Goal: Task Accomplishment & Management: Complete application form

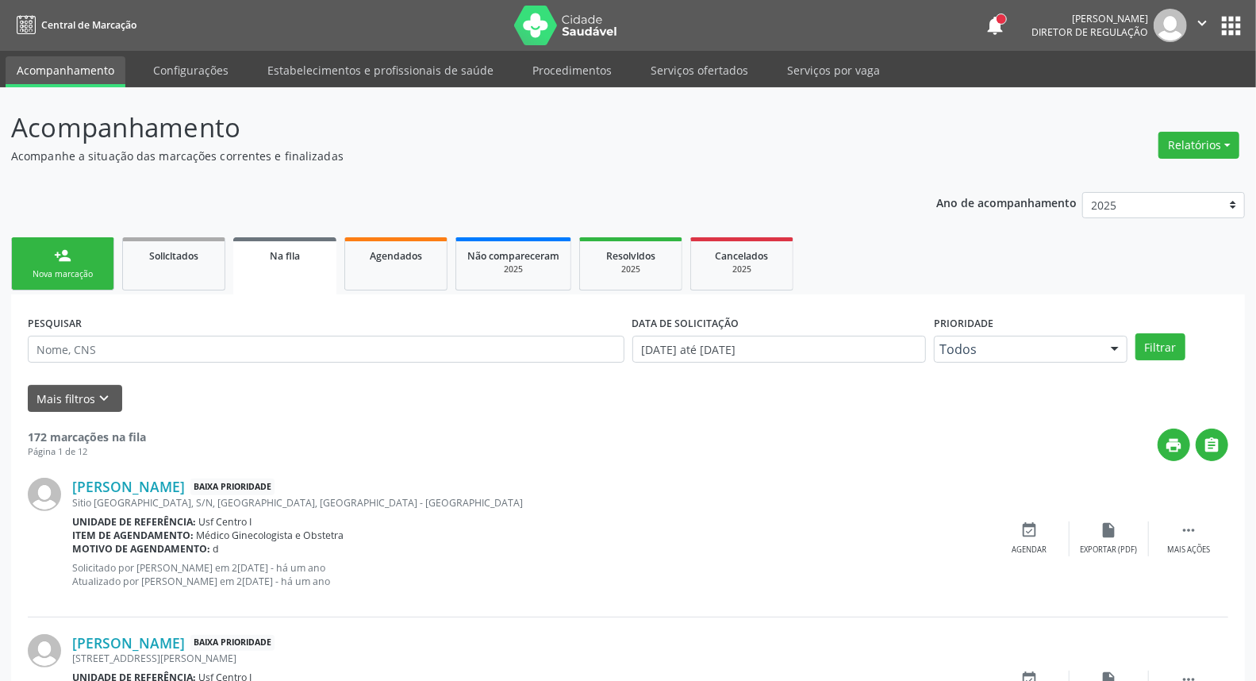
click at [42, 250] on link "person_add Nova marcação" at bounding box center [62, 263] width 103 height 53
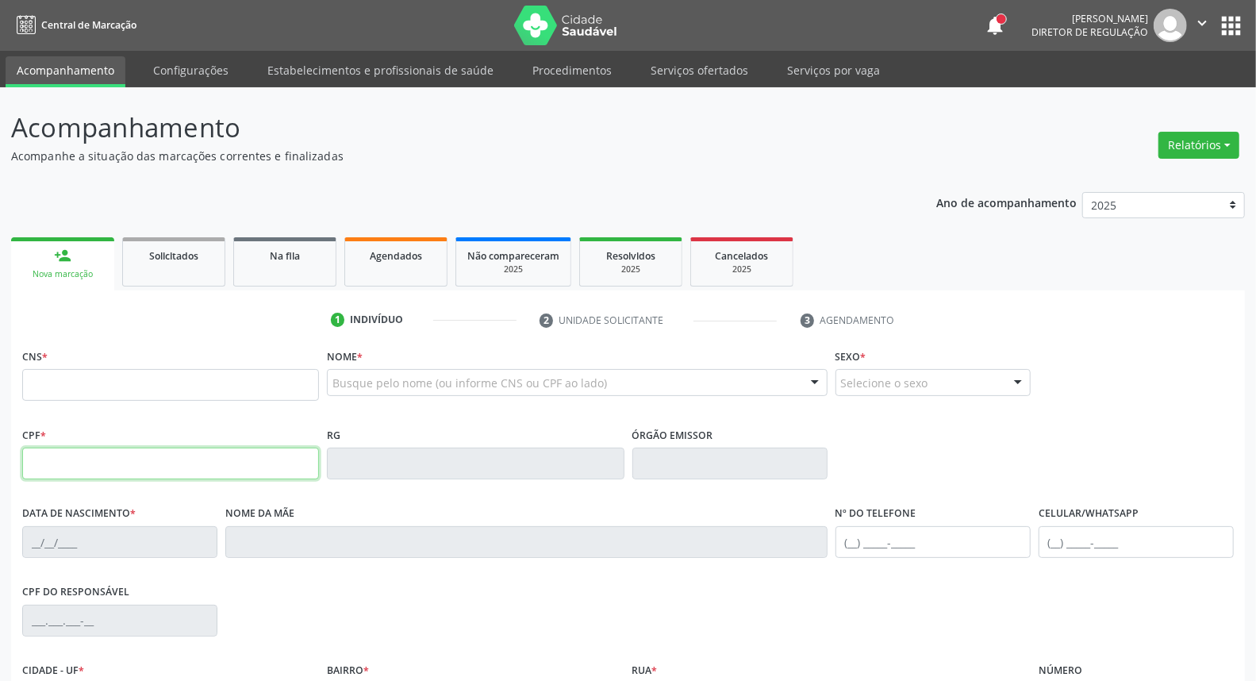
click at [46, 462] on input "text" at bounding box center [170, 464] width 297 height 32
type input "025.799.504-86"
type input "700 0053 4842 7408"
type input "2[DATE]"
type input "Espedita [PERSON_NAME]"
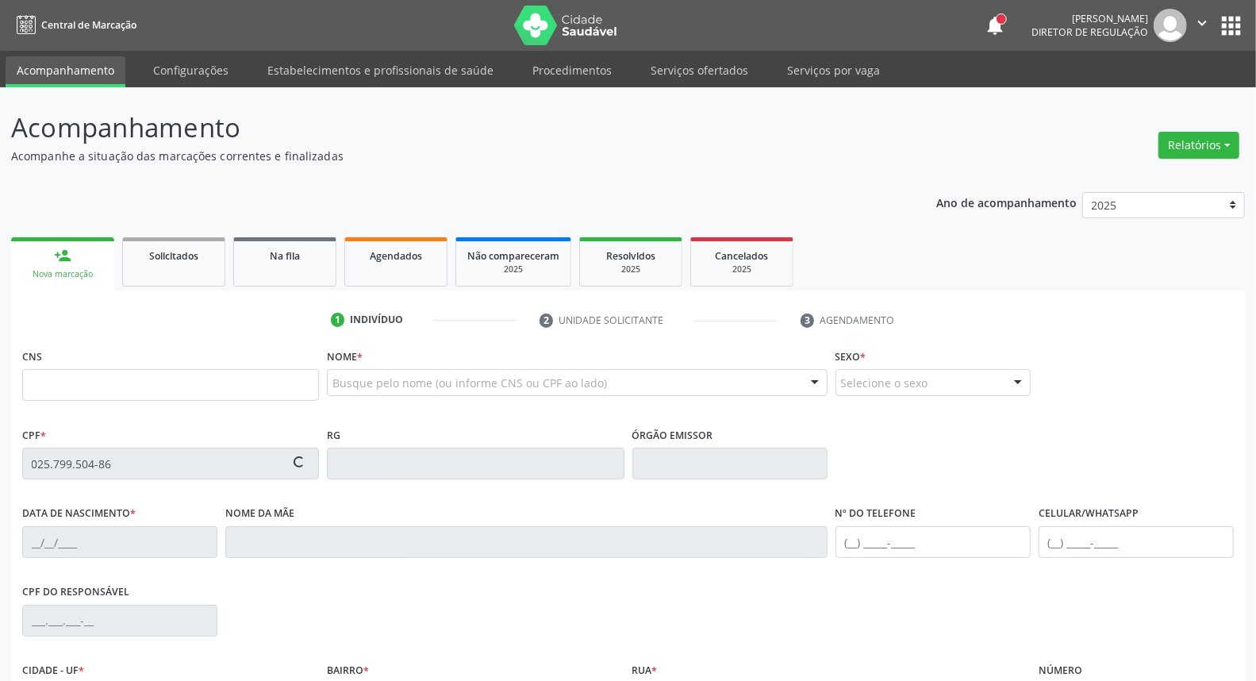
type input "[PHONE_NUMBER]"
type input "440.089.618-87"
type input "S/N"
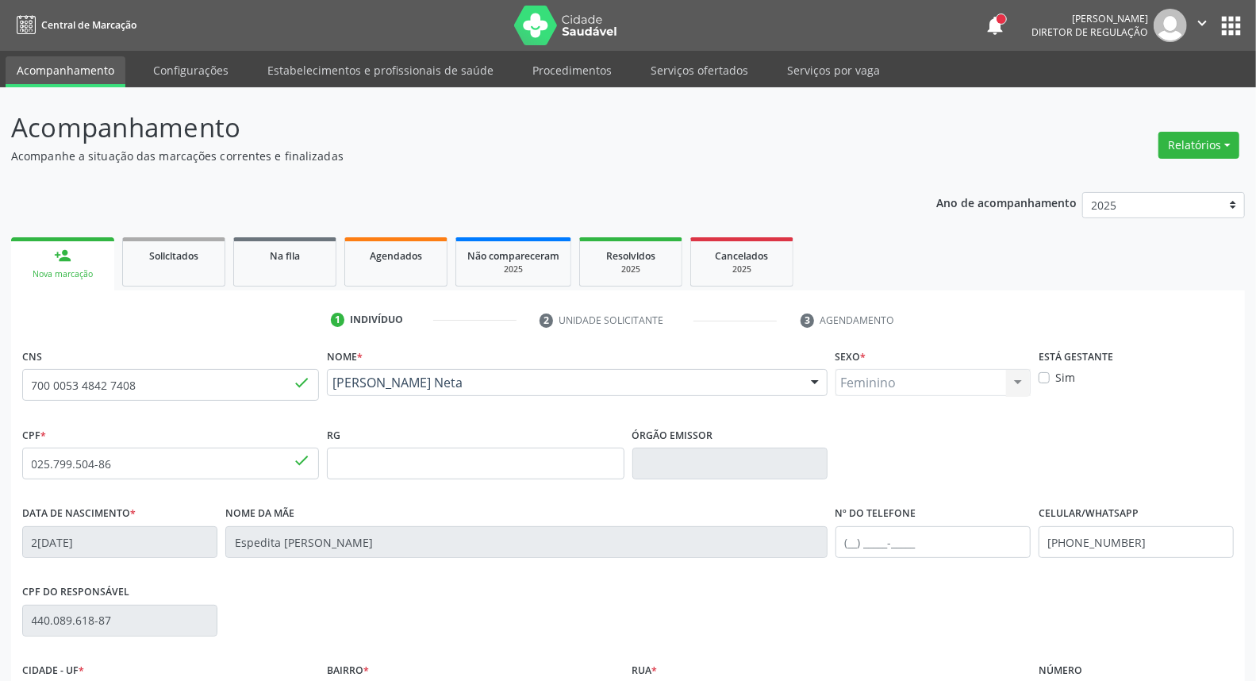
scroll to position [178, 0]
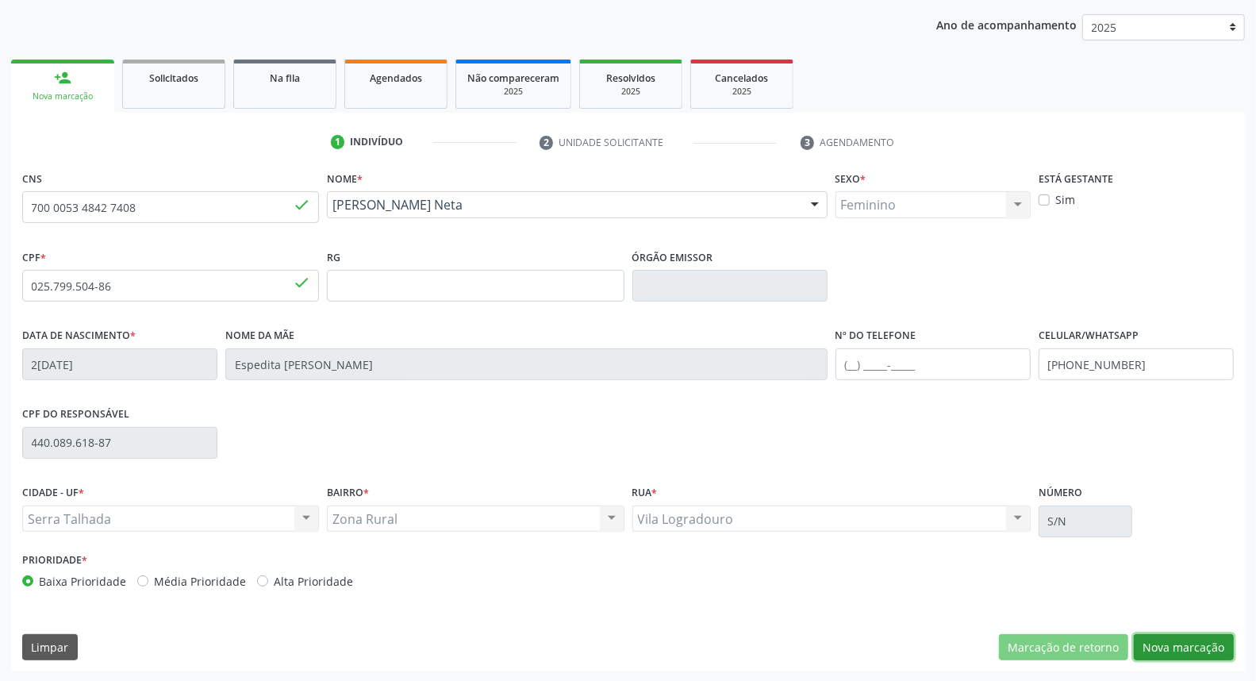
click at [1154, 655] on button "Nova marcação" at bounding box center [1184, 647] width 100 height 27
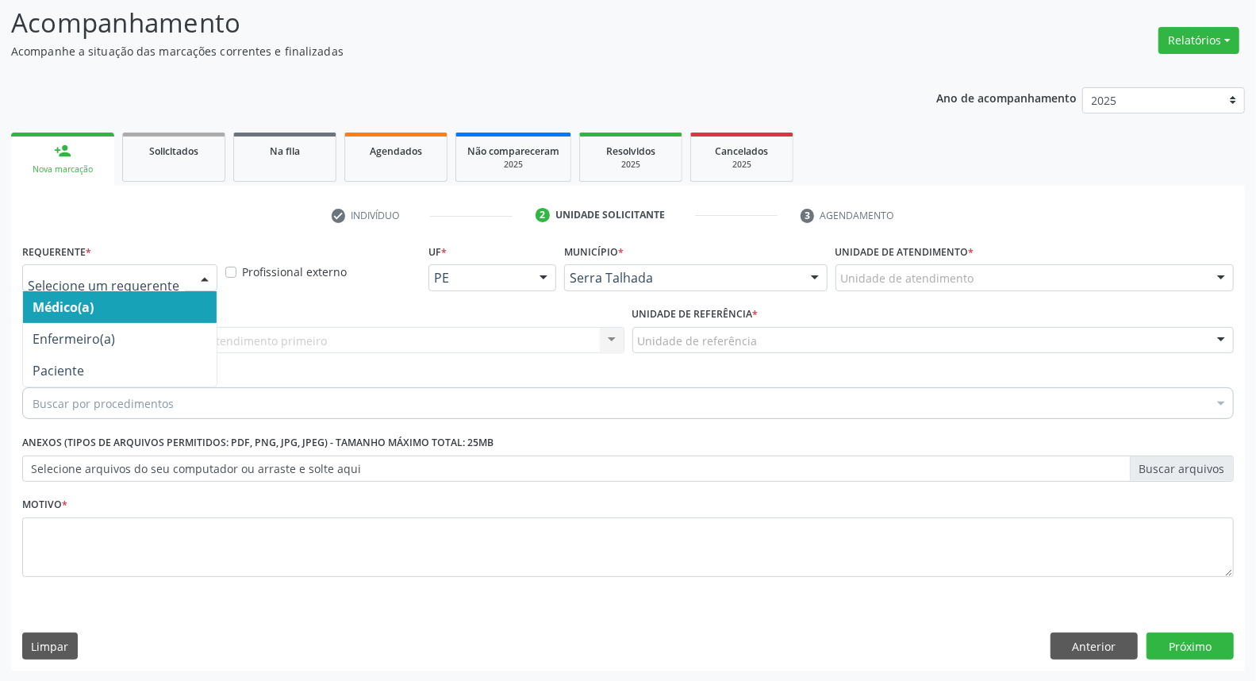
click at [207, 275] on div at bounding box center [205, 278] width 24 height 27
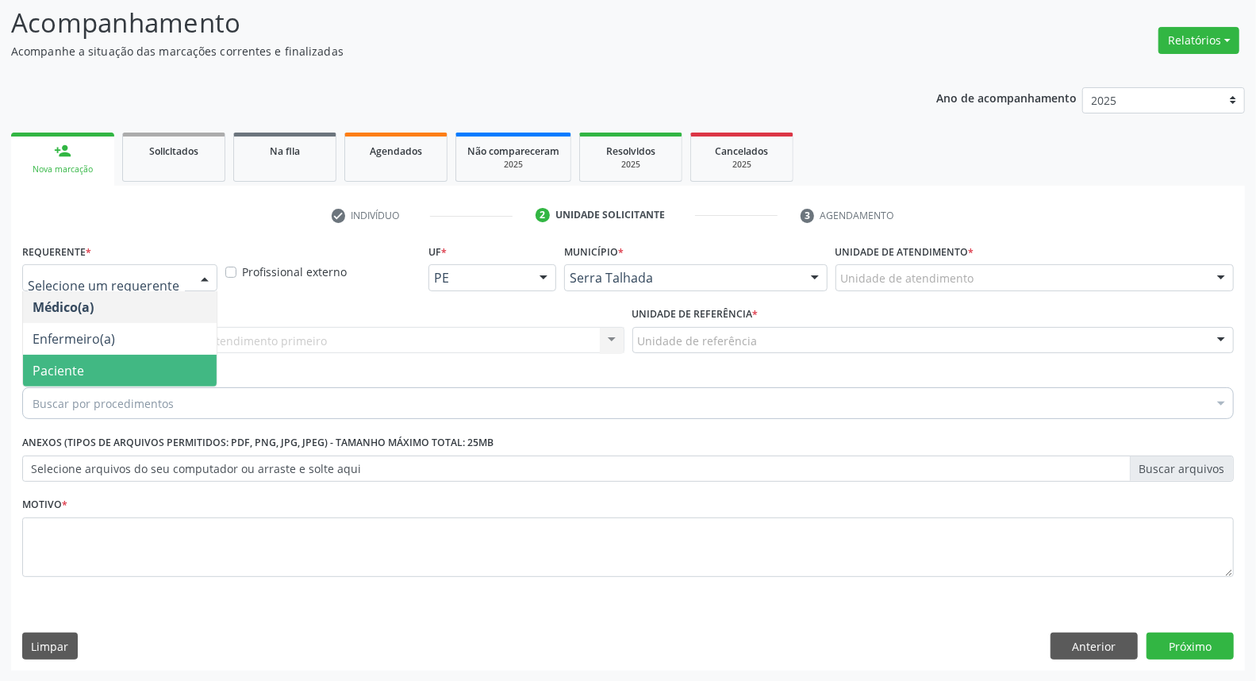
click at [159, 363] on span "Paciente" at bounding box center [120, 371] width 194 height 32
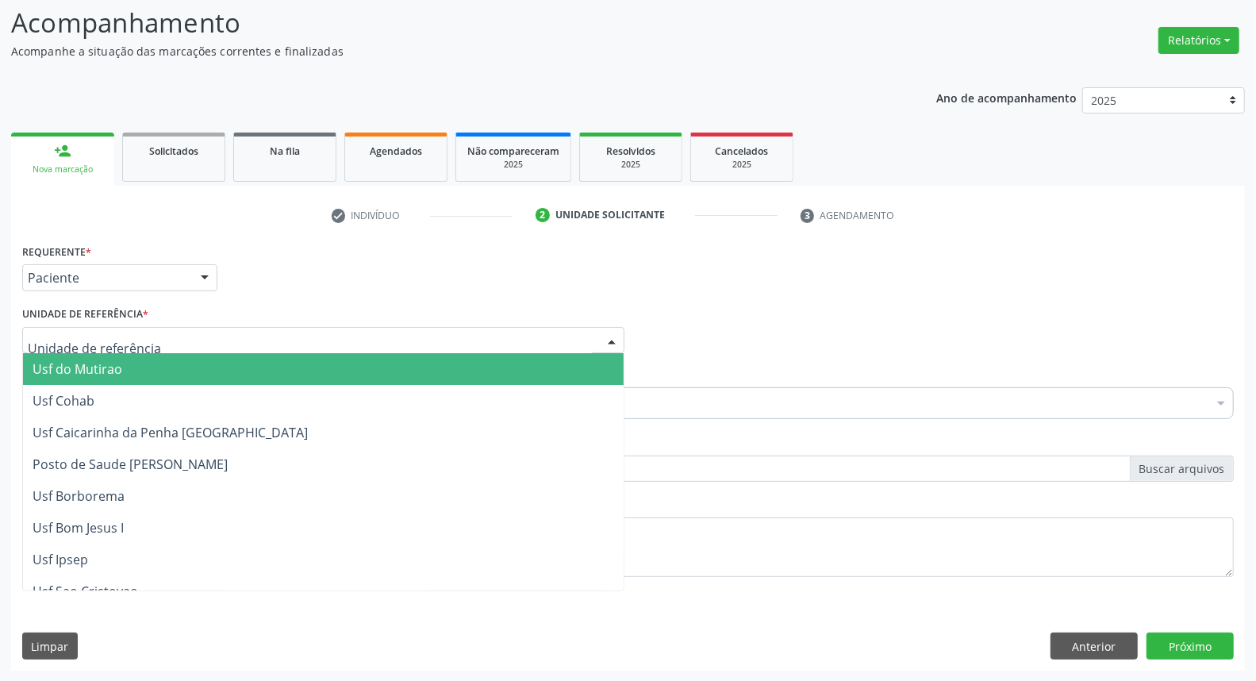
click at [208, 338] on div at bounding box center [323, 340] width 602 height 27
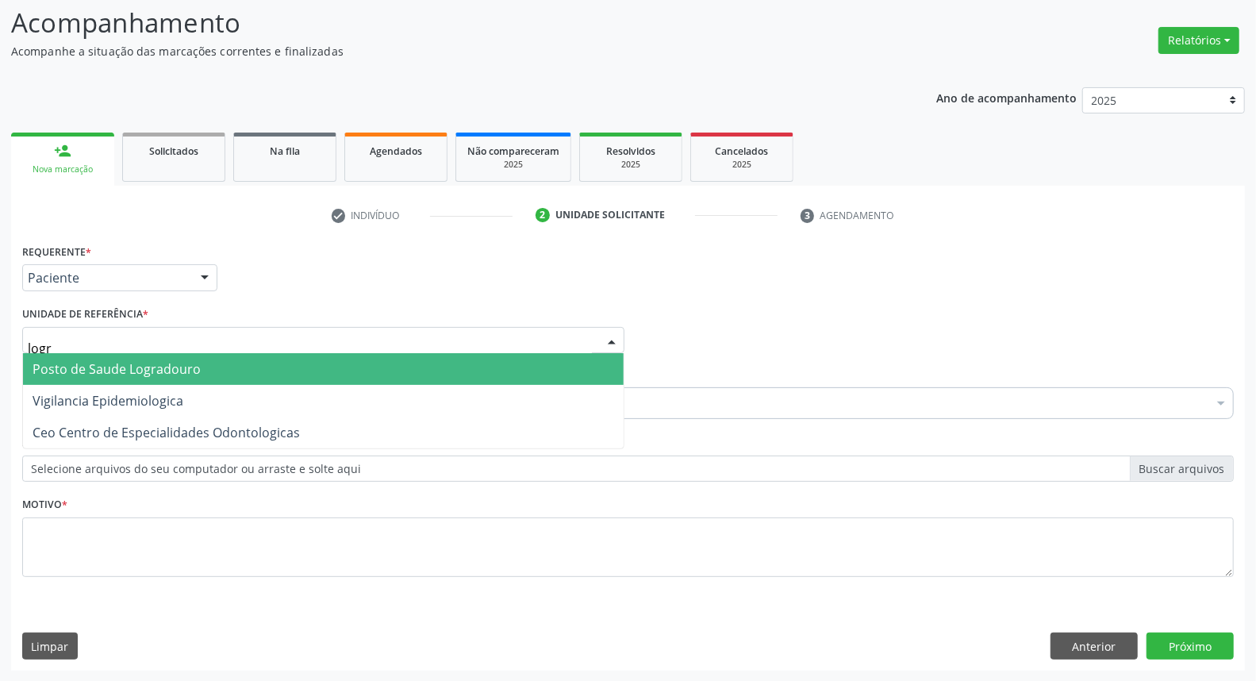
type input "logra"
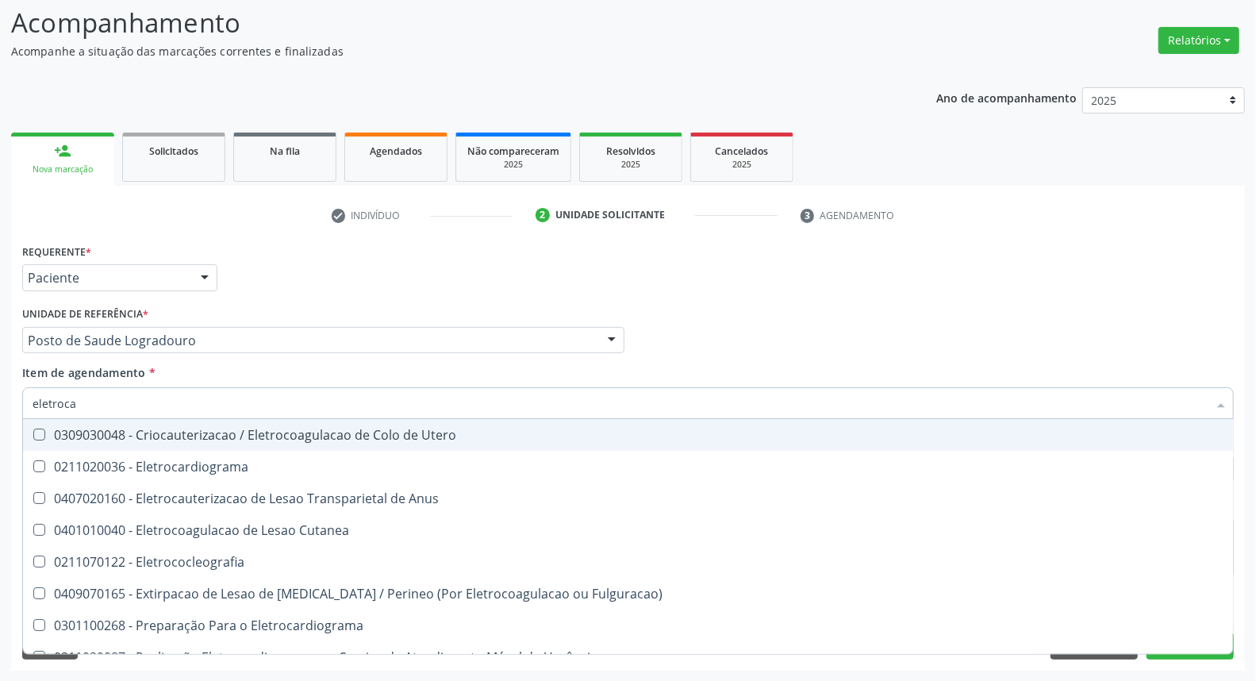
type input "eletrocar"
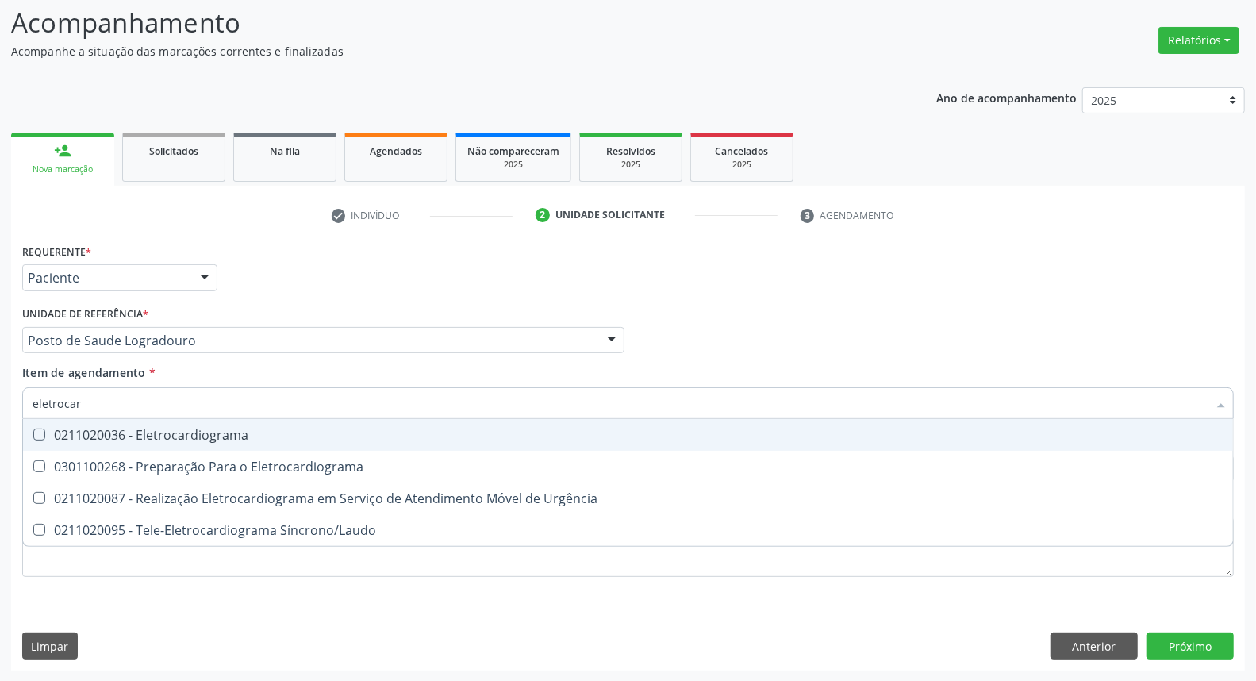
click at [148, 440] on div "0211020036 - Eletrocardiograma" at bounding box center [628, 434] width 1191 height 13
checkbox Eletrocardiograma "true"
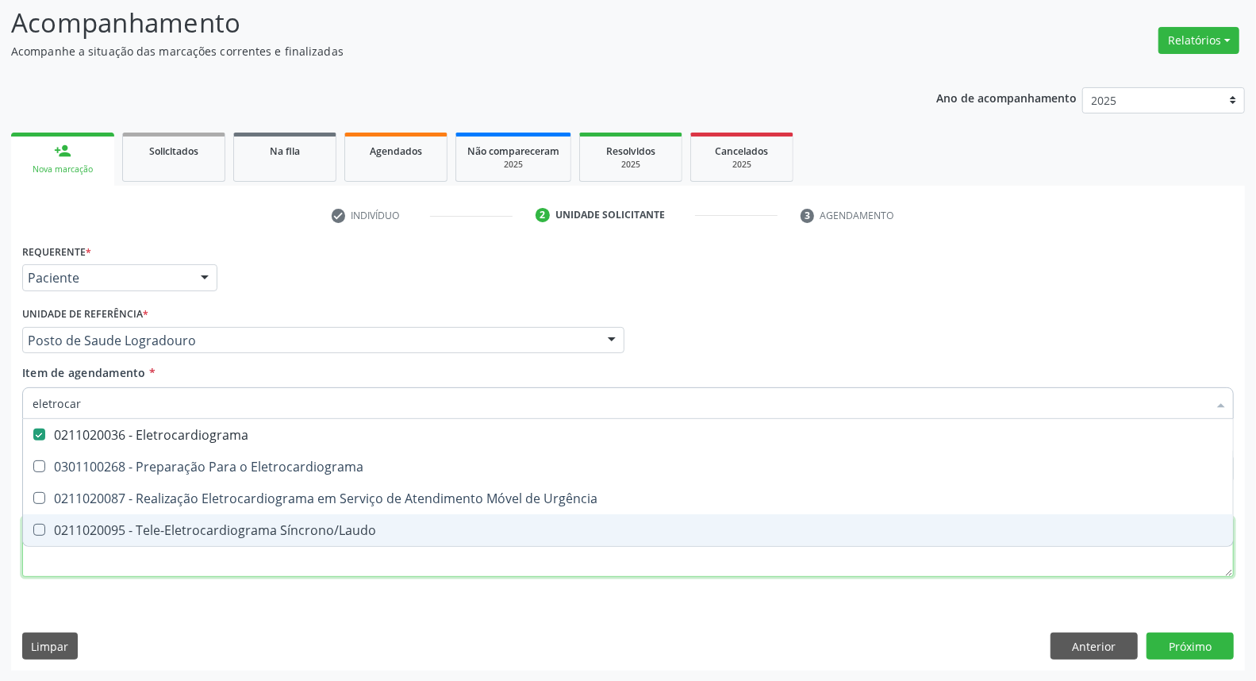
click at [90, 564] on div "Requerente * Paciente Médico(a) Enfermeiro(a) Paciente Nenhum resultado encontr…" at bounding box center [628, 419] width 1212 height 359
checkbox Eletrocardiograma "true"
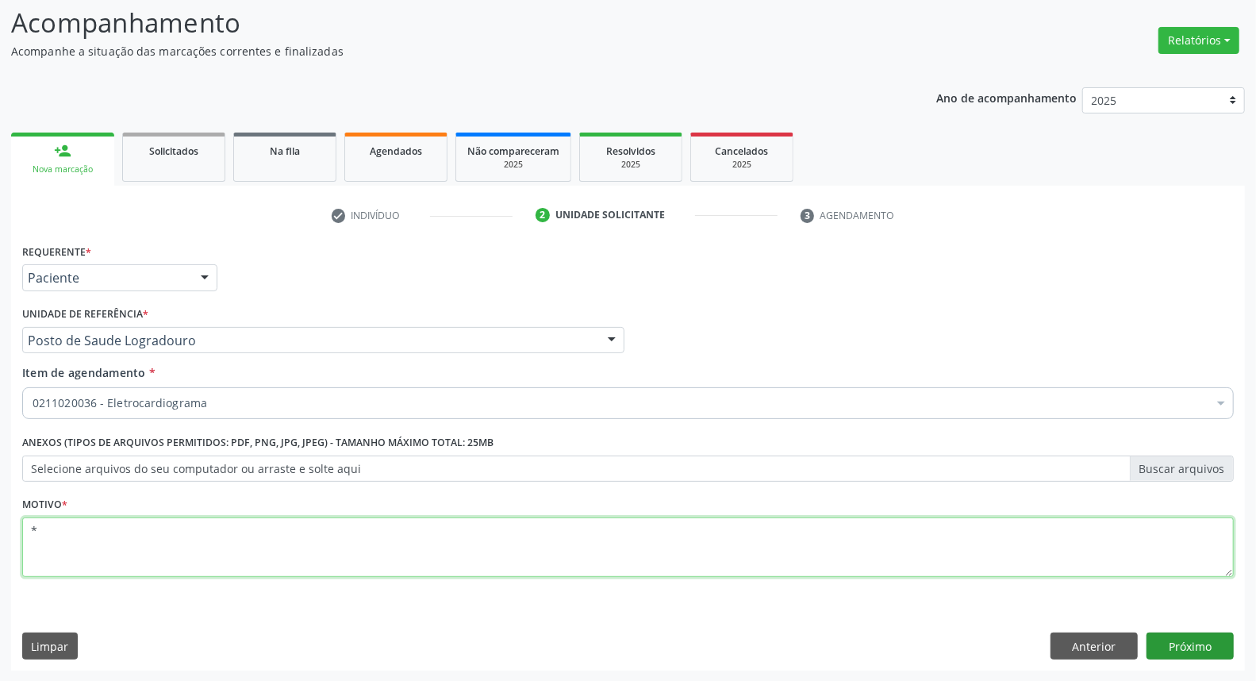
type textarea "*"
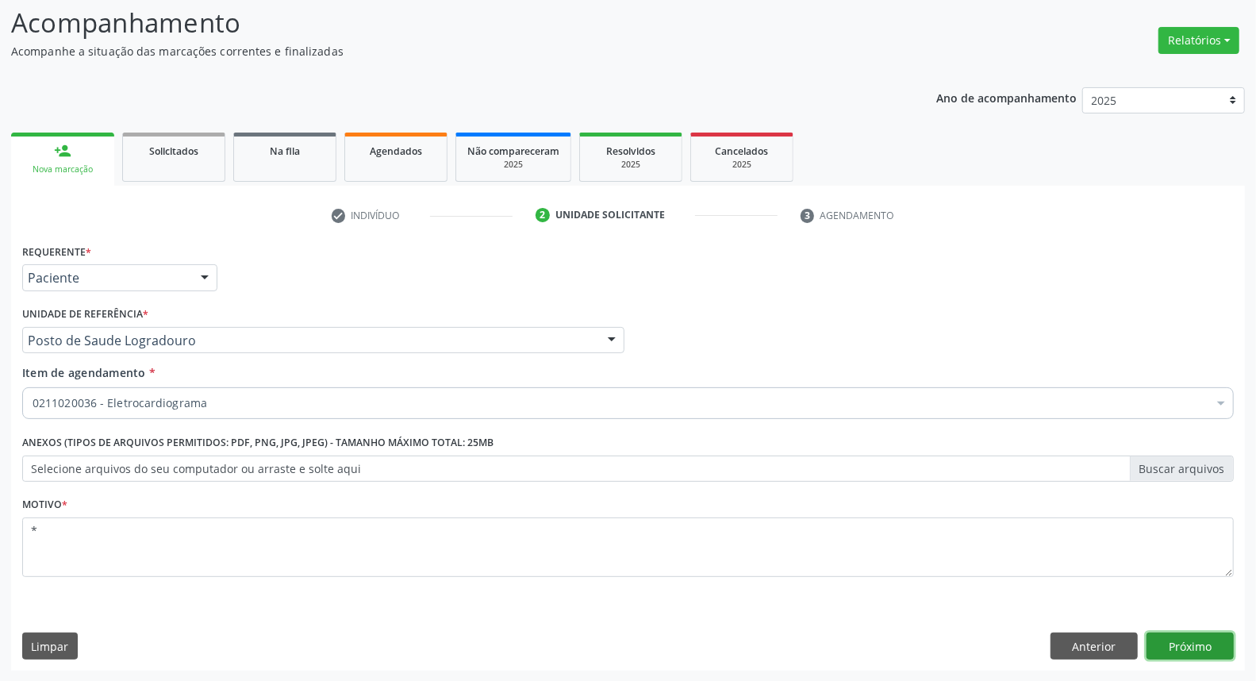
click at [1211, 647] on button "Próximo" at bounding box center [1190, 645] width 87 height 27
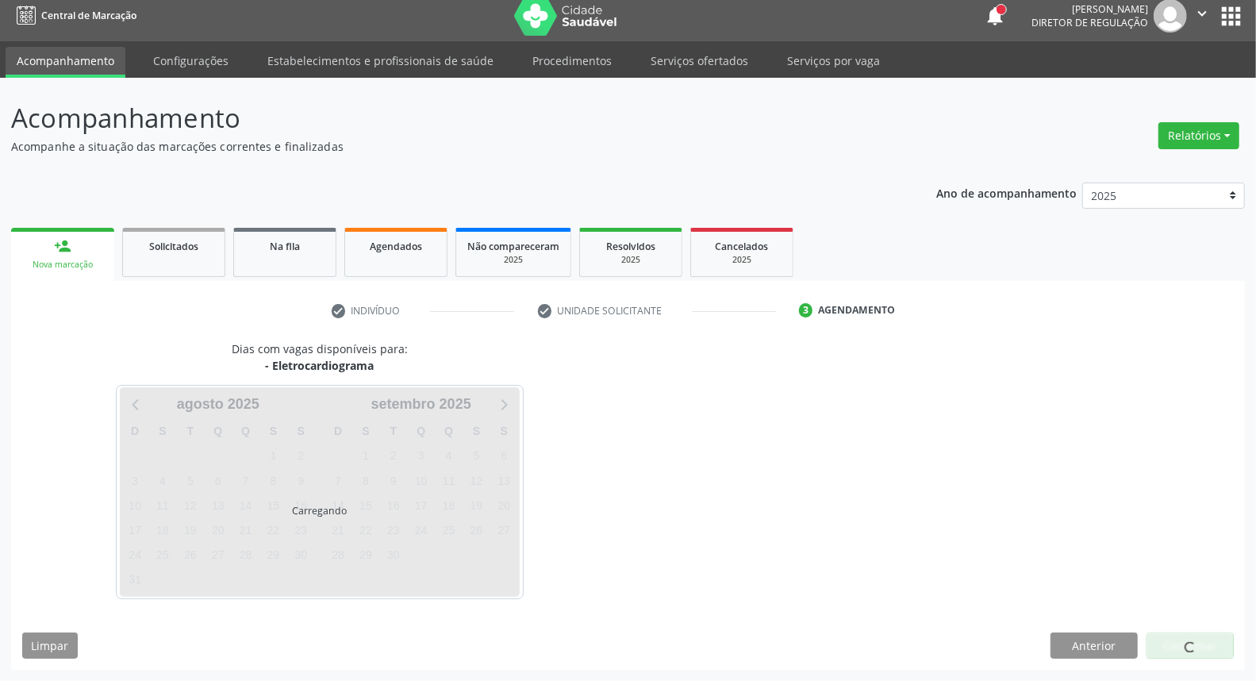
scroll to position [9, 0]
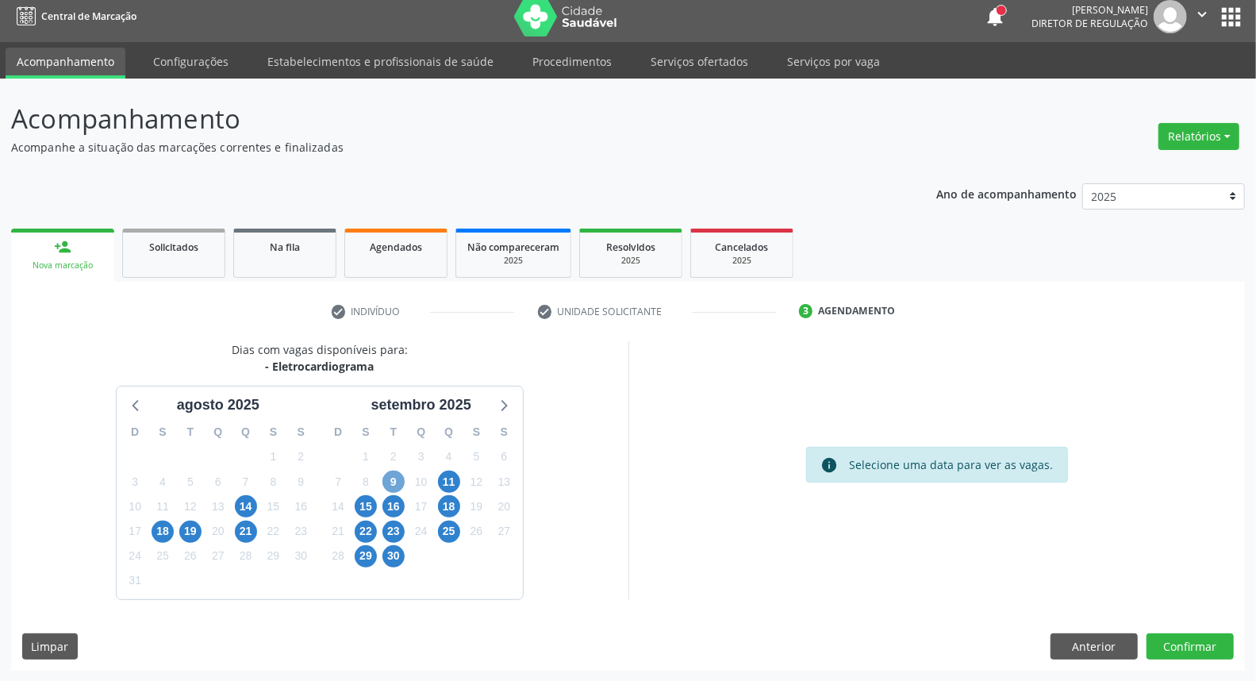
click at [395, 485] on span "9" at bounding box center [393, 482] width 22 height 22
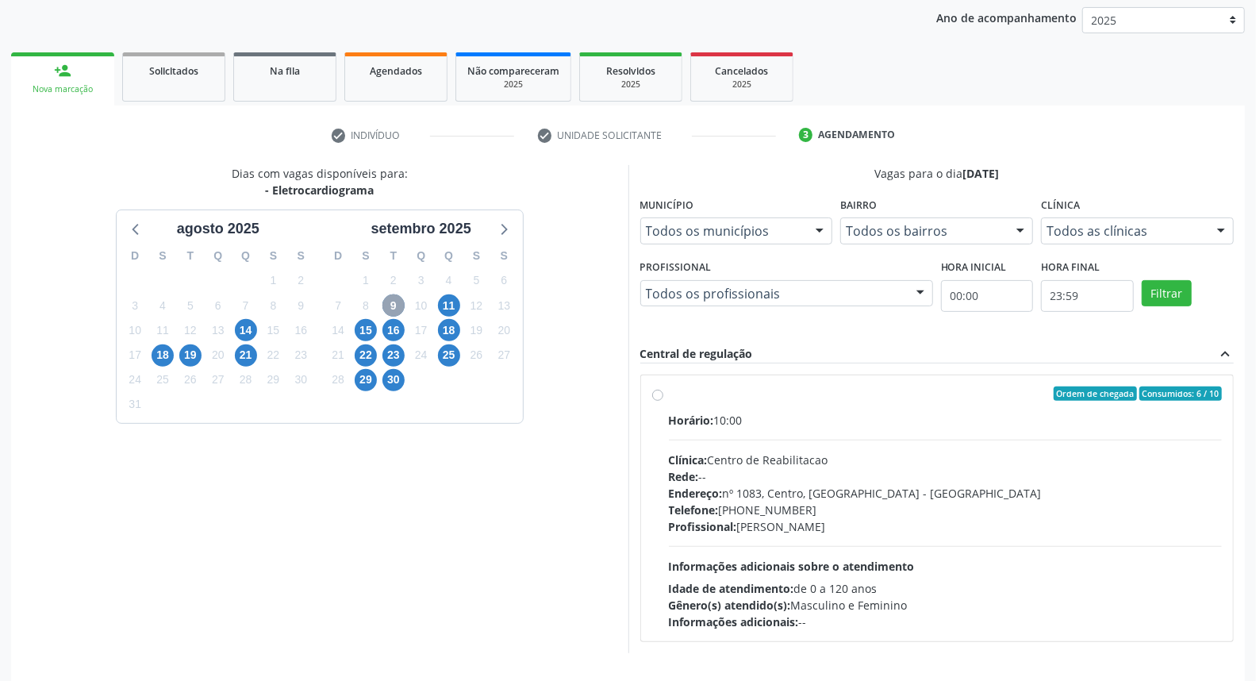
scroll to position [238, 0]
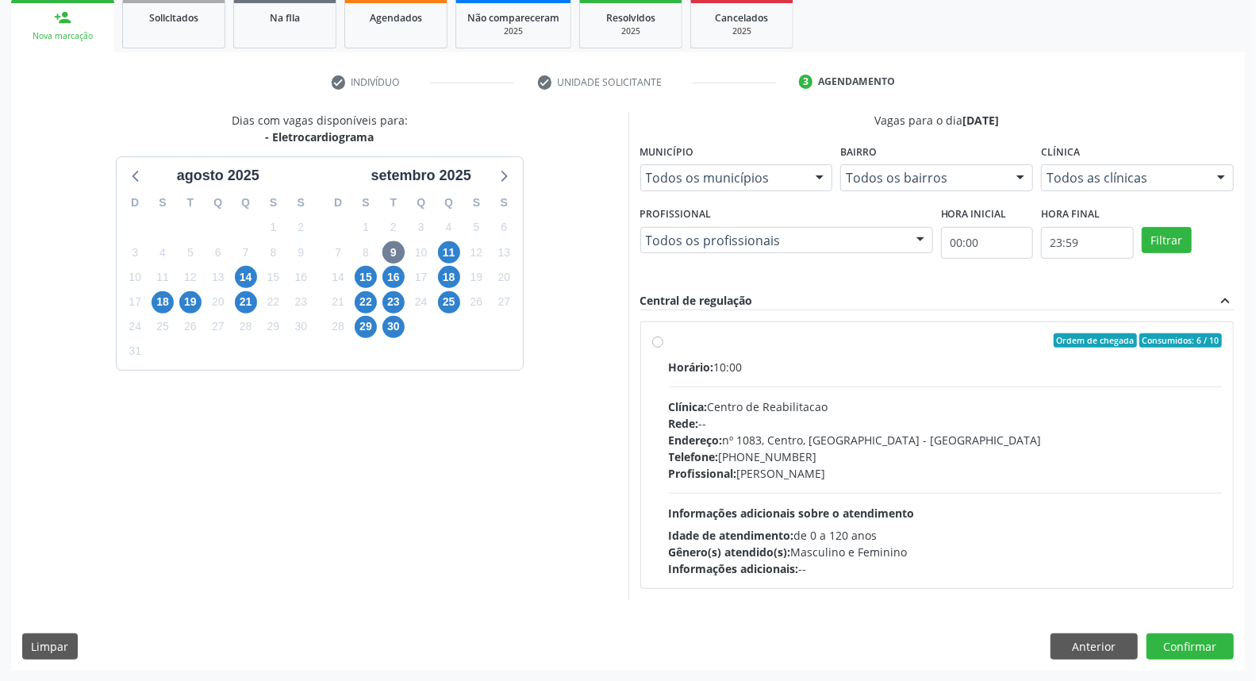
click at [862, 344] on div "Ordem de chegada Consumidos: 6 / 10" at bounding box center [946, 340] width 554 height 14
click at [663, 344] on input "Ordem de chegada Consumidos: 6 / 10 Horário: 10:00 Clínica: Centro de Reabilita…" at bounding box center [657, 340] width 11 height 14
radio input "true"
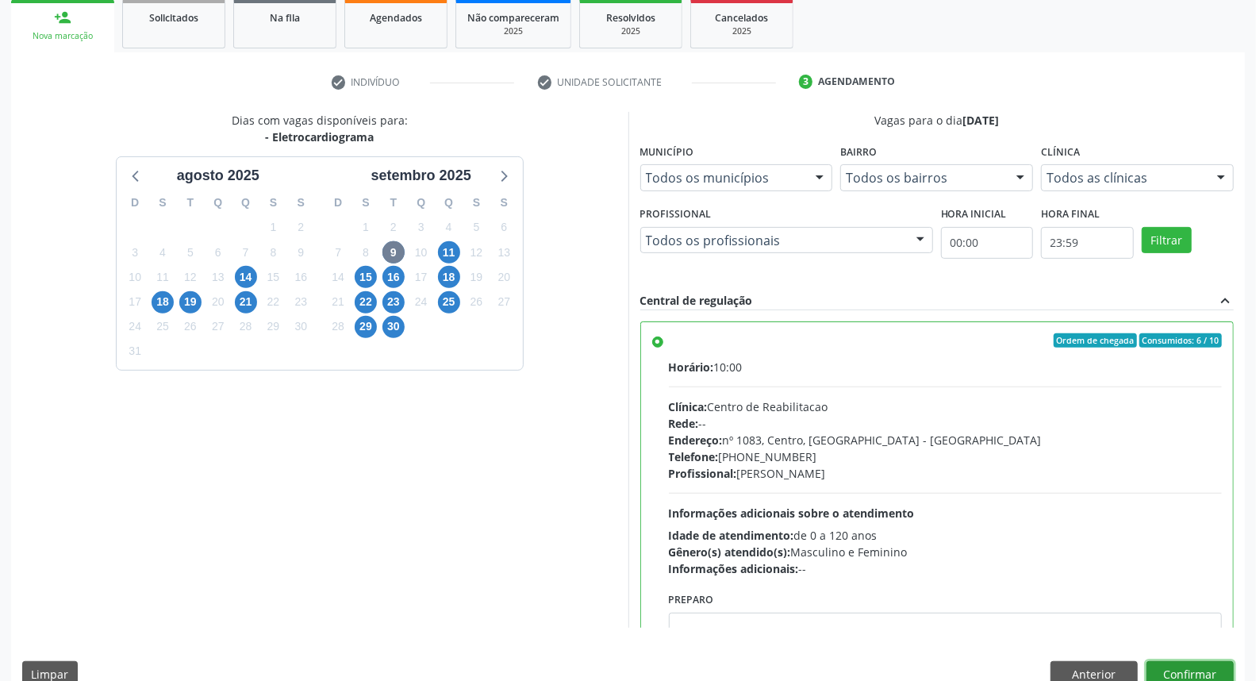
click at [1190, 677] on button "Confirmar" at bounding box center [1190, 674] width 87 height 27
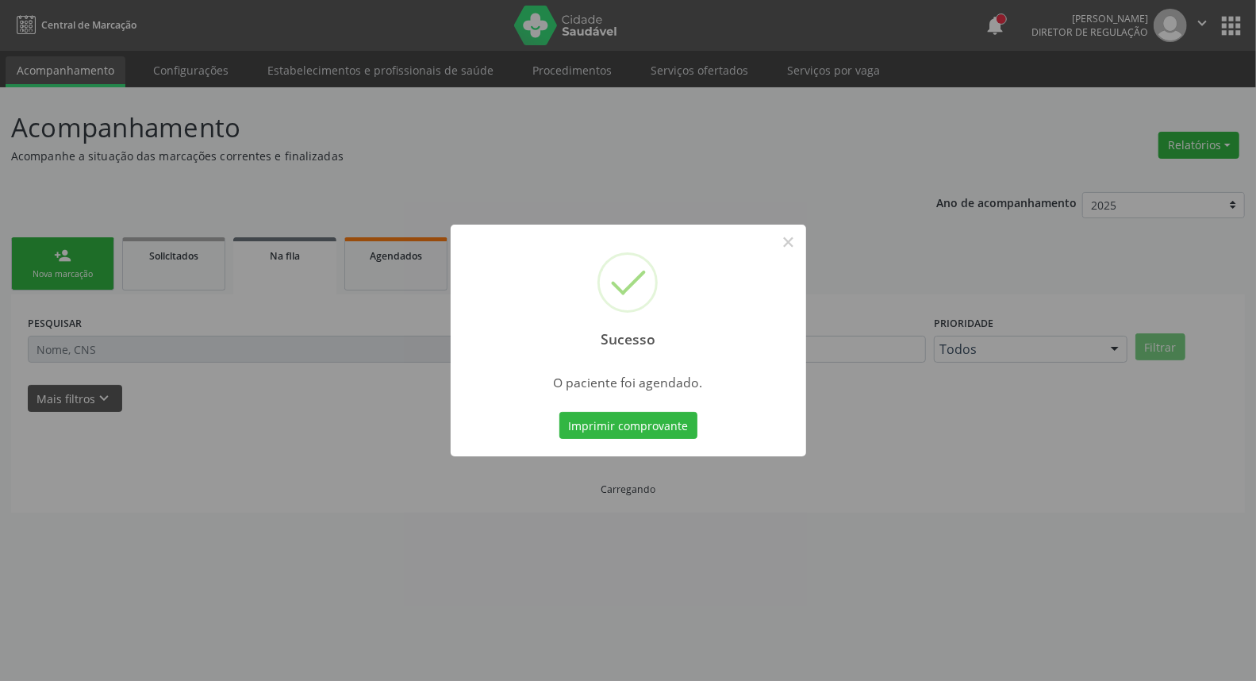
scroll to position [0, 0]
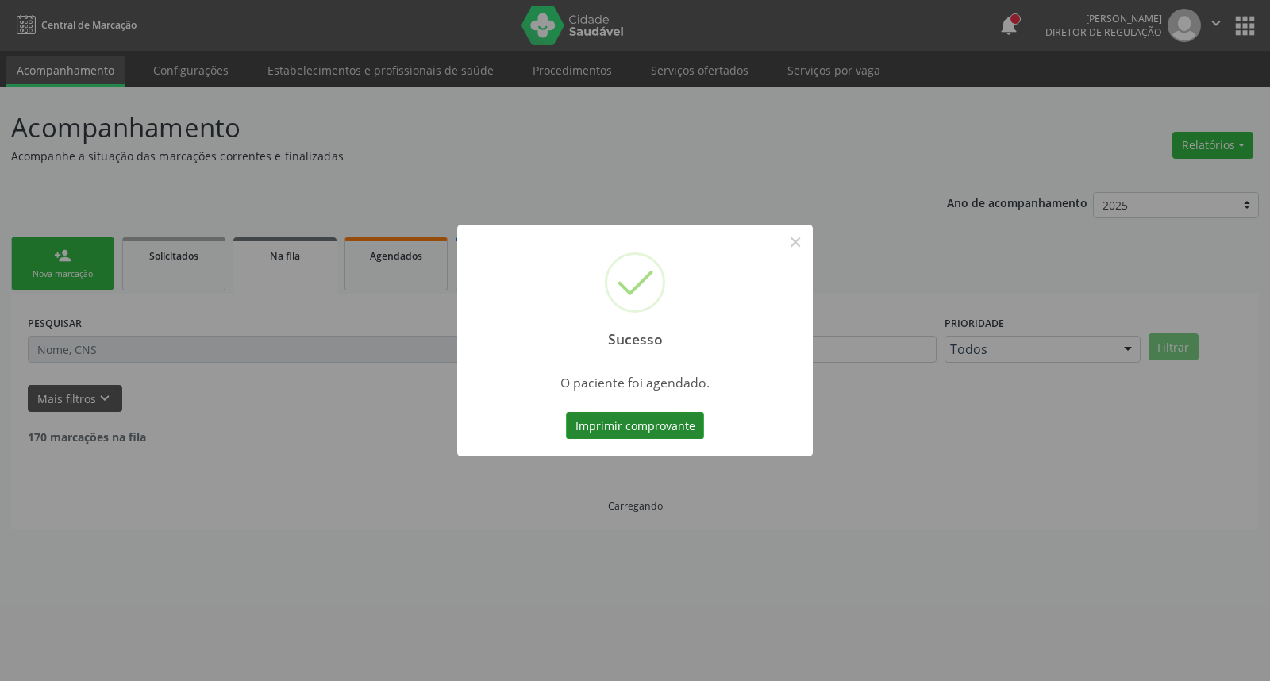
click at [653, 426] on button "Imprimir comprovante" at bounding box center [635, 425] width 138 height 27
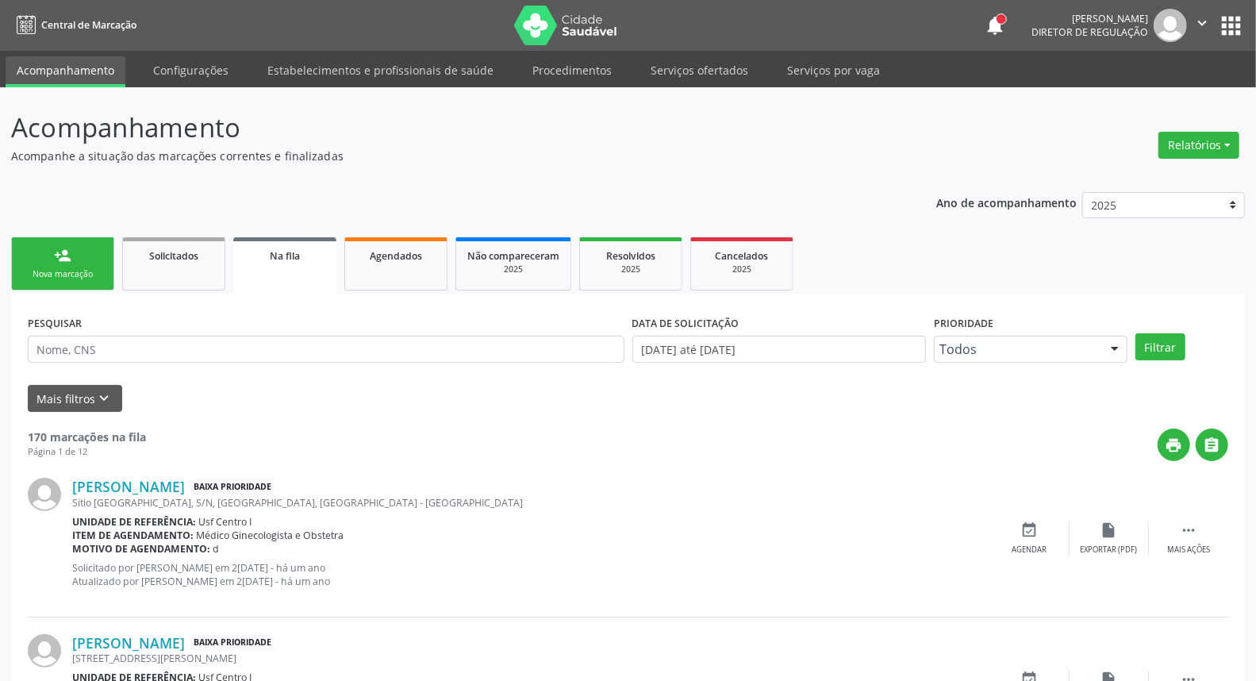
click at [54, 265] on link "person_add Nova marcação" at bounding box center [62, 263] width 103 height 53
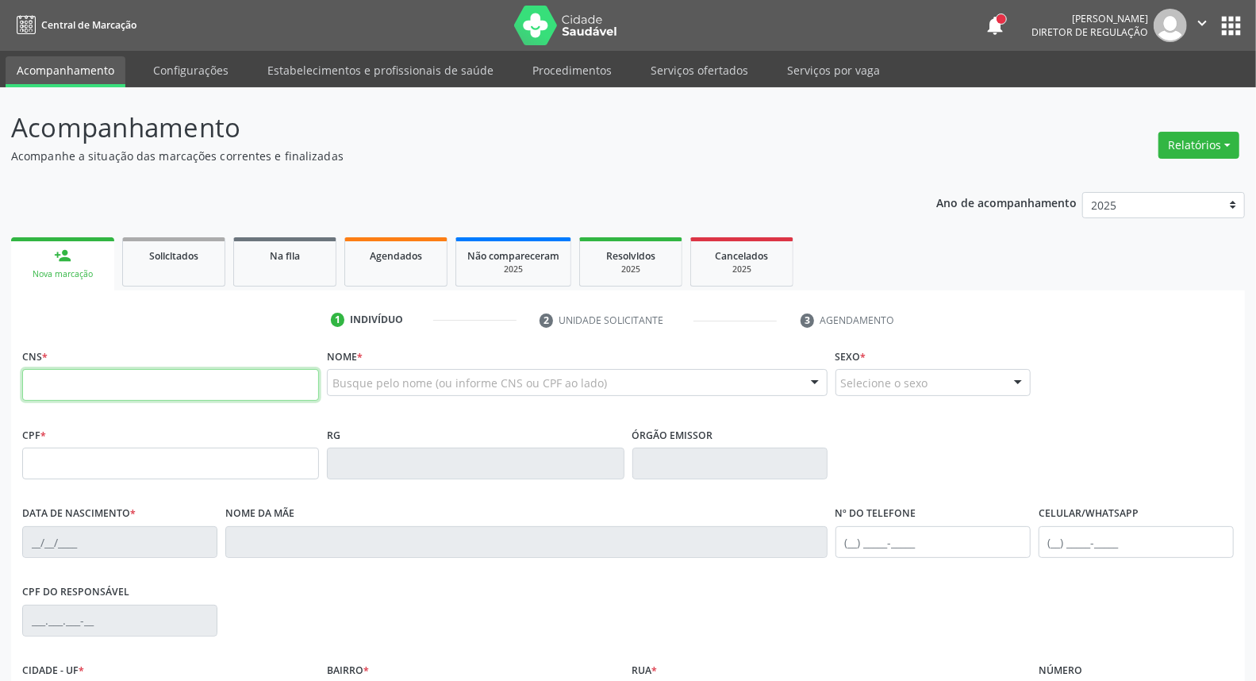
click at [96, 375] on input "text" at bounding box center [170, 385] width 297 height 32
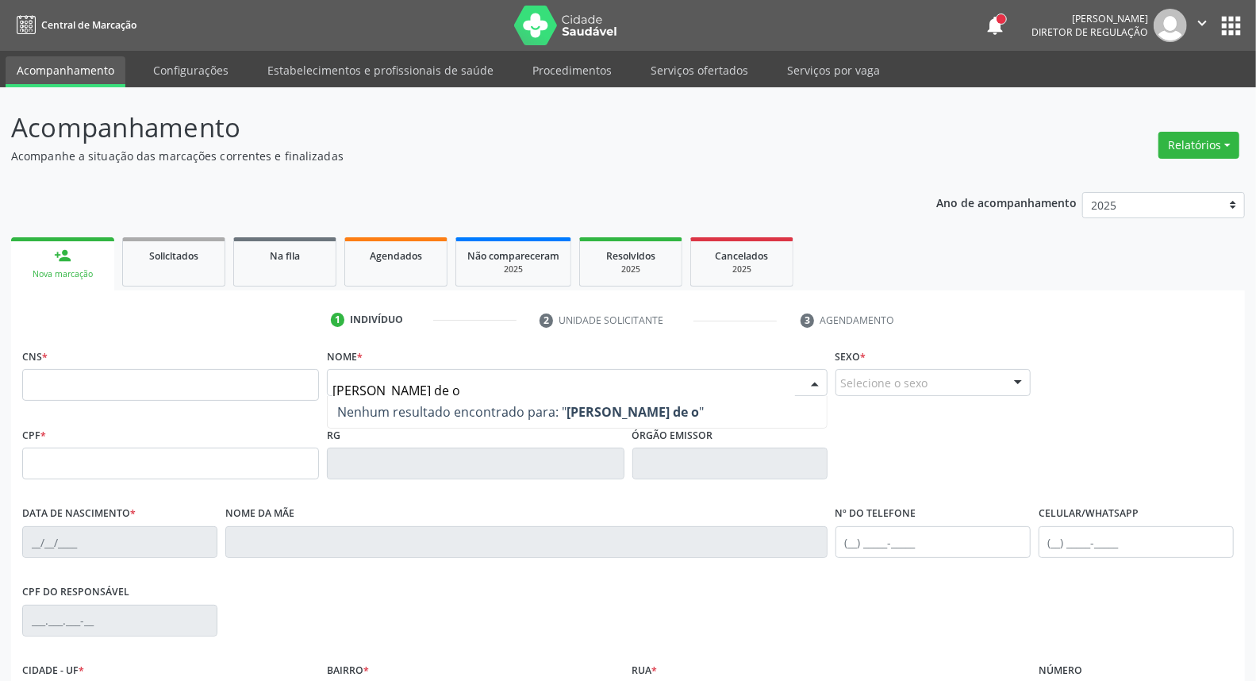
type input "[PERSON_NAME] de ol"
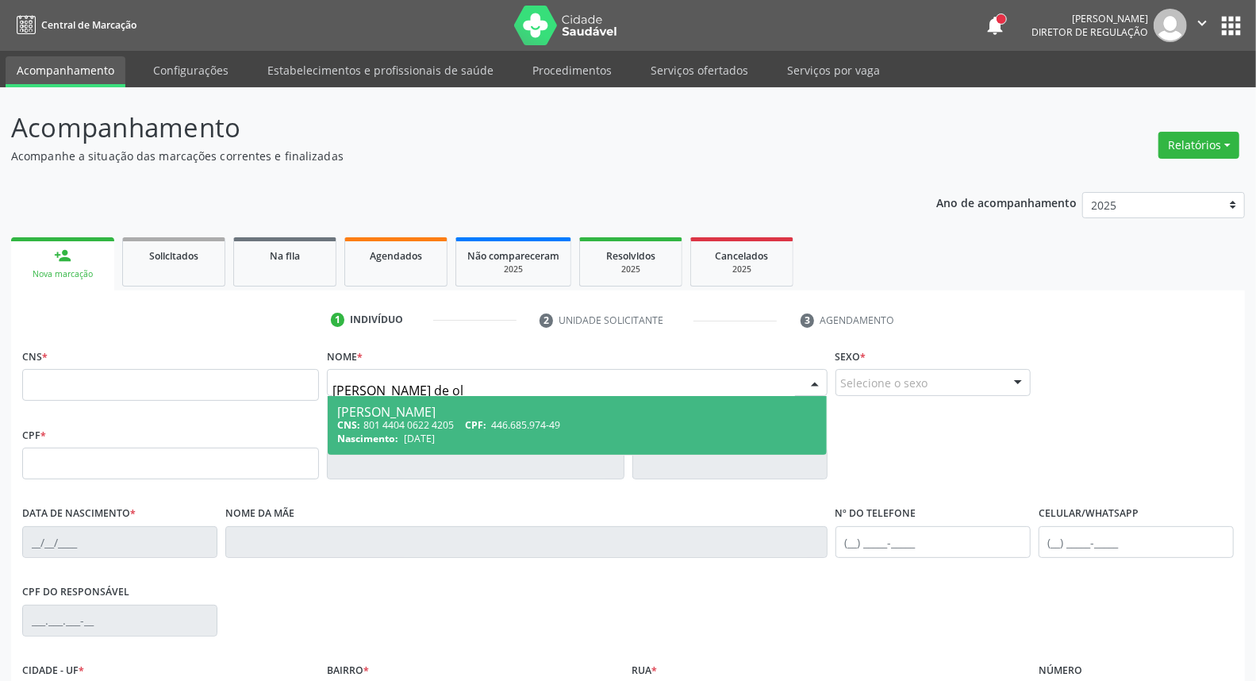
click at [485, 421] on span "CPF:" at bounding box center [475, 424] width 21 height 13
type input "801 4404 0622 4205"
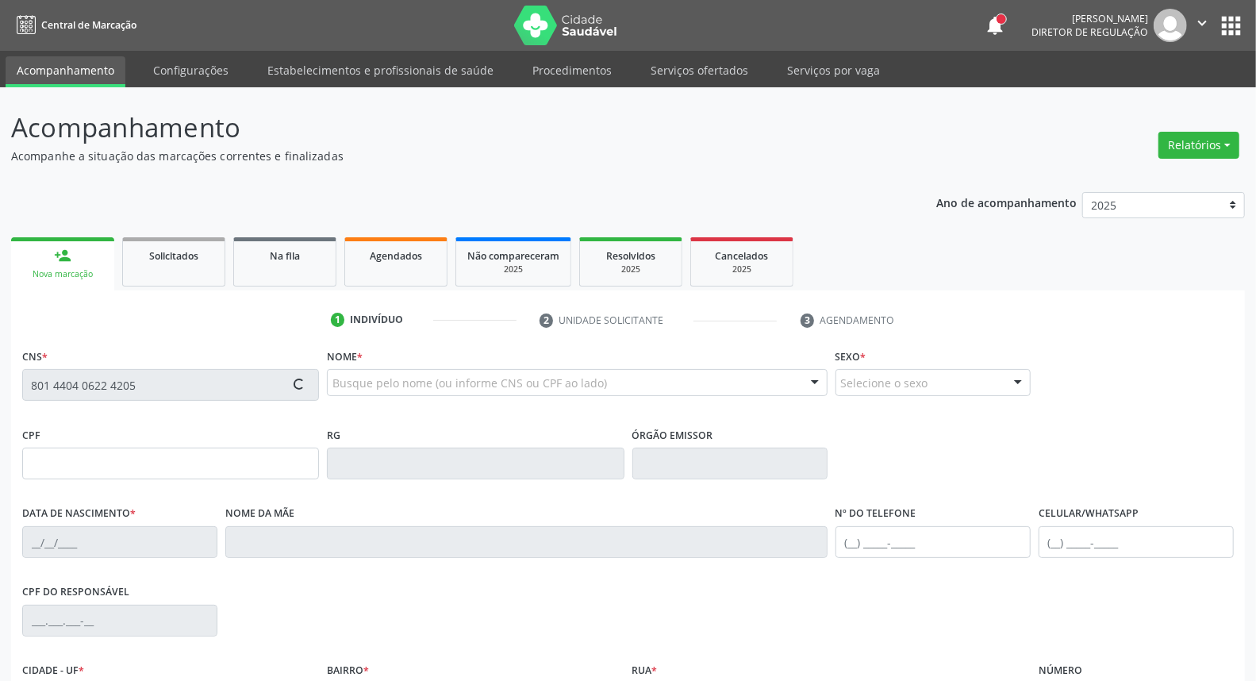
type input "446.685.974-49"
type input "[DATE]"
type input "[PERSON_NAME]"
type input "[PHONE_NUMBER]"
type input "680.223.604-49"
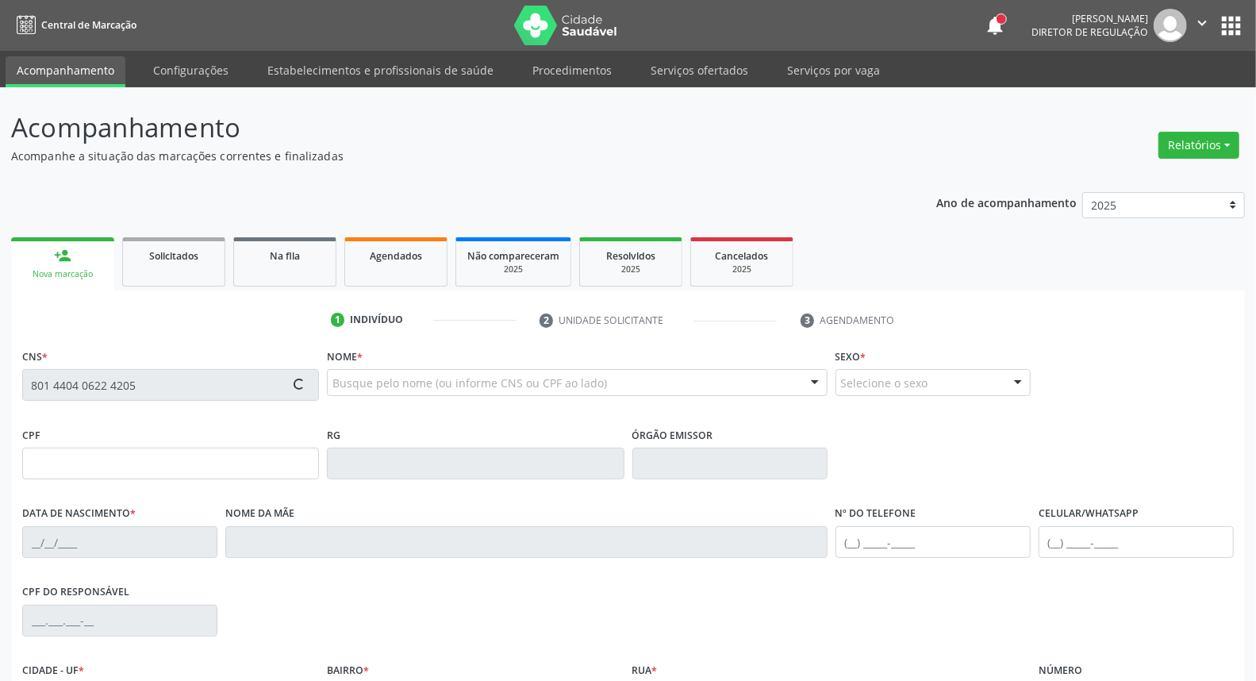
type input "S/N"
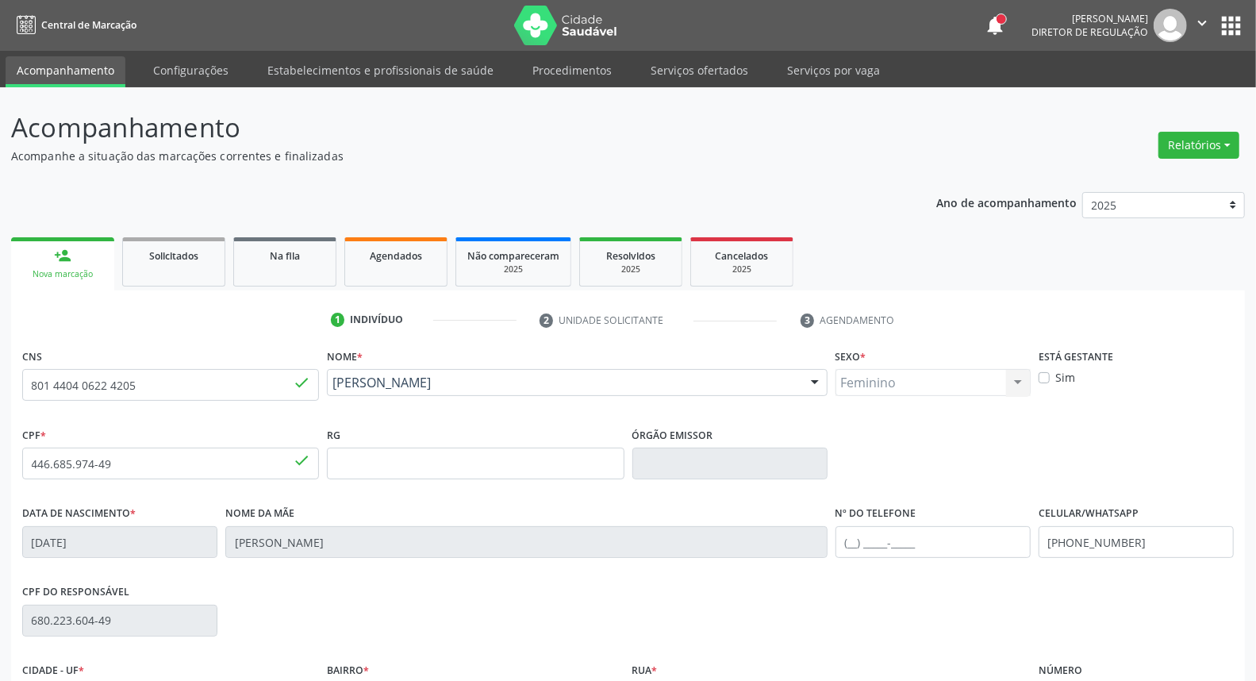
scroll to position [178, 0]
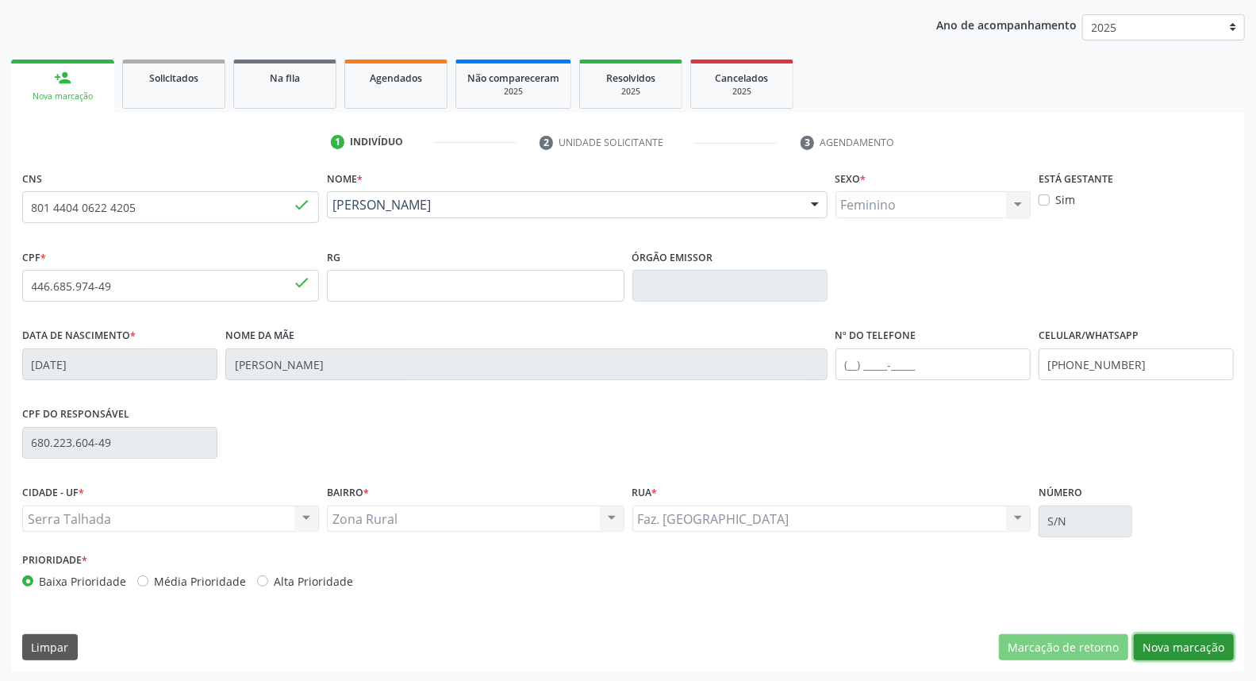
drag, startPoint x: 1184, startPoint y: 641, endPoint x: 1154, endPoint y: 619, distance: 36.8
click at [1180, 640] on button "Nova marcação" at bounding box center [1184, 647] width 100 height 27
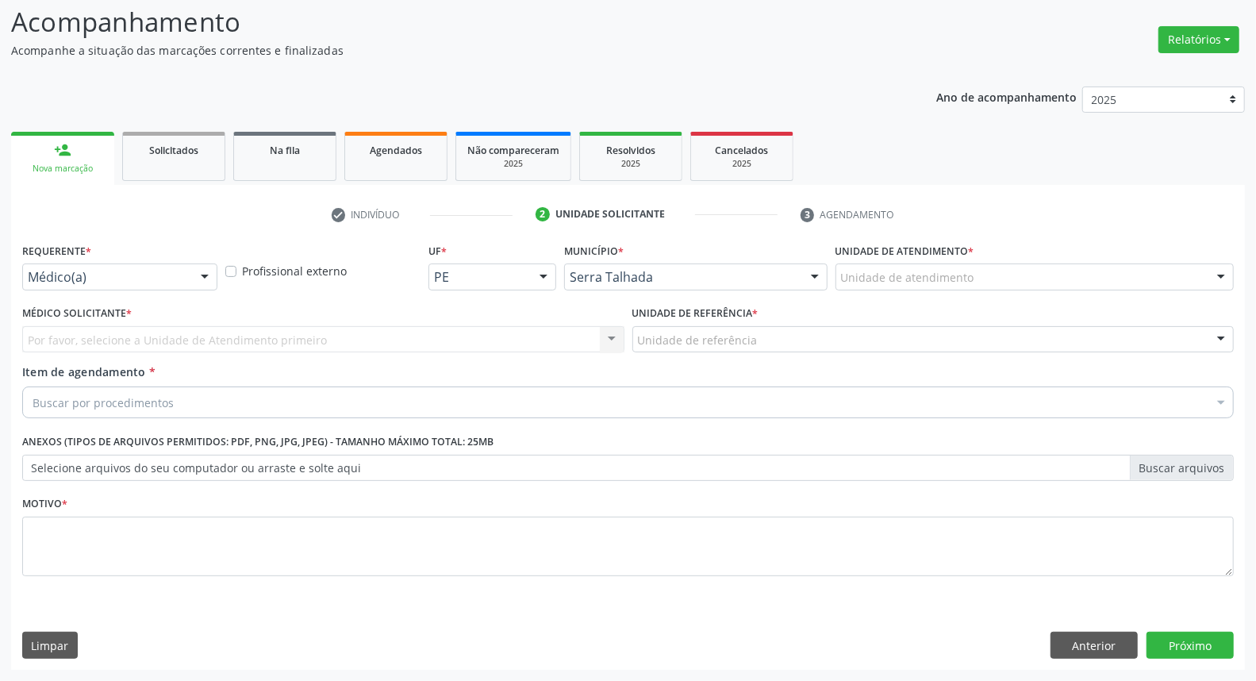
scroll to position [105, 0]
click at [193, 283] on div at bounding box center [205, 278] width 24 height 27
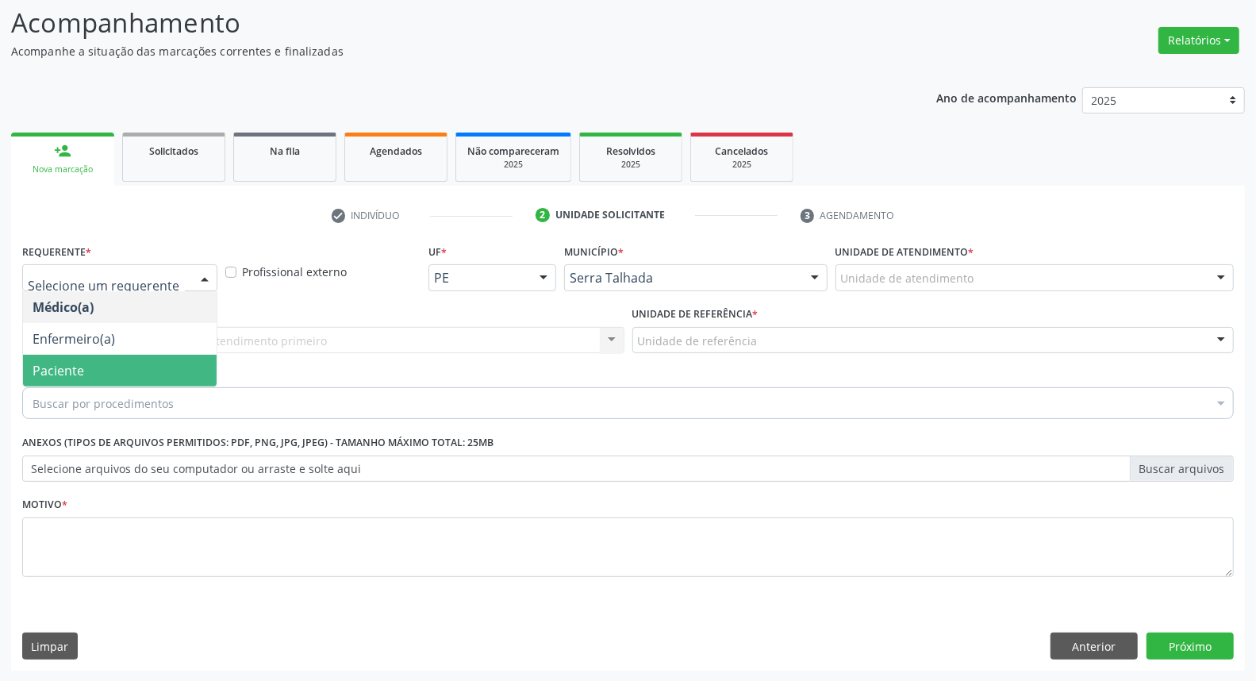
drag, startPoint x: 164, startPoint y: 365, endPoint x: 180, endPoint y: 352, distance: 20.3
click at [163, 363] on span "Paciente" at bounding box center [120, 371] width 194 height 32
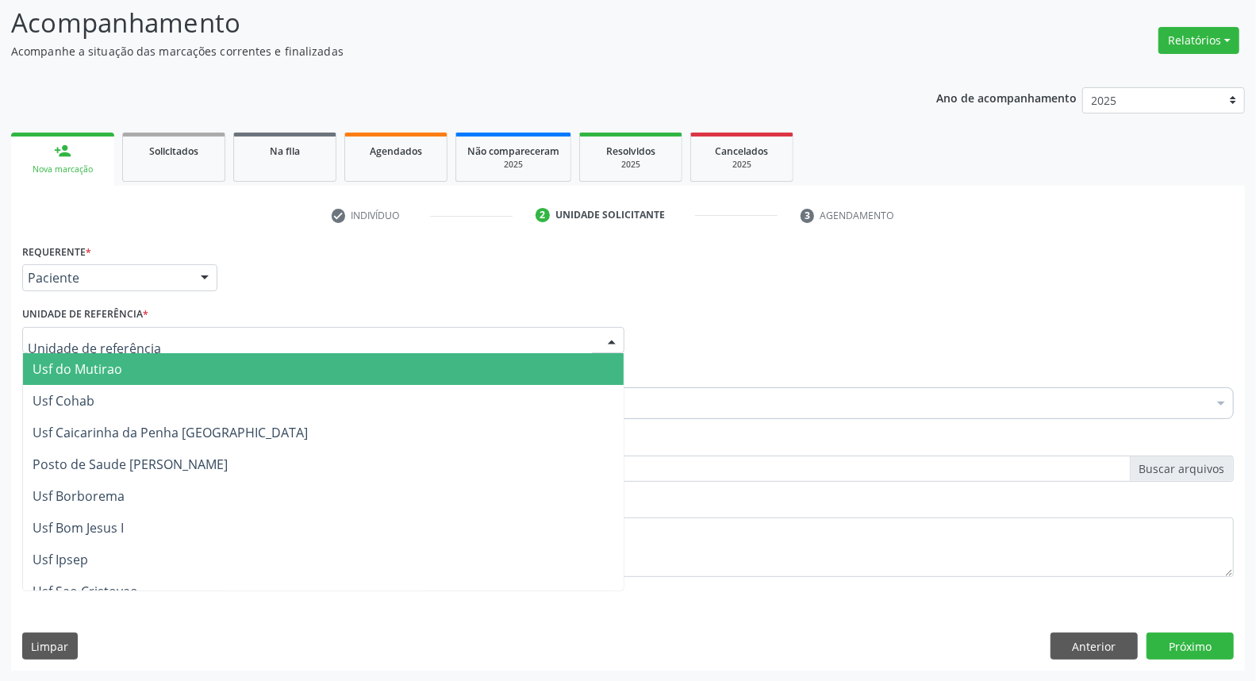
click at [204, 344] on div at bounding box center [323, 340] width 602 height 27
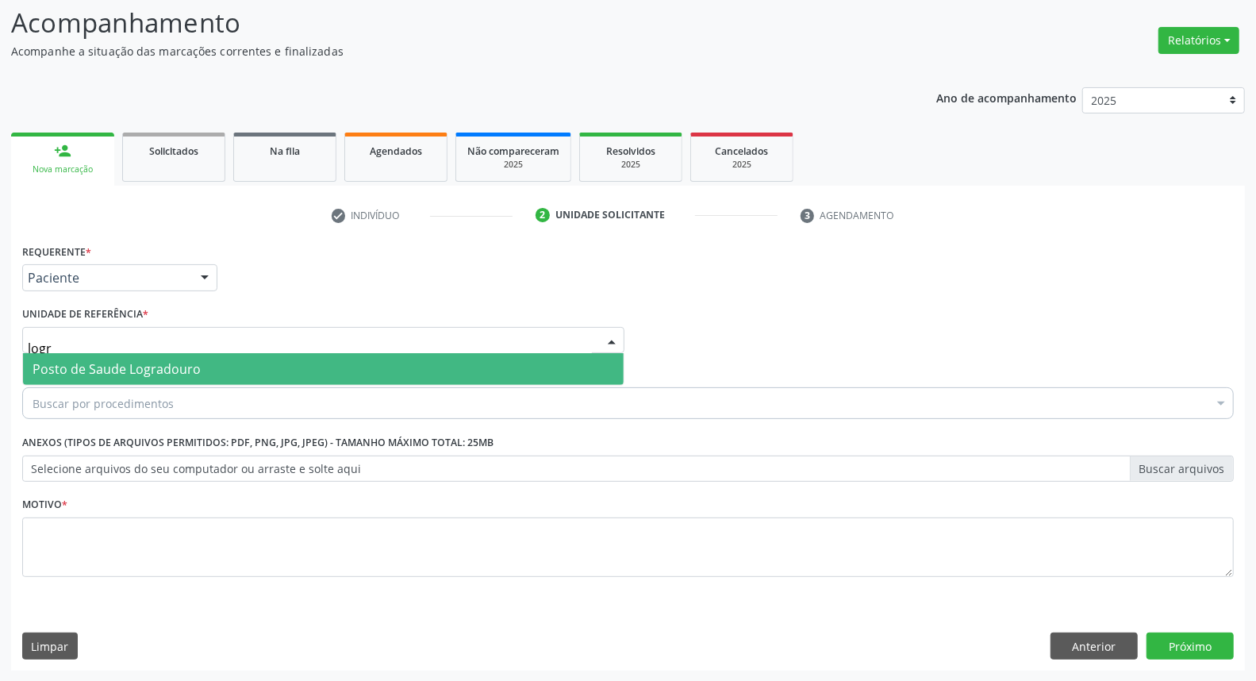
type input "logra"
click at [204, 367] on span "Posto de Saude Logradouro" at bounding box center [323, 369] width 601 height 32
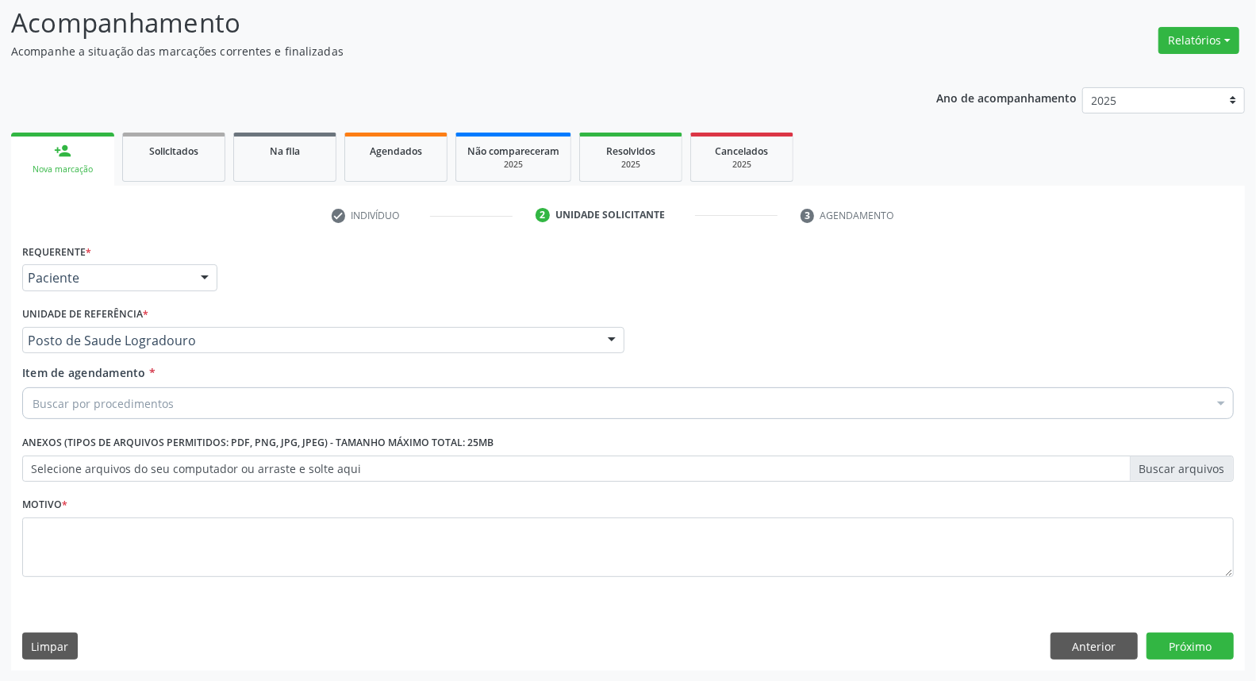
click at [203, 398] on div "Buscar por procedimentos" at bounding box center [628, 403] width 1212 height 32
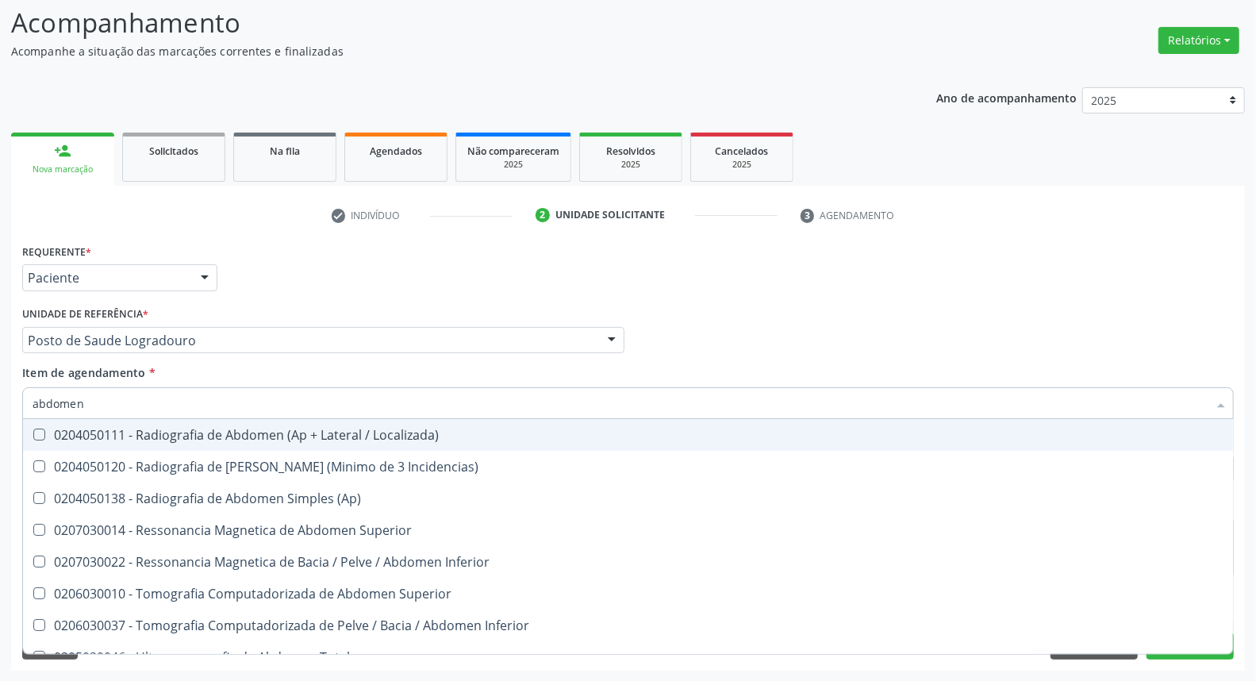
type input "abdomen t"
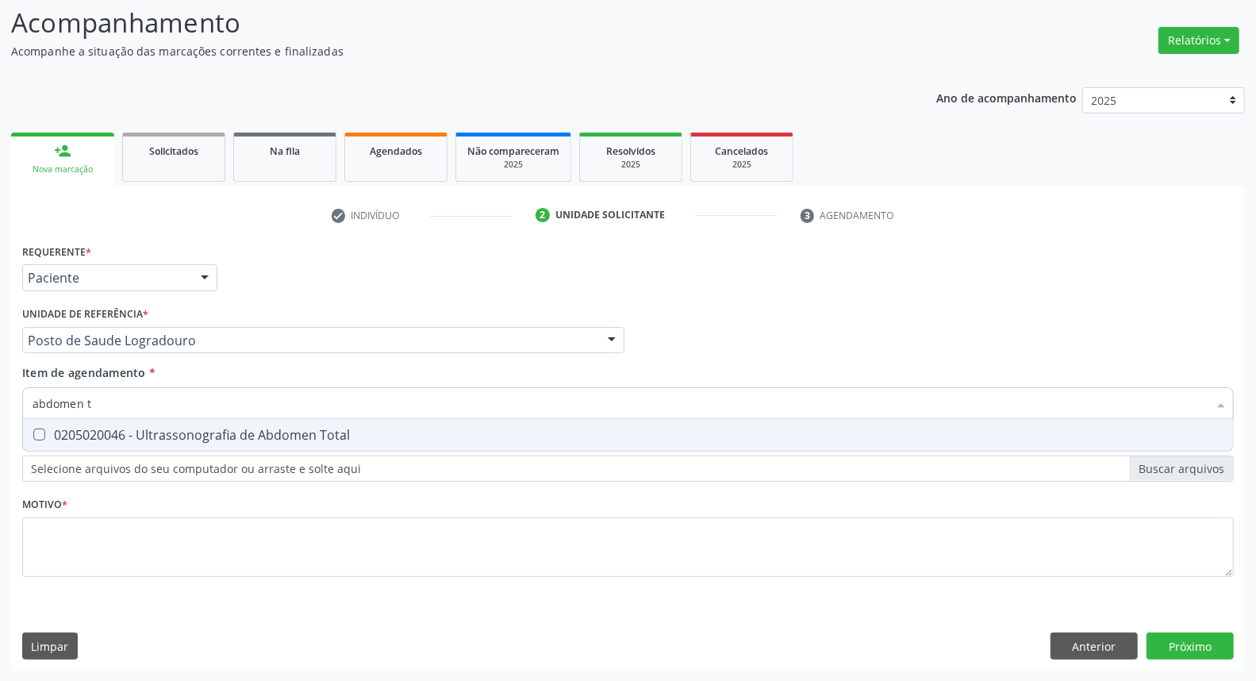
click at [179, 435] on div "0205020046 - Ultrassonografia de Abdomen Total" at bounding box center [628, 434] width 1191 height 13
checkbox Total "true"
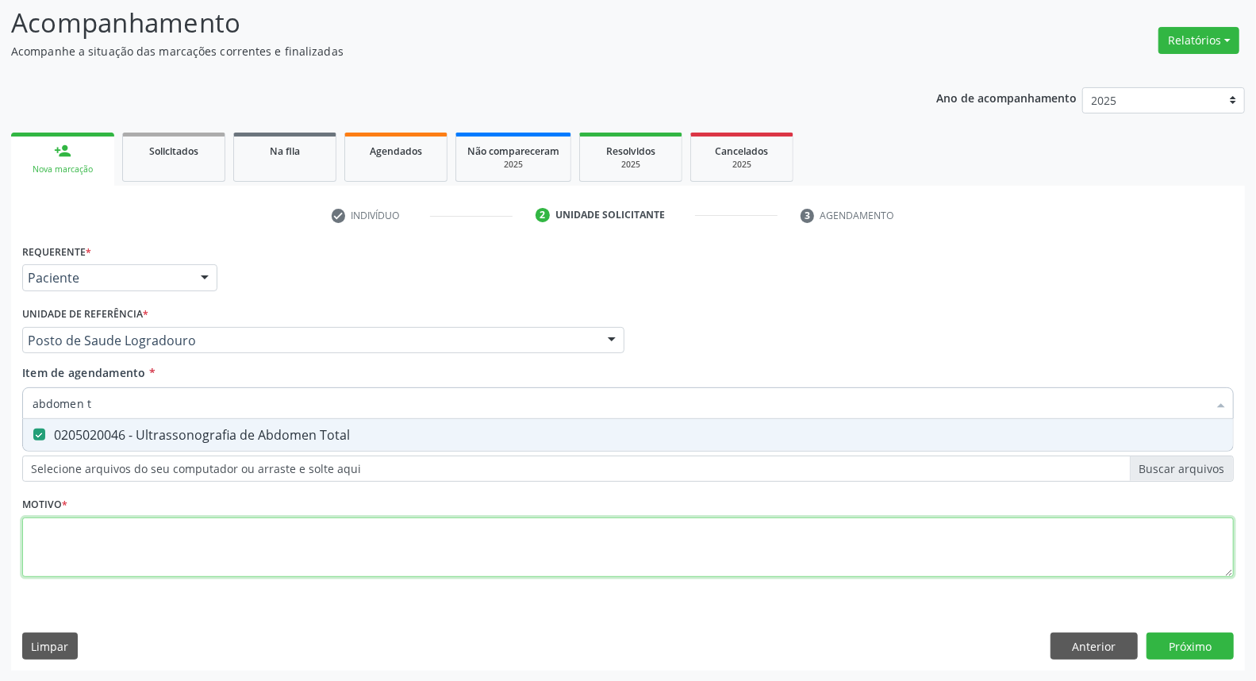
click at [115, 551] on div "Requerente * Paciente Médico(a) Enfermeiro(a) Paciente Nenhum resultado encontr…" at bounding box center [628, 419] width 1212 height 359
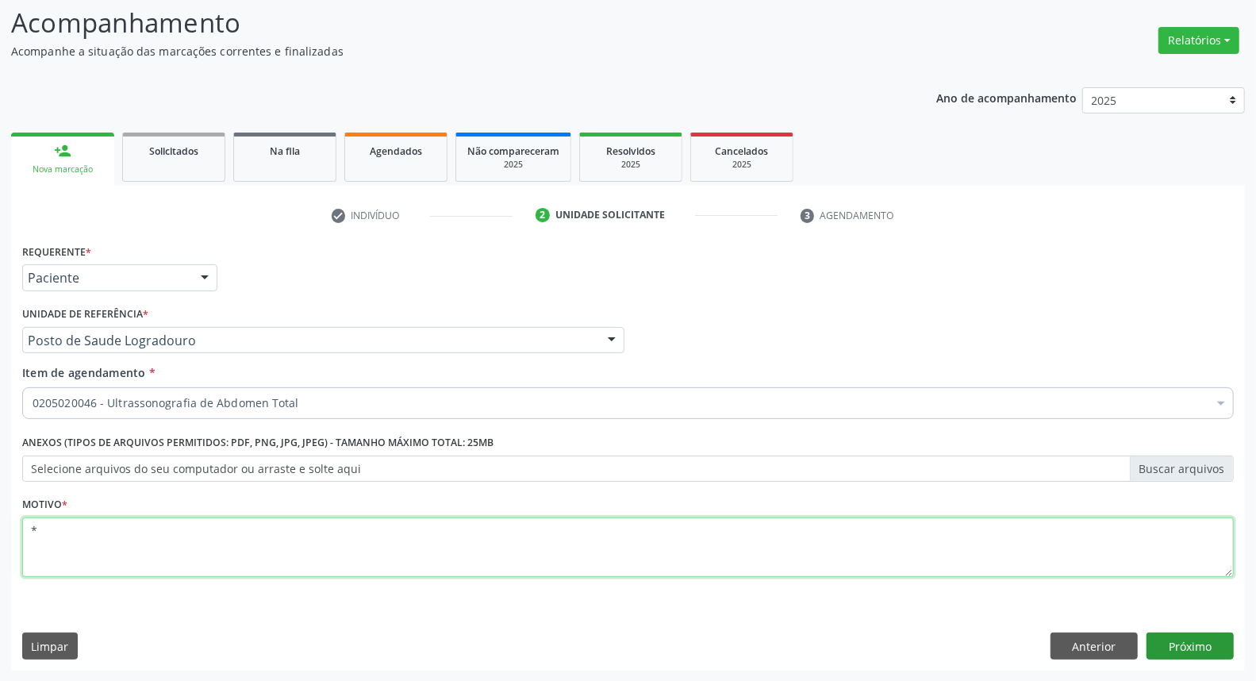
type textarea "*"
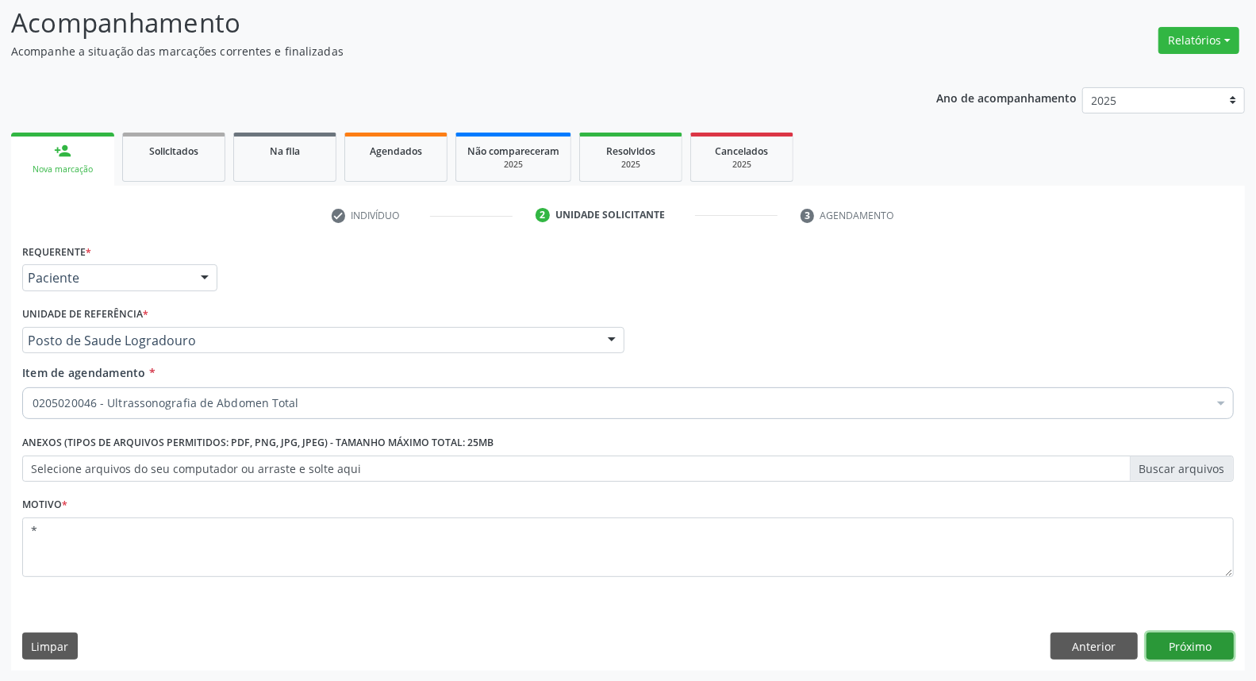
click at [1219, 643] on button "Próximo" at bounding box center [1190, 645] width 87 height 27
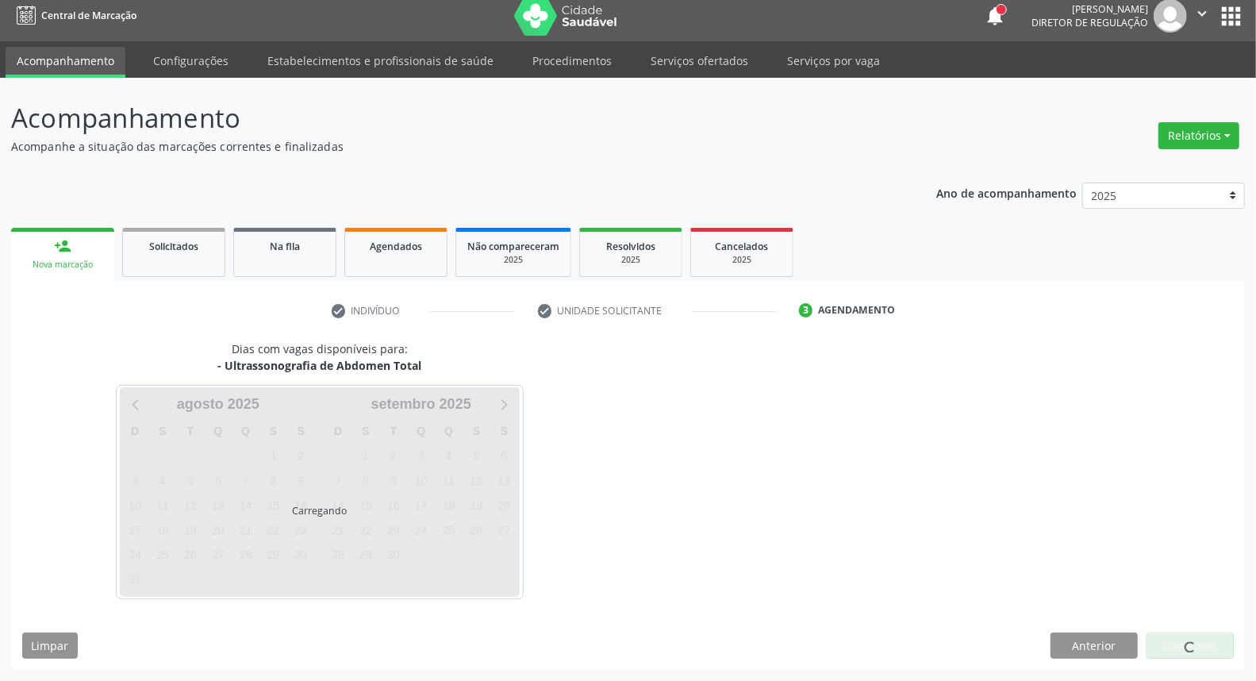
scroll to position [9, 0]
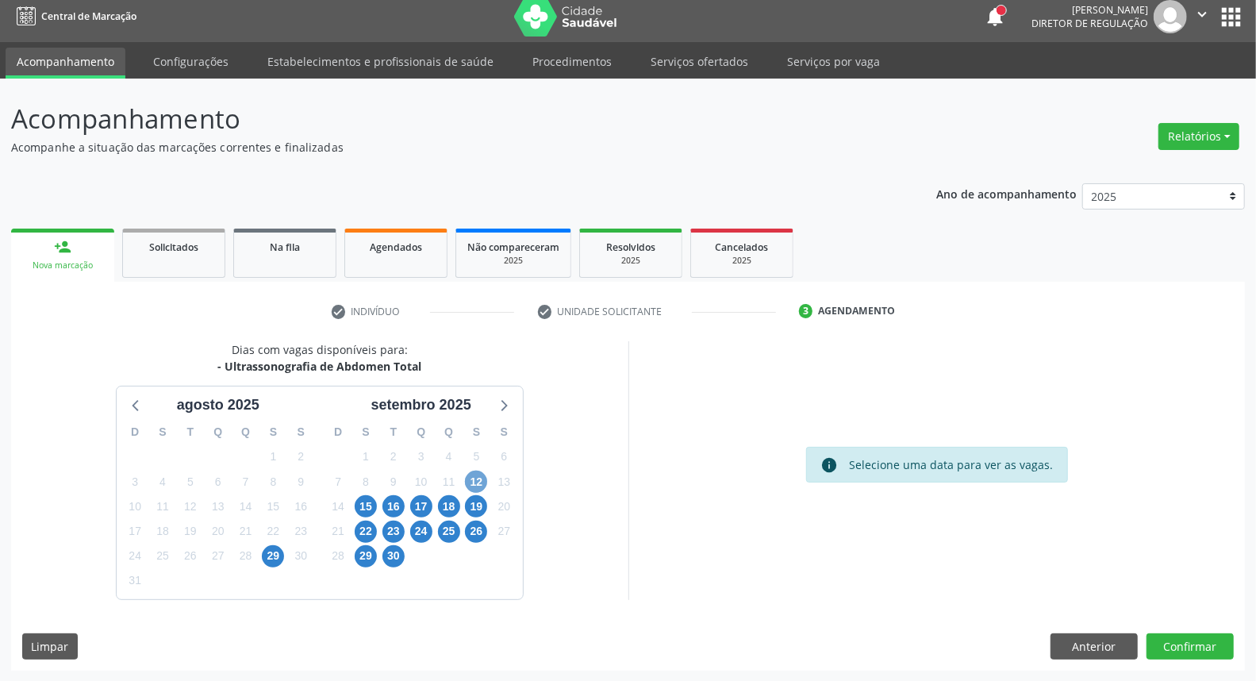
click at [474, 472] on span "12" at bounding box center [476, 482] width 22 height 22
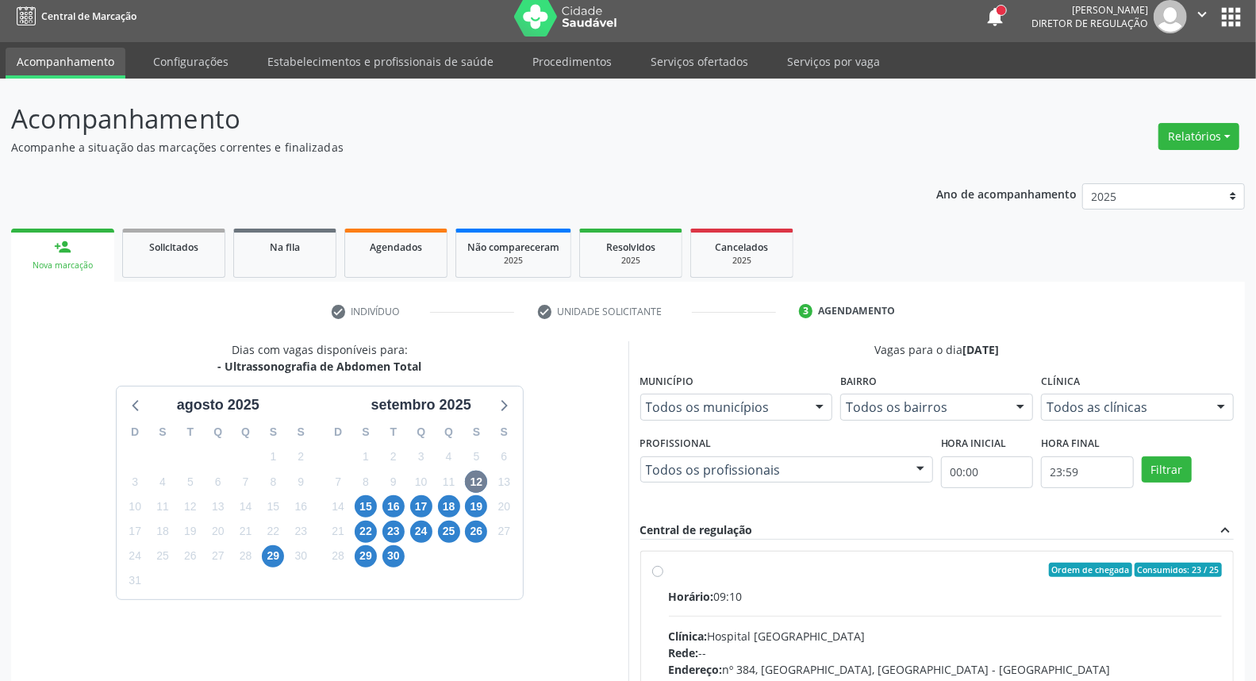
click at [763, 576] on label "Ordem de chegada Consumidos: 23 / 25 Horário: 09:10 Clínica: Hospital [GEOGRAPH…" at bounding box center [946, 685] width 554 height 244
click at [663, 576] on input "Ordem de chegada Consumidos: 23 / 25 Horário: 09:10 Clínica: Hospital [GEOGRAPH…" at bounding box center [657, 570] width 11 height 14
radio input "true"
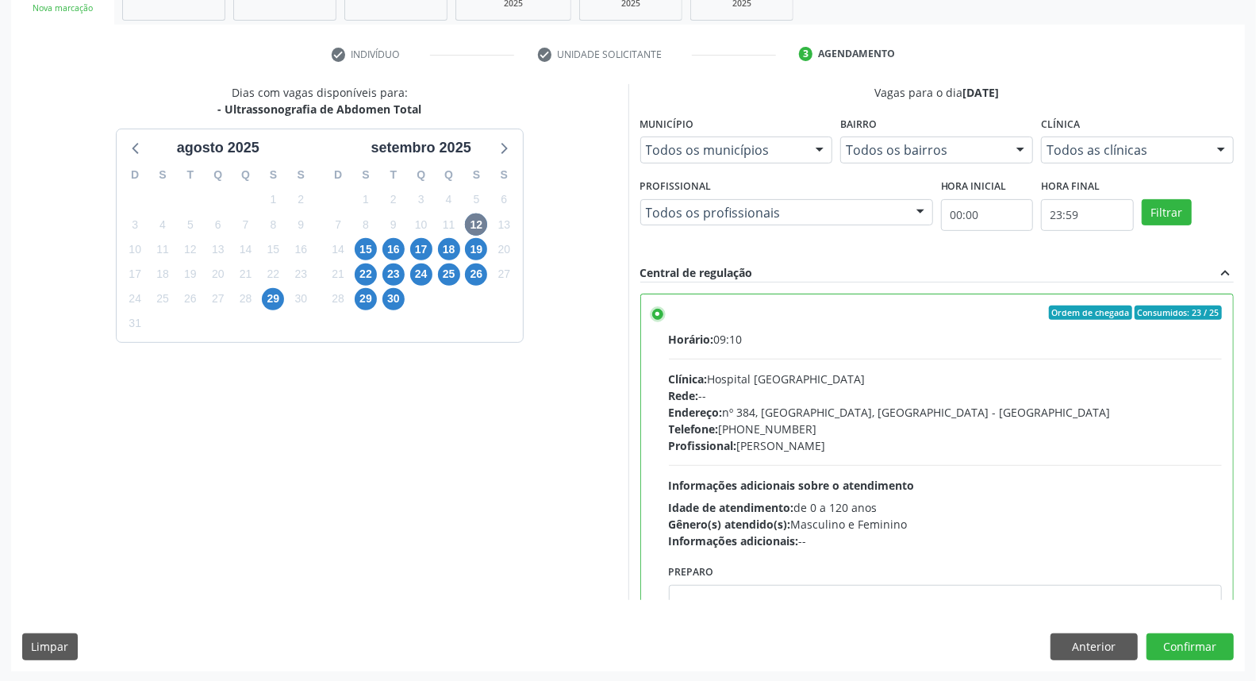
scroll to position [78, 0]
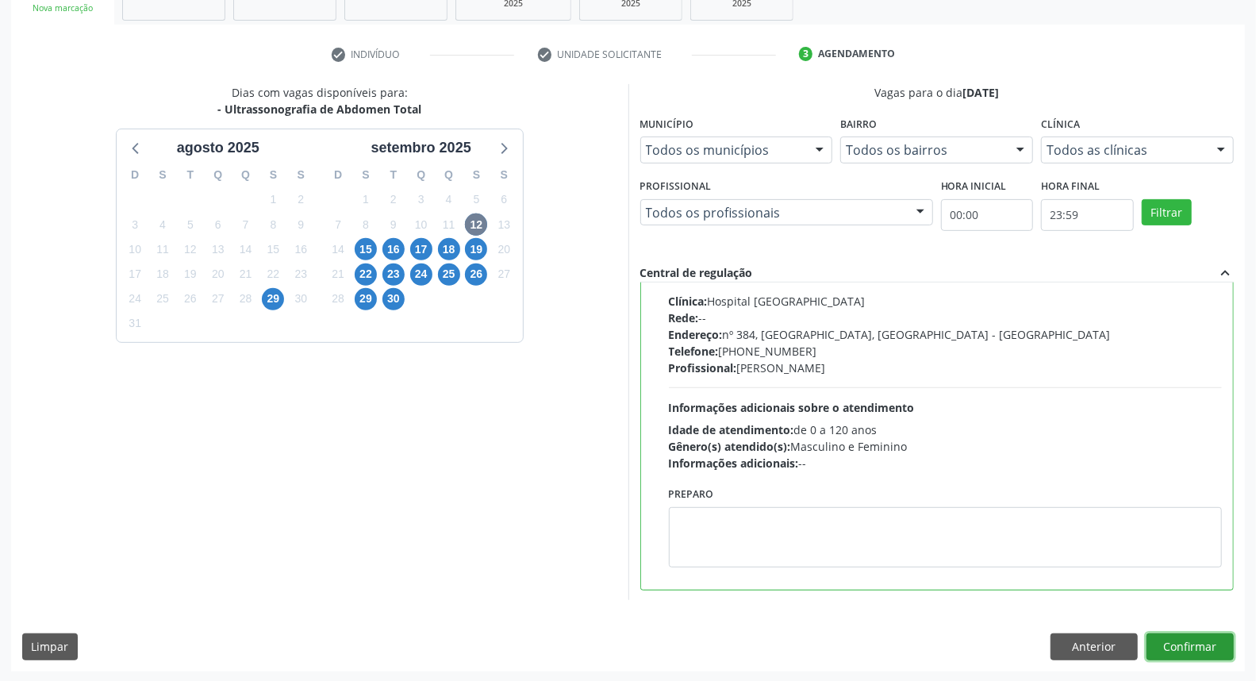
click at [1167, 651] on button "Confirmar" at bounding box center [1190, 646] width 87 height 27
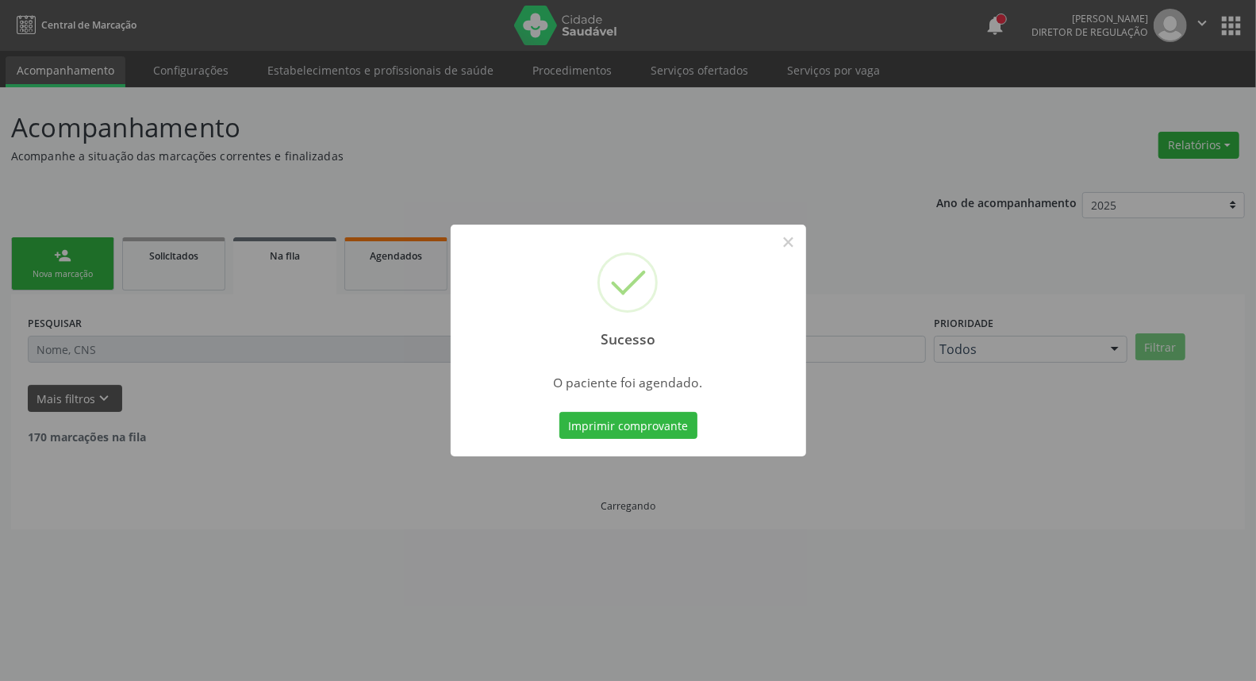
scroll to position [0, 0]
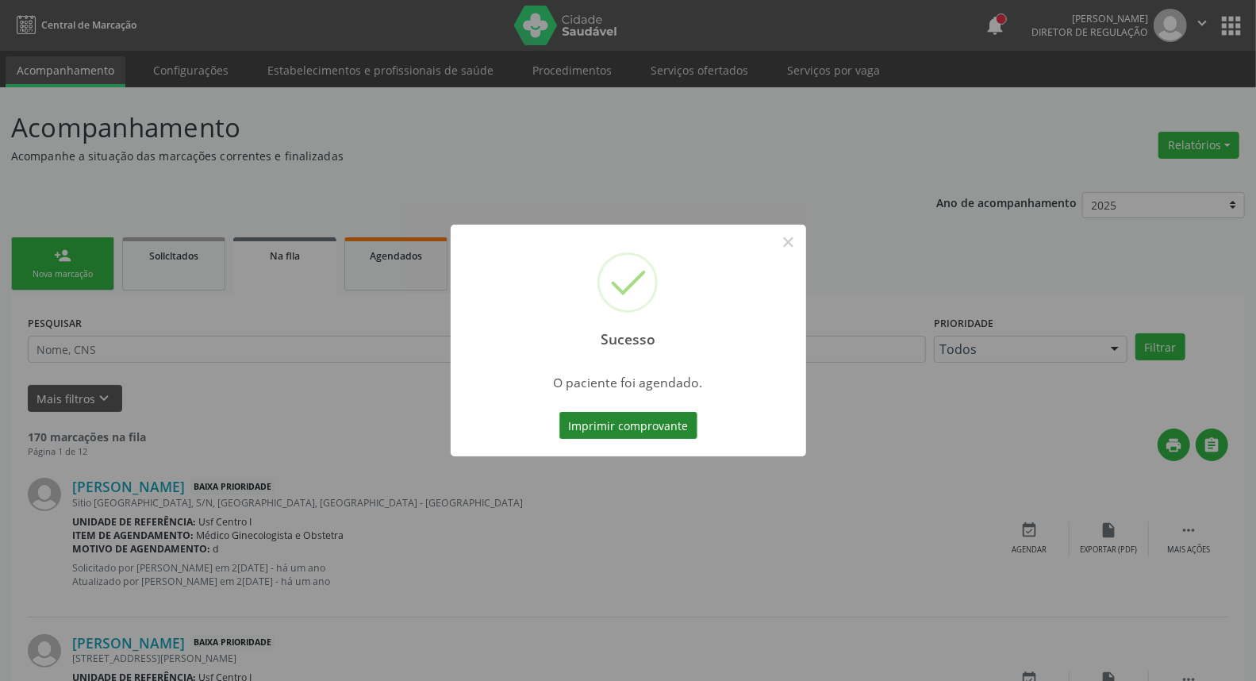
click at [682, 424] on button "Imprimir comprovante" at bounding box center [628, 425] width 138 height 27
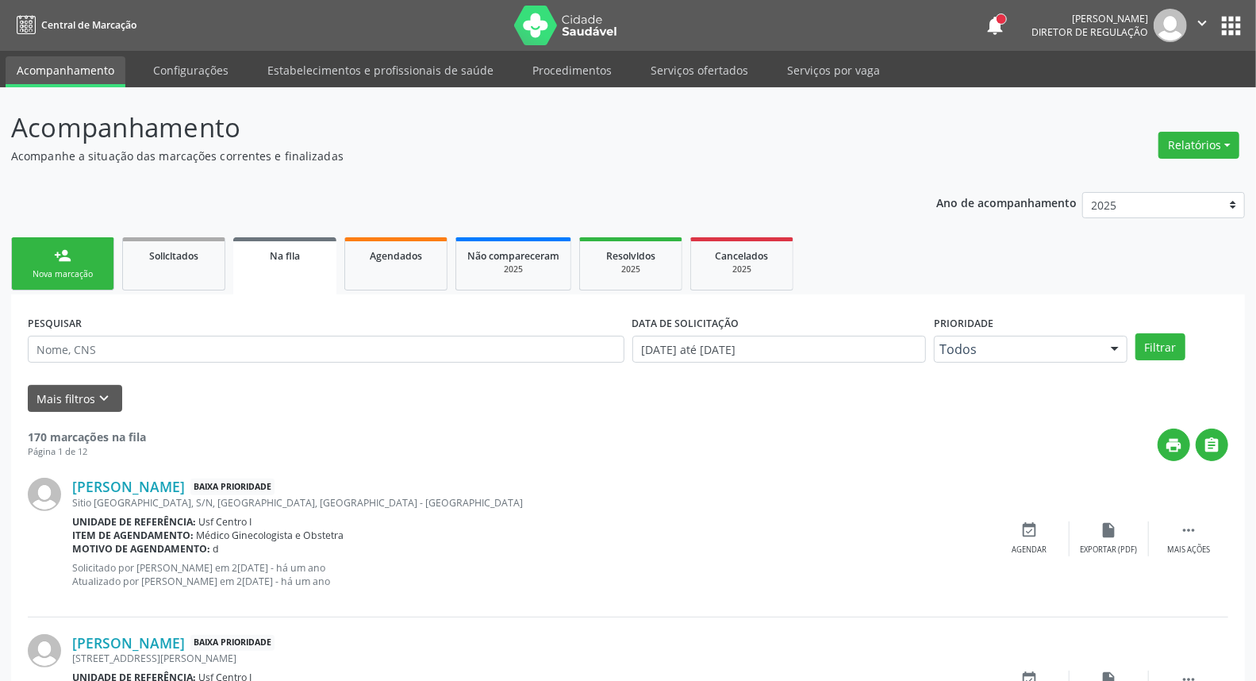
click at [48, 268] on div "Nova marcação" at bounding box center [62, 274] width 79 height 12
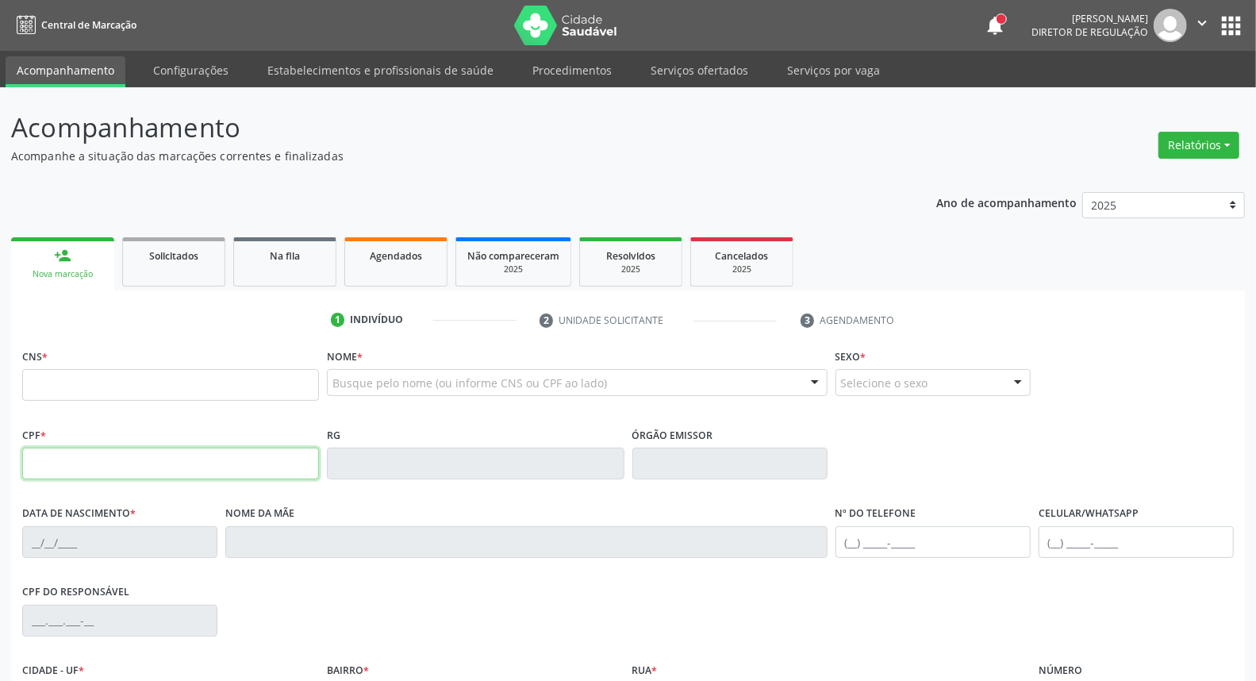
click at [153, 461] on input "text" at bounding box center [170, 464] width 297 height 32
type input "057.282.614-18"
type input "701 4056 8865 1538"
type input "[DATE]"
type input "[PERSON_NAME]"
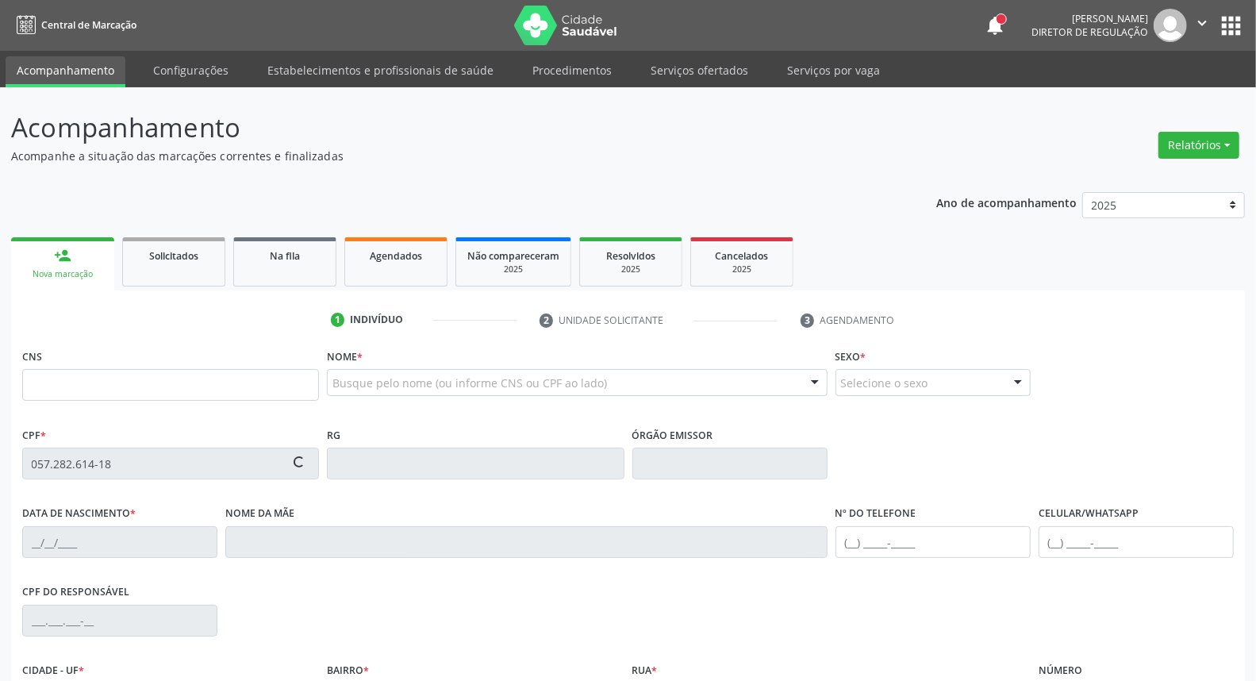
type input "[PHONE_NUMBER]"
type input "S/N"
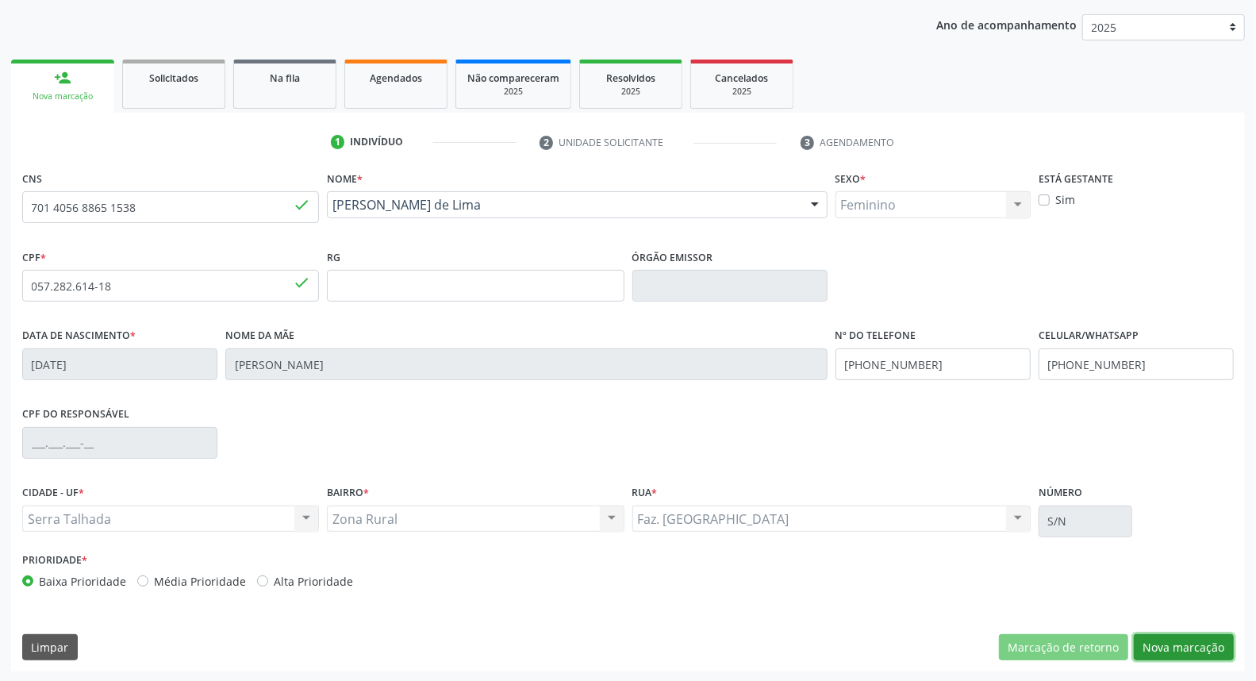
click at [1207, 640] on button "Nova marcação" at bounding box center [1184, 647] width 100 height 27
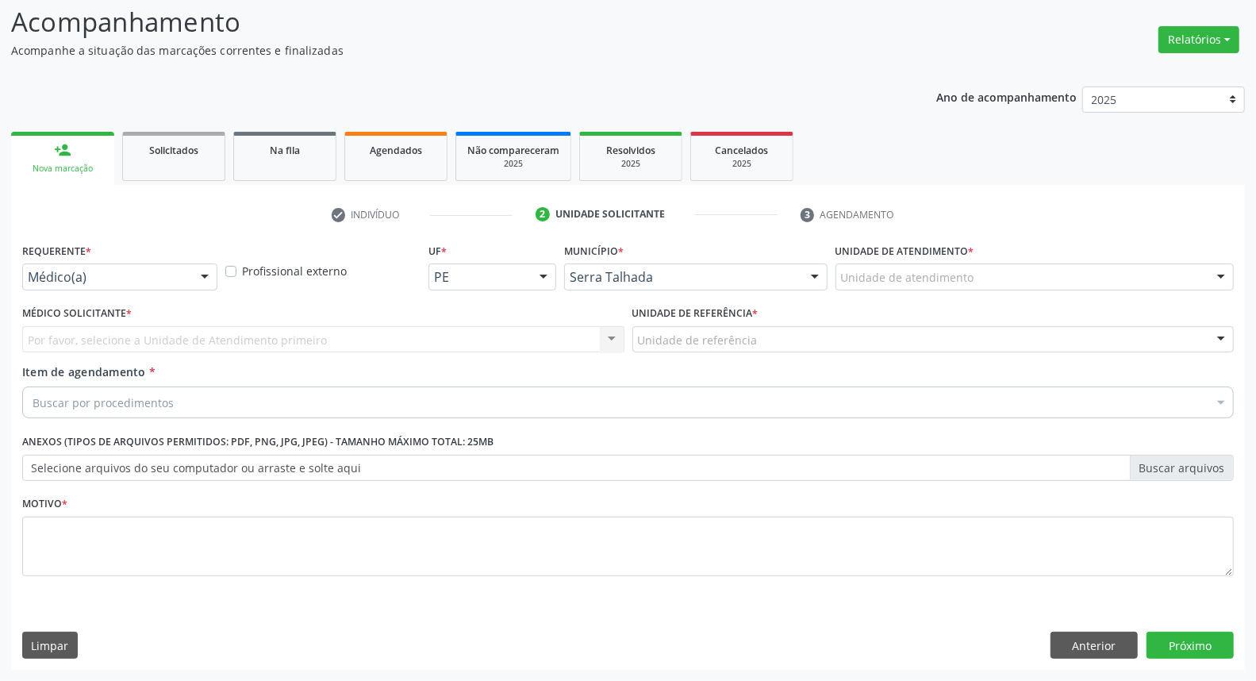
scroll to position [105, 0]
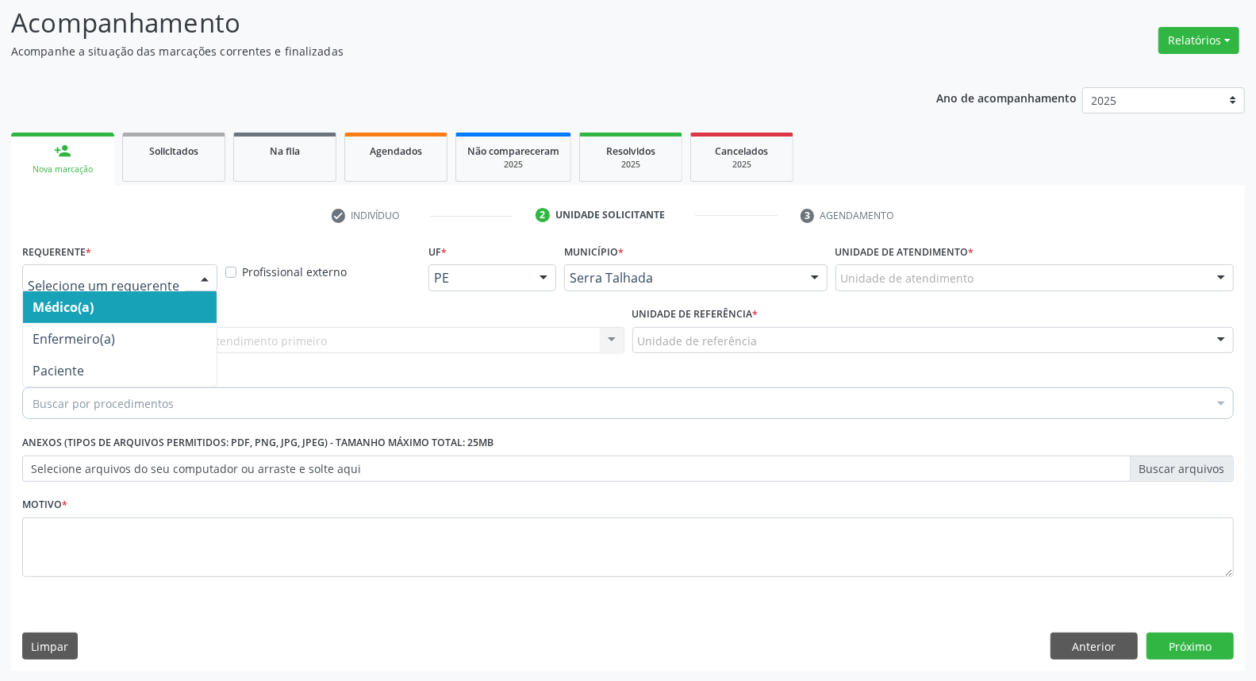
click at [135, 264] on div at bounding box center [119, 277] width 195 height 27
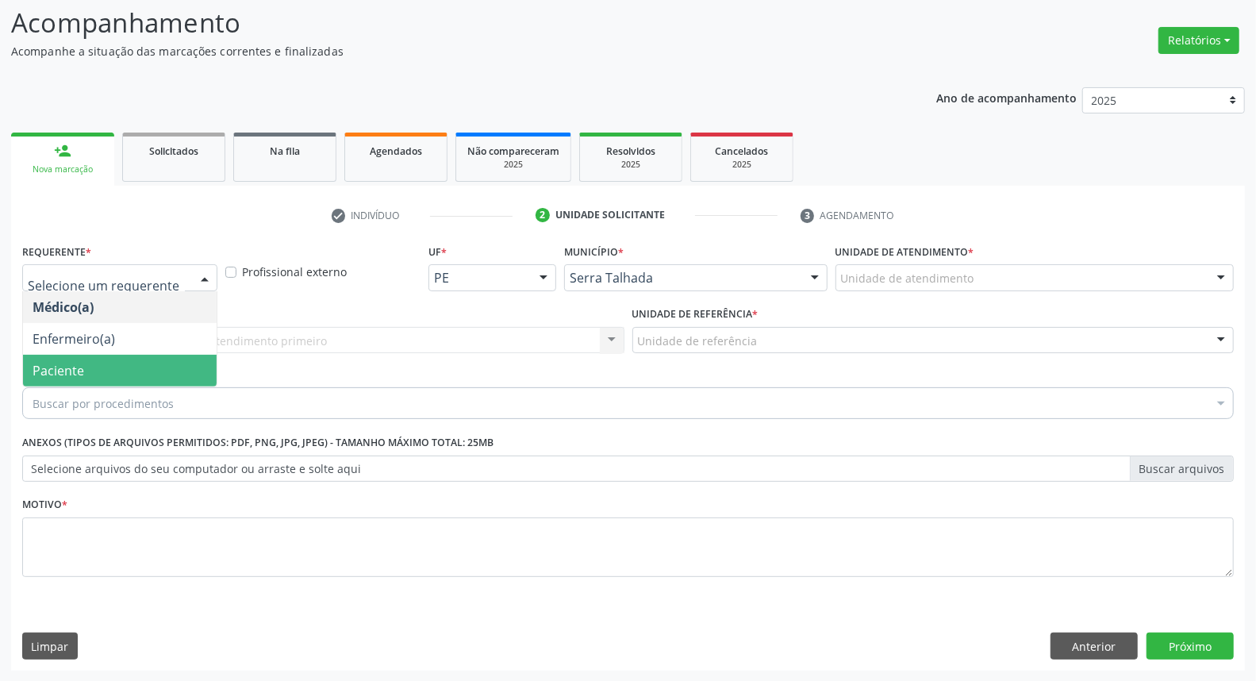
drag, startPoint x: 81, startPoint y: 377, endPoint x: 89, endPoint y: 359, distance: 19.2
click at [80, 376] on span "Paciente" at bounding box center [59, 370] width 52 height 17
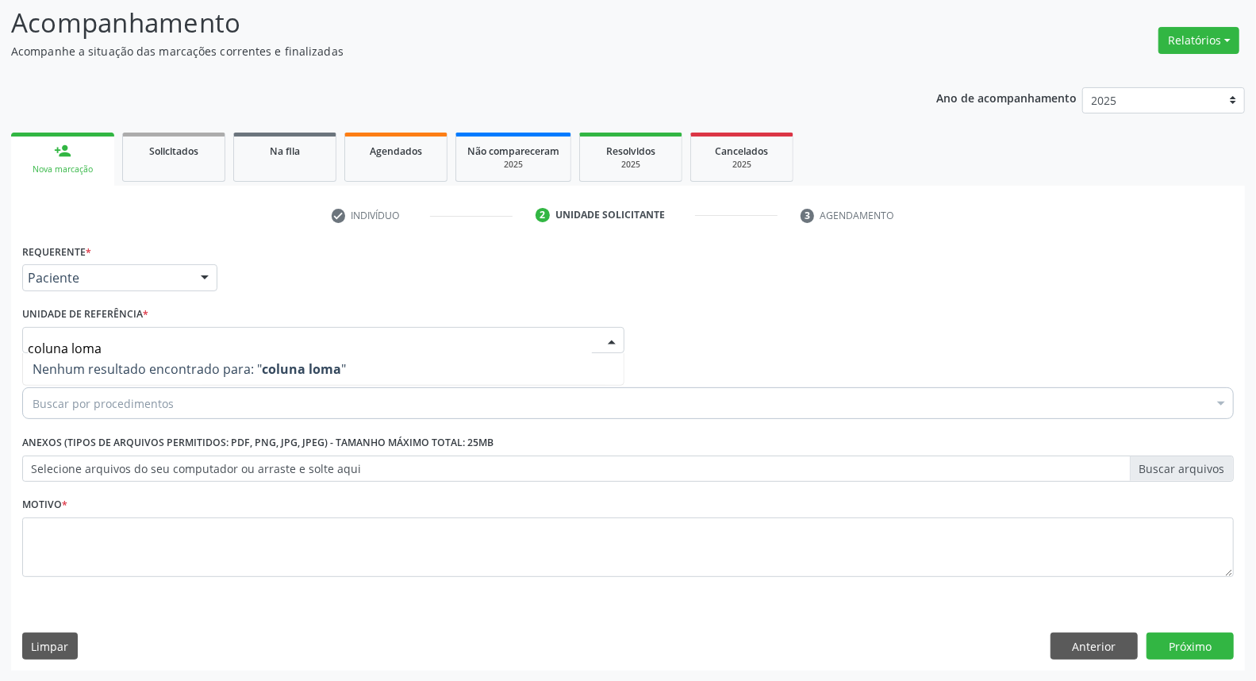
drag, startPoint x: 112, startPoint y: 339, endPoint x: 0, endPoint y: 342, distance: 111.9
click at [0, 349] on div "Acompanhamento Acompanhe a situação das marcações correntes e finalizadas Relat…" at bounding box center [628, 332] width 1256 height 699
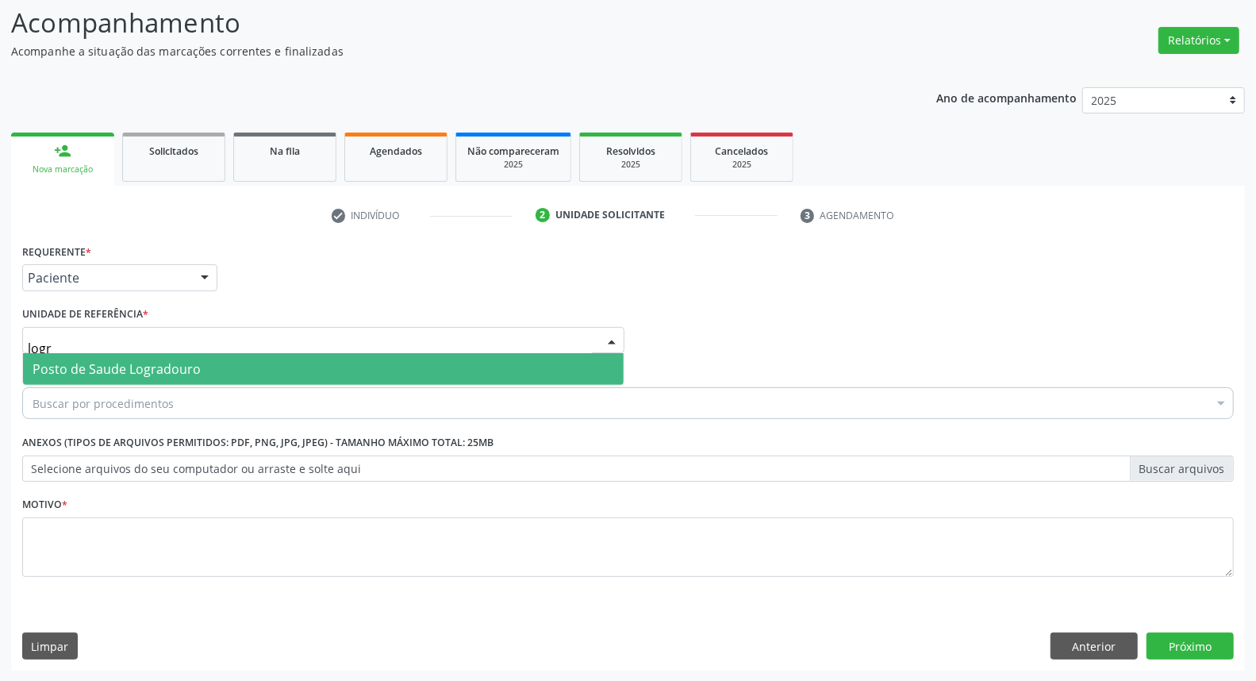
type input "logra"
click at [86, 371] on span "Posto de Saude Logradouro" at bounding box center [117, 368] width 168 height 17
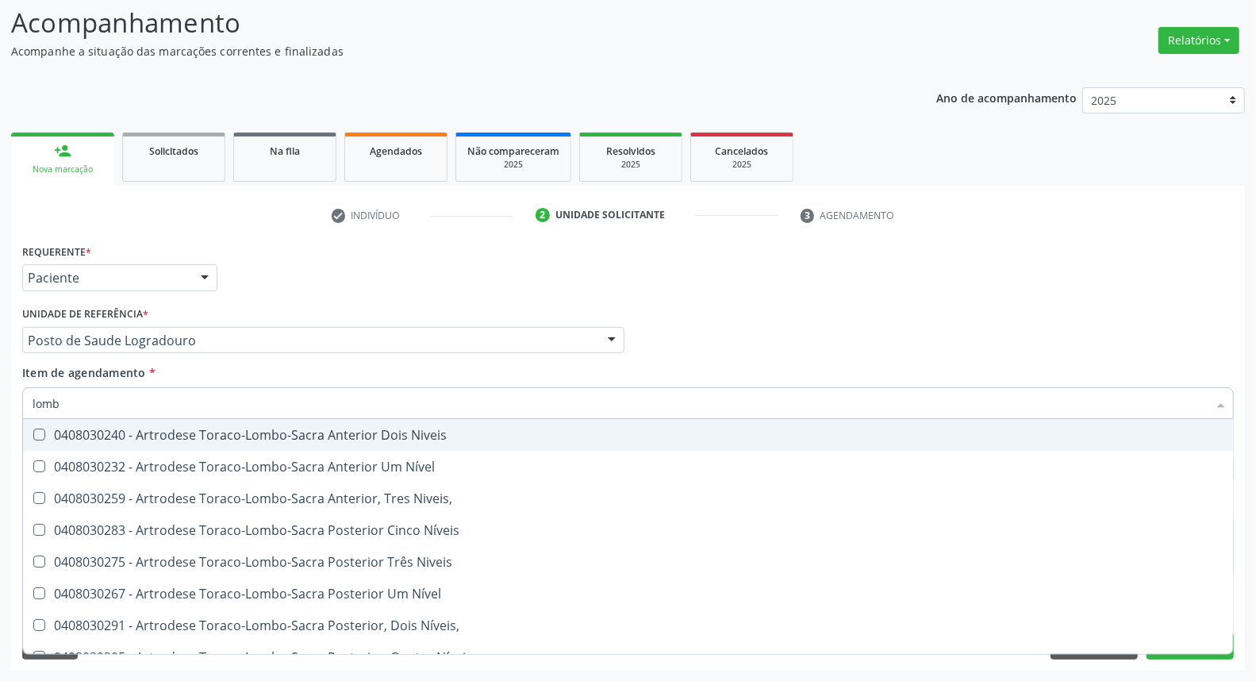
type input "lomba"
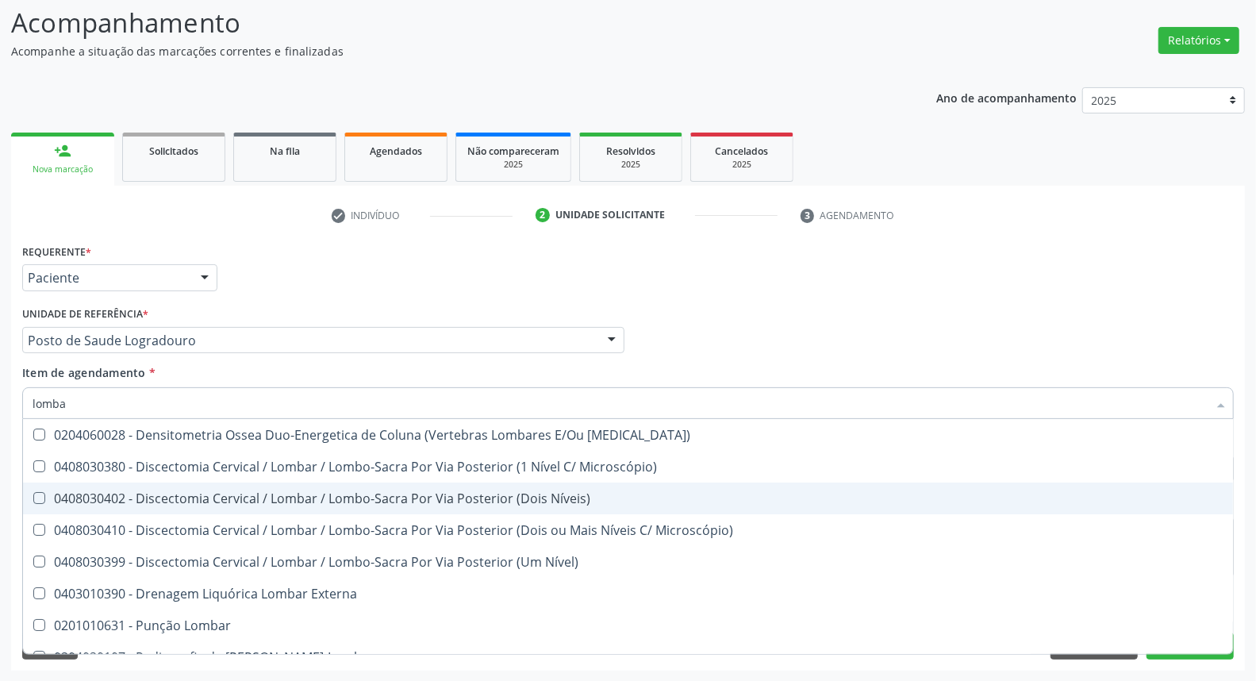
scroll to position [146, 0]
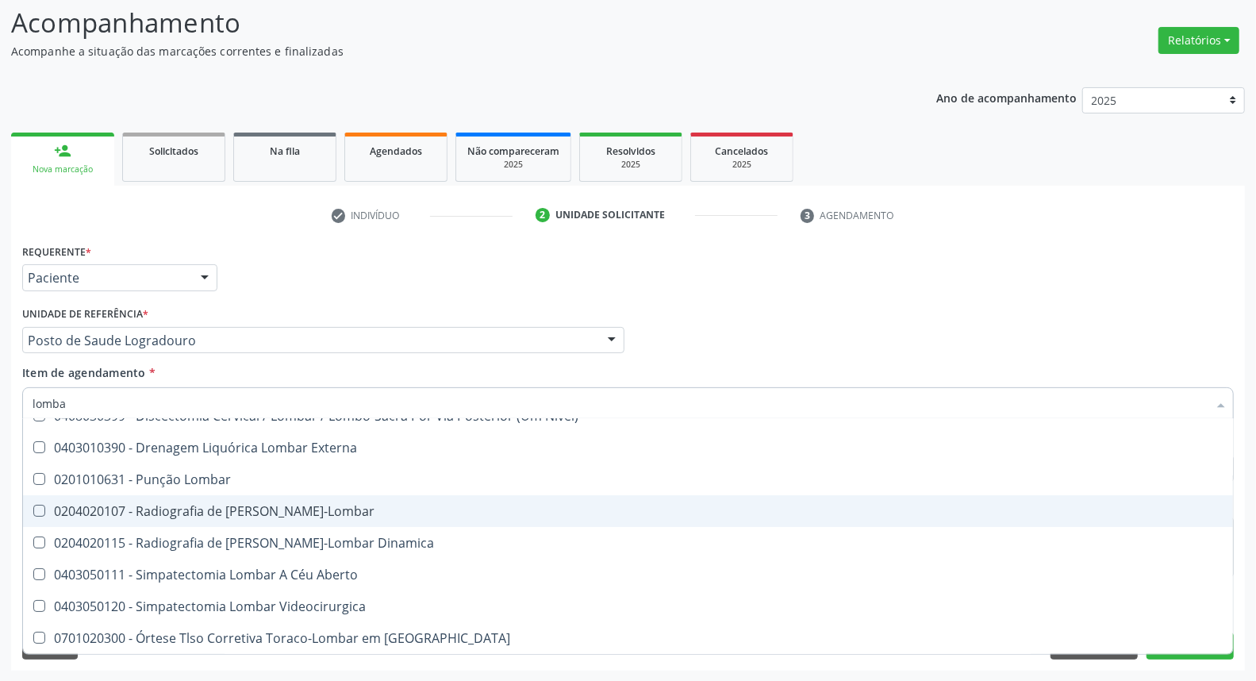
click at [188, 513] on div "0204020107 - Radiografia de [PERSON_NAME]-Lombar" at bounding box center [628, 511] width 1191 height 13
checkbox Toraco-Lombar "true"
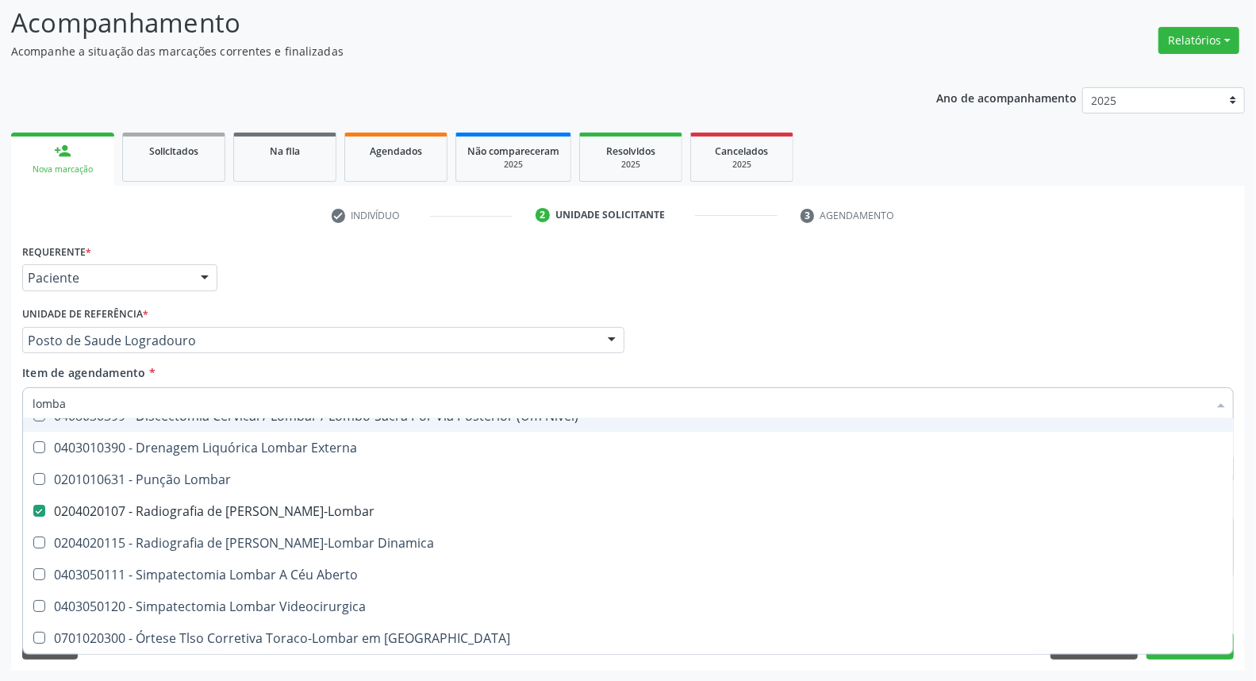
drag, startPoint x: 871, startPoint y: 339, endPoint x: 747, endPoint y: 484, distance: 190.8
click at [870, 339] on div "Médico Solicitante Por favor, selecione a Unidade de Atendimento primeiro Nenhu…" at bounding box center [628, 333] width 1220 height 62
checkbox Microscópio\) "true"
checkbox Toraco-Lombar "false"
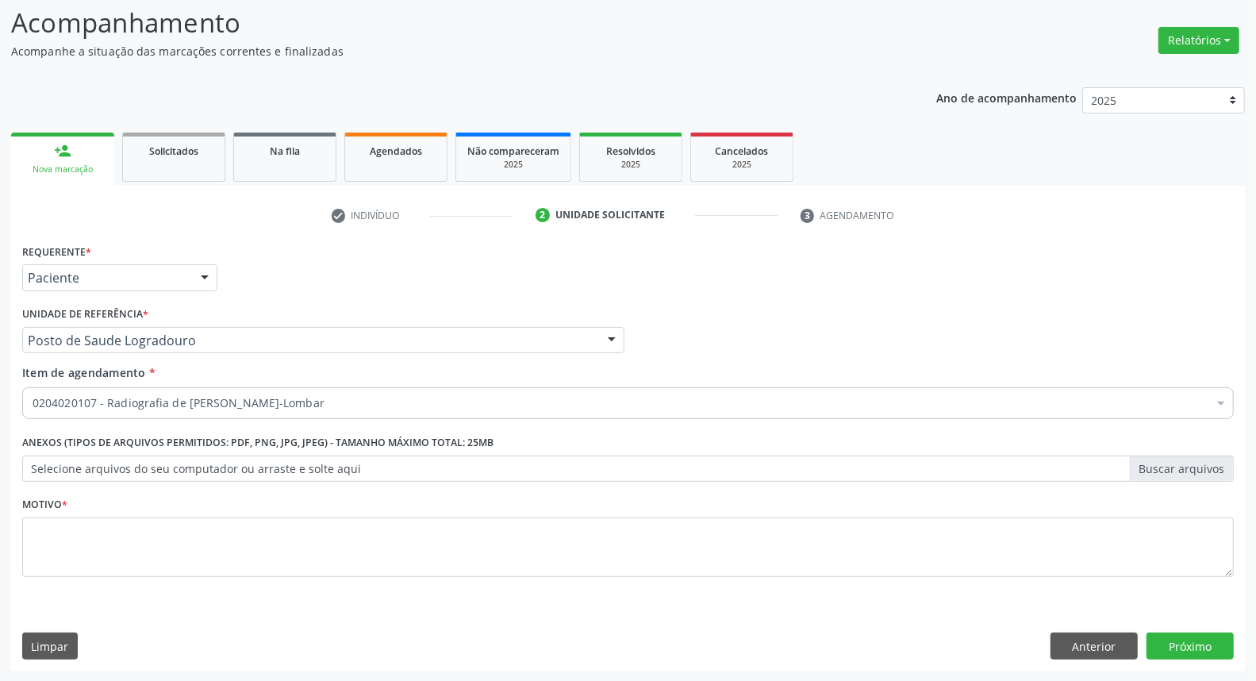
scroll to position [0, 0]
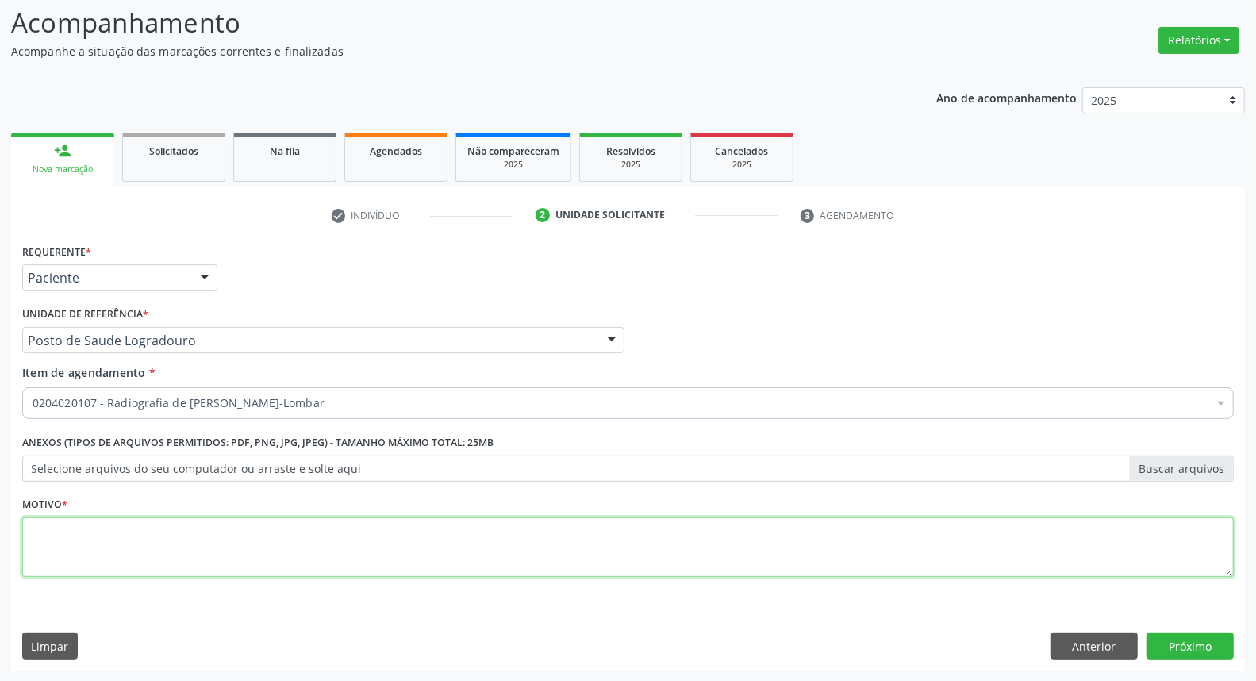
click at [551, 544] on textarea at bounding box center [628, 547] width 1212 height 60
type textarea "*"
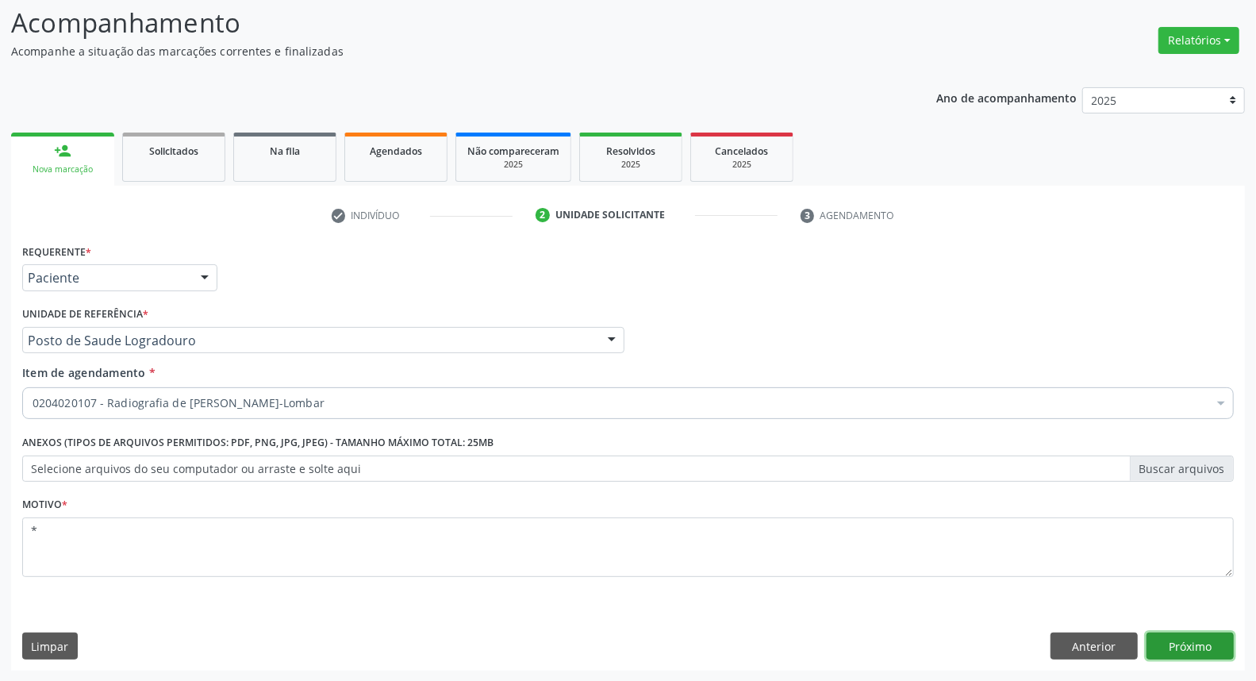
click at [1156, 645] on button "Próximo" at bounding box center [1190, 645] width 87 height 27
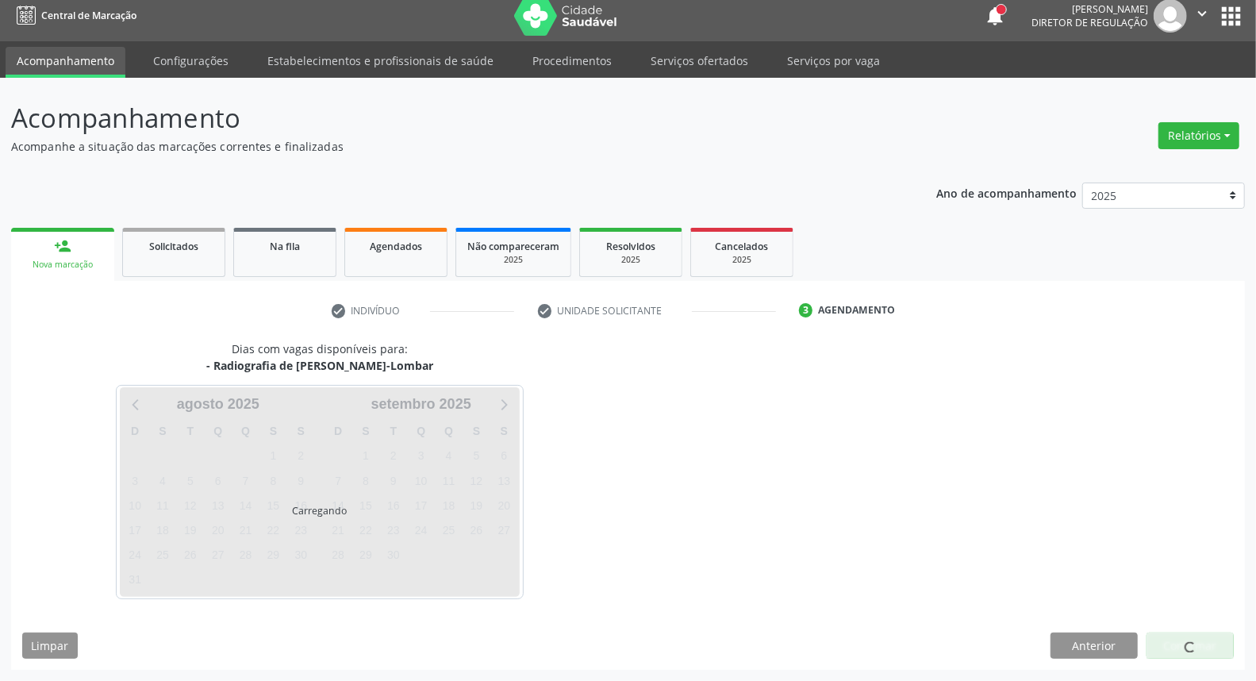
scroll to position [9, 0]
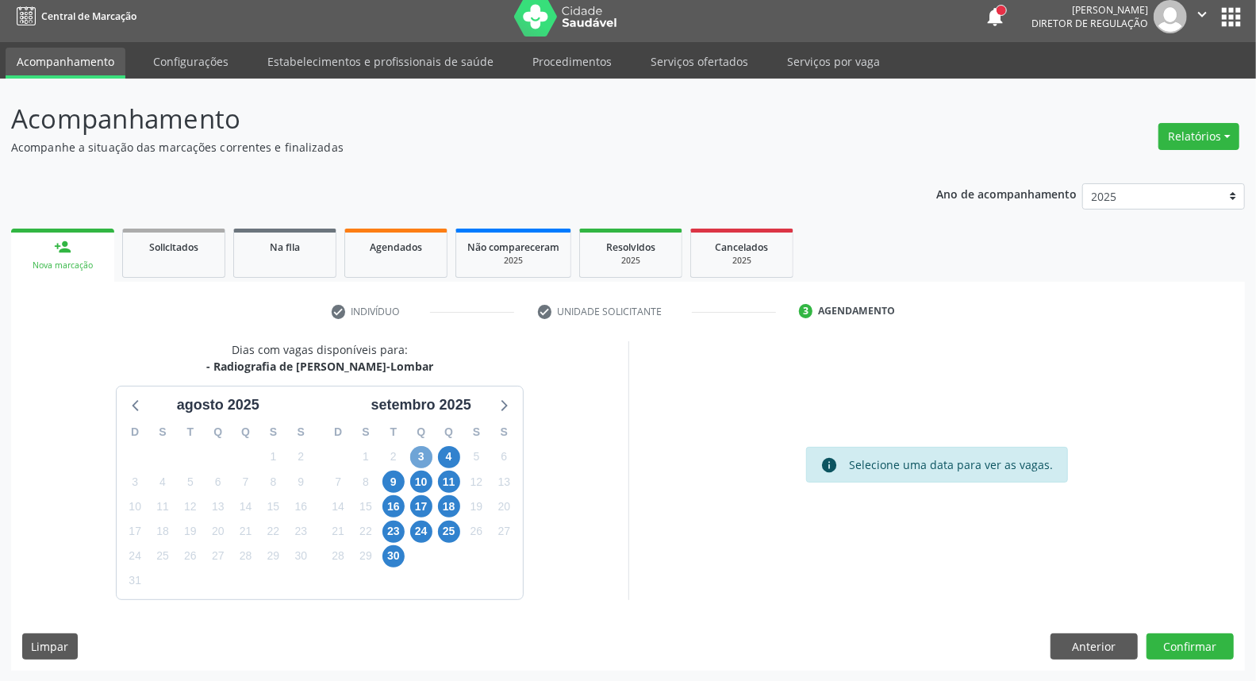
click at [425, 456] on span "3" at bounding box center [421, 457] width 22 height 22
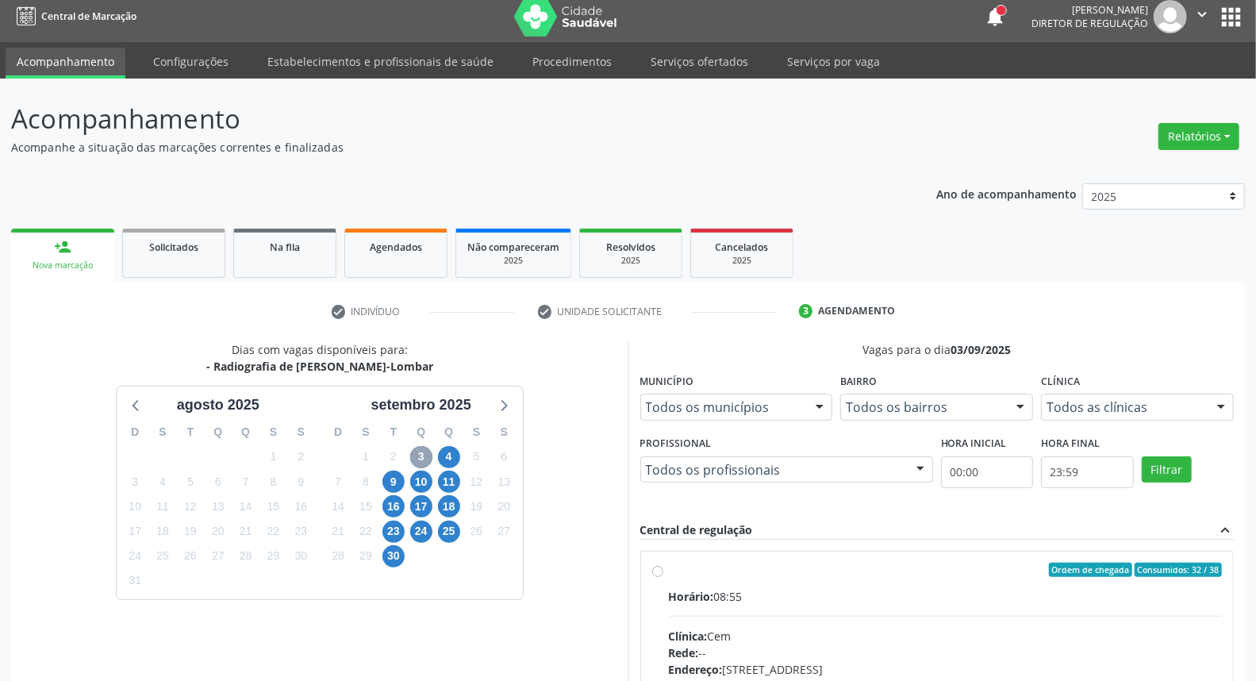
scroll to position [185, 0]
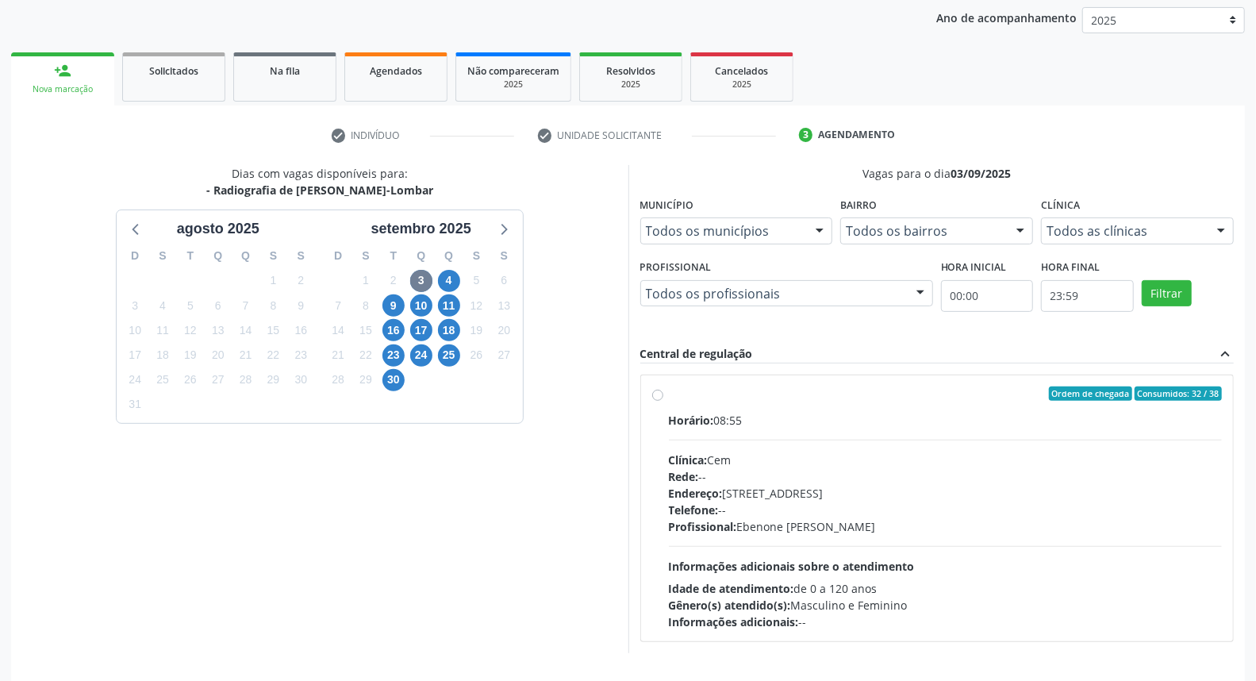
click at [842, 397] on div "Ordem de chegada Consumidos: 32 / 38" at bounding box center [946, 393] width 554 height 14
click at [663, 397] on input "Ordem de chegada Consumidos: 32 / 38 Horário: 08:55 Clínica: Cem Rede: -- Ender…" at bounding box center [657, 393] width 11 height 14
radio input "true"
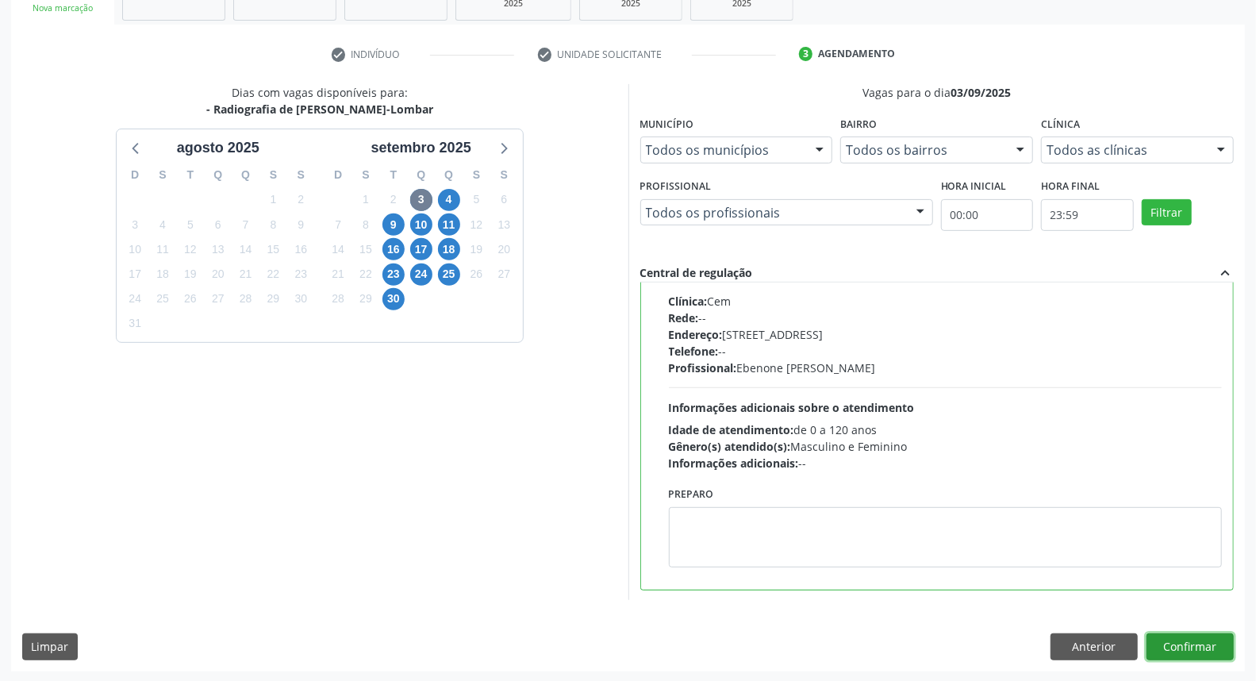
click at [1210, 640] on button "Confirmar" at bounding box center [1190, 646] width 87 height 27
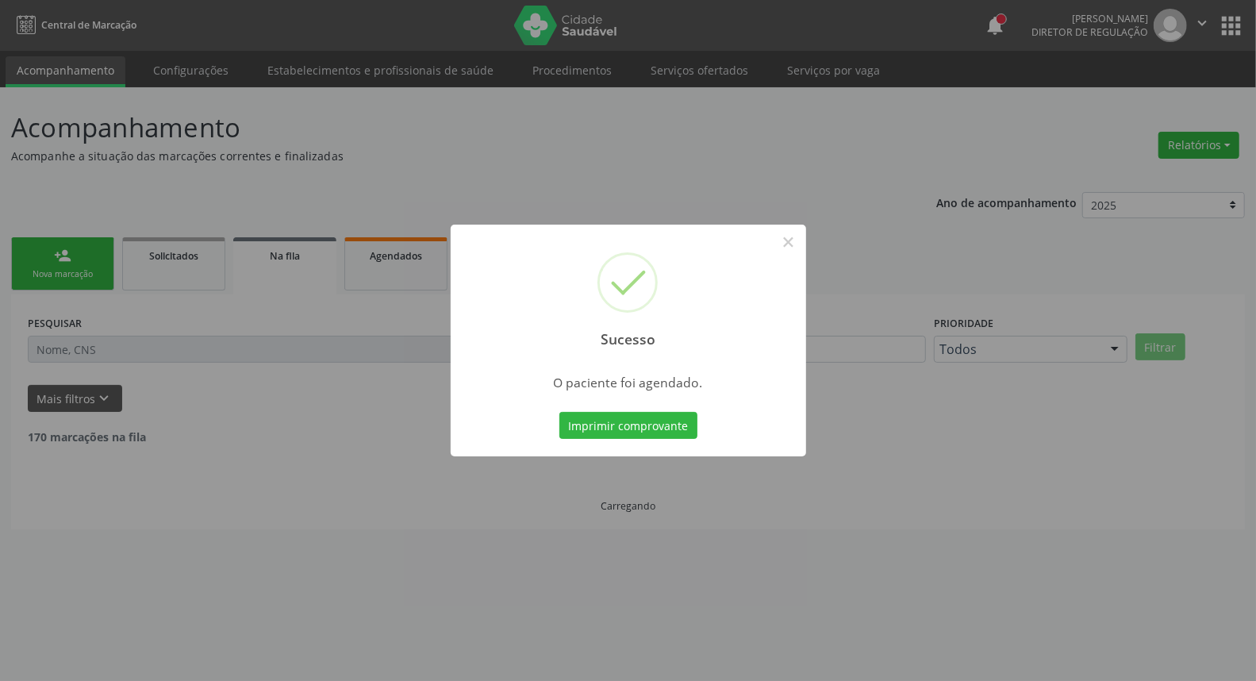
scroll to position [0, 0]
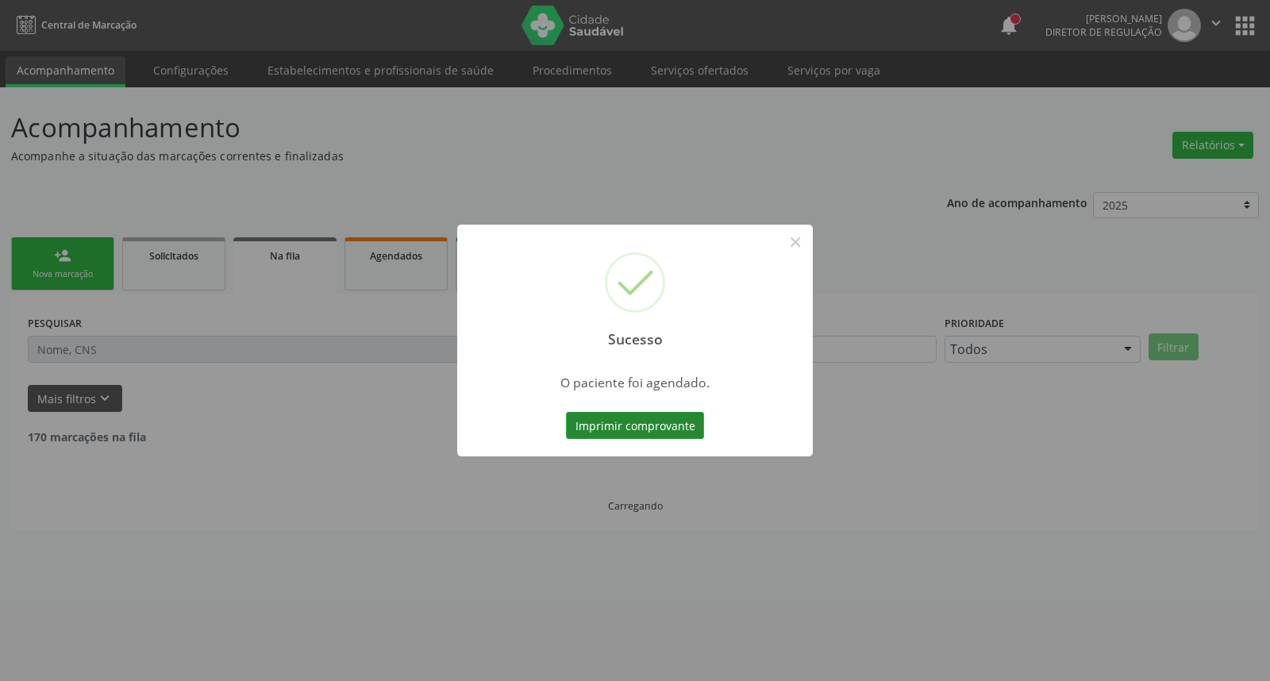
click at [617, 425] on button "Imprimir comprovante" at bounding box center [635, 425] width 138 height 27
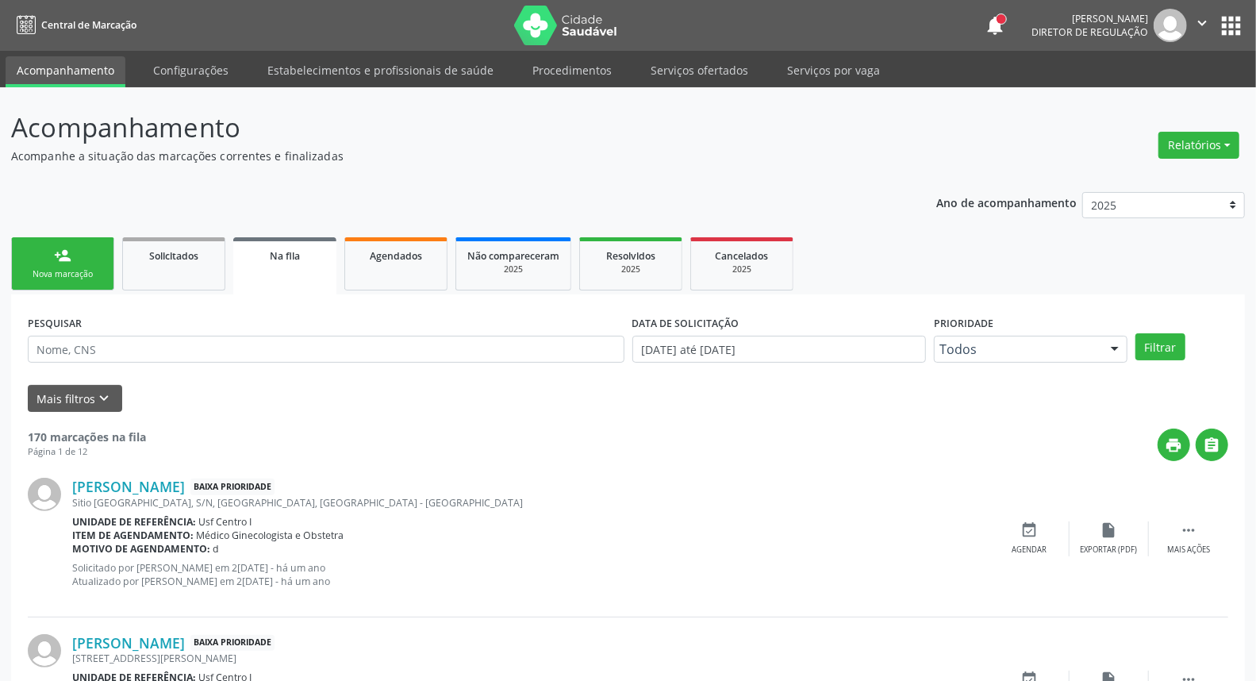
click at [67, 268] on div "Nova marcação" at bounding box center [62, 274] width 79 height 12
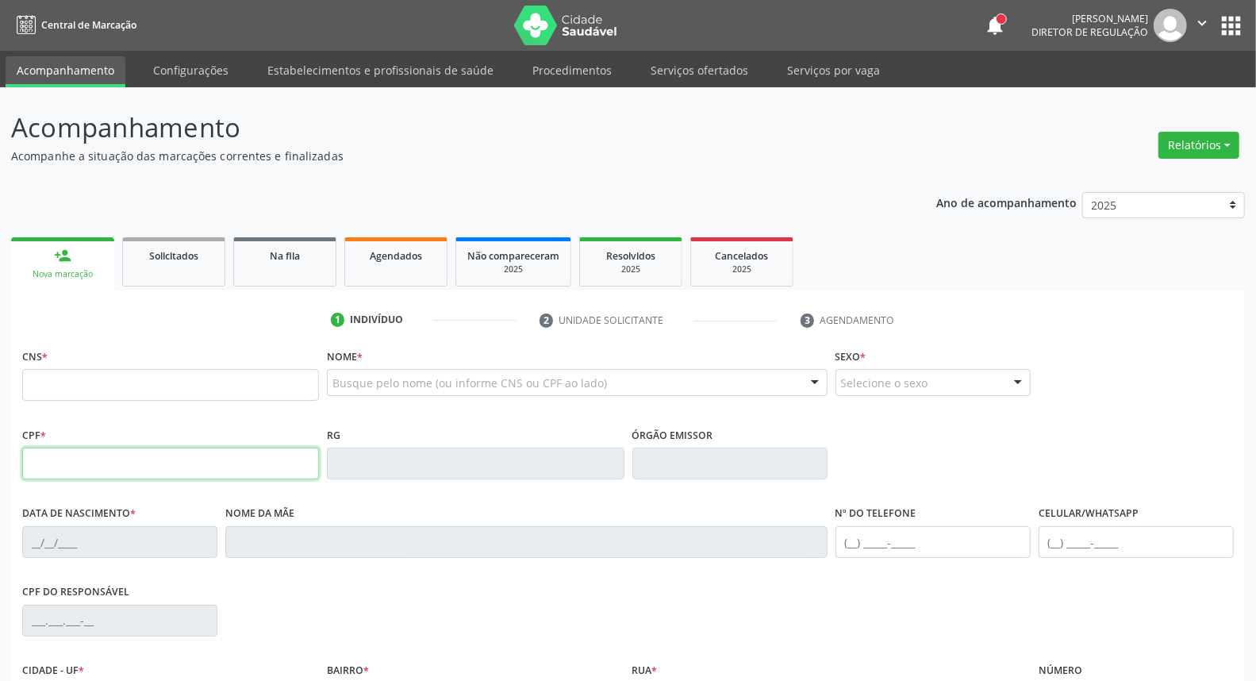
click at [123, 462] on input "text" at bounding box center [170, 464] width 297 height 32
type input "116.701.724-22"
type input "704 7047 5379 4033"
type input "[DATE]"
type input "[PERSON_NAME]"
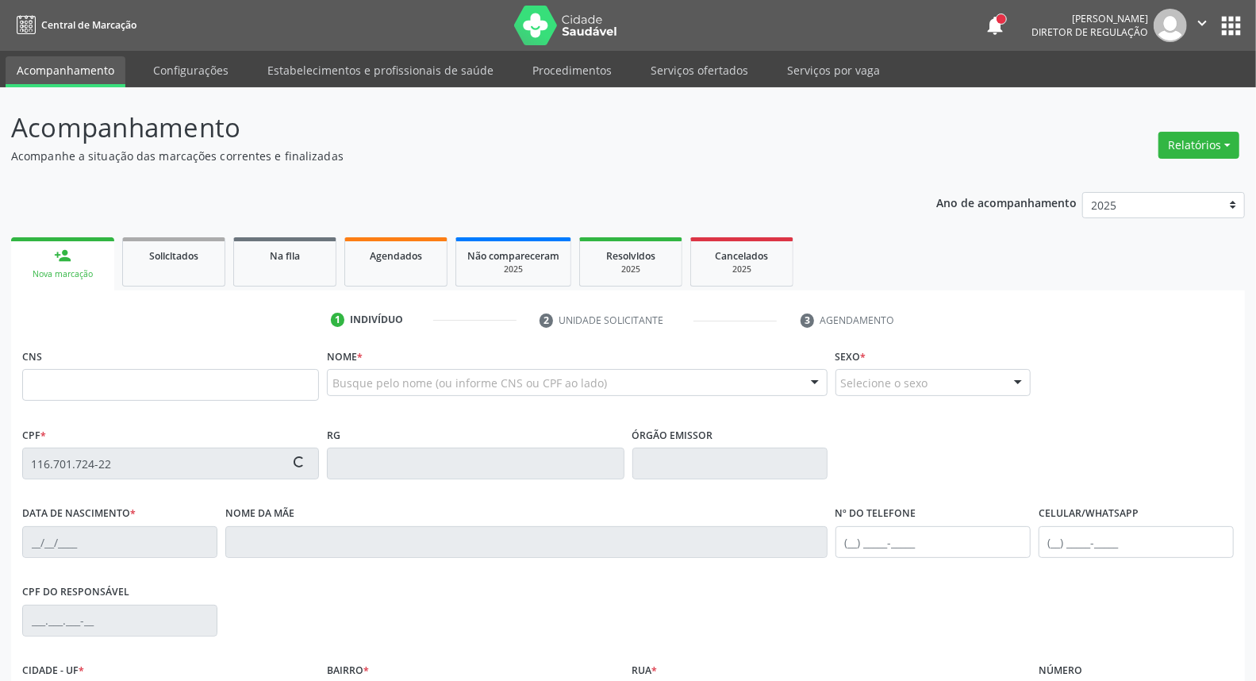
type input "[PHONE_NUMBER]"
type input "110.463.954-83"
type input "S/N"
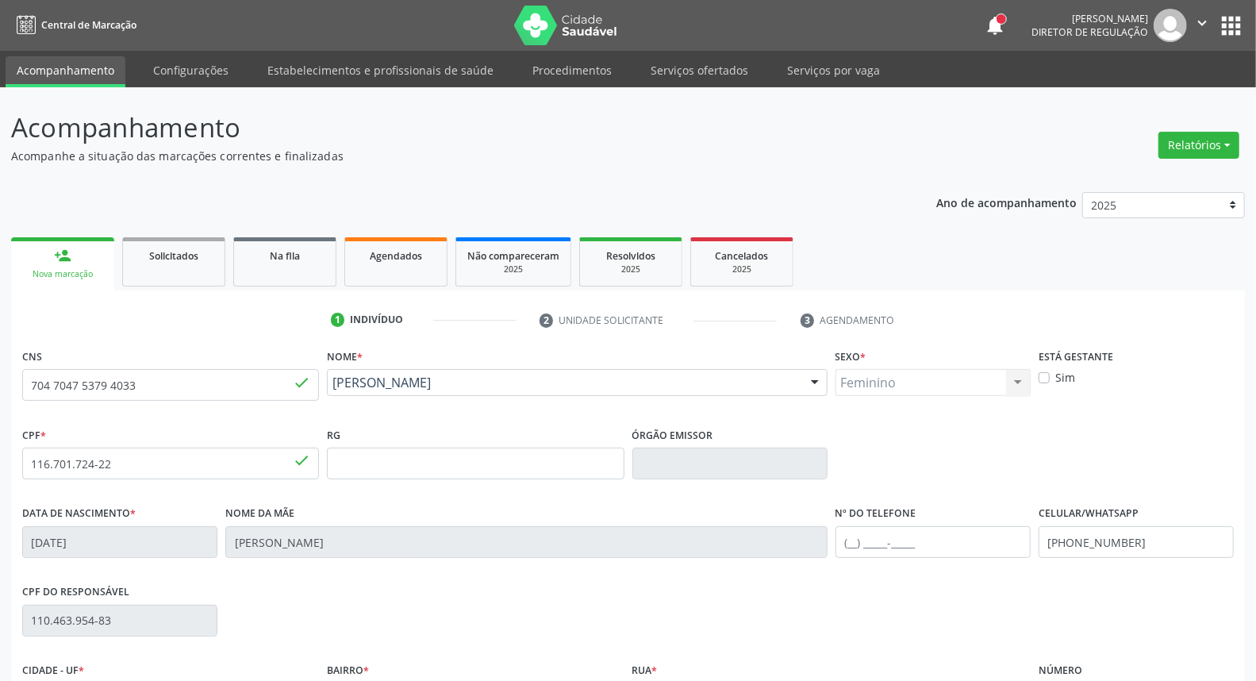
scroll to position [178, 0]
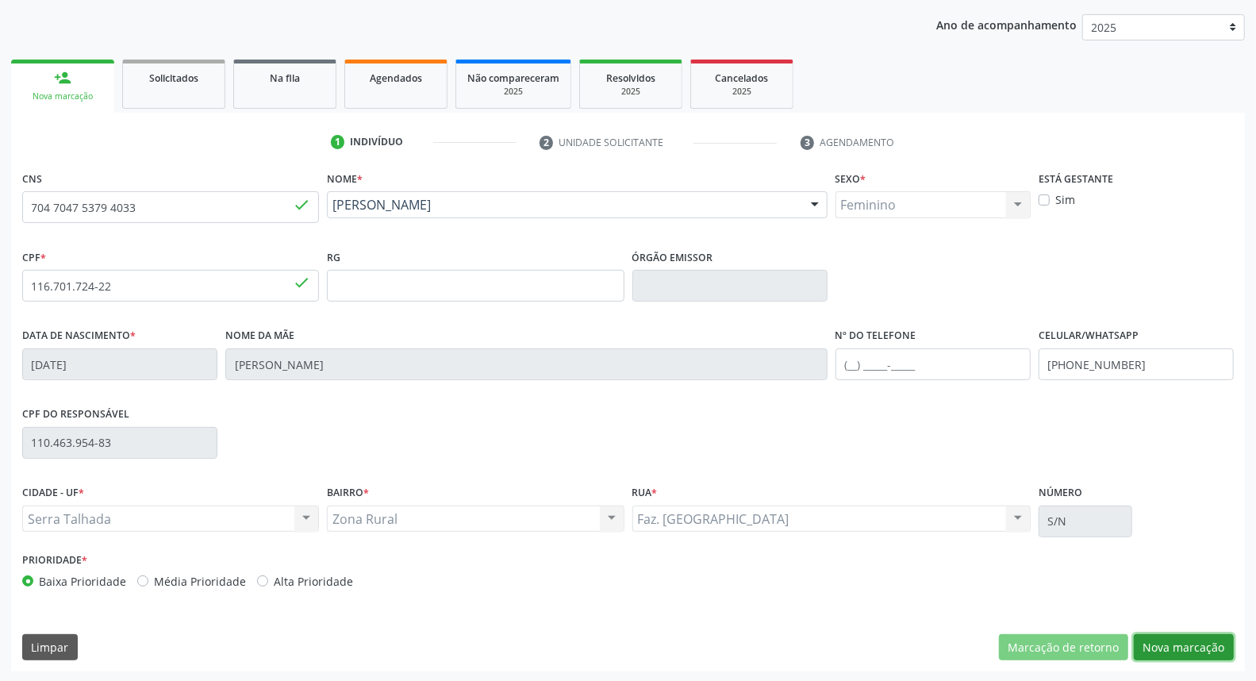
drag, startPoint x: 1197, startPoint y: 653, endPoint x: 584, endPoint y: 568, distance: 618.4
click at [1193, 653] on button "Nova marcação" at bounding box center [1184, 647] width 100 height 27
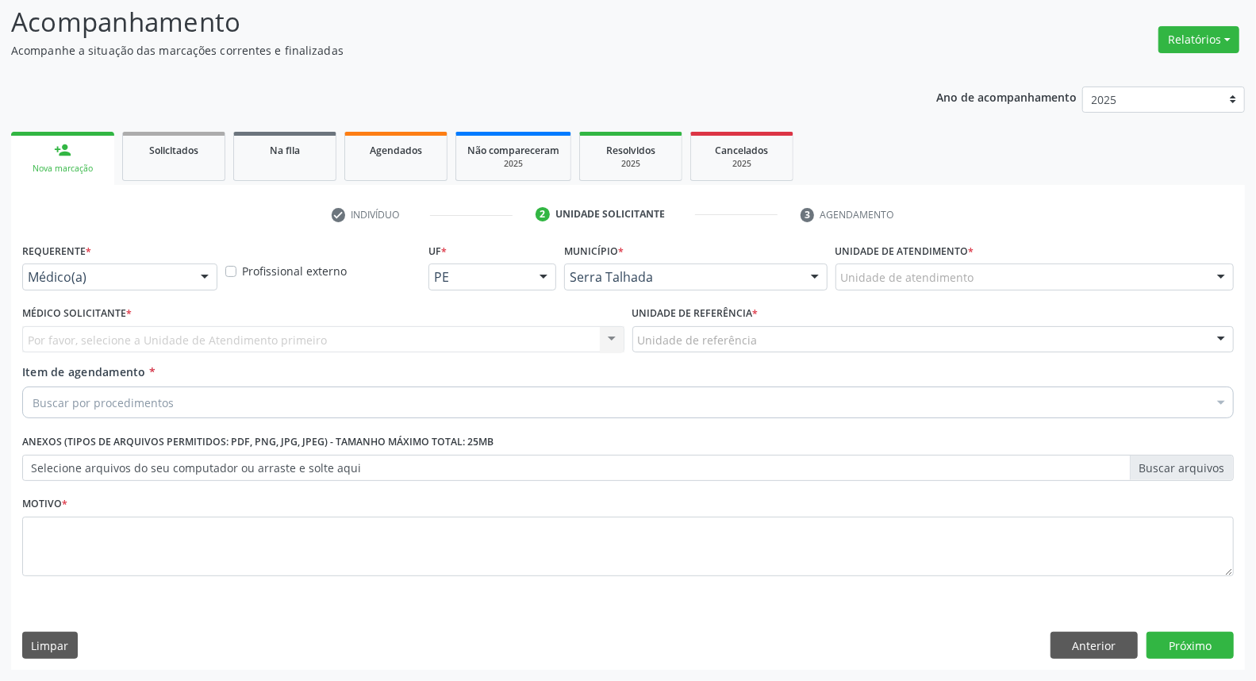
scroll to position [105, 0]
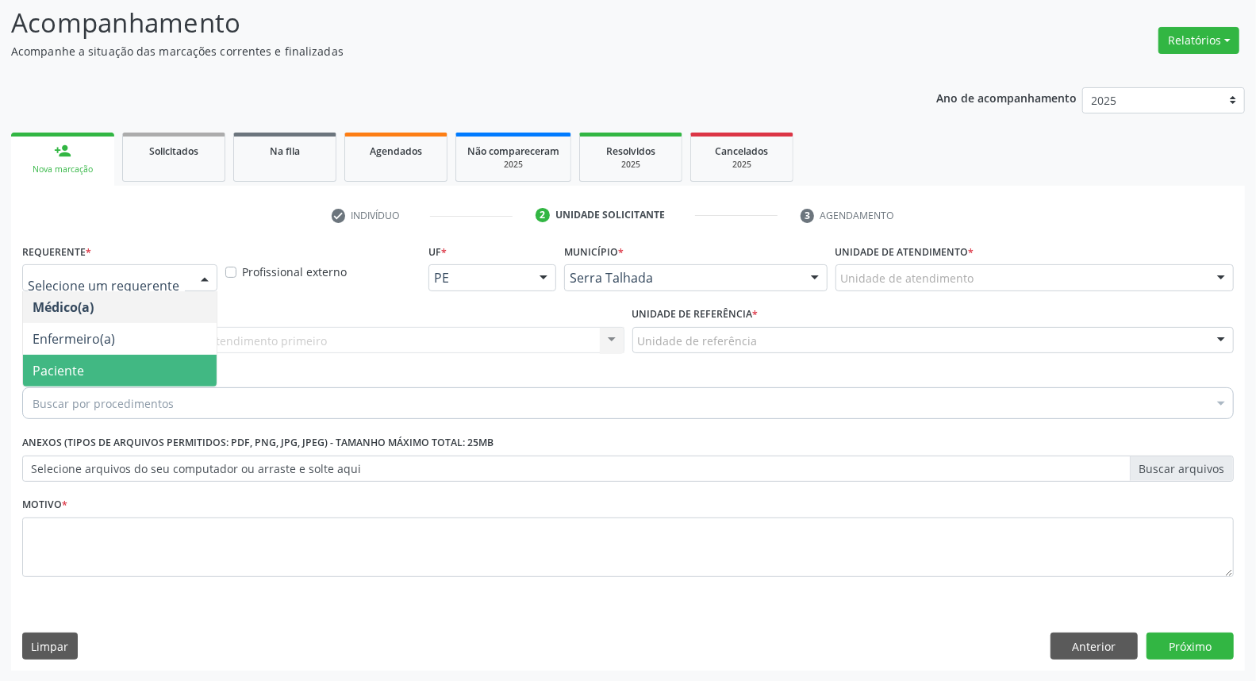
drag, startPoint x: 136, startPoint y: 355, endPoint x: 151, endPoint y: 324, distance: 34.4
click at [133, 355] on span "Paciente" at bounding box center [120, 371] width 194 height 32
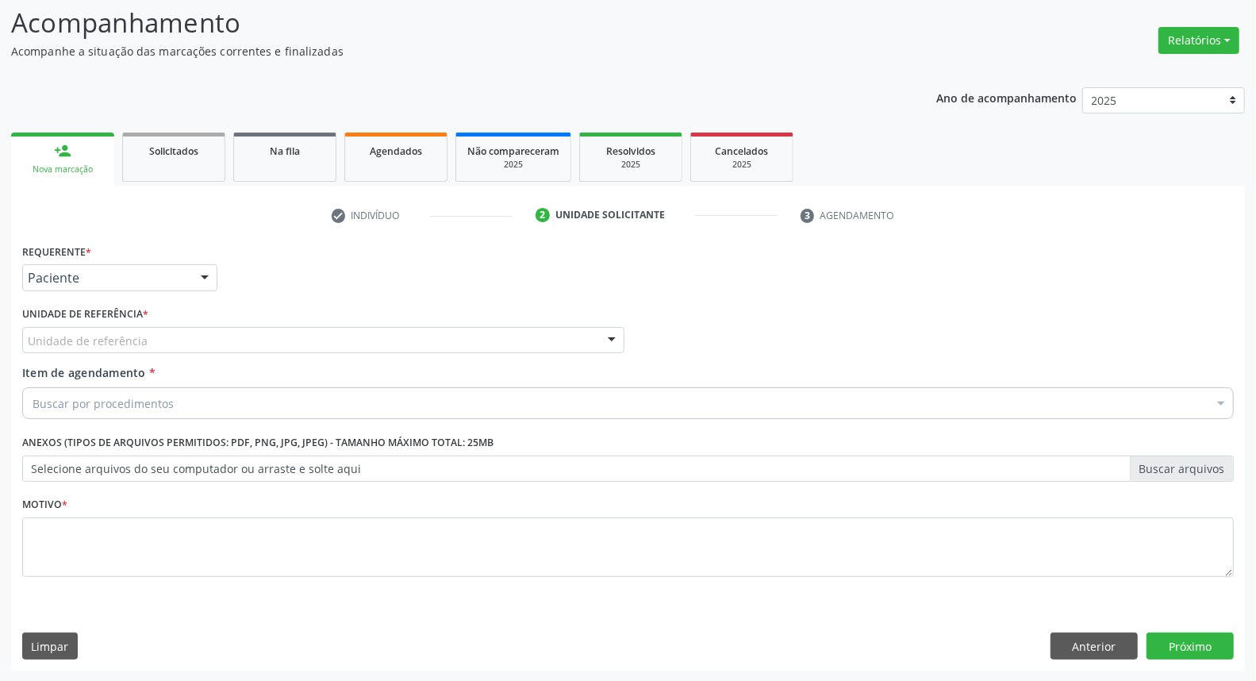
click at [152, 331] on div "Unidade de referência" at bounding box center [323, 340] width 602 height 27
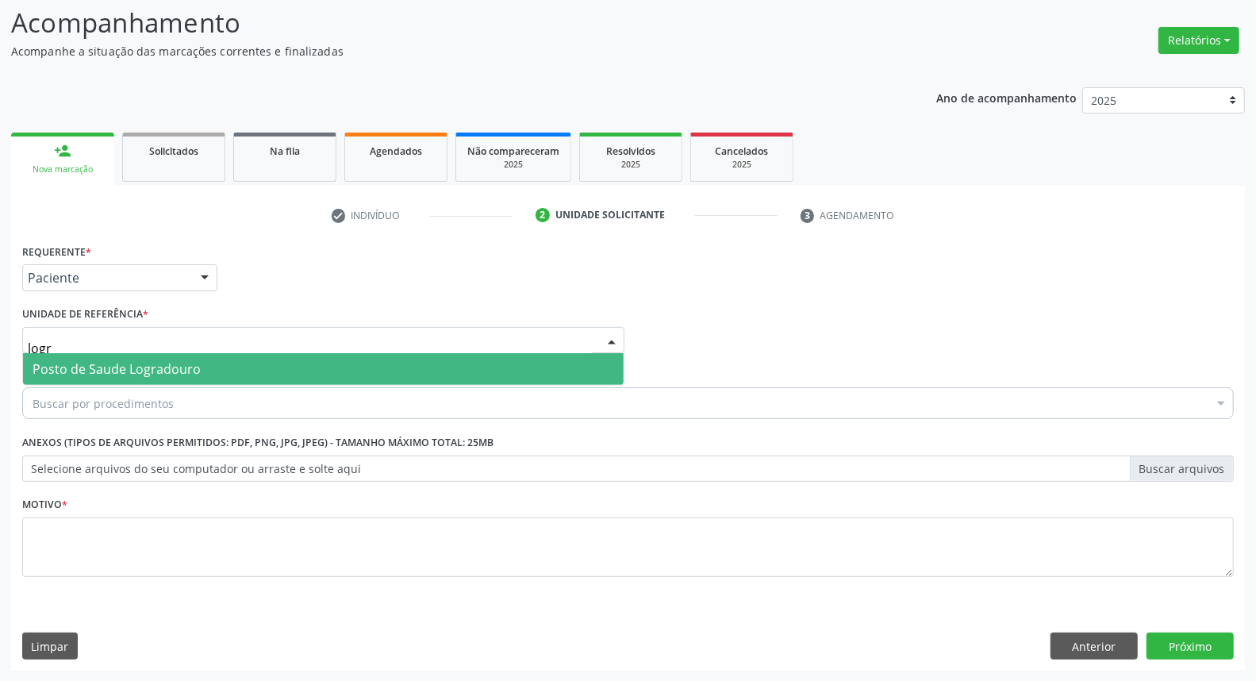
type input "logra"
click at [122, 382] on span "Posto de Saude Logradouro" at bounding box center [323, 369] width 601 height 32
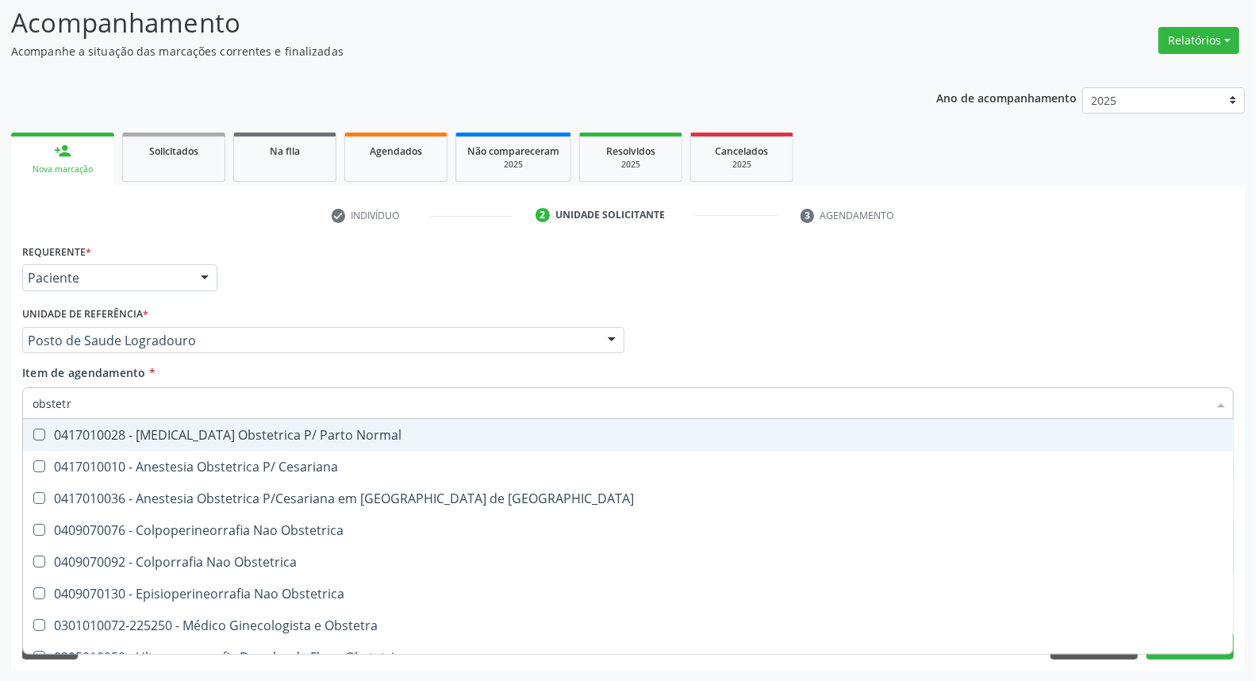
type input "obstetra"
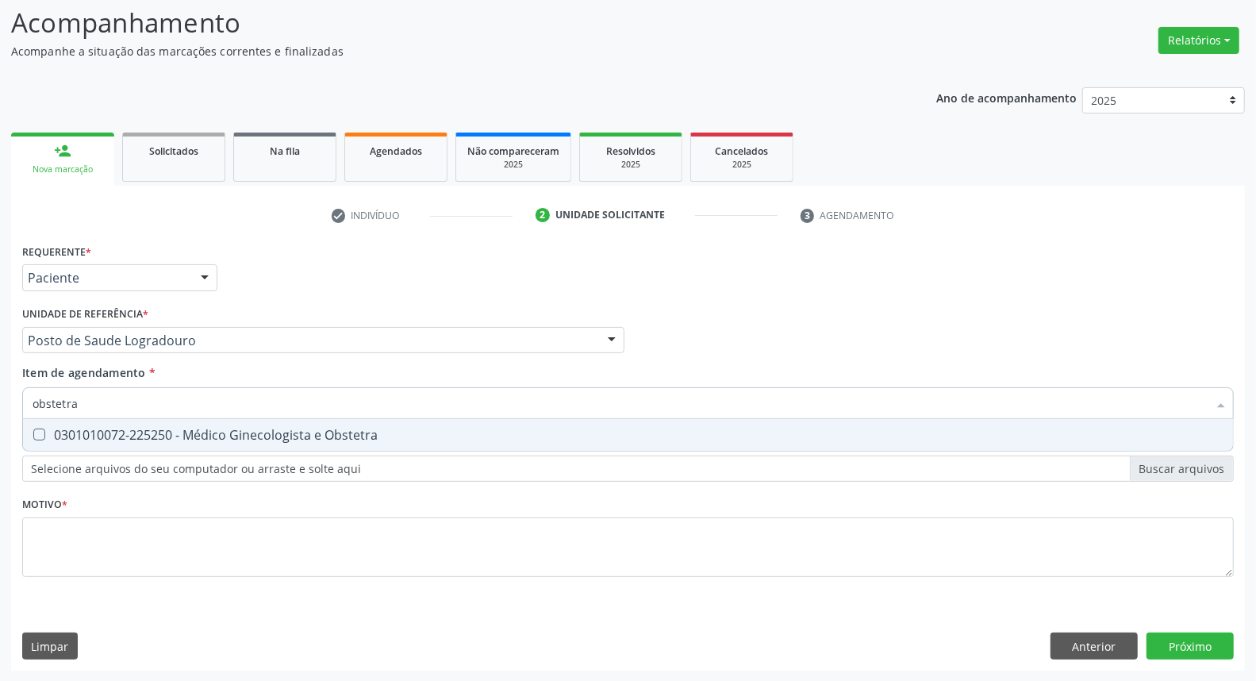
click at [128, 428] on div "0301010072-225250 - Médico Ginecologista e Obstetra" at bounding box center [628, 434] width 1191 height 13
checkbox Obstetra "true"
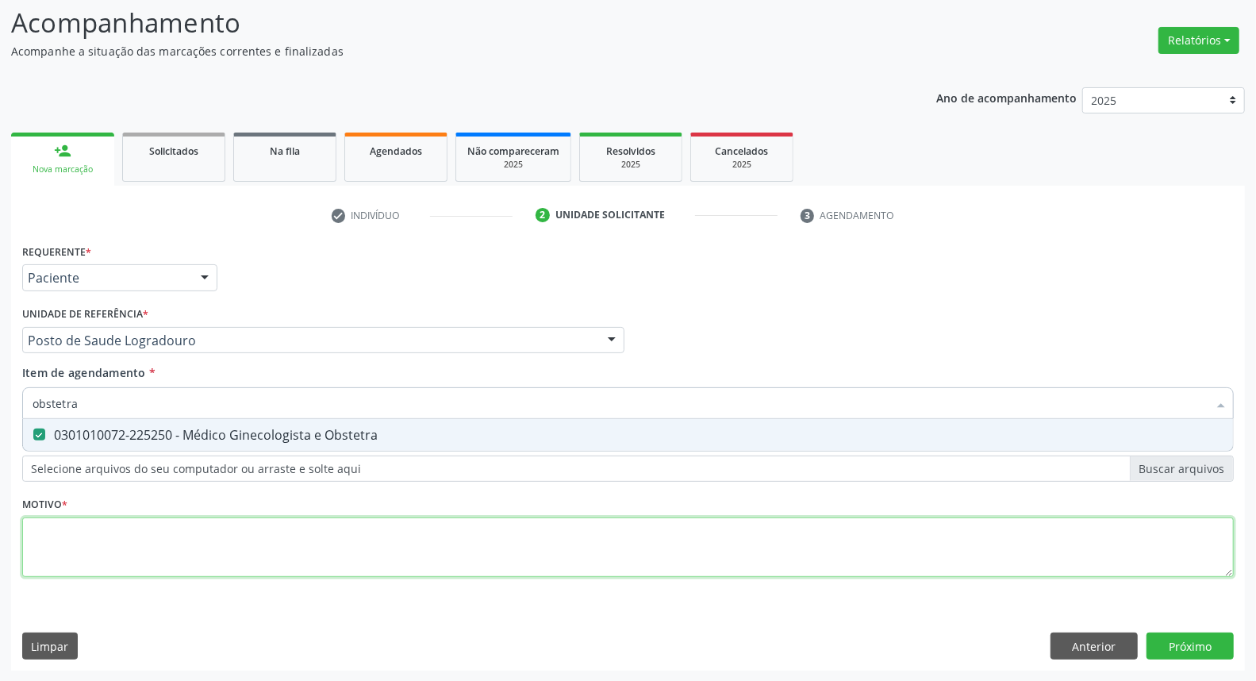
click at [125, 549] on div "Requerente * Paciente Médico(a) Enfermeiro(a) Paciente Nenhum resultado encontr…" at bounding box center [628, 419] width 1212 height 359
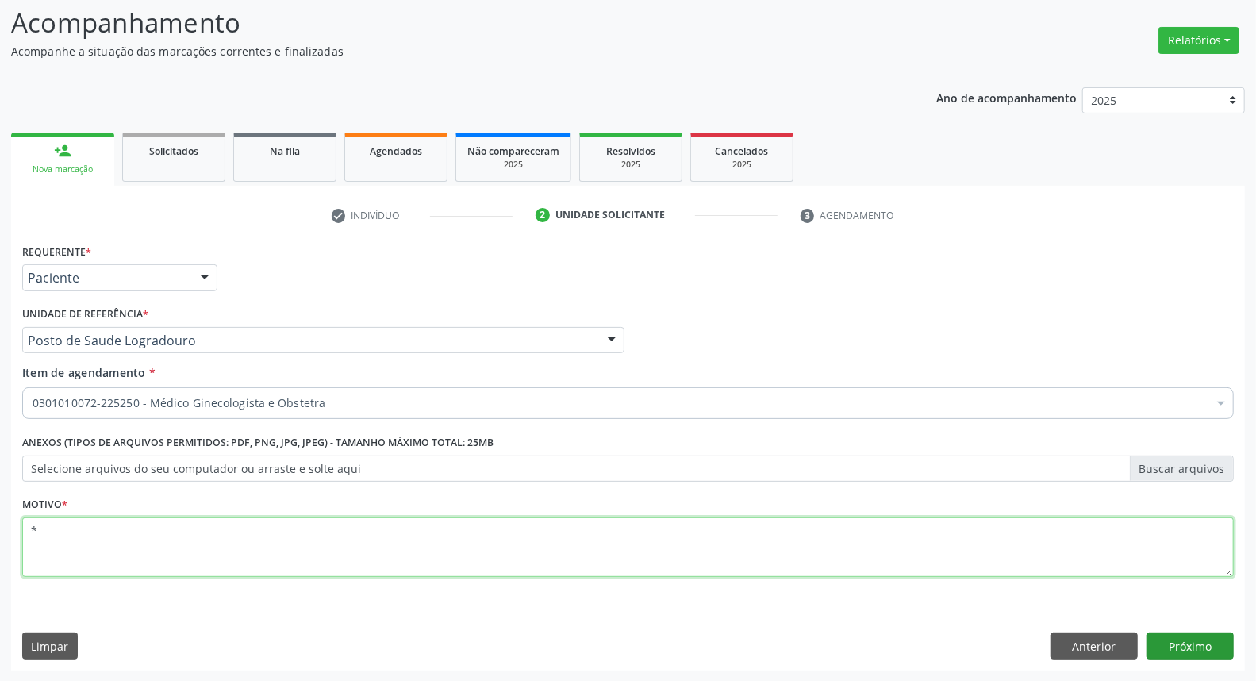
type textarea "*"
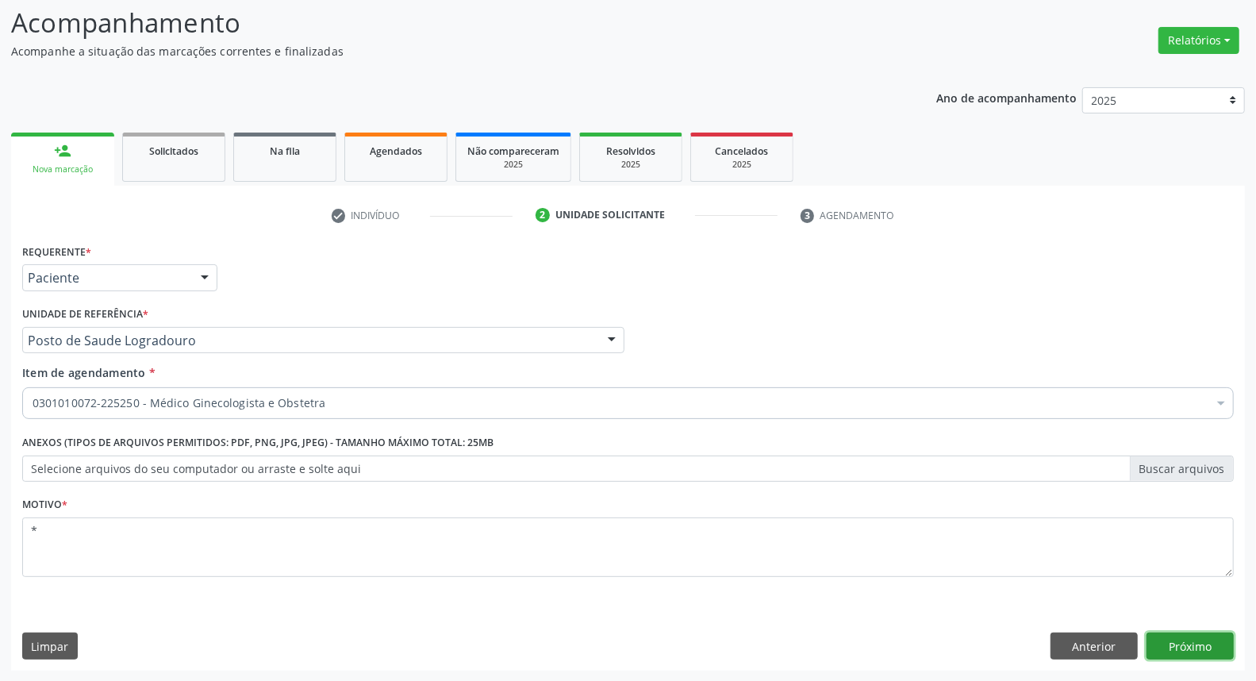
click at [1161, 643] on button "Próximo" at bounding box center [1190, 645] width 87 height 27
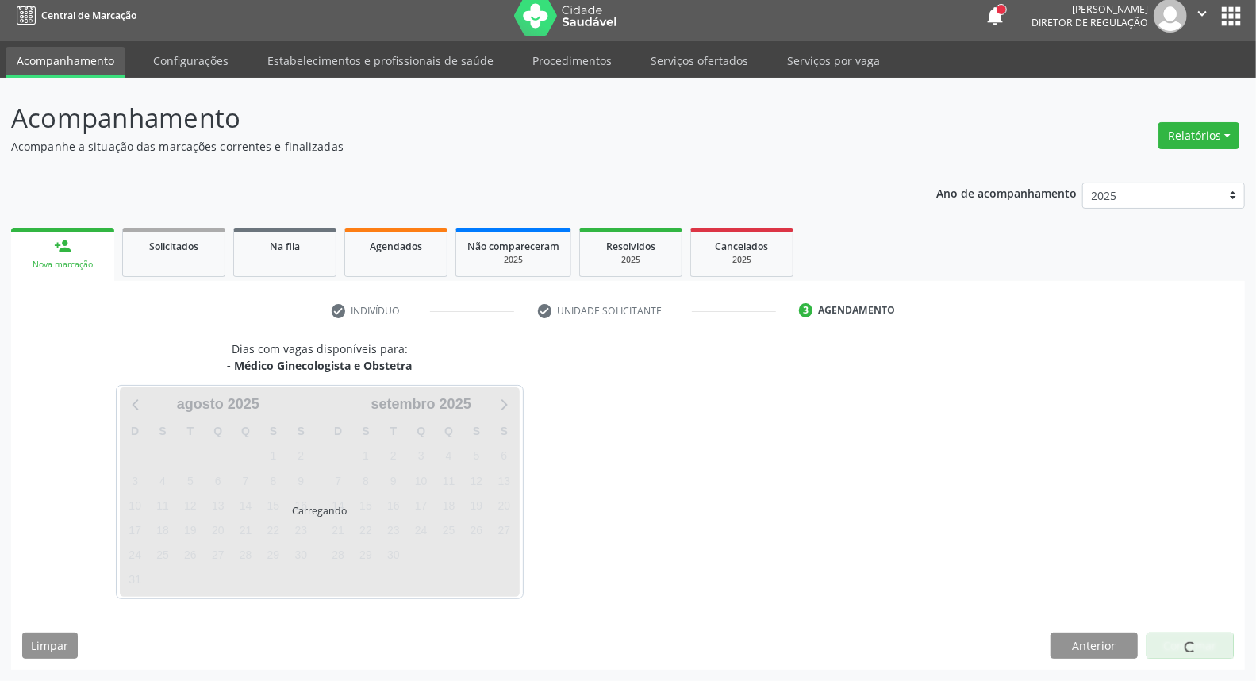
scroll to position [9, 0]
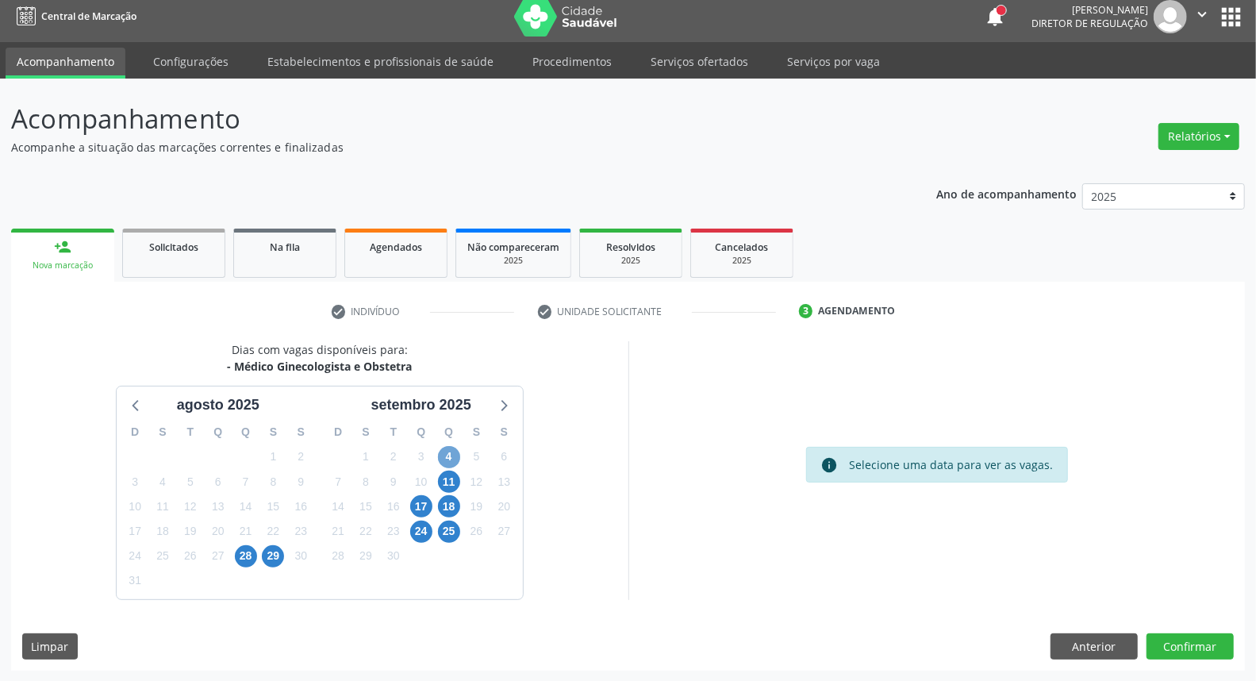
click at [445, 458] on span "4" at bounding box center [449, 457] width 22 height 22
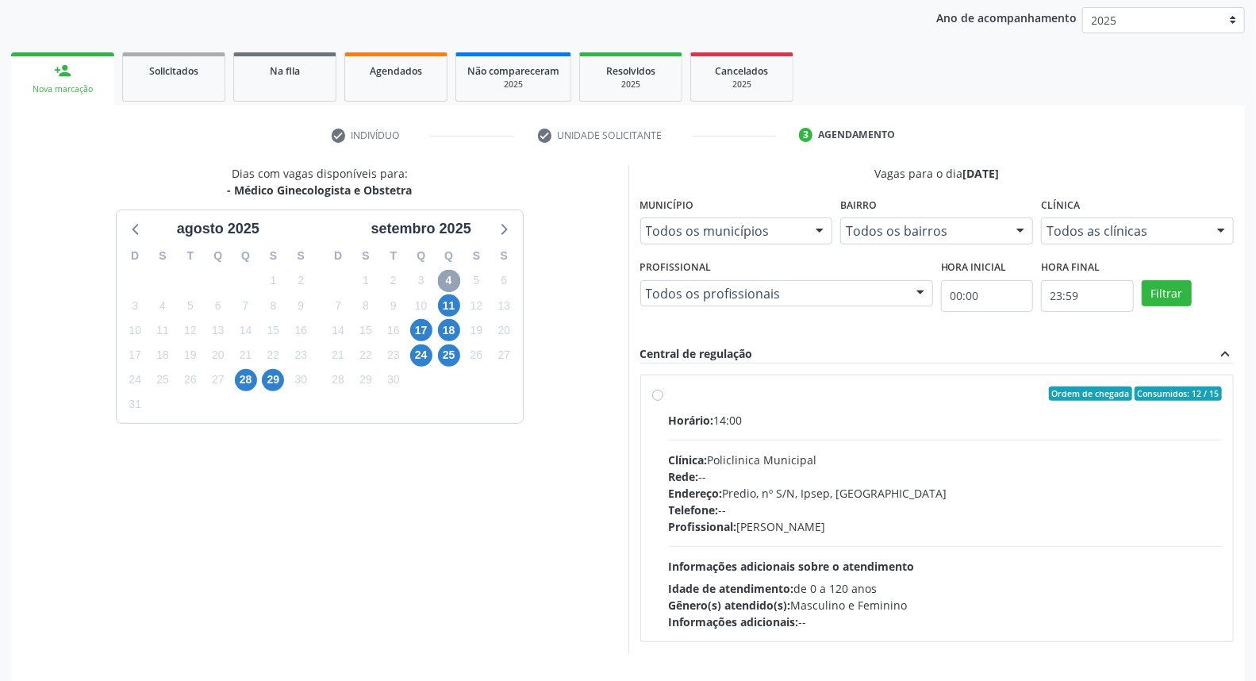
scroll to position [238, 0]
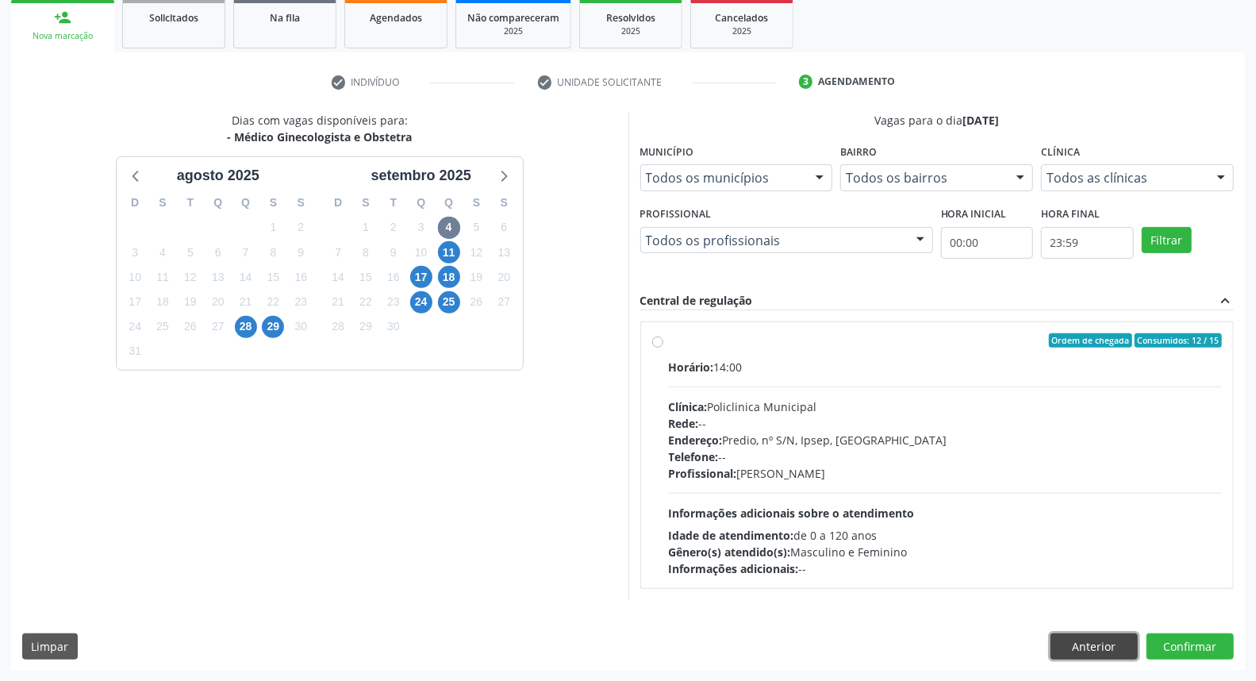
click at [1108, 640] on button "Anterior" at bounding box center [1094, 646] width 87 height 27
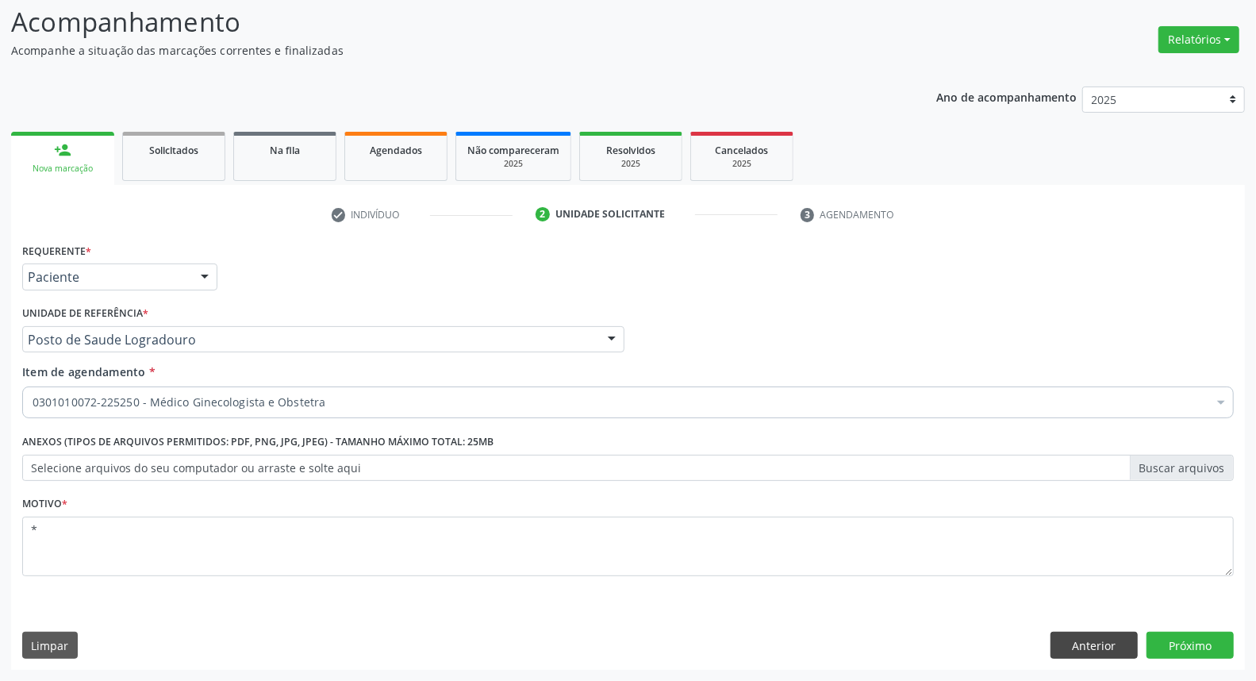
scroll to position [105, 0]
click at [148, 411] on div "0301010072-225250 - Médico Ginecologista e Obstetra" at bounding box center [628, 403] width 1212 height 32
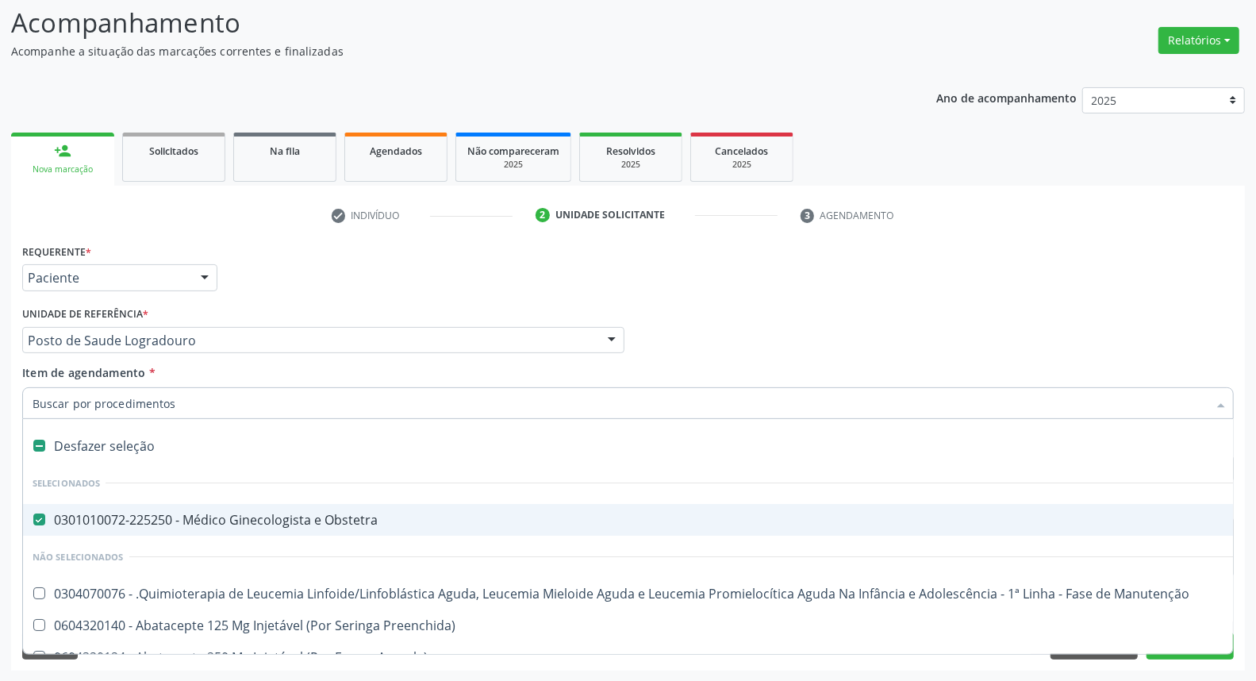
drag, startPoint x: 32, startPoint y: 521, endPoint x: 124, endPoint y: 444, distance: 119.5
click at [33, 521] on div at bounding box center [29, 519] width 12 height 13
checkbox Obstetra "false"
click at [162, 403] on input "Item de agendamento *" at bounding box center [620, 403] width 1175 height 32
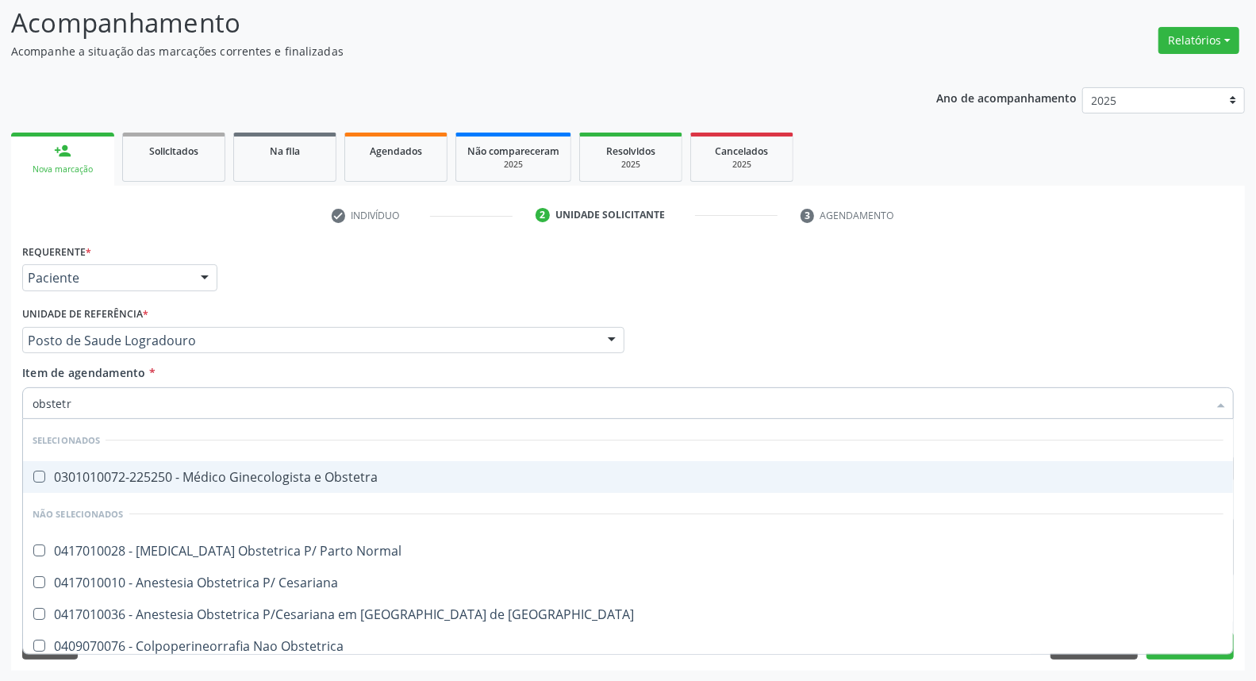
type input "obstet"
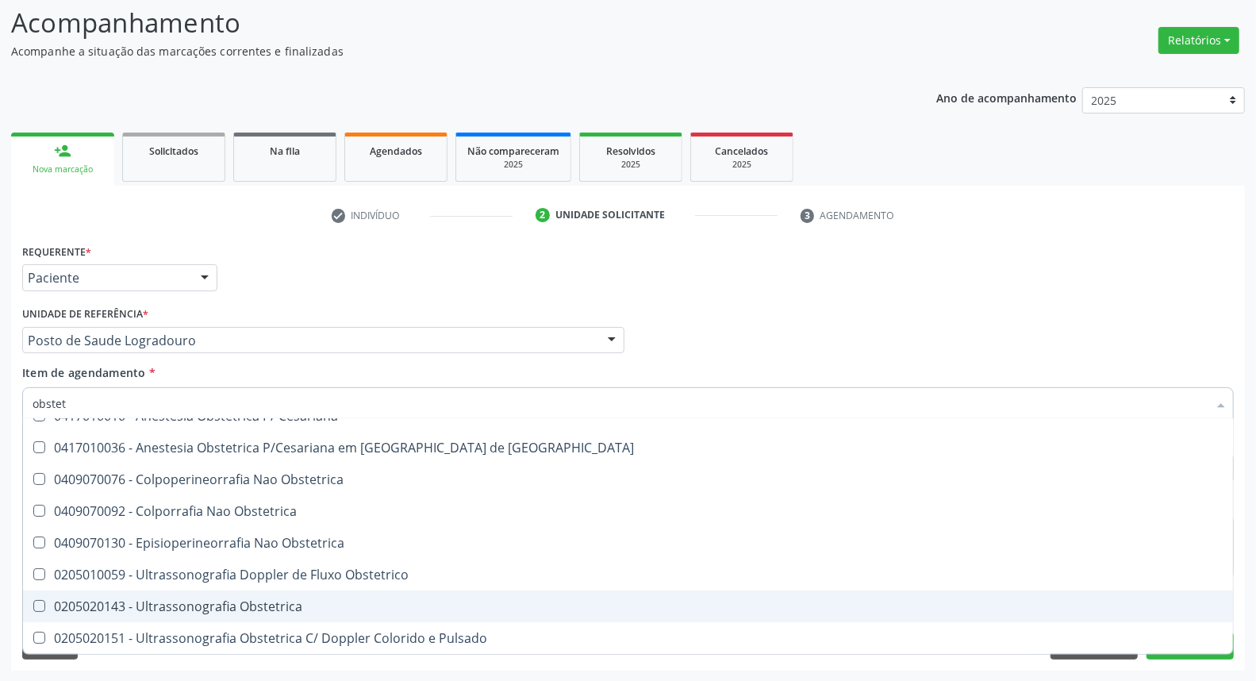
click at [141, 612] on div "0205020143 - Ultrassonografia Obstetrica" at bounding box center [628, 606] width 1191 height 13
checkbox Obstetrica "true"
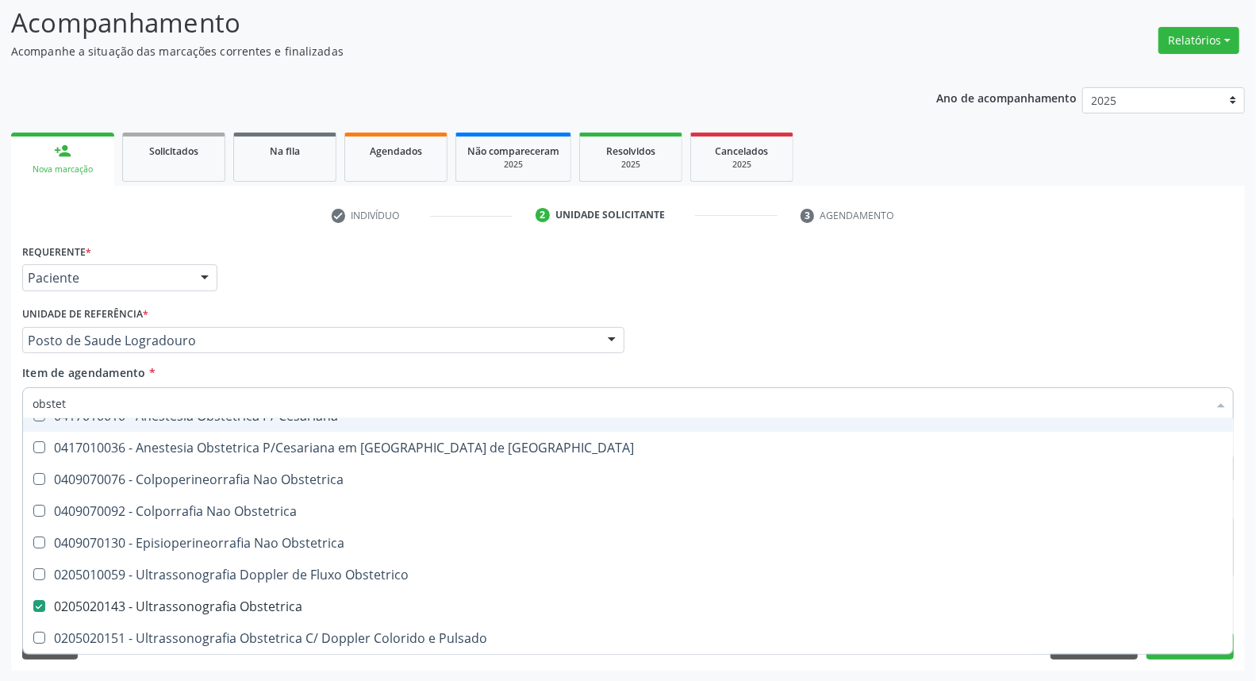
drag, startPoint x: 633, startPoint y: 279, endPoint x: 603, endPoint y: 339, distance: 66.7
click at [635, 279] on div "Requerente * Paciente Médico(a) Enfermeiro(a) Paciente Nenhum resultado encontr…" at bounding box center [628, 271] width 1220 height 62
checkbox Obstetra "true"
checkbox Obstetrica "false"
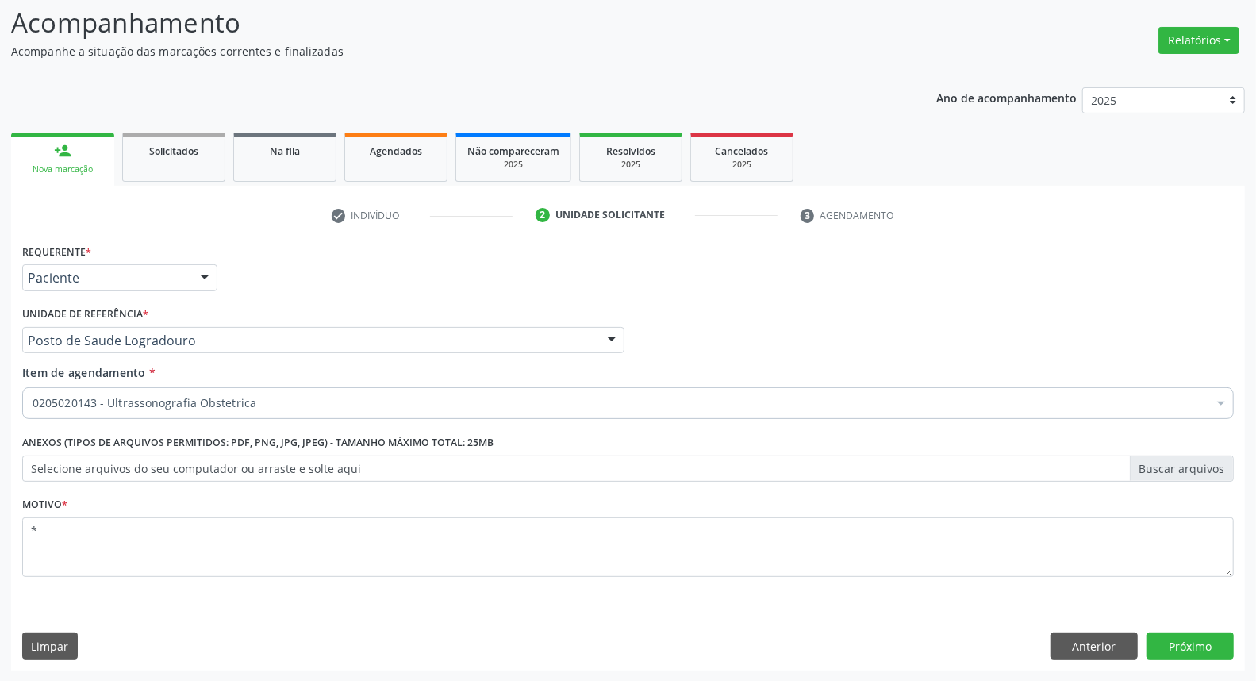
scroll to position [0, 0]
click at [1215, 645] on button "Próximo" at bounding box center [1190, 645] width 87 height 27
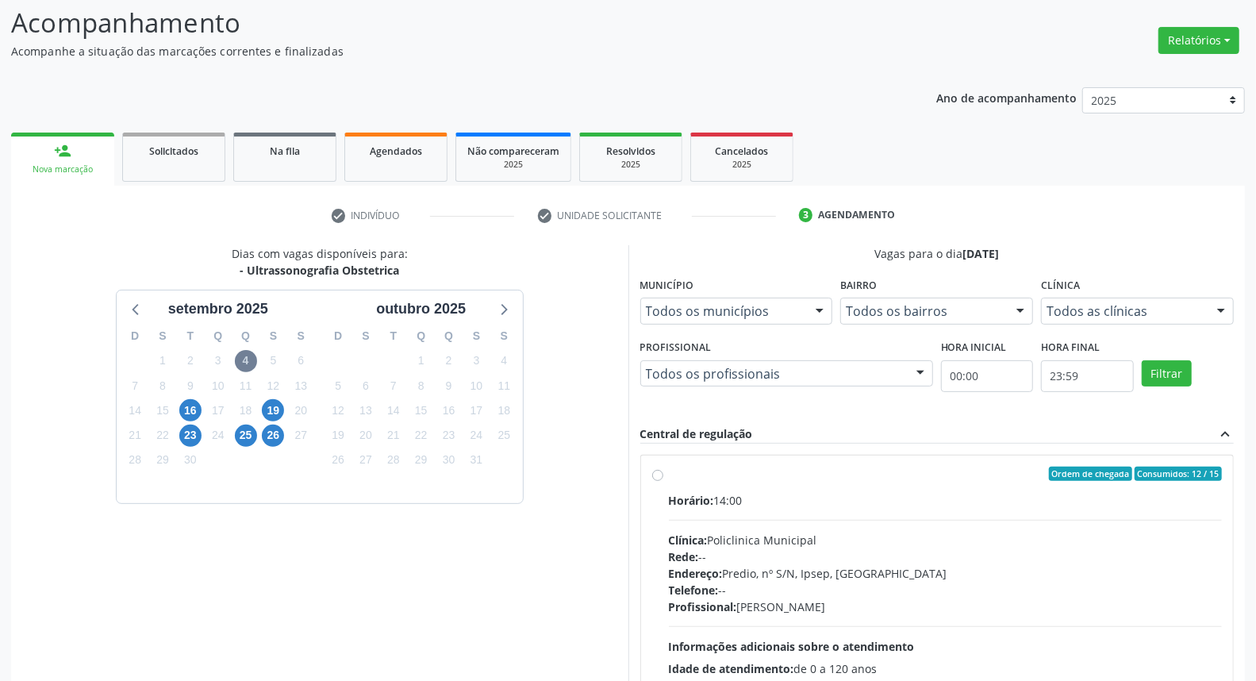
click at [898, 476] on div "Ordem de chegada Consumidos: 12 / 15" at bounding box center [946, 474] width 554 height 14
click at [663, 476] on input "Ordem de chegada Consumidos: 12 / 15 Horário: 14:00 Clínica: Policlinica Munici…" at bounding box center [657, 474] width 11 height 14
radio input "true"
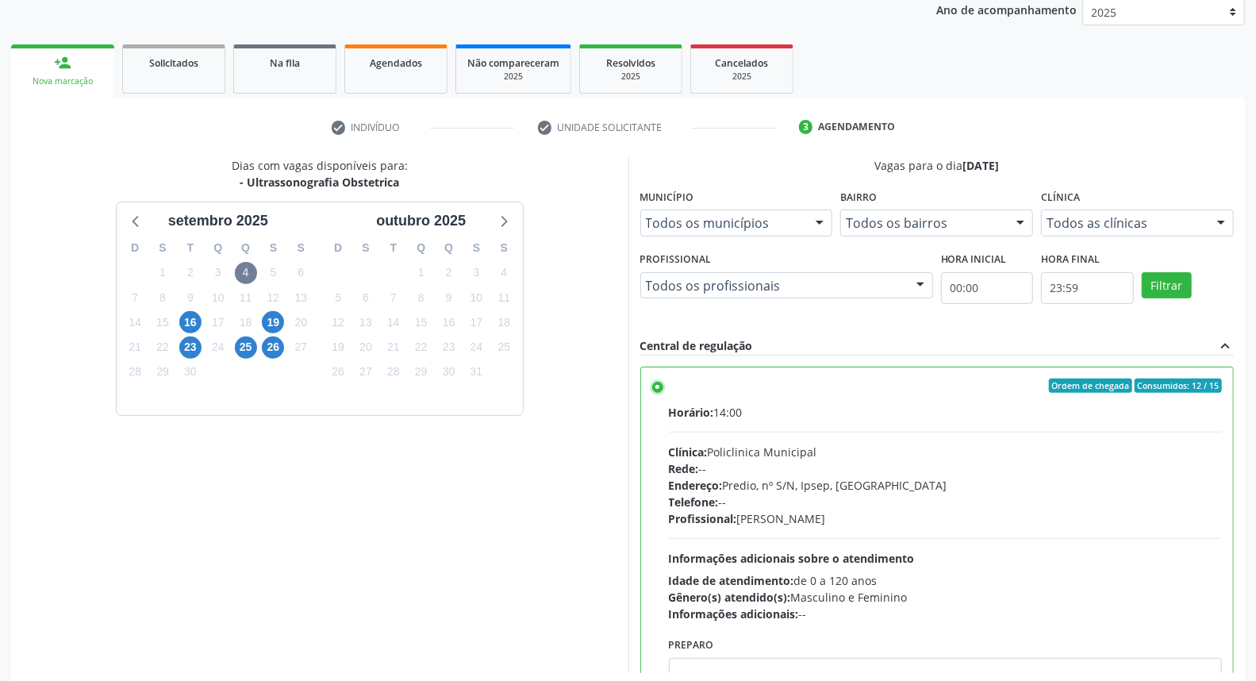
scroll to position [266, 0]
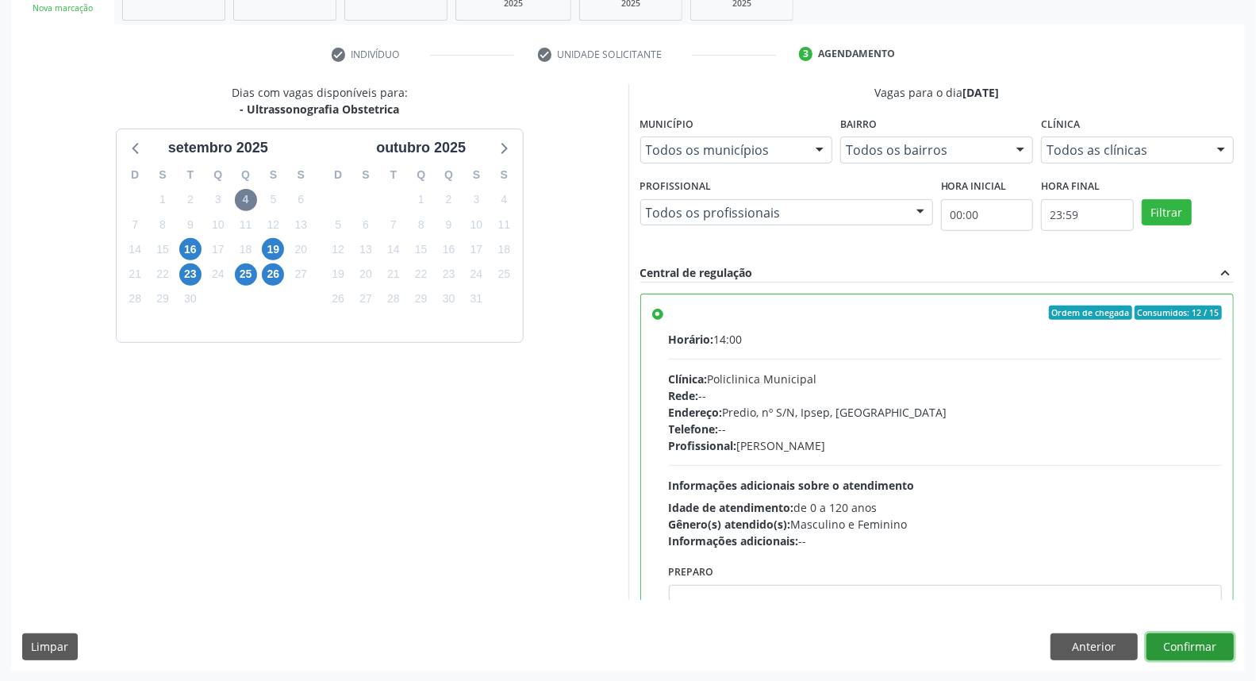
click at [1180, 655] on button "Confirmar" at bounding box center [1190, 646] width 87 height 27
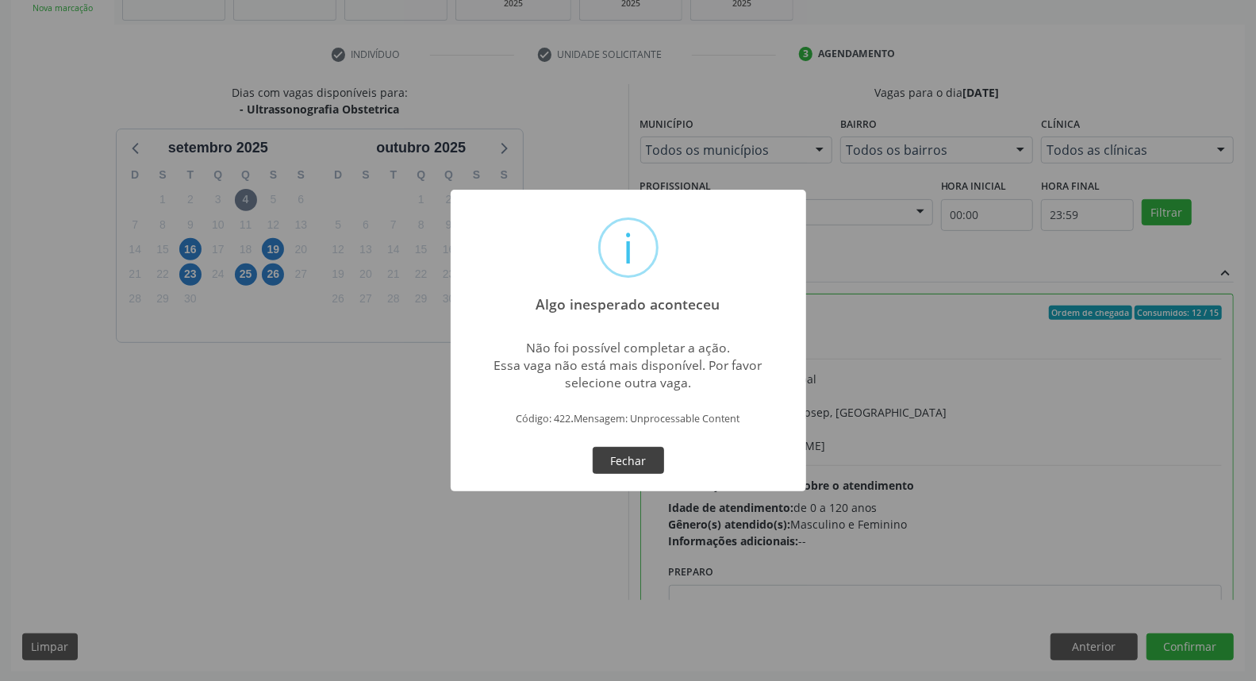
click at [611, 447] on button "Fechar" at bounding box center [628, 460] width 71 height 27
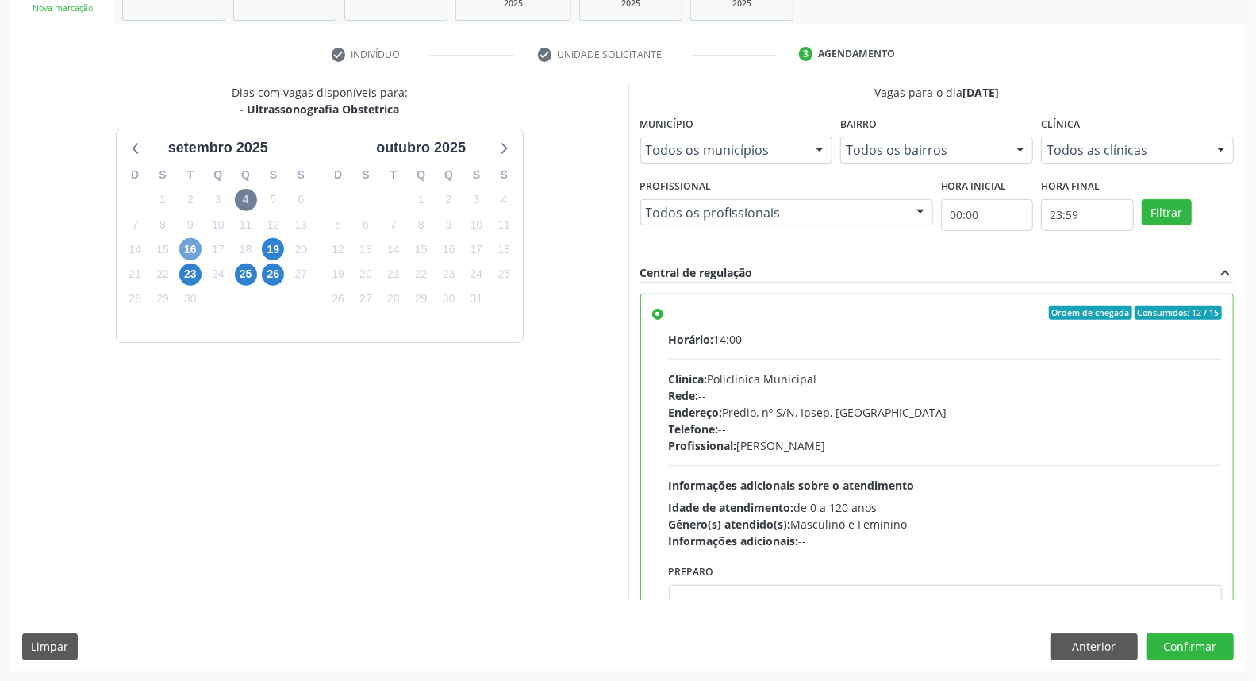
click at [186, 252] on span "16" at bounding box center [190, 249] width 22 height 22
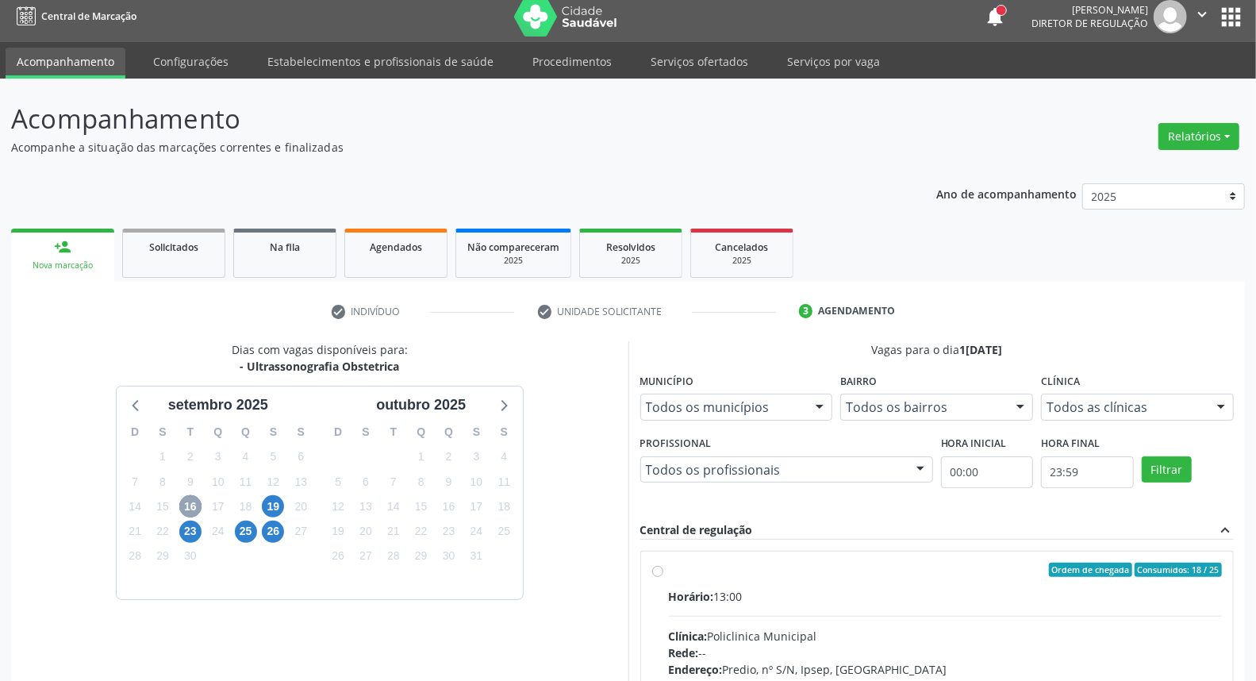
scroll to position [238, 0]
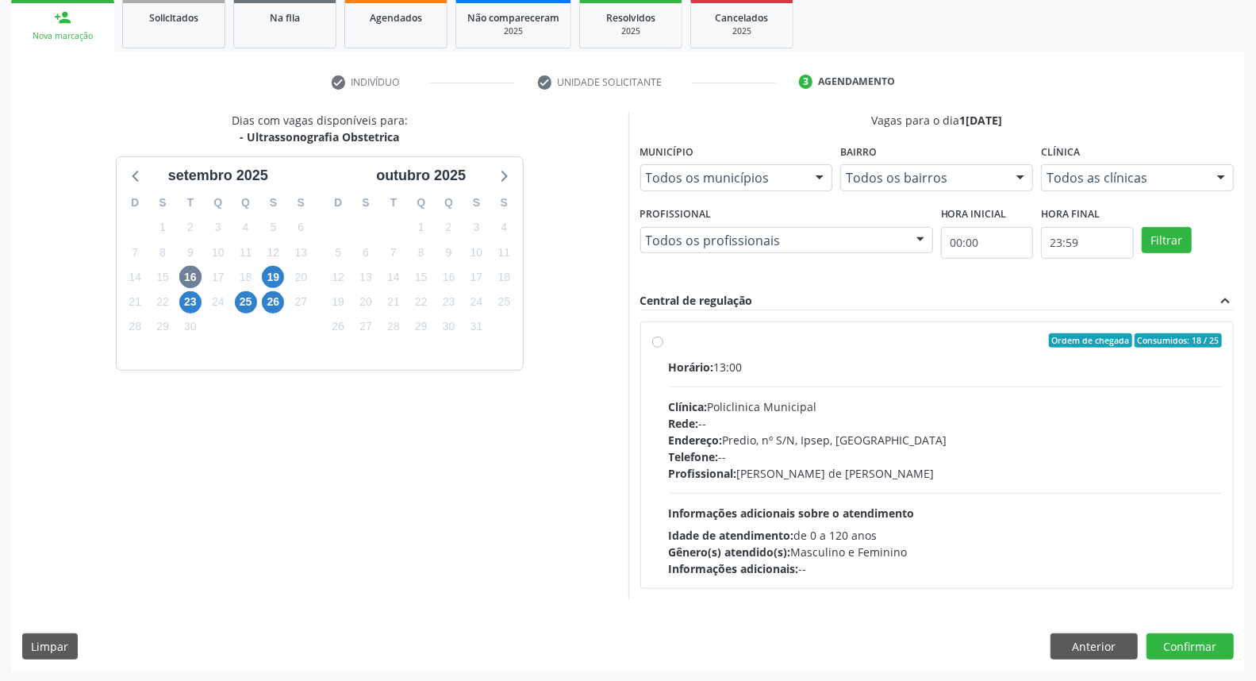
click at [740, 339] on div "Ordem de chegada Consumidos: 18 / 25" at bounding box center [946, 340] width 554 height 14
click at [663, 339] on input "Ordem de chegada Consumidos: 18 / 25 Horário: 13:00 Clínica: Policlinica Munici…" at bounding box center [657, 340] width 11 height 14
radio input "true"
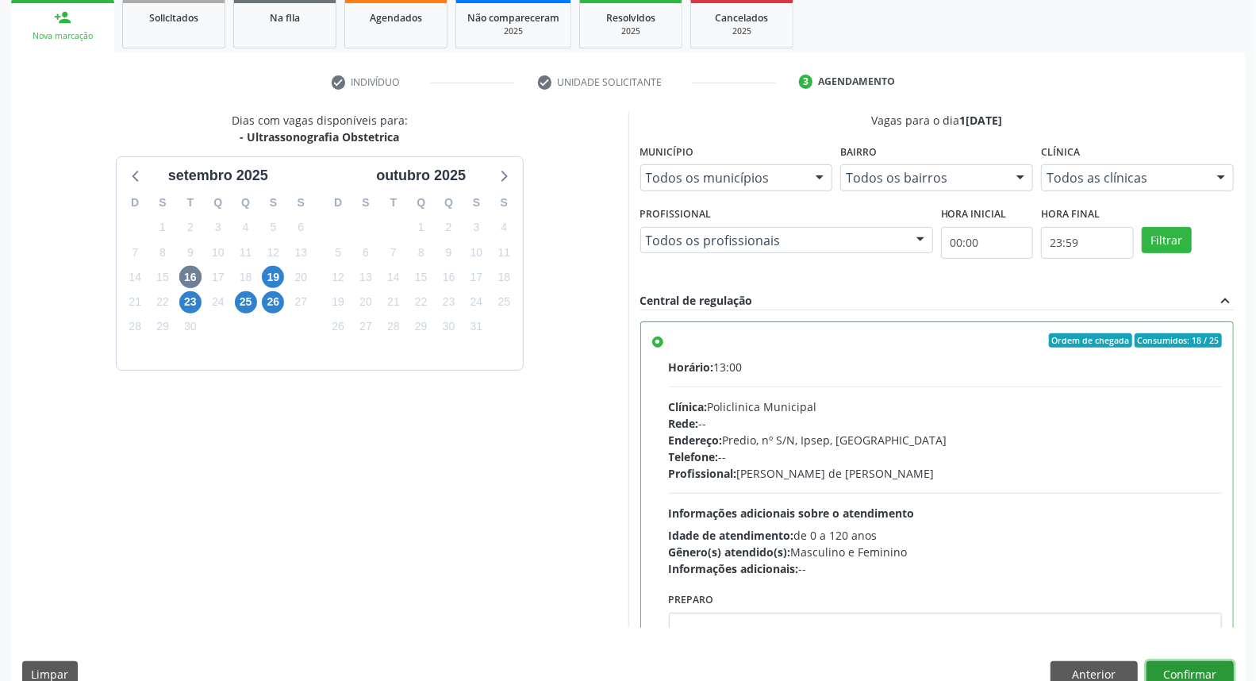
click at [1185, 670] on button "Confirmar" at bounding box center [1190, 674] width 87 height 27
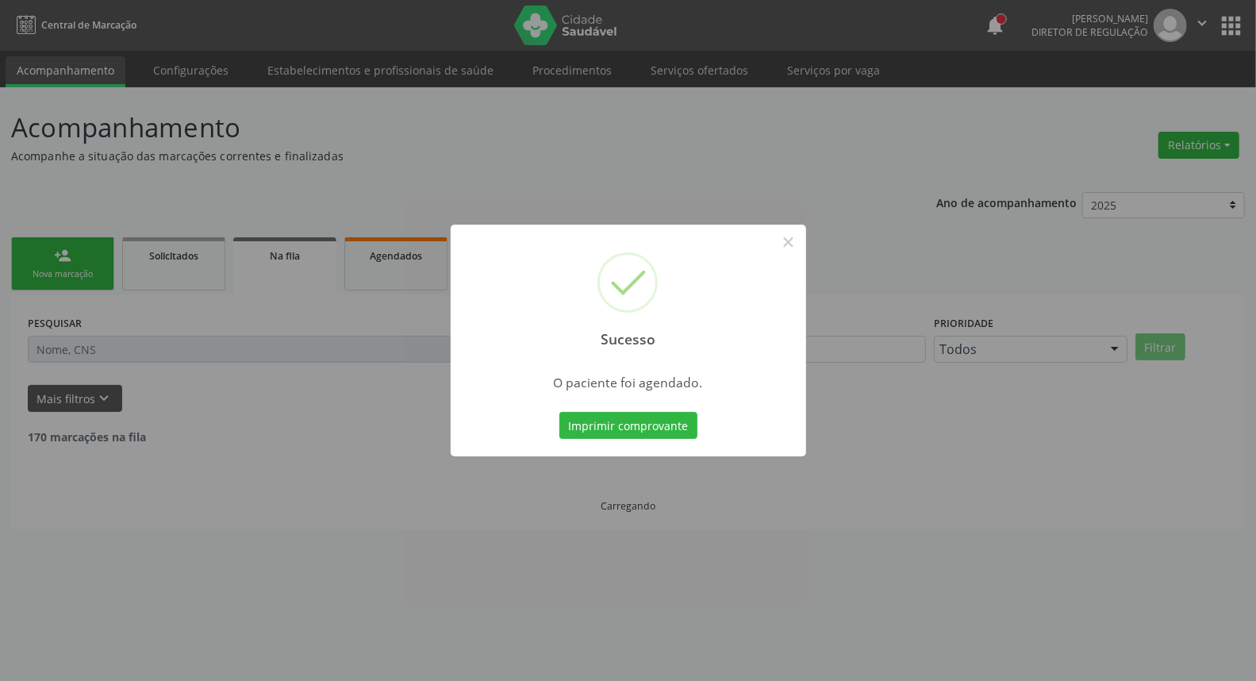
scroll to position [0, 0]
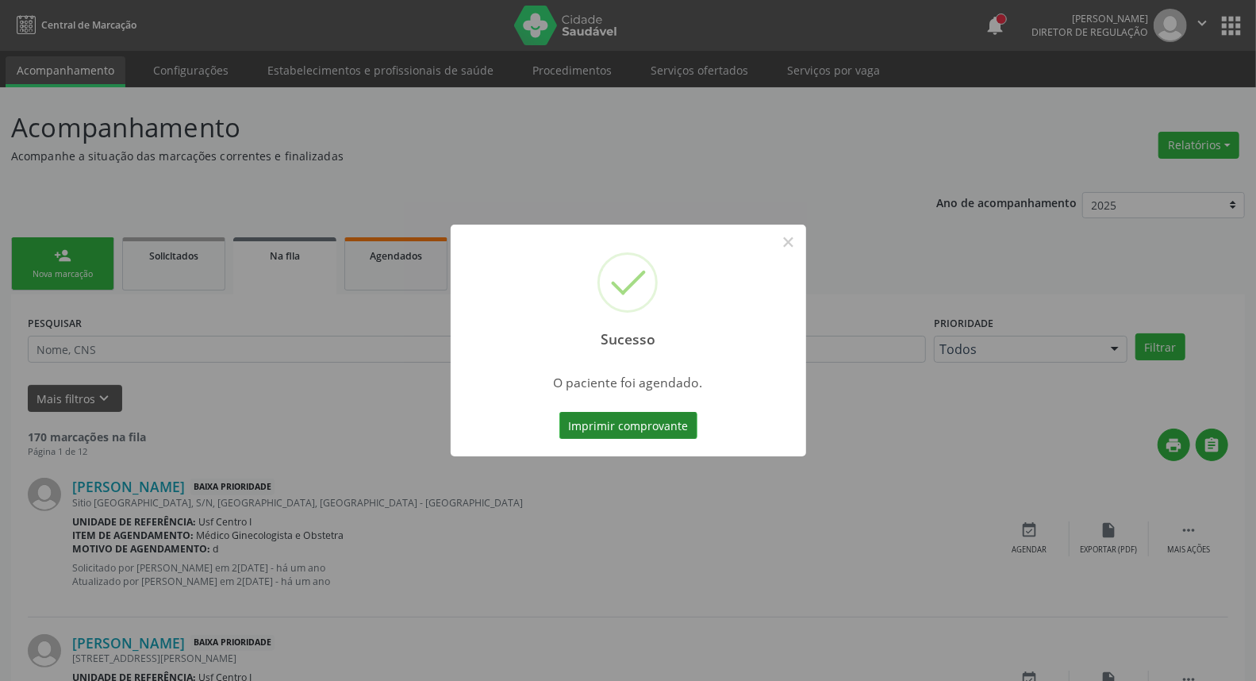
click at [647, 422] on button "Imprimir comprovante" at bounding box center [628, 425] width 138 height 27
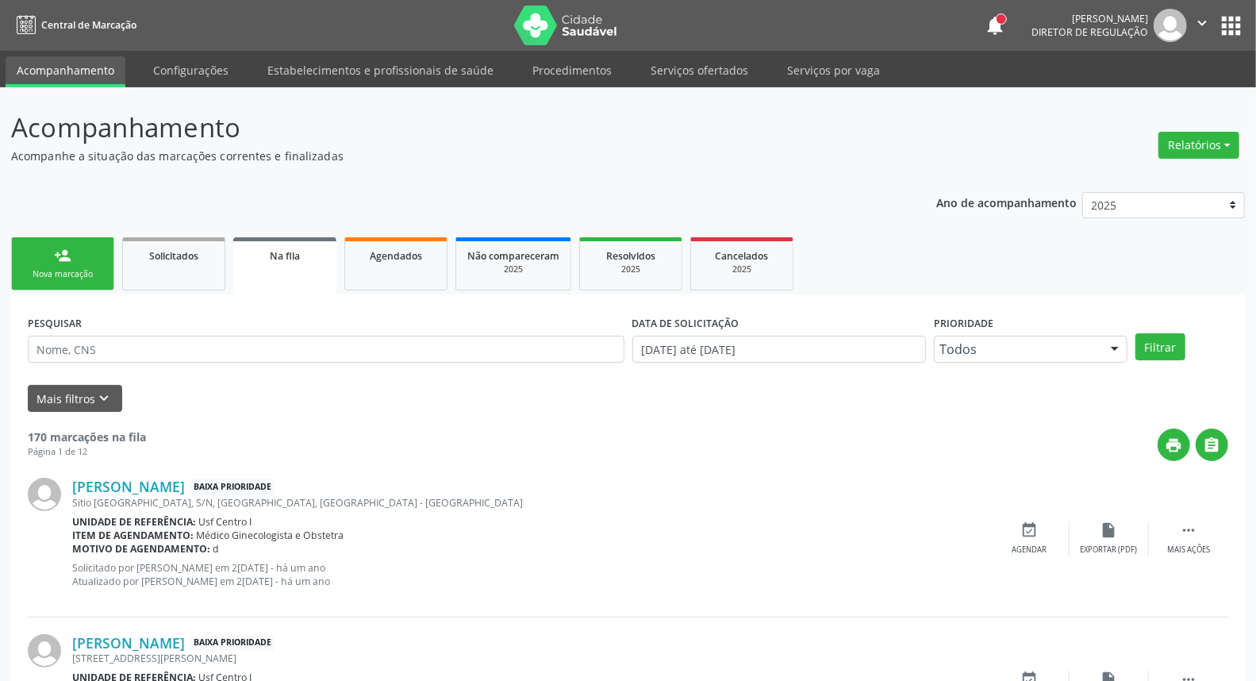
click at [54, 259] on div "person_add" at bounding box center [62, 255] width 17 height 17
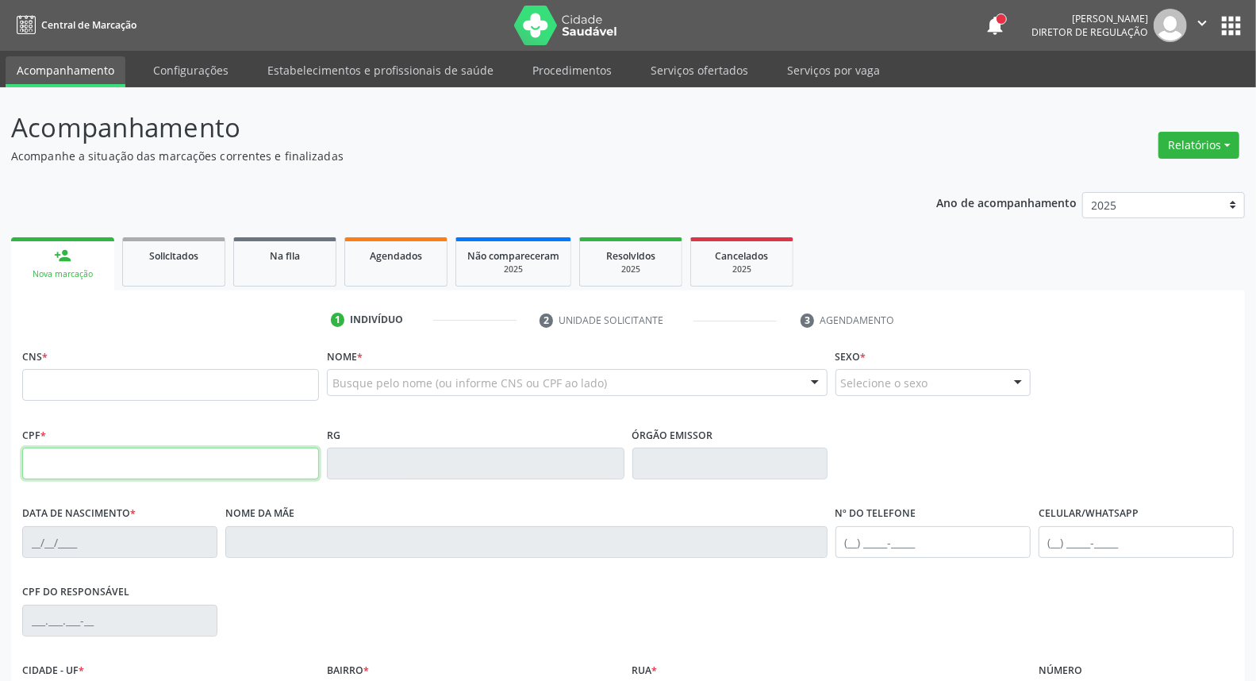
click at [115, 458] on input "text" at bounding box center [170, 464] width 297 height 32
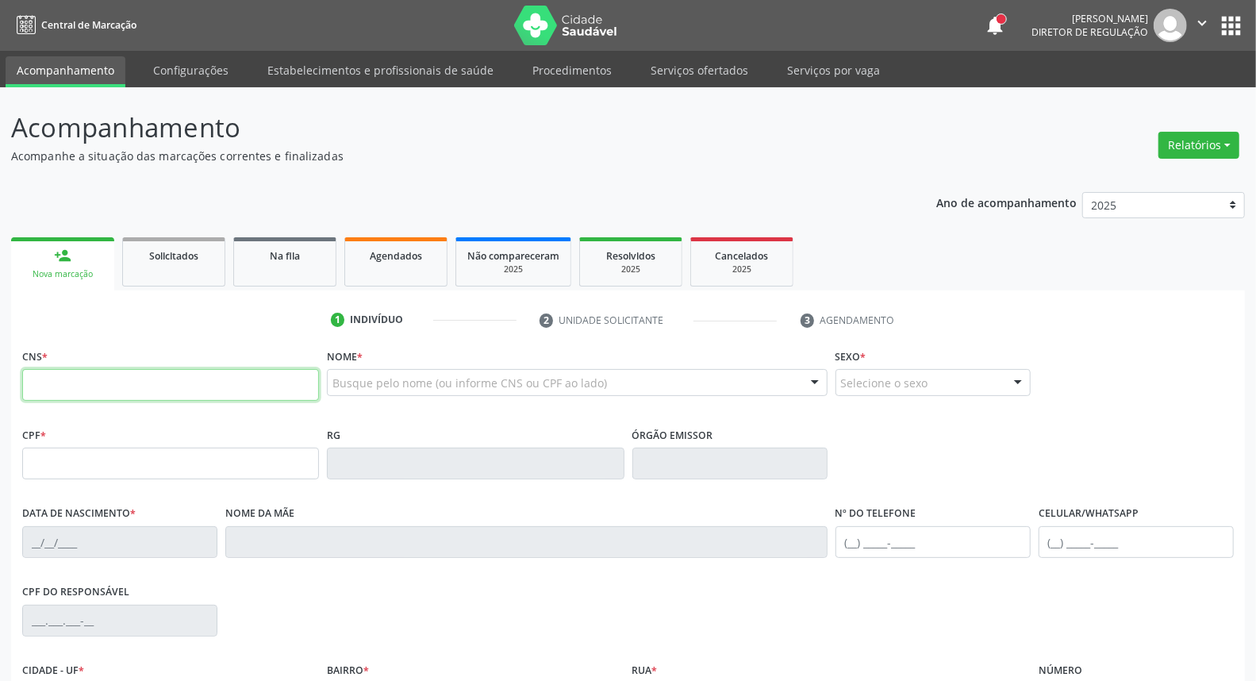
click at [263, 386] on input "text" at bounding box center [170, 385] width 297 height 32
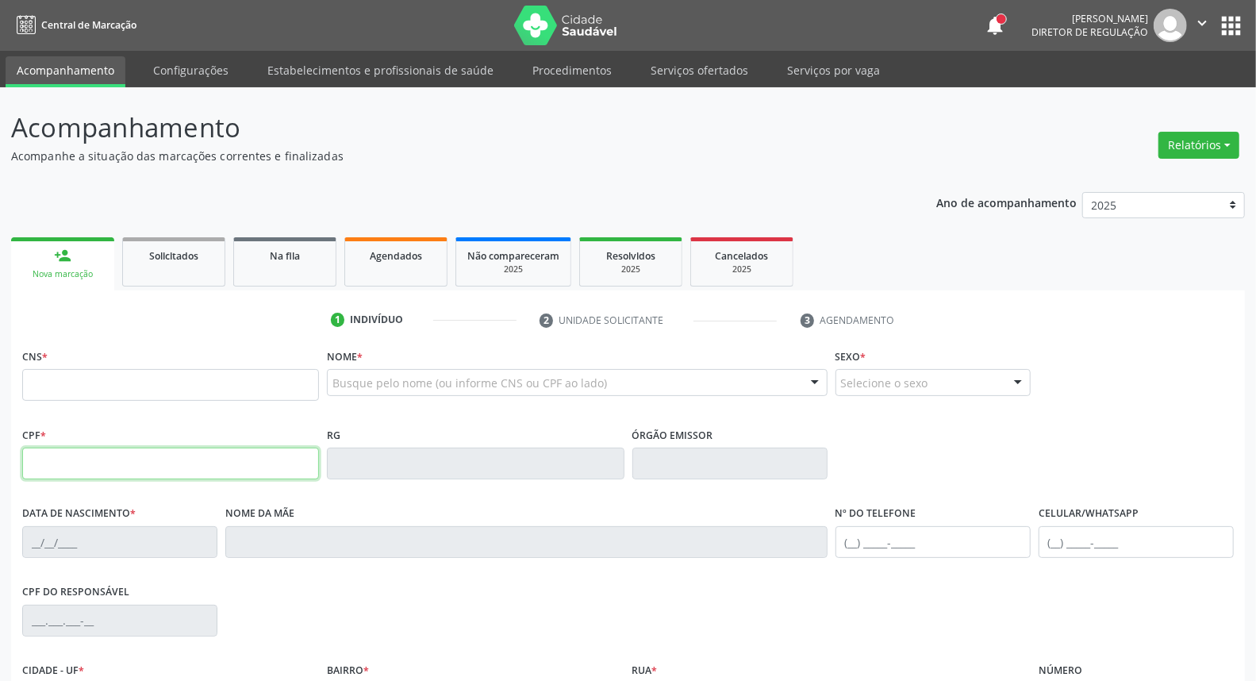
click at [66, 458] on input "text" at bounding box center [170, 464] width 297 height 32
type input "116.701.724-22"
type input "704 7047 5379 4033"
type input "[DATE]"
type input "[PERSON_NAME]"
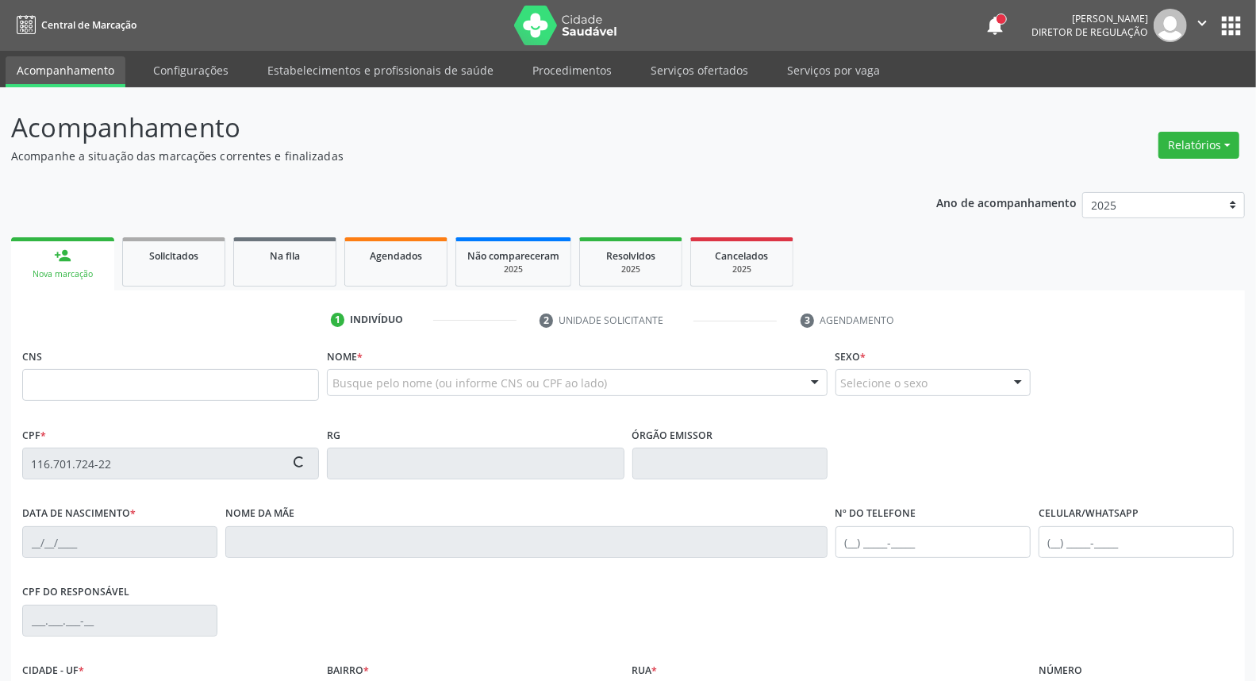
type input "[PHONE_NUMBER]"
type input "110.463.954-83"
type input "S/N"
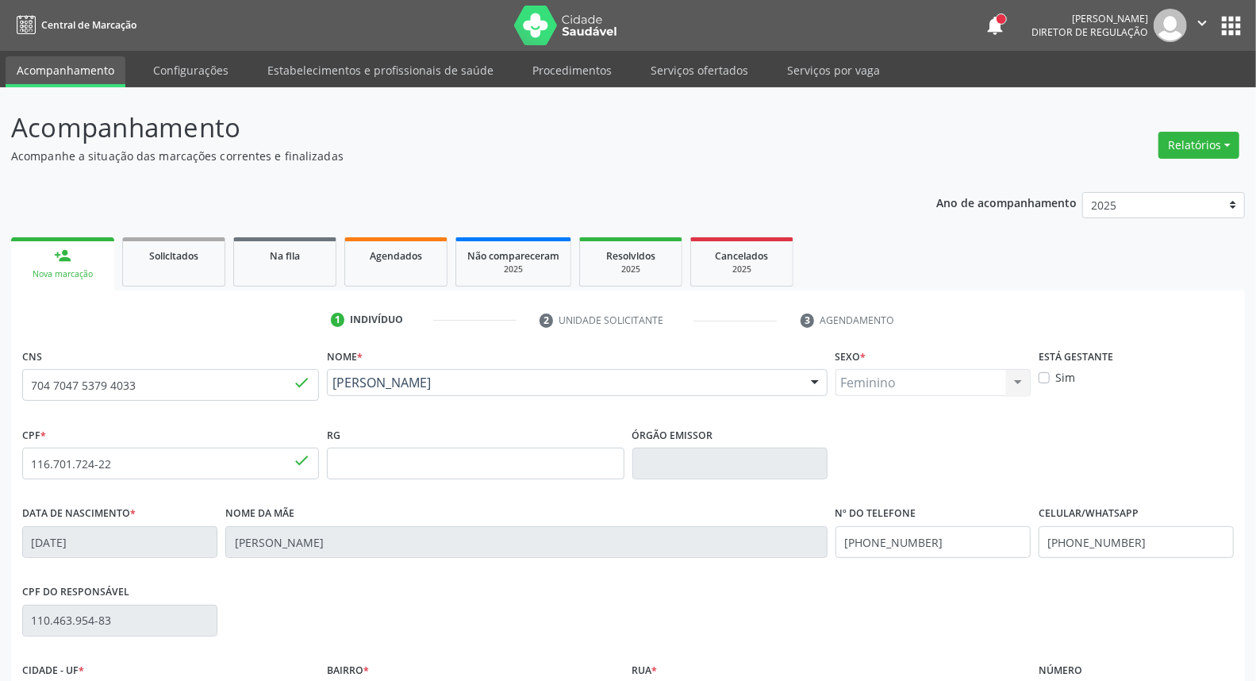
scroll to position [178, 0]
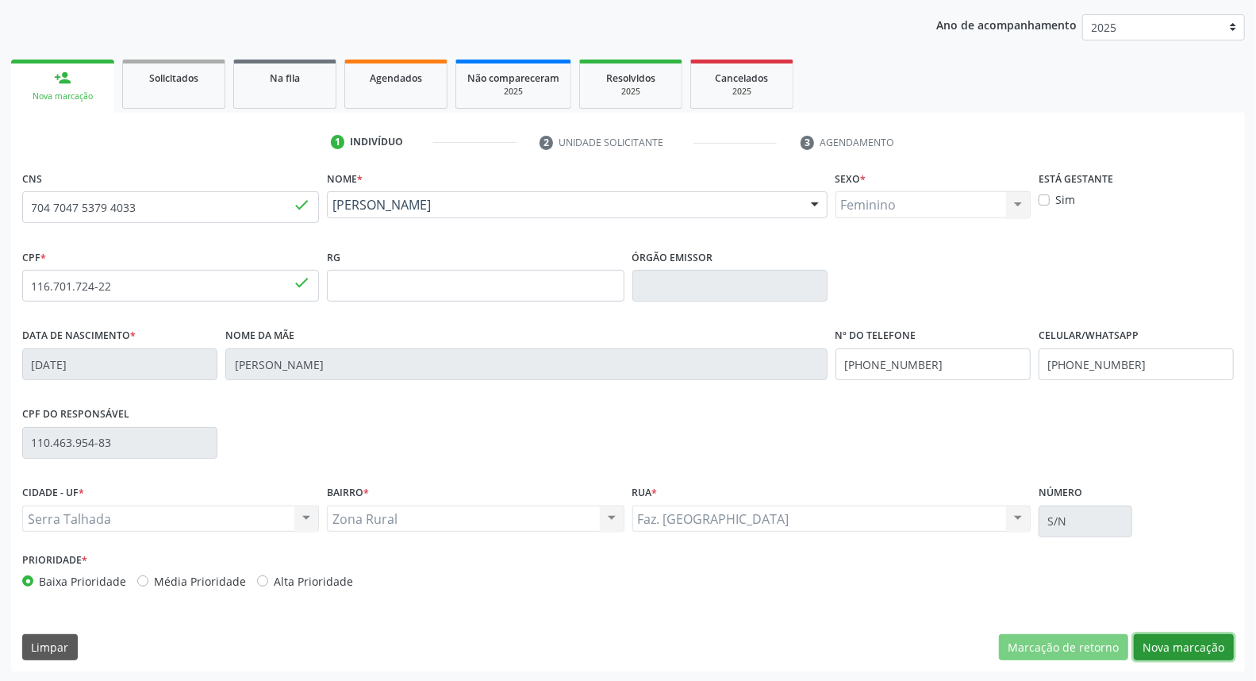
drag, startPoint x: 1216, startPoint y: 640, endPoint x: 1020, endPoint y: 574, distance: 207.0
click at [1215, 640] on button "Nova marcação" at bounding box center [1184, 647] width 100 height 27
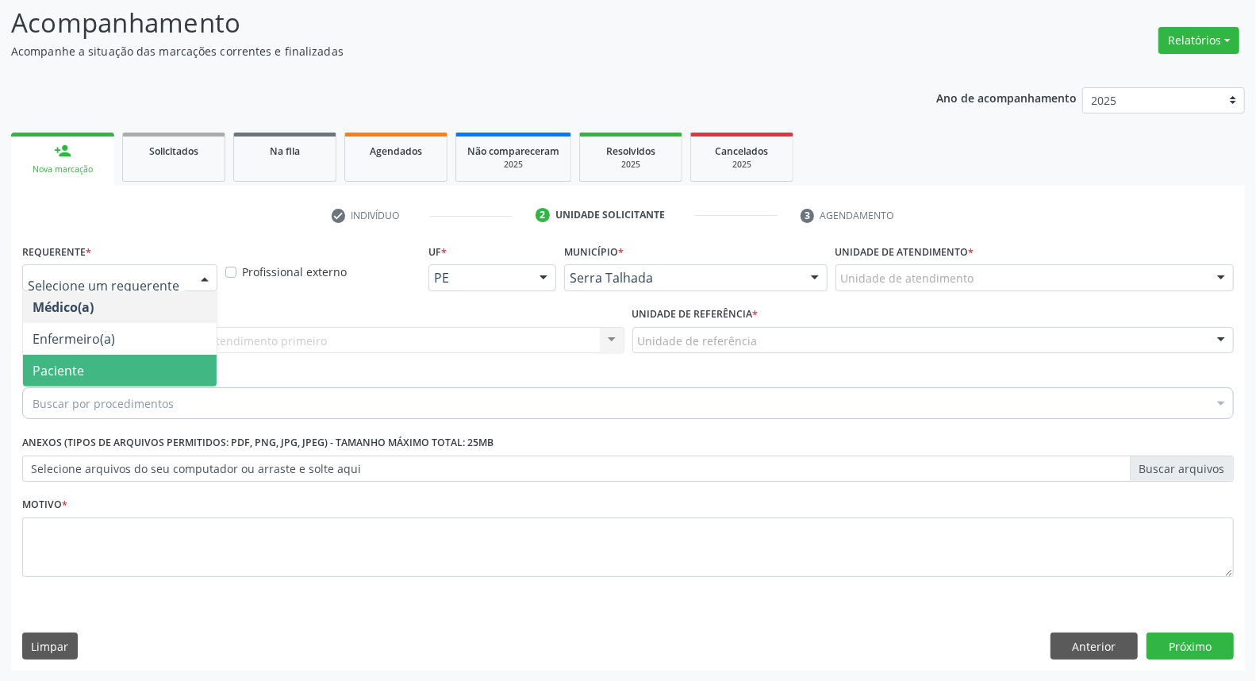
click at [103, 370] on span "Paciente" at bounding box center [120, 371] width 194 height 32
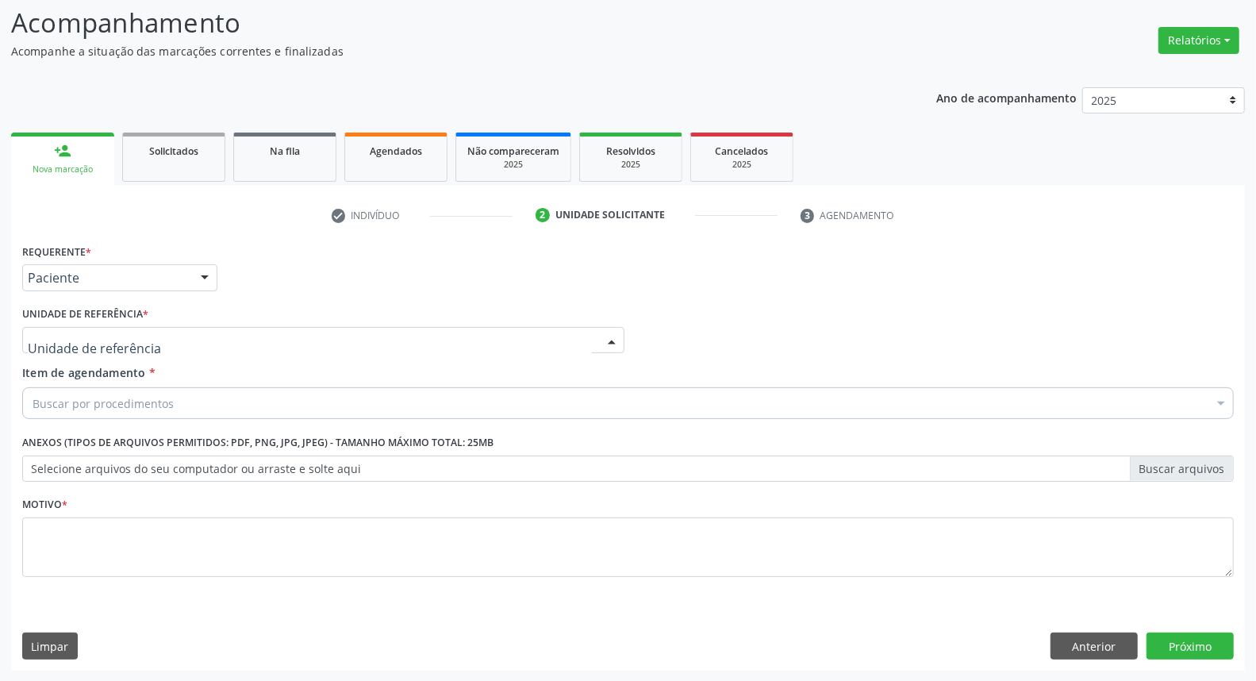
click at [160, 344] on div at bounding box center [323, 340] width 602 height 27
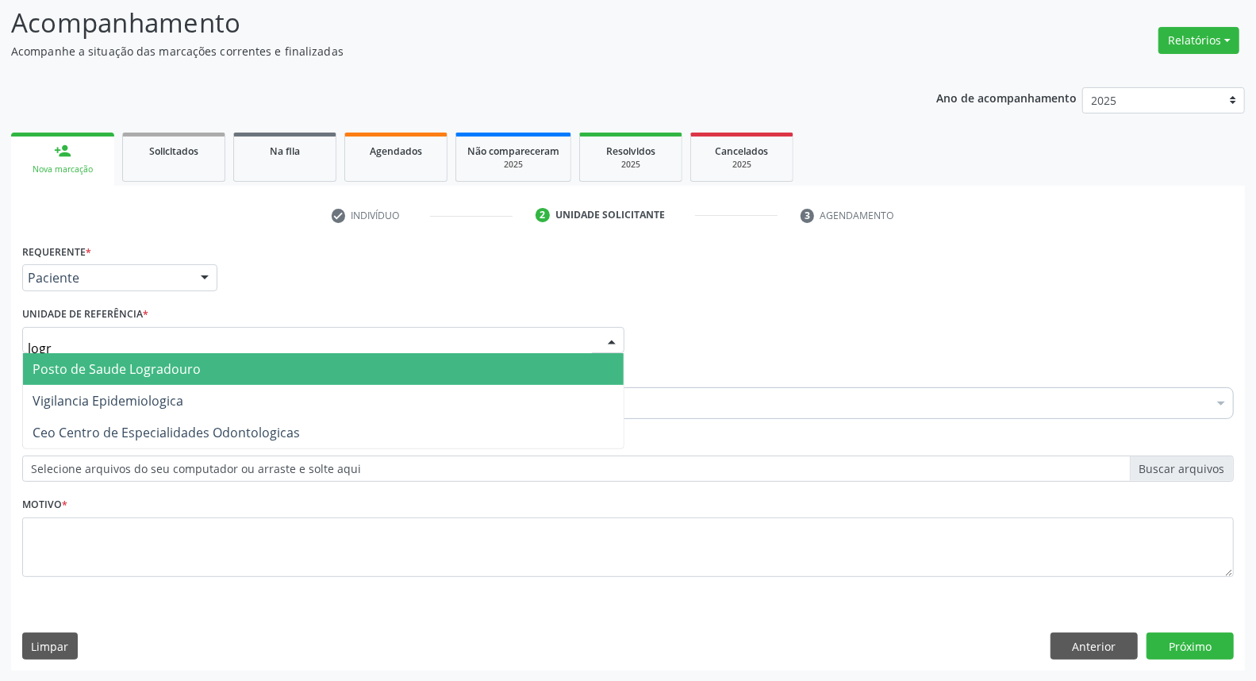
type input "logra"
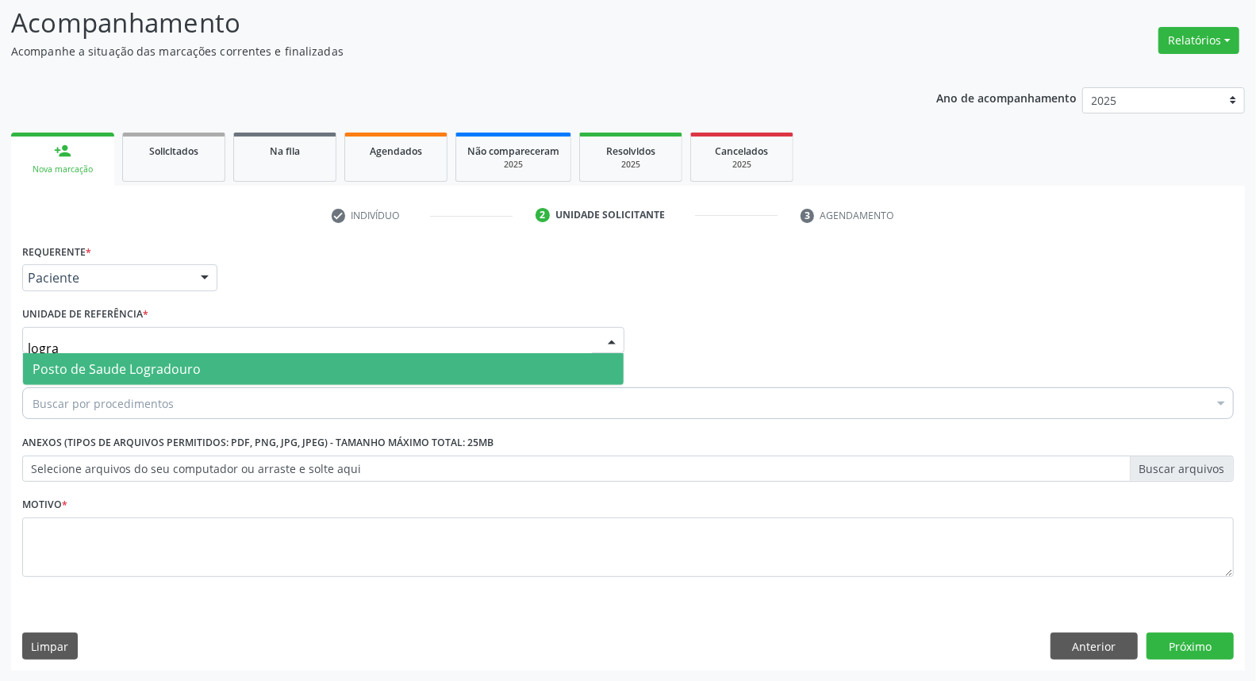
click at [156, 369] on span "Posto de Saude Logradouro" at bounding box center [117, 368] width 168 height 17
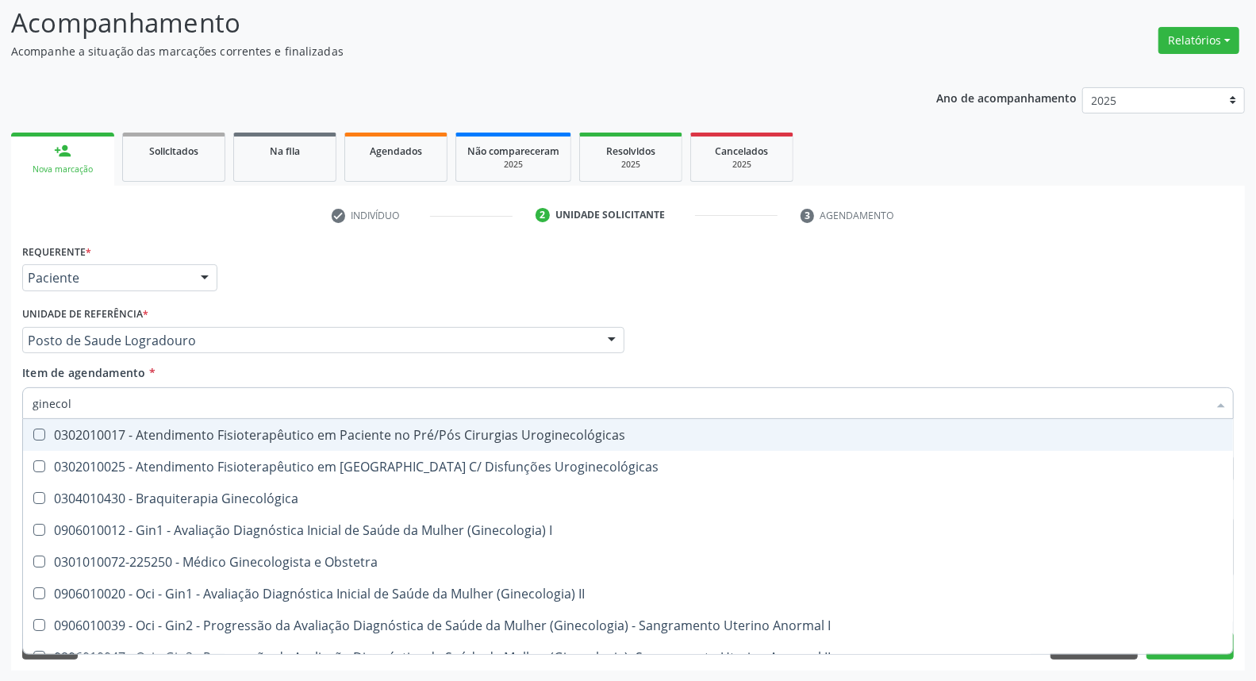
type input "ginecolo"
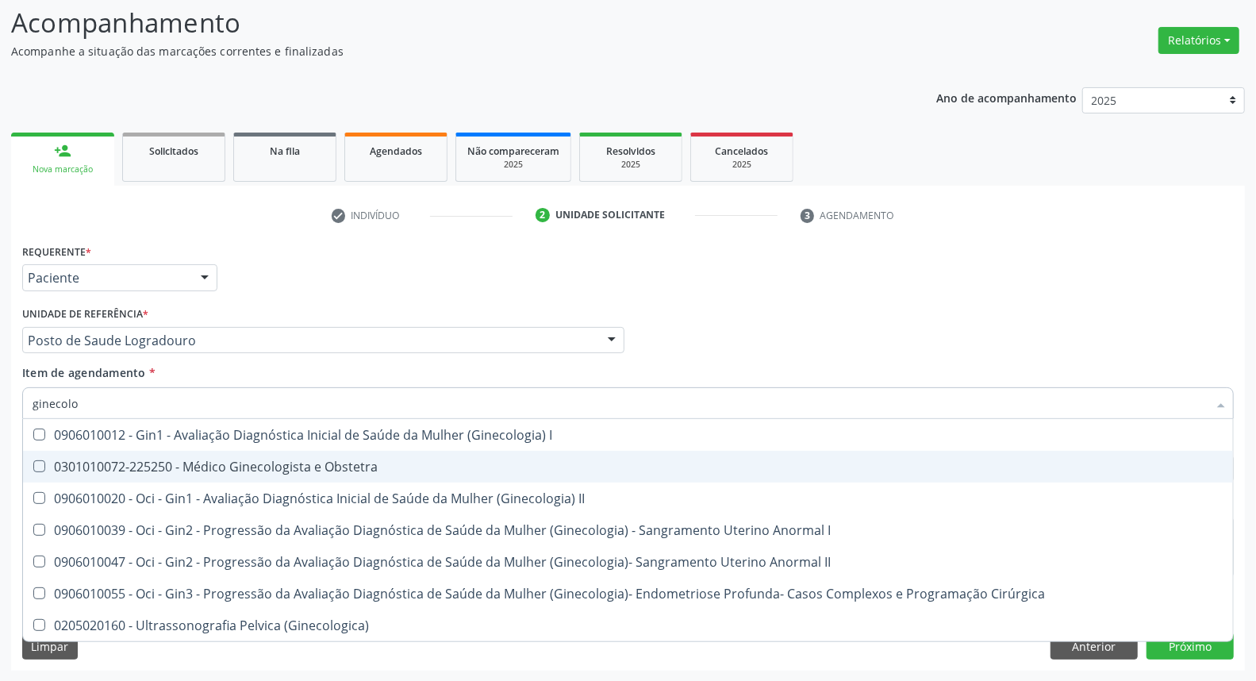
drag, startPoint x: 165, startPoint y: 467, endPoint x: 189, endPoint y: 450, distance: 29.1
click at [164, 466] on div "0301010072-225250 - Médico Ginecologista e Obstetra" at bounding box center [628, 466] width 1191 height 13
checkbox Obstetra "true"
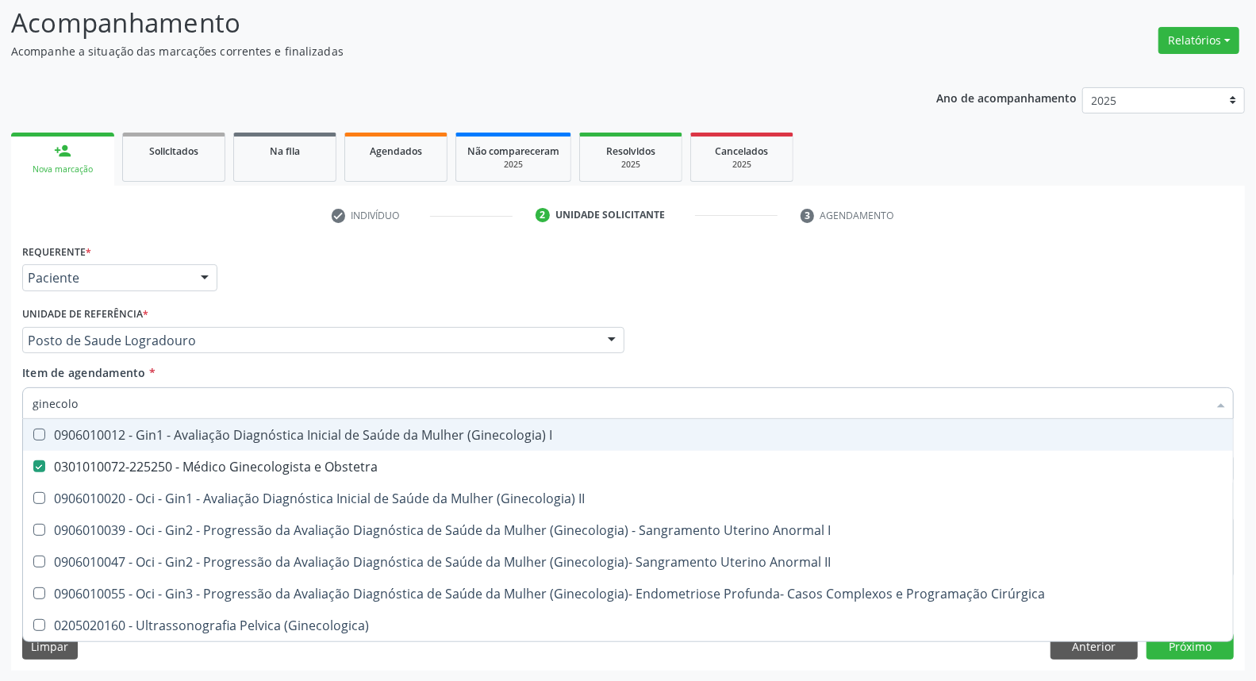
click at [830, 339] on div "Médico Solicitante Por favor, selecione a Unidade de Atendimento primeiro Nenhu…" at bounding box center [628, 333] width 1220 height 62
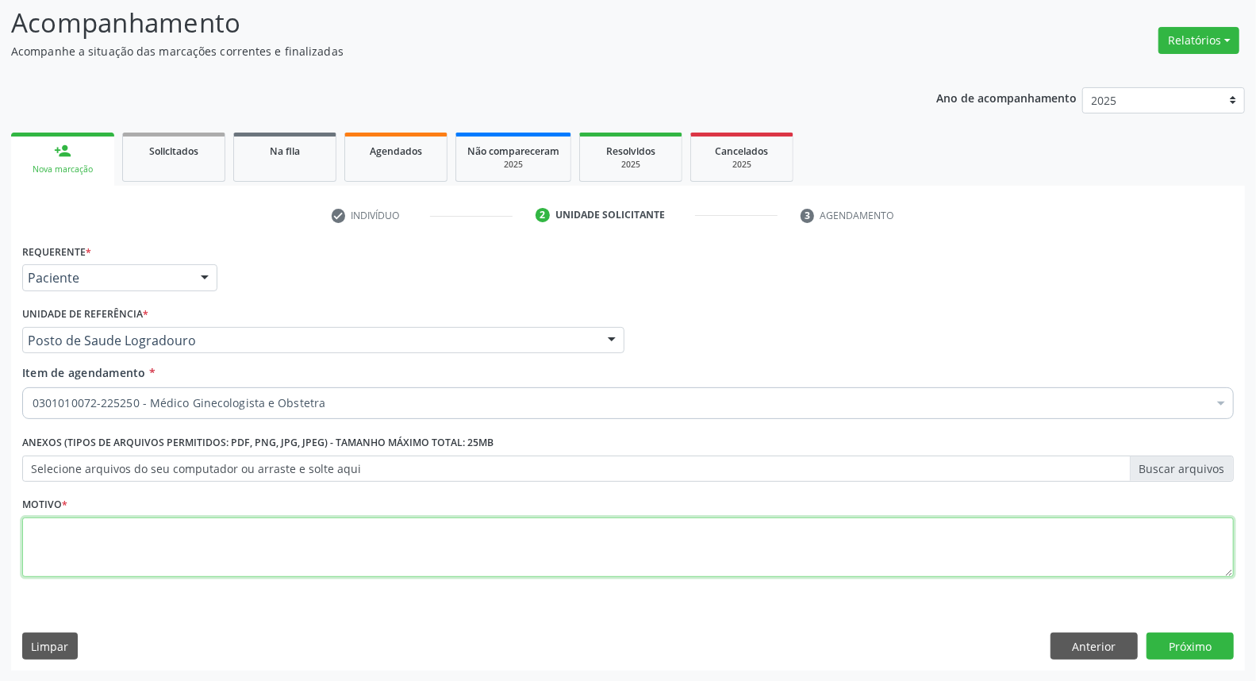
drag, startPoint x: 641, startPoint y: 545, endPoint x: 633, endPoint y: 544, distance: 8.0
click at [640, 545] on textarea at bounding box center [628, 547] width 1212 height 60
type textarea "*"
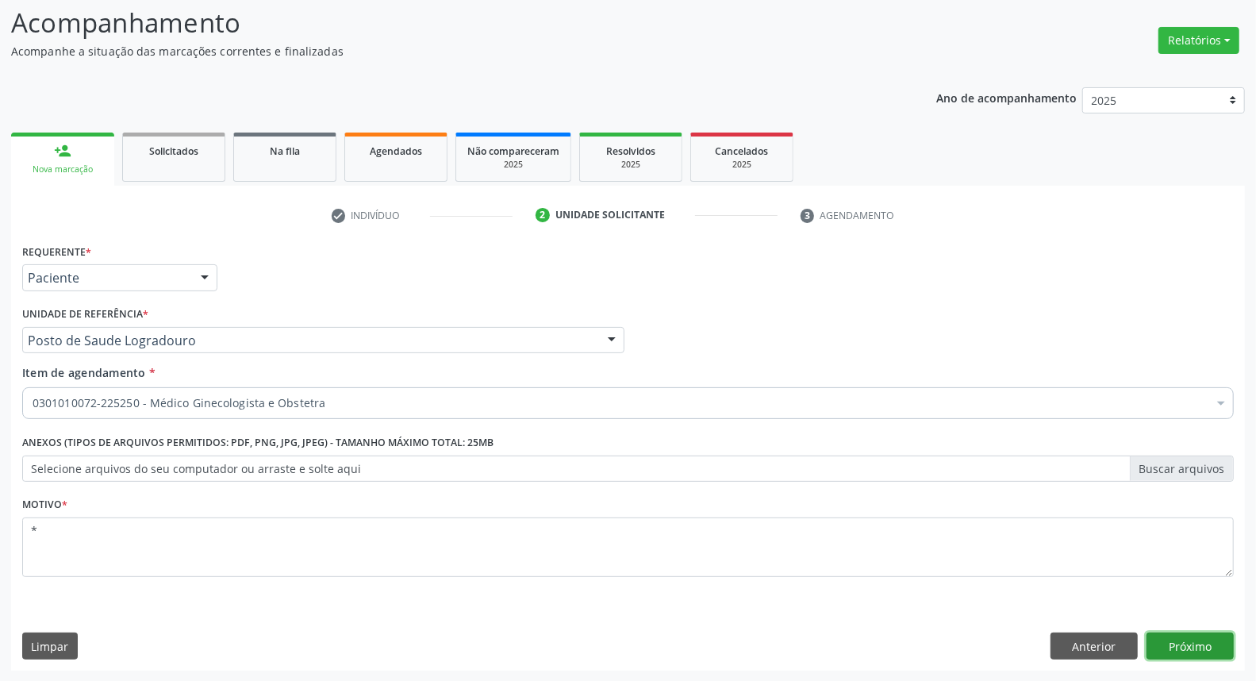
click at [1209, 648] on button "Próximo" at bounding box center [1190, 645] width 87 height 27
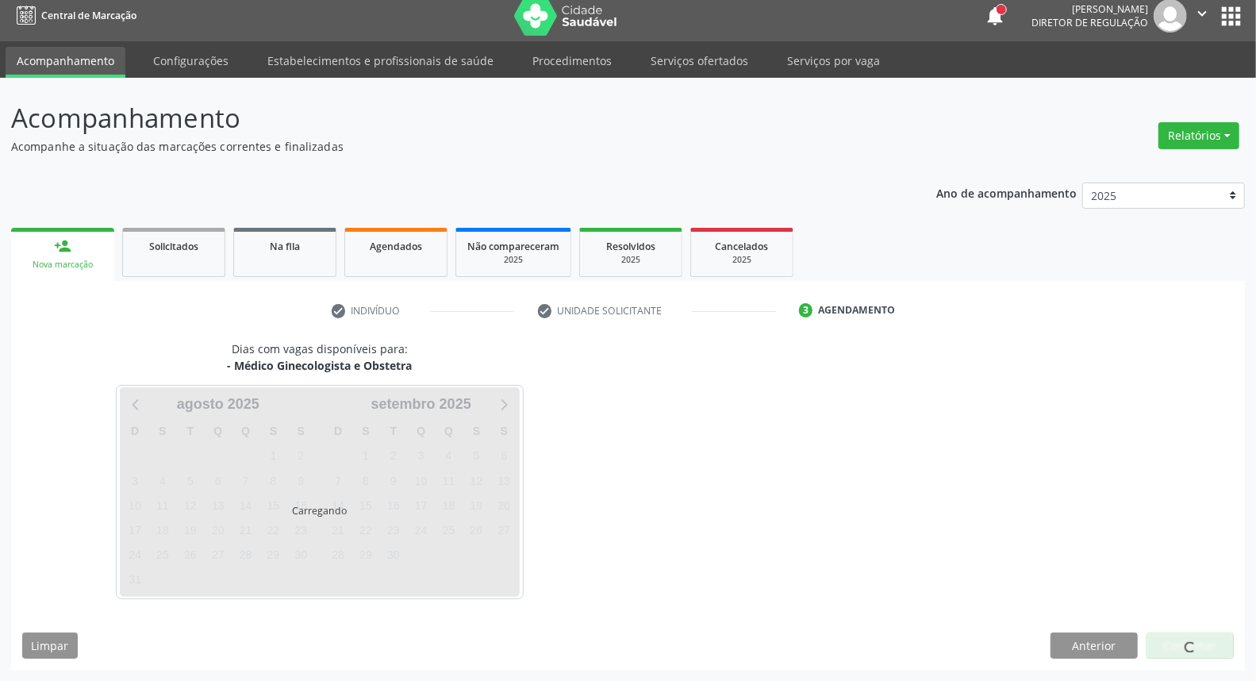
scroll to position [9, 0]
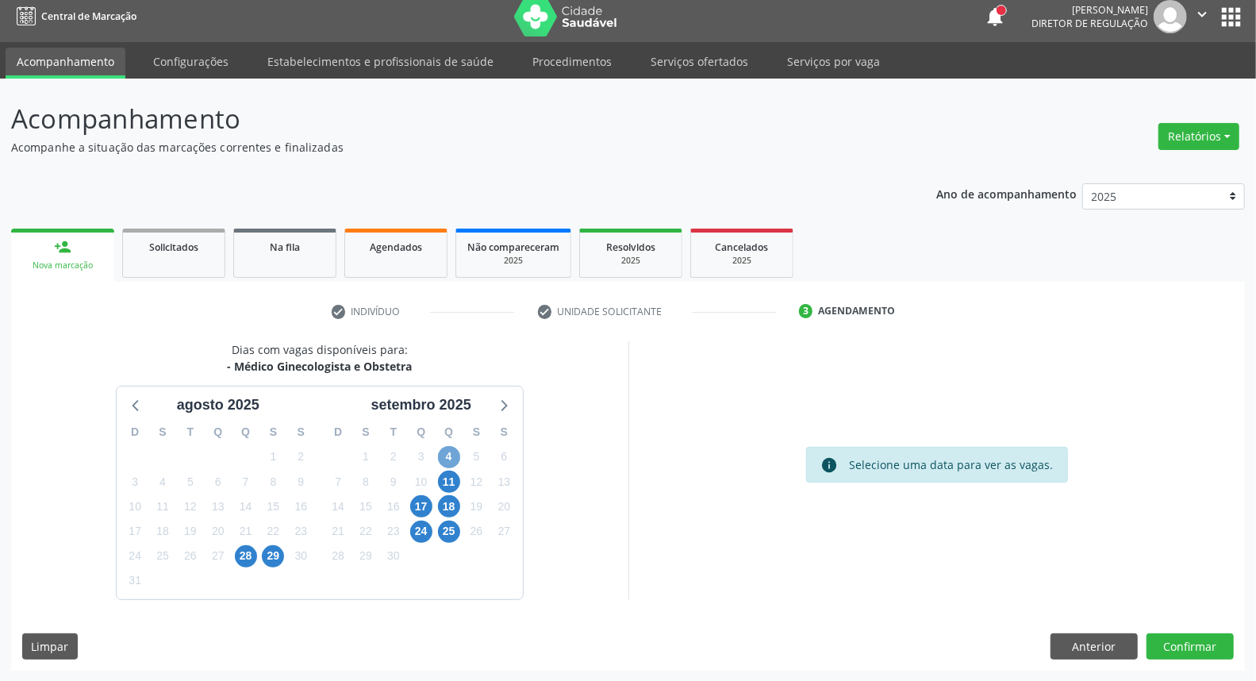
click at [448, 458] on span "4" at bounding box center [449, 457] width 22 height 22
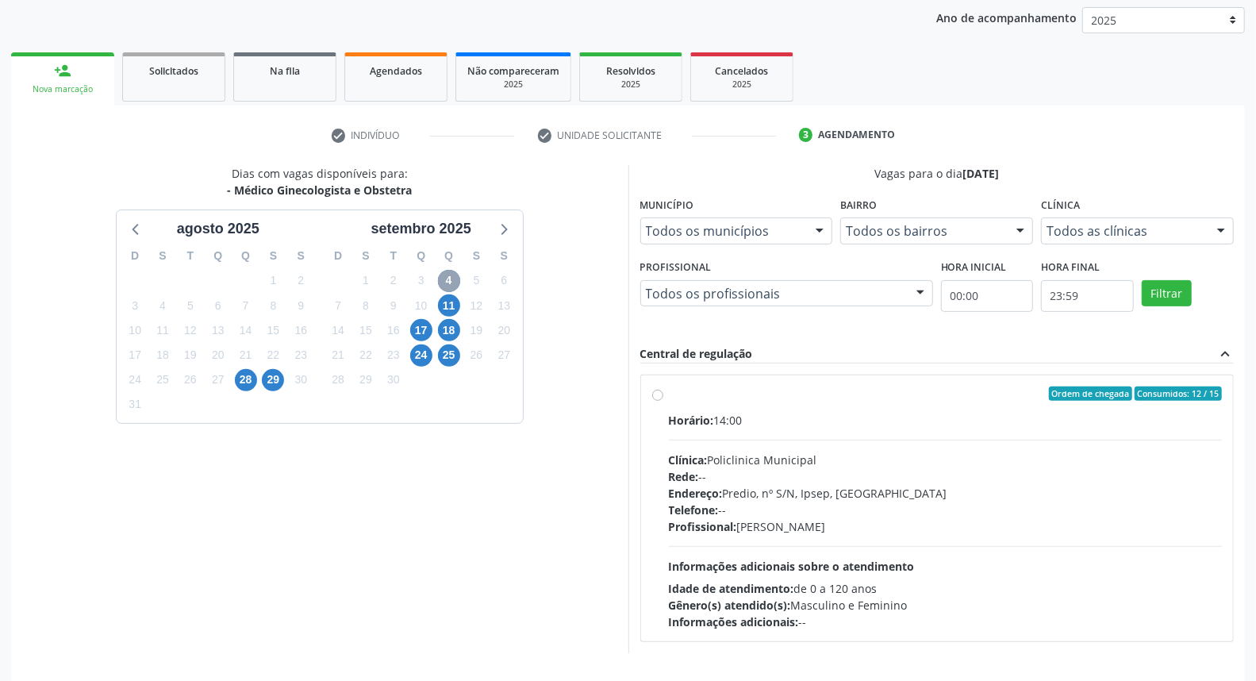
scroll to position [238, 0]
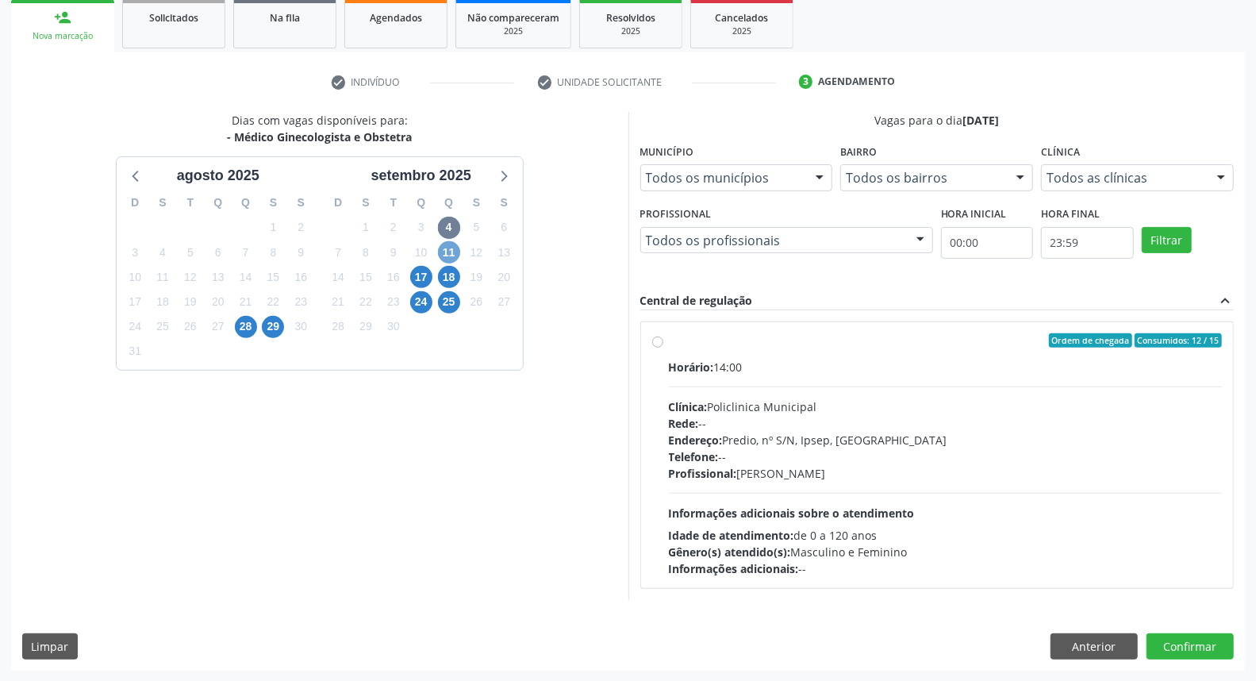
click at [452, 252] on span "11" at bounding box center [449, 252] width 22 height 22
click at [428, 267] on span "17" at bounding box center [421, 277] width 22 height 22
click at [451, 275] on span "18" at bounding box center [449, 277] width 22 height 22
click at [417, 307] on span "24" at bounding box center [421, 302] width 22 height 22
click at [444, 305] on span "25" at bounding box center [449, 302] width 22 height 22
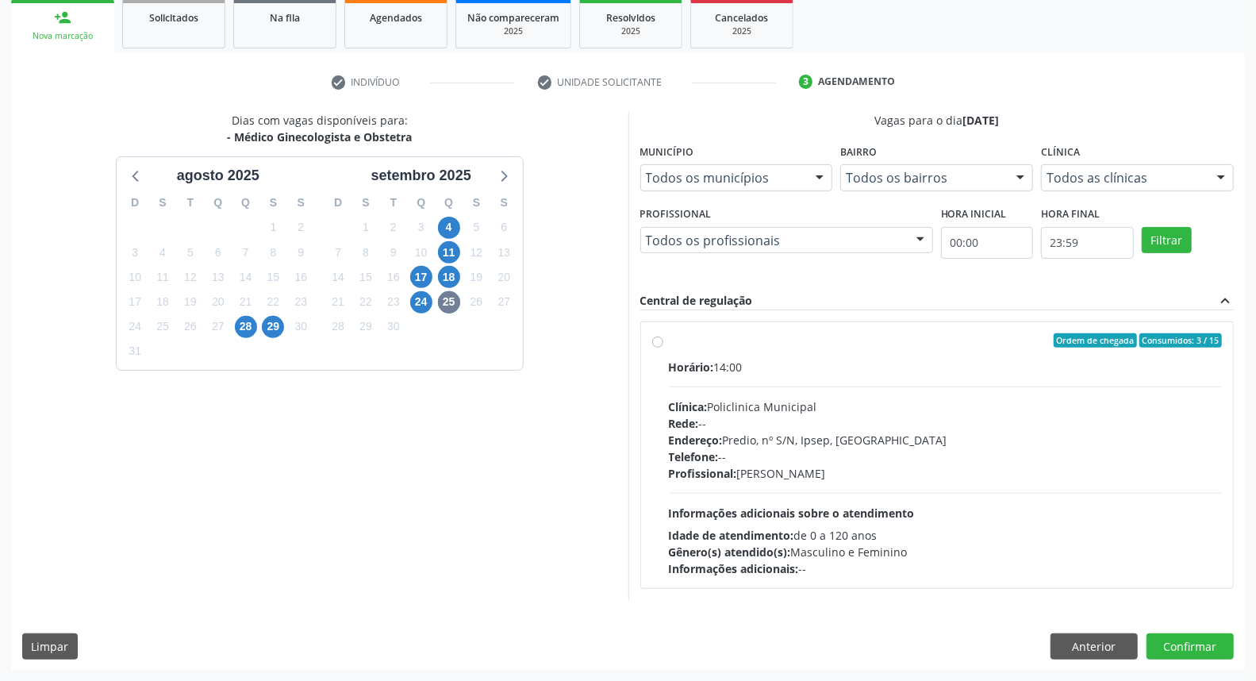
click at [286, 331] on div "29" at bounding box center [273, 326] width 28 height 25
click at [268, 333] on span "29" at bounding box center [273, 327] width 22 height 22
click at [240, 328] on span "28" at bounding box center [246, 327] width 22 height 22
click at [267, 328] on span "29" at bounding box center [273, 327] width 22 height 22
drag, startPoint x: 1109, startPoint y: 649, endPoint x: 1105, endPoint y: 641, distance: 9.3
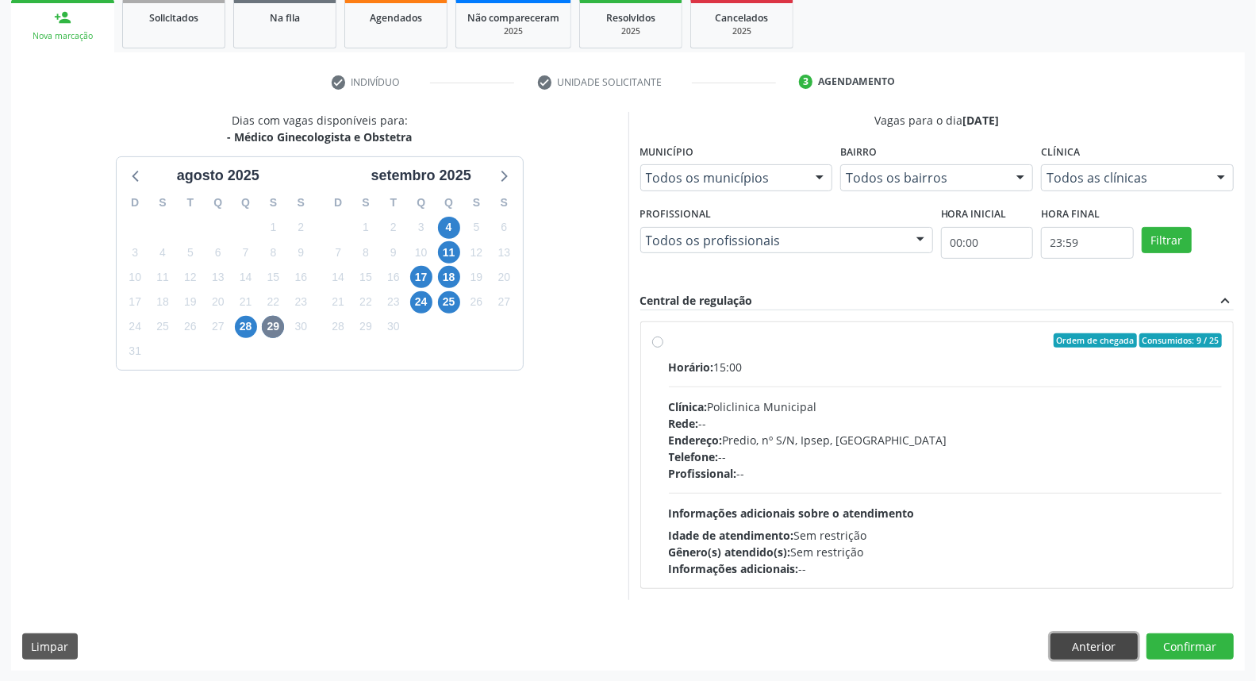
click at [1108, 647] on button "Anterior" at bounding box center [1094, 646] width 87 height 27
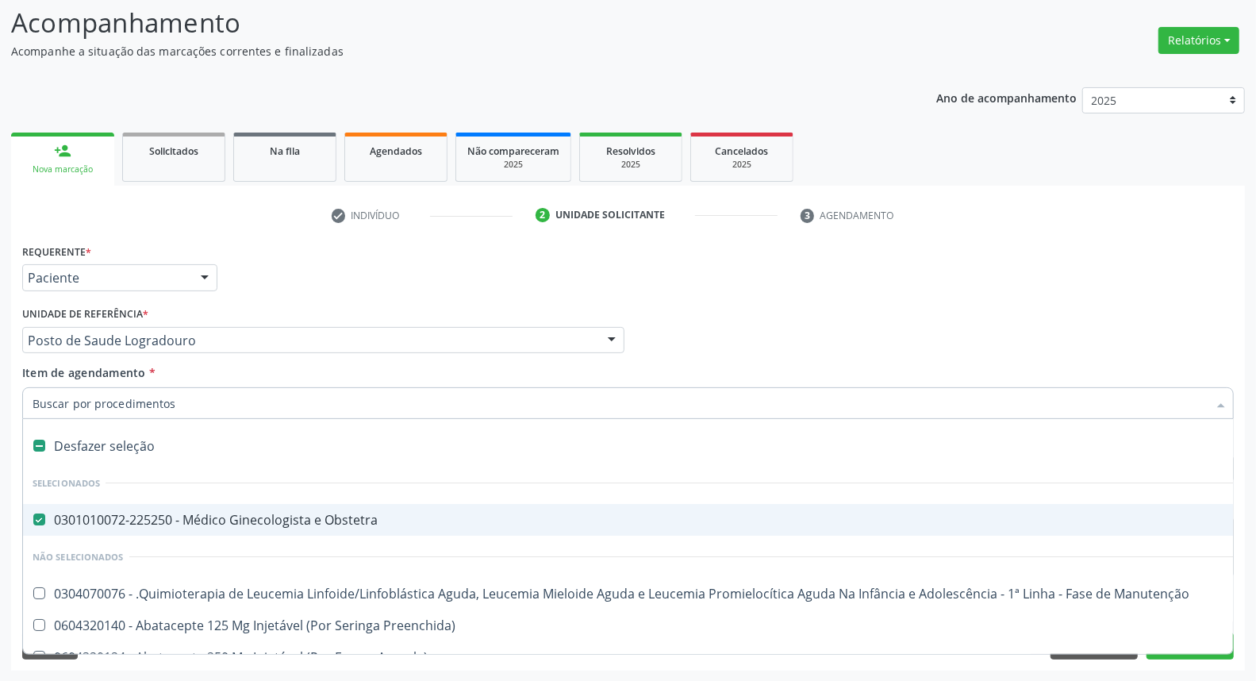
drag, startPoint x: 119, startPoint y: 521, endPoint x: 117, endPoint y: 501, distance: 19.1
click at [114, 519] on div "0301010072-225250 - Médico Ginecologista e Obstetra" at bounding box center [650, 519] width 1235 height 13
checkbox Obstetra "false"
click at [128, 403] on input "Item de agendamento *" at bounding box center [620, 403] width 1175 height 32
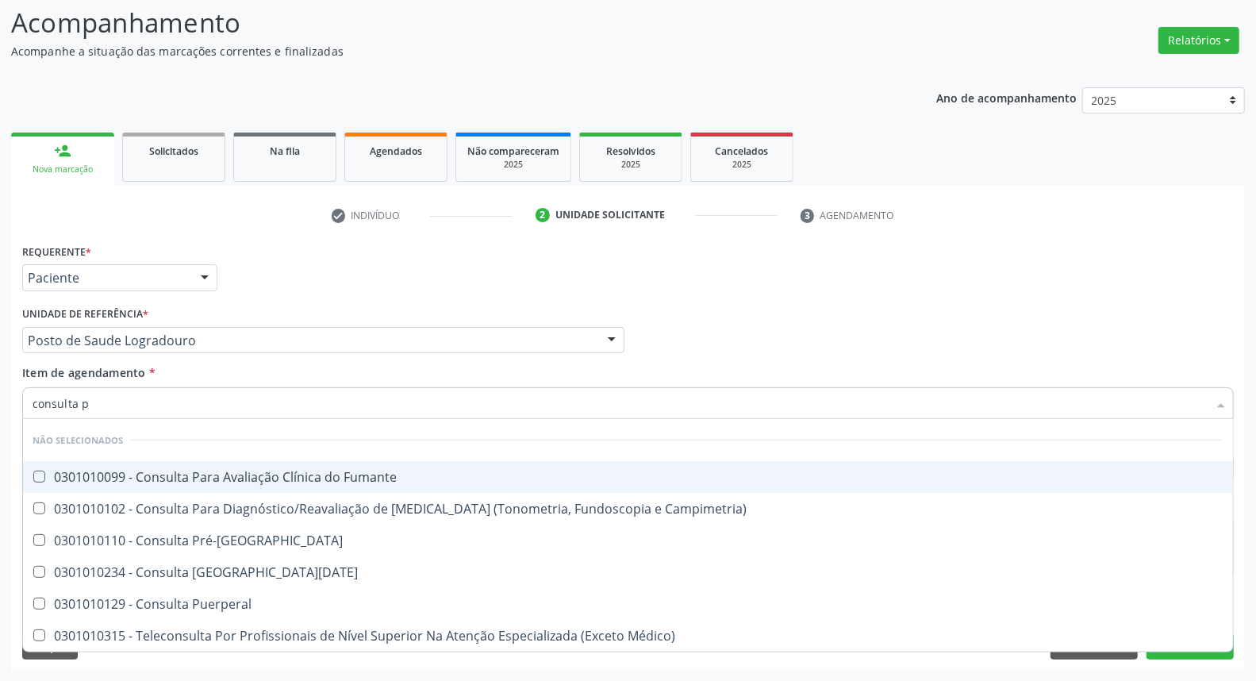
type input "consulta"
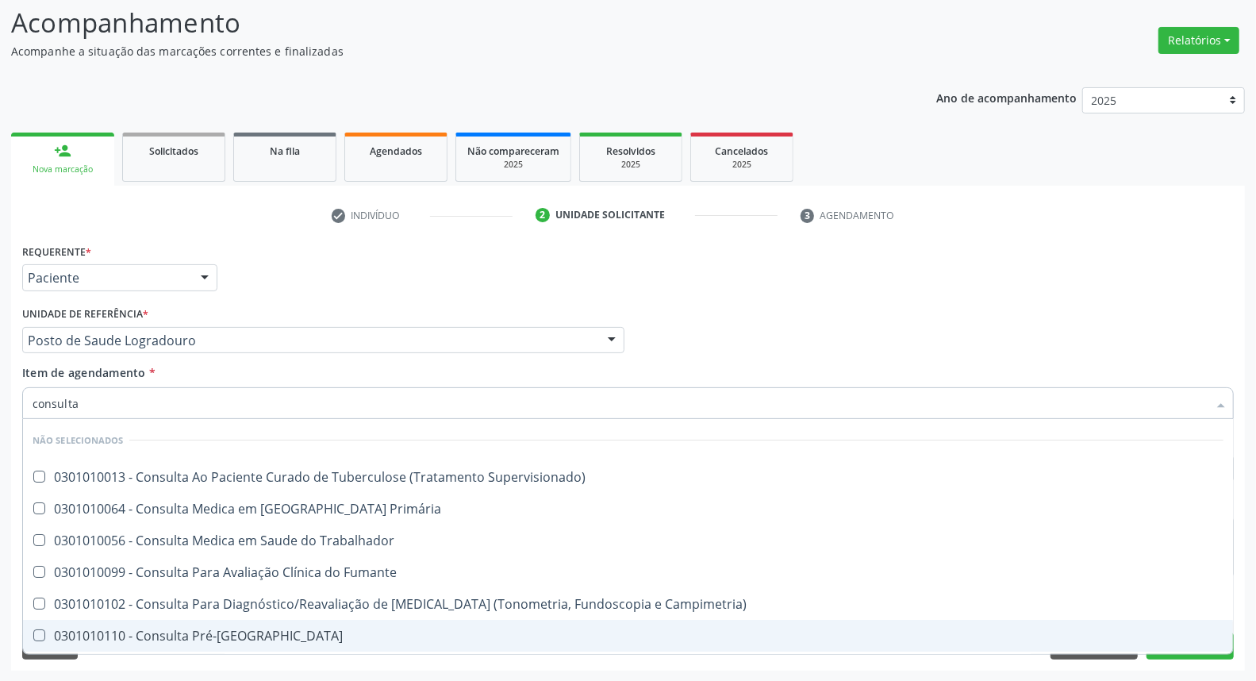
click at [209, 640] on div "0301010110 - Consulta Pré-[GEOGRAPHIC_DATA]" at bounding box center [628, 635] width 1191 height 13
checkbox Pré-Natal "true"
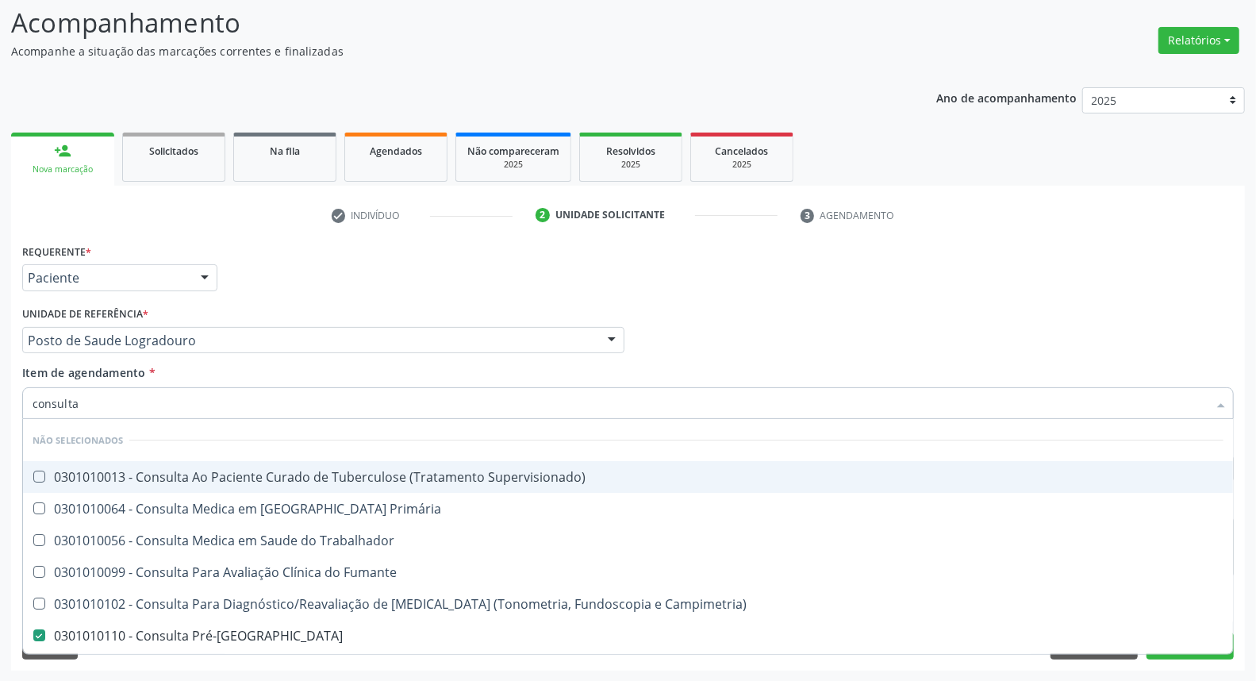
type input "consulta"
drag, startPoint x: 1078, startPoint y: 323, endPoint x: 1147, endPoint y: 361, distance: 79.5
click at [1078, 324] on div "Médico Solicitante Por favor, selecione a Unidade de Atendimento primeiro Nenhu…" at bounding box center [628, 333] width 1220 height 62
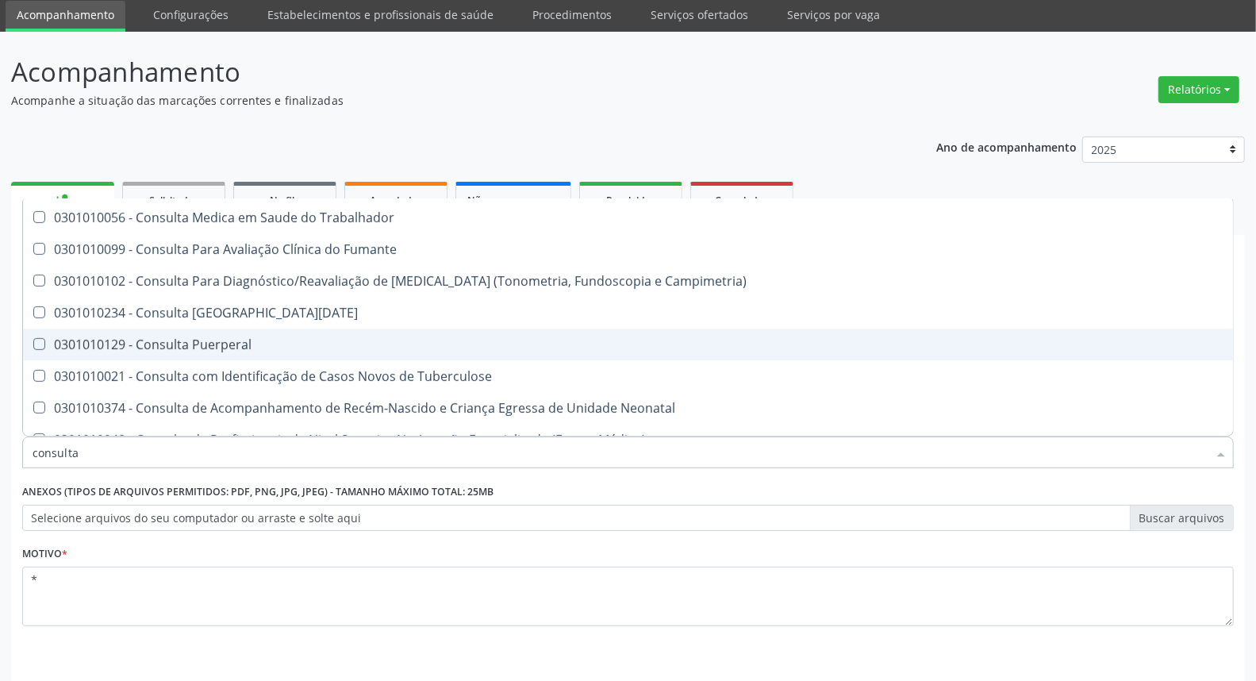
scroll to position [352, 0]
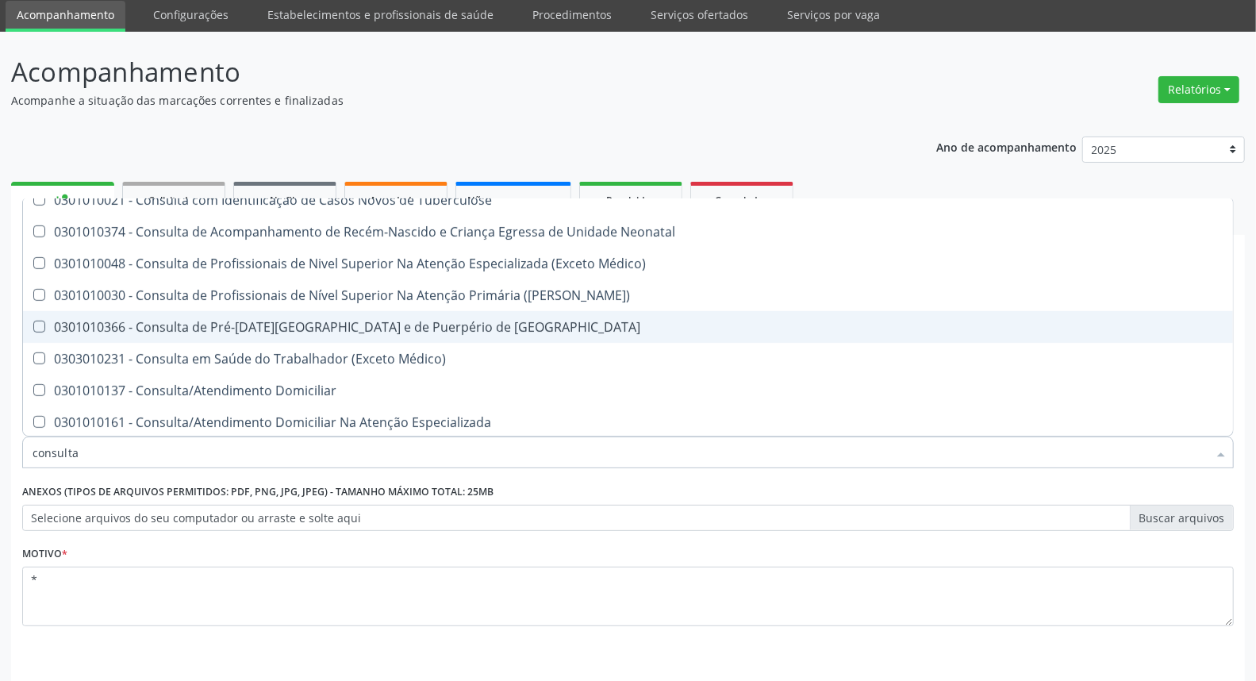
click at [374, 321] on div "0301010366 - Consulta de Pré-[DATE][GEOGRAPHIC_DATA] e de Puerpério de [GEOGRAP…" at bounding box center [628, 327] width 1191 height 13
checkbox Risco "true"
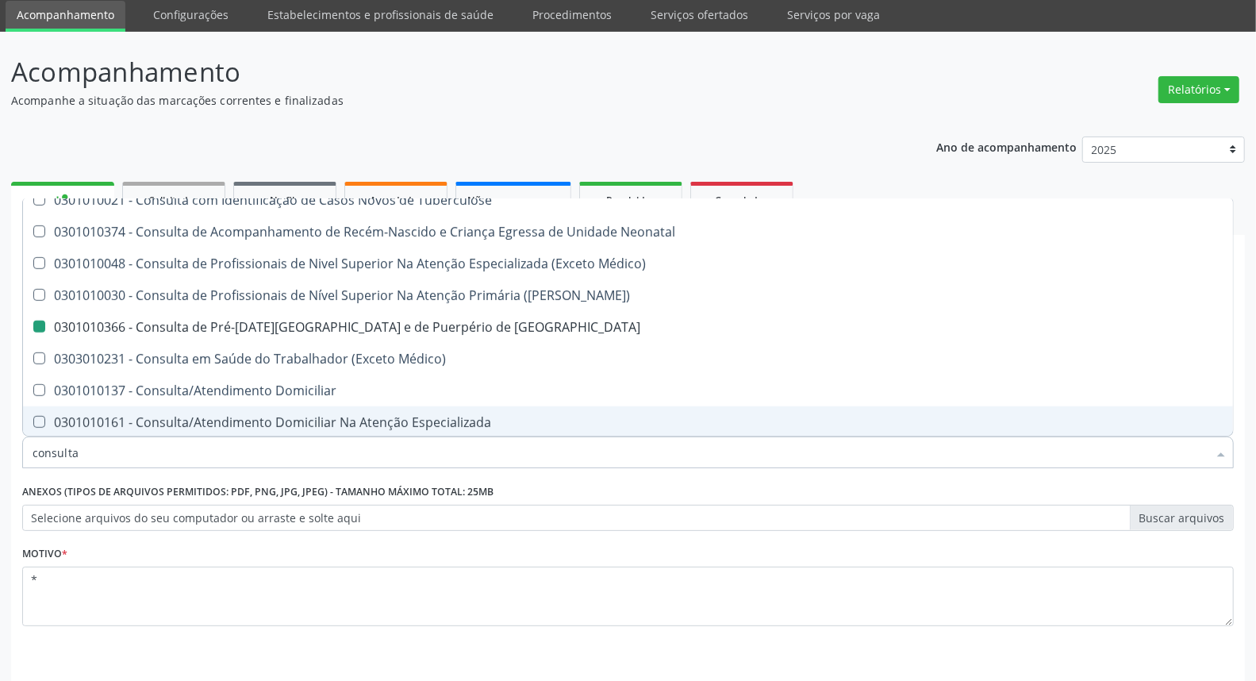
click at [954, 644] on div "Motivo * *" at bounding box center [628, 595] width 1220 height 106
checkbox Pré-Natal "true"
checkbox Risco "false"
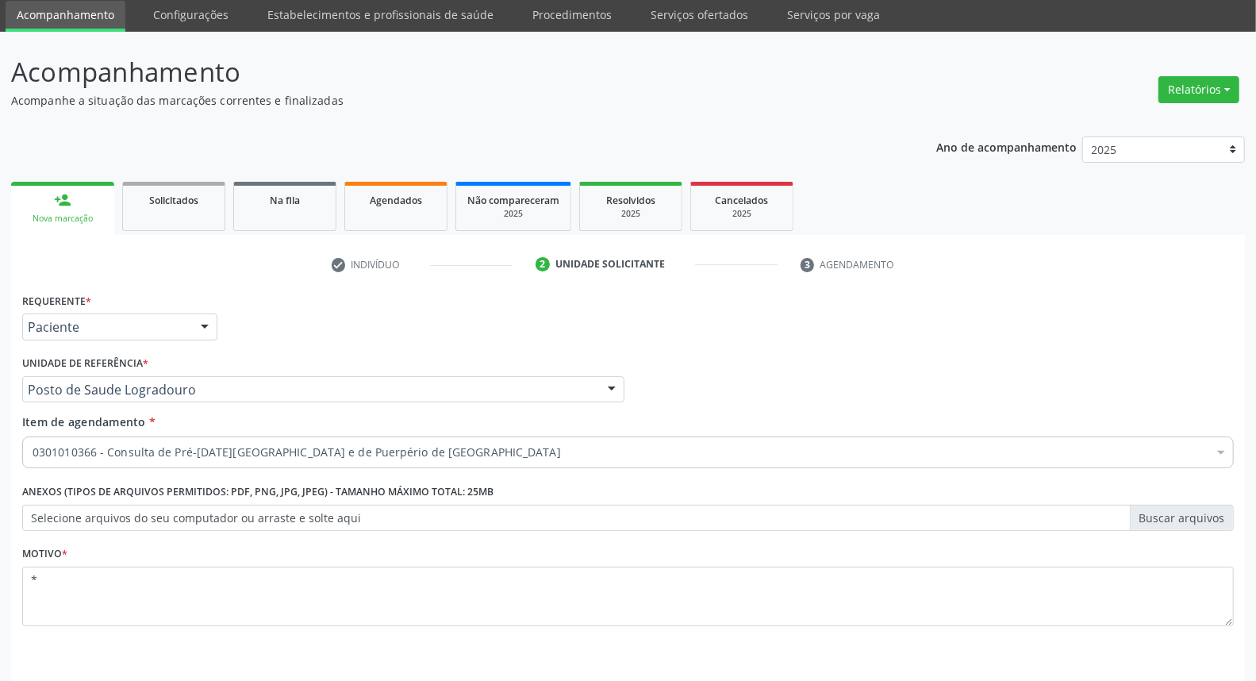
scroll to position [0, 0]
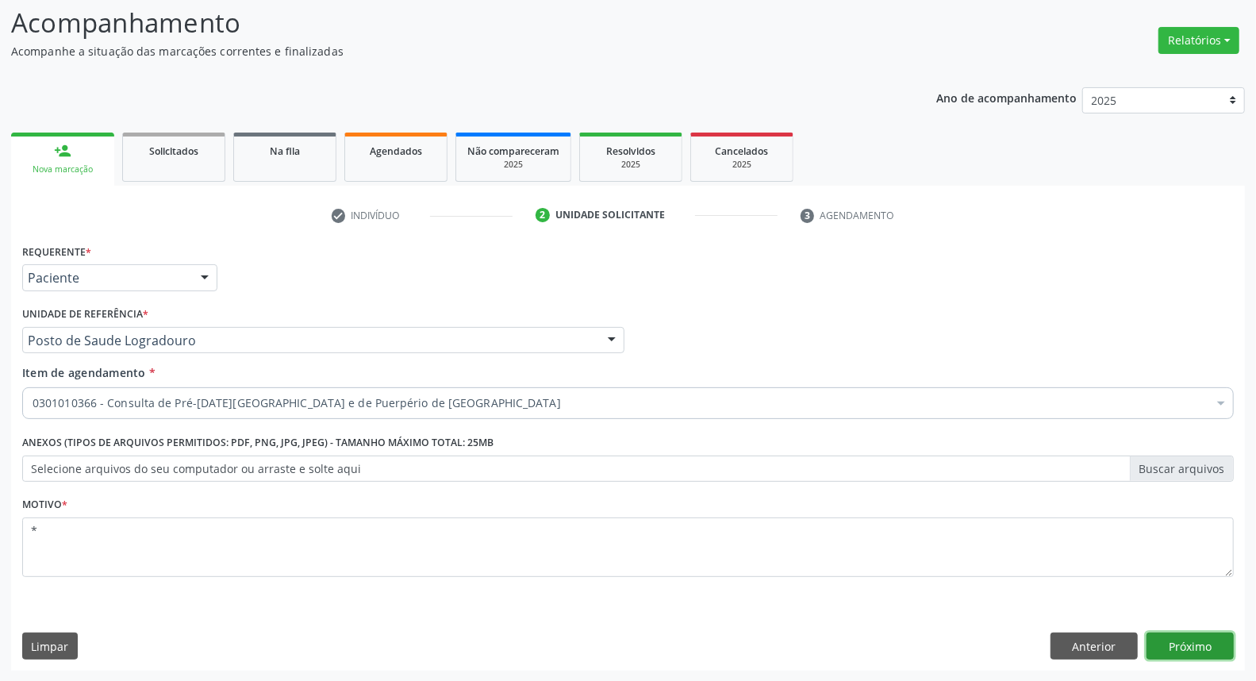
click at [1212, 647] on button "Próximo" at bounding box center [1190, 645] width 87 height 27
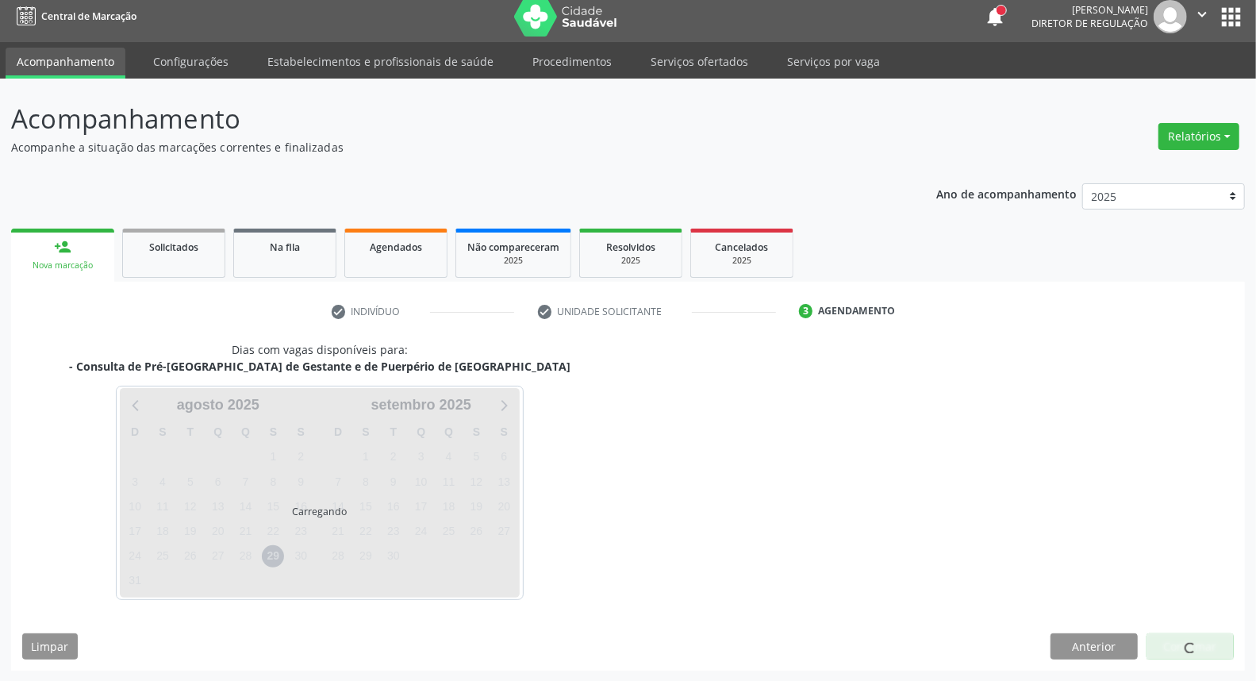
scroll to position [105, 0]
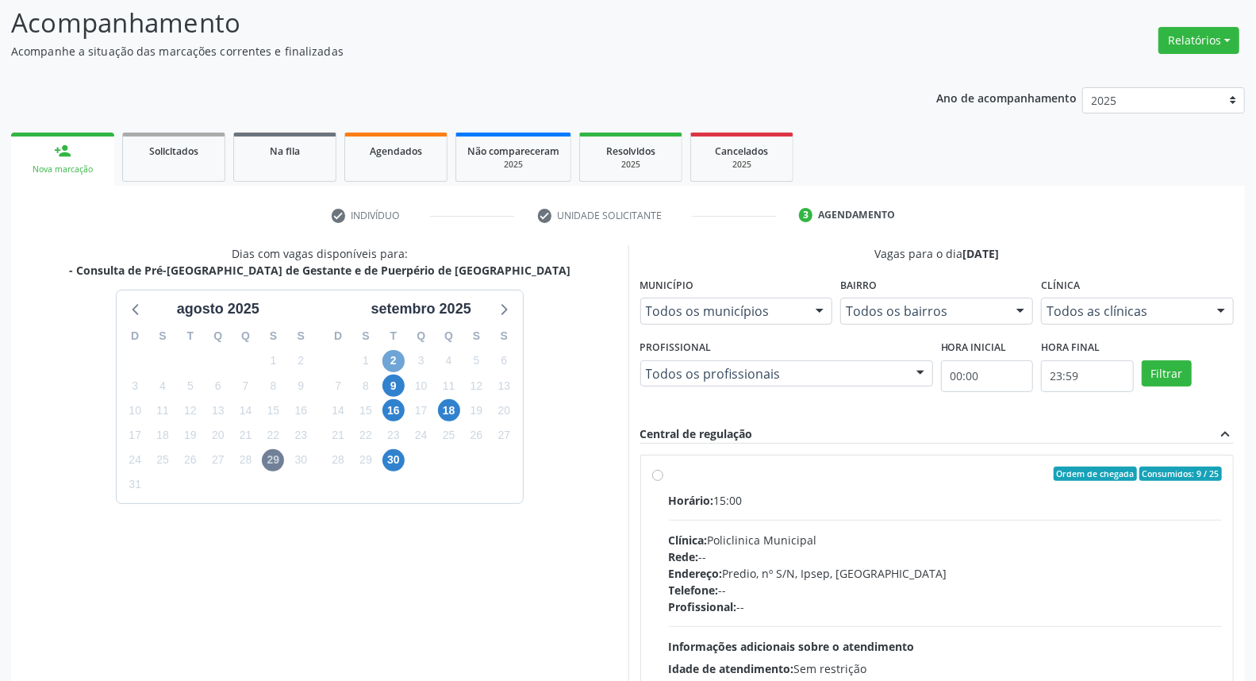
click at [394, 352] on span "2" at bounding box center [393, 361] width 22 height 22
click at [859, 484] on label "Ordem de chegada Consumidos: 20 / 25 Horário: 07:30 Clínica: Policlinica Munici…" at bounding box center [946, 589] width 554 height 244
click at [663, 481] on input "Ordem de chegada Consumidos: 20 / 25 Horário: 07:30 Clínica: Policlinica Munici…" at bounding box center [657, 474] width 11 height 14
radio input "true"
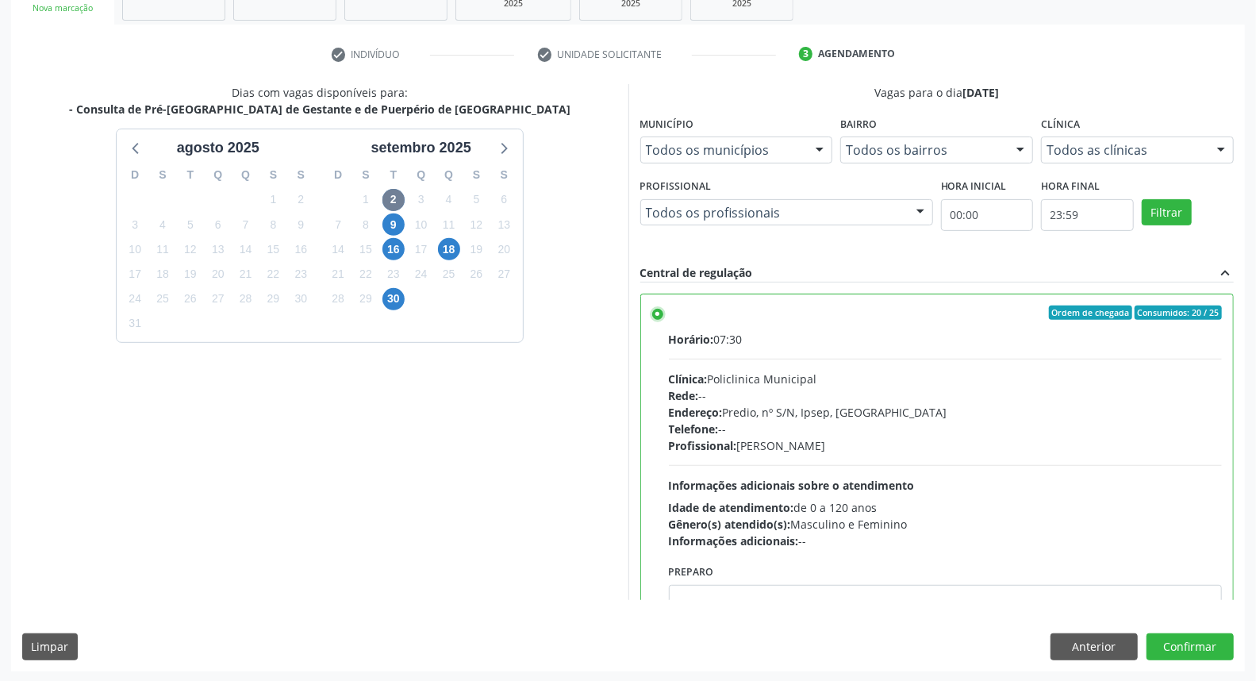
scroll to position [78, 0]
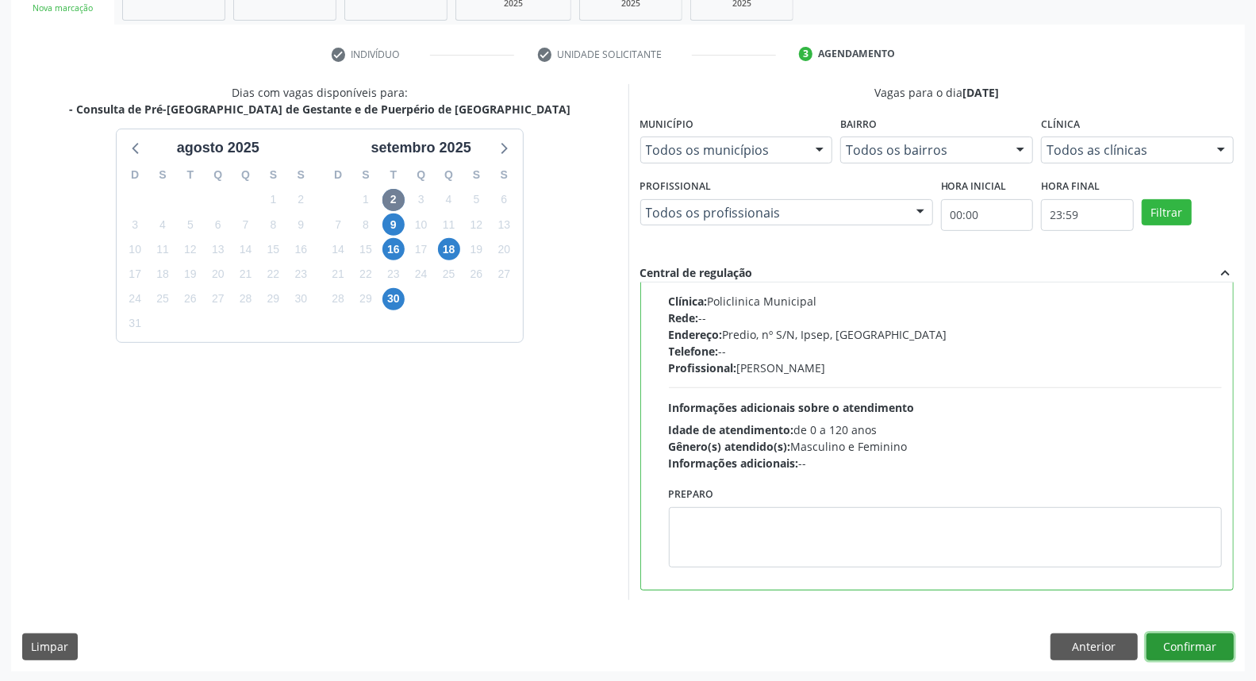
click at [1180, 640] on button "Confirmar" at bounding box center [1190, 646] width 87 height 27
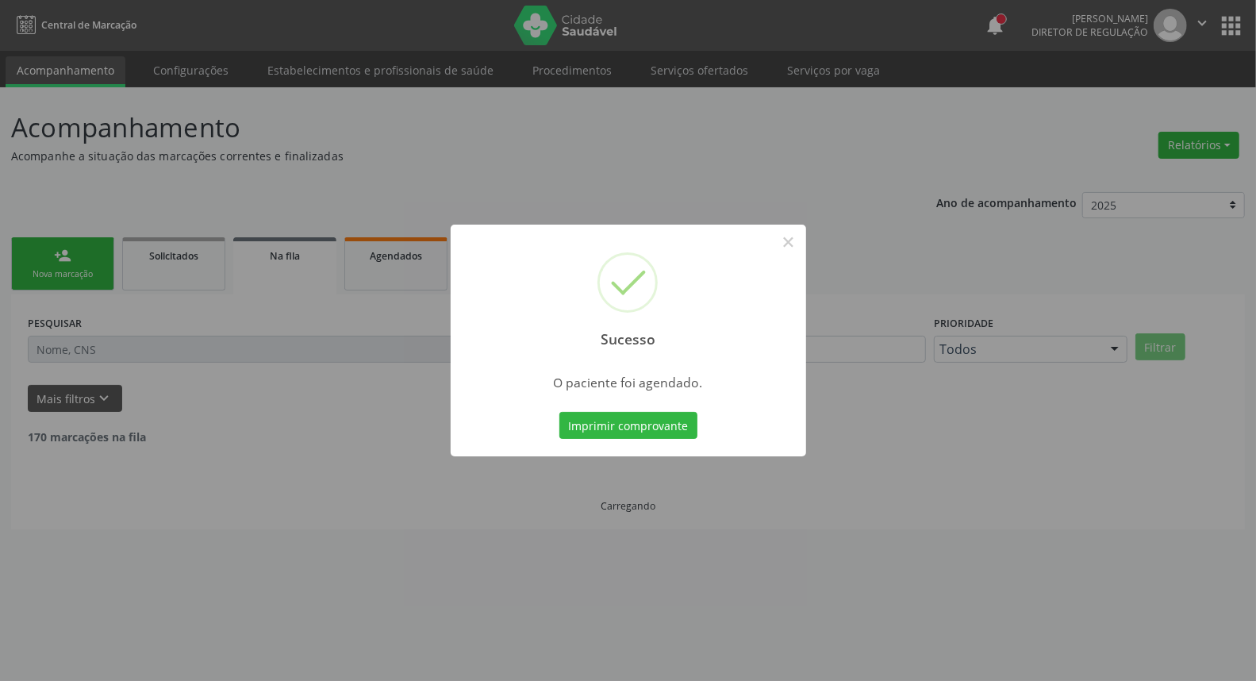
scroll to position [0, 0]
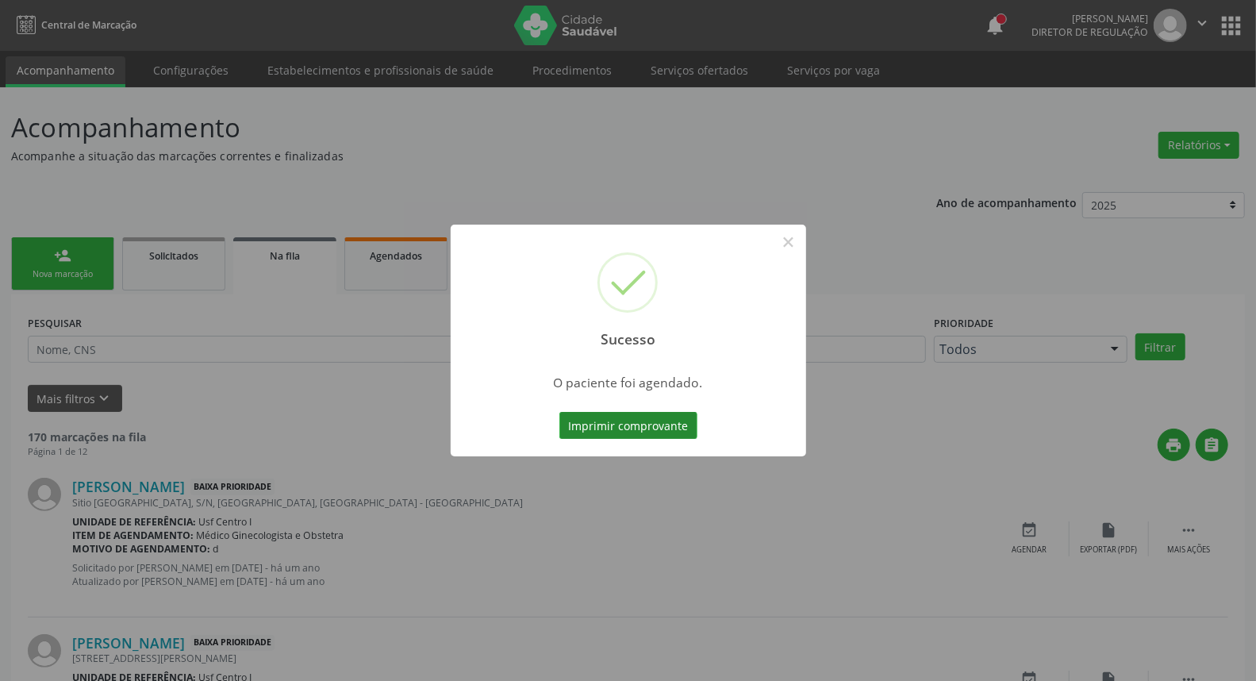
click at [624, 425] on button "Imprimir comprovante" at bounding box center [628, 425] width 138 height 27
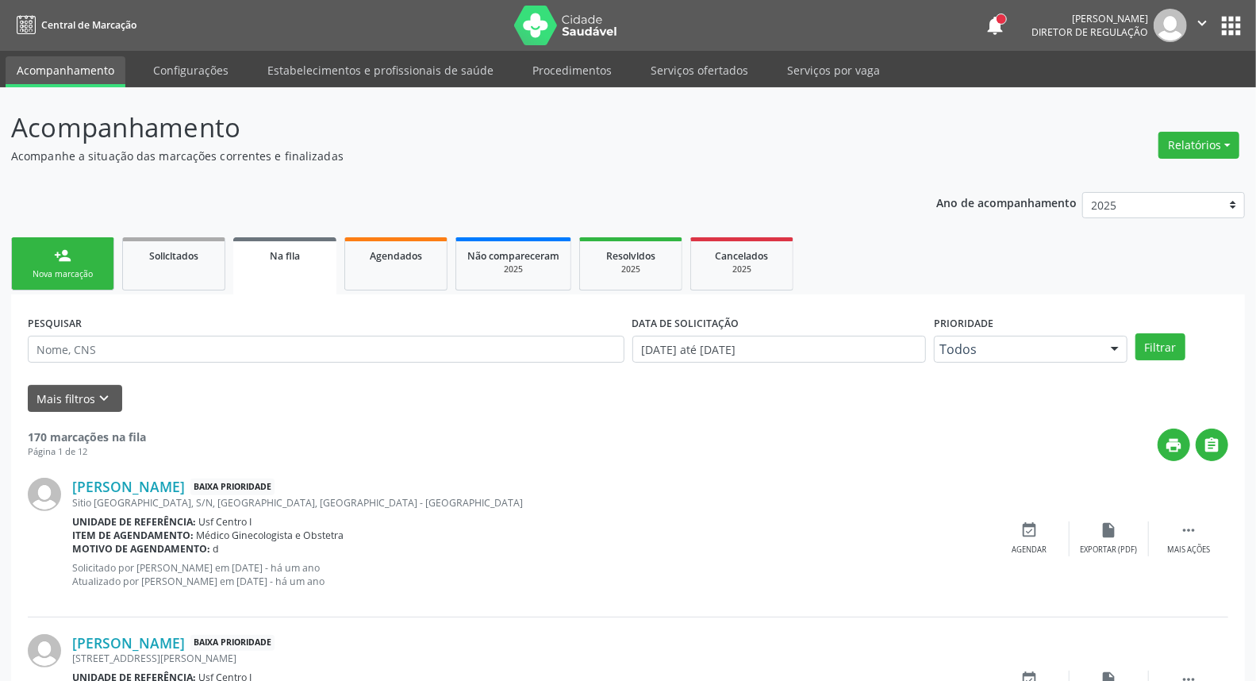
drag, startPoint x: 58, startPoint y: 275, endPoint x: 68, endPoint y: 255, distance: 22.4
click at [56, 275] on div "Nova marcação" at bounding box center [62, 274] width 79 height 12
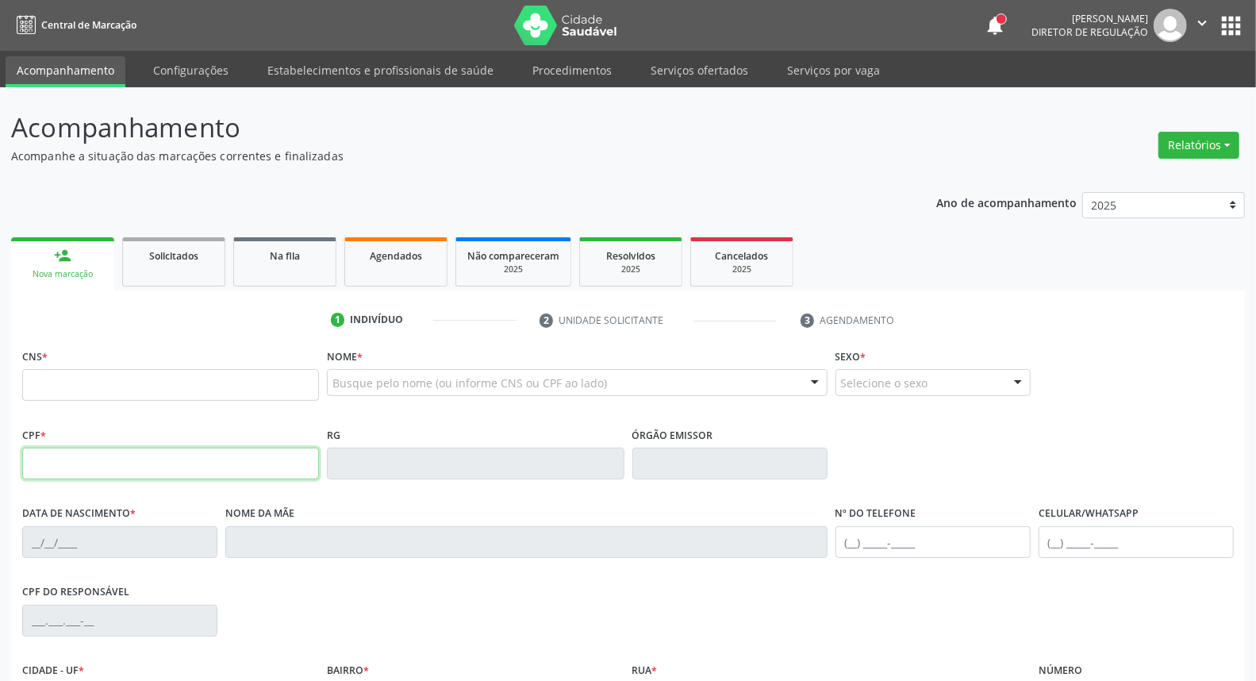
click at [44, 457] on input "text" at bounding box center [170, 464] width 297 height 32
type input "020.668.424-00"
type input "898 0037 3826 1739"
type input "25/11/1975"
type input "Maria das Dores de Andrade"
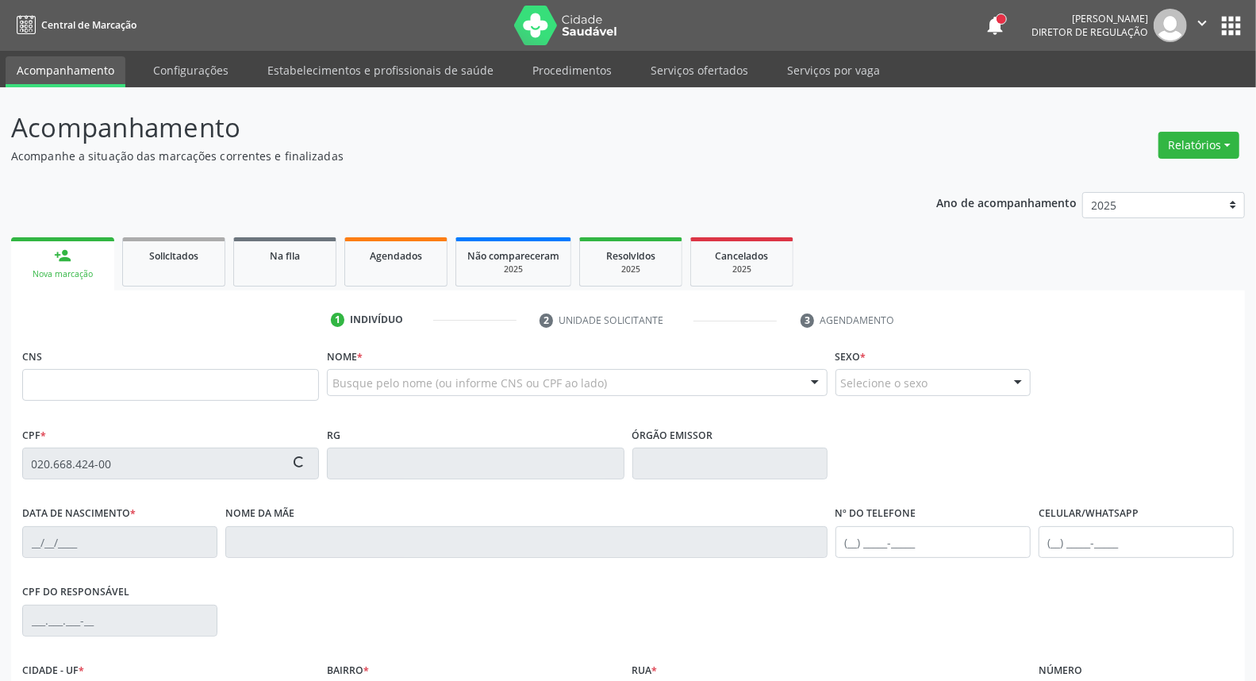
type input "[PHONE_NUMBER]"
type input "S/N"
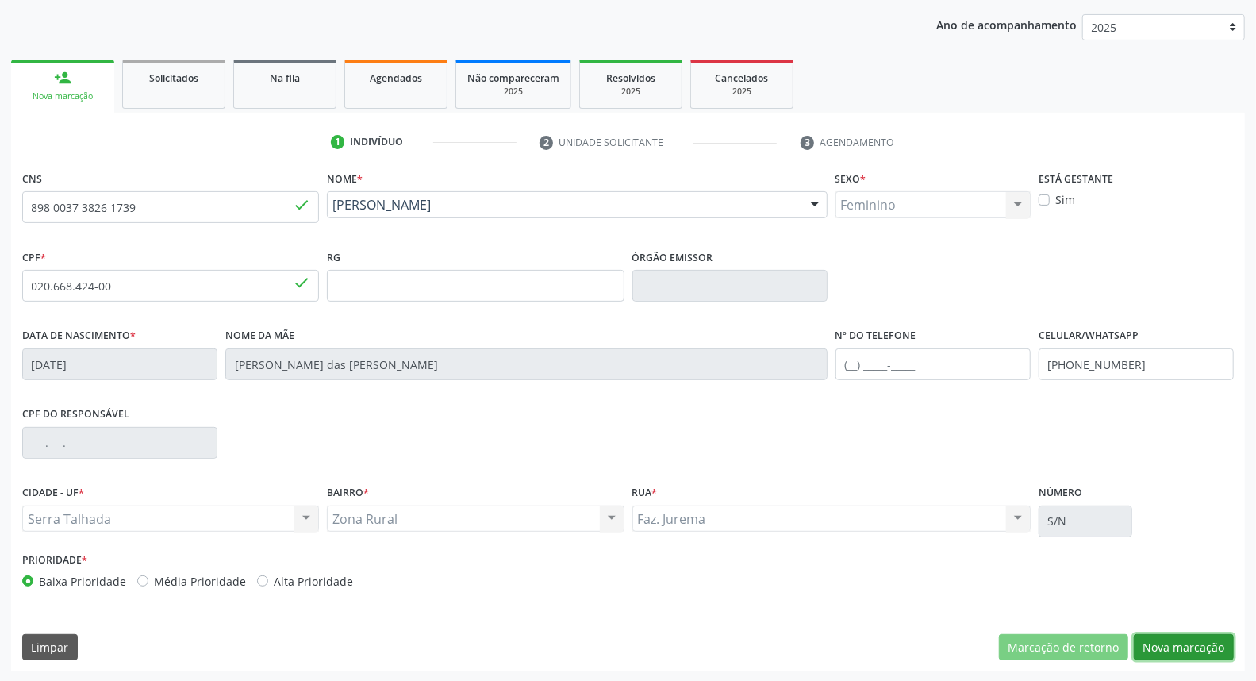
drag, startPoint x: 1217, startPoint y: 649, endPoint x: 1201, endPoint y: 640, distance: 19.2
click at [1215, 648] on button "Nova marcação" at bounding box center [1184, 647] width 100 height 27
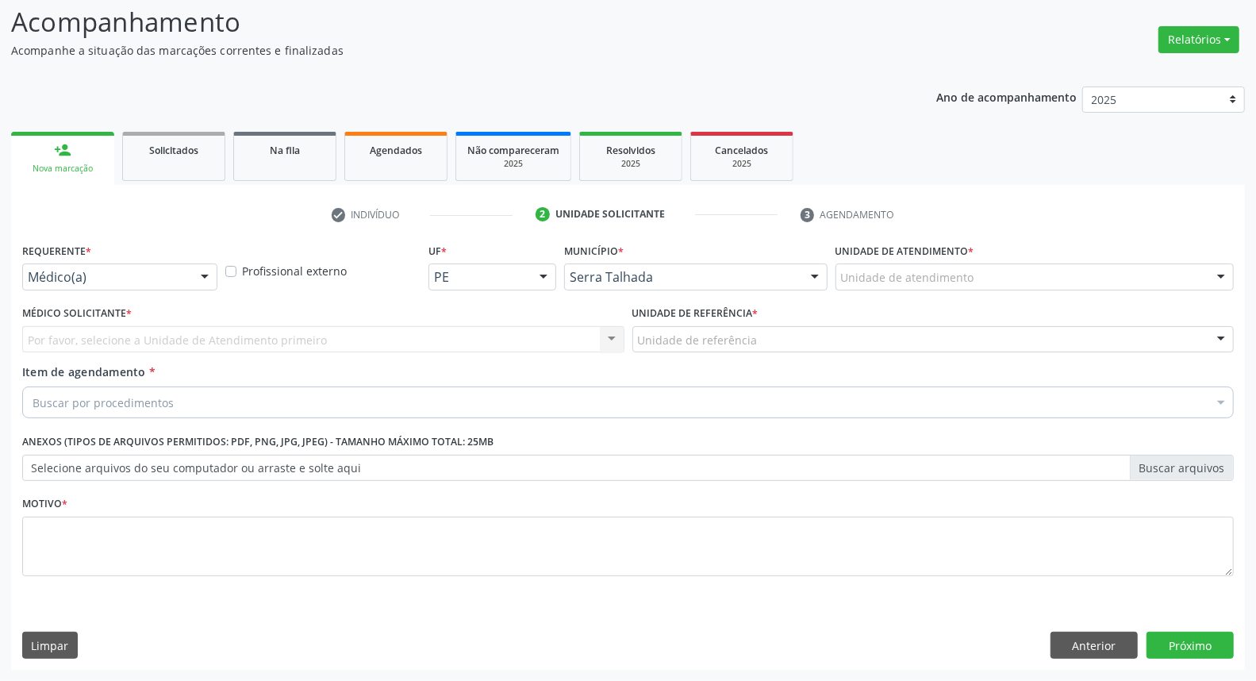
scroll to position [105, 0]
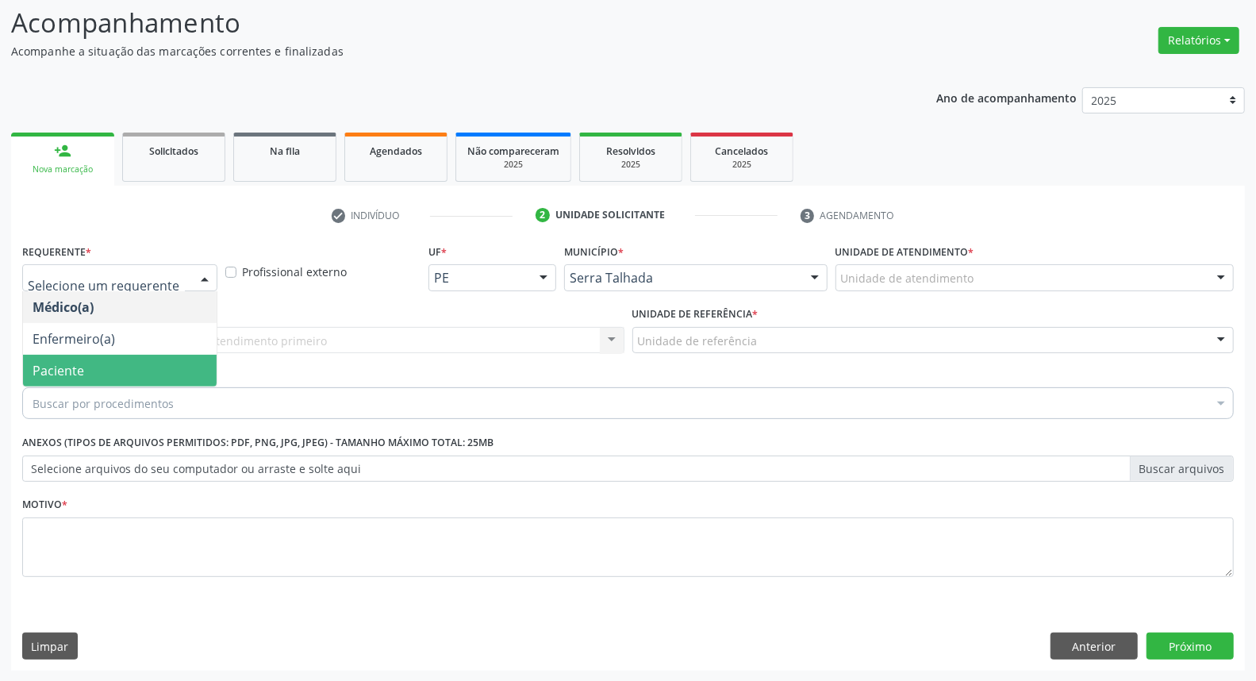
drag, startPoint x: 127, startPoint y: 377, endPoint x: 133, endPoint y: 344, distance: 33.9
click at [128, 377] on span "Paciente" at bounding box center [120, 371] width 194 height 32
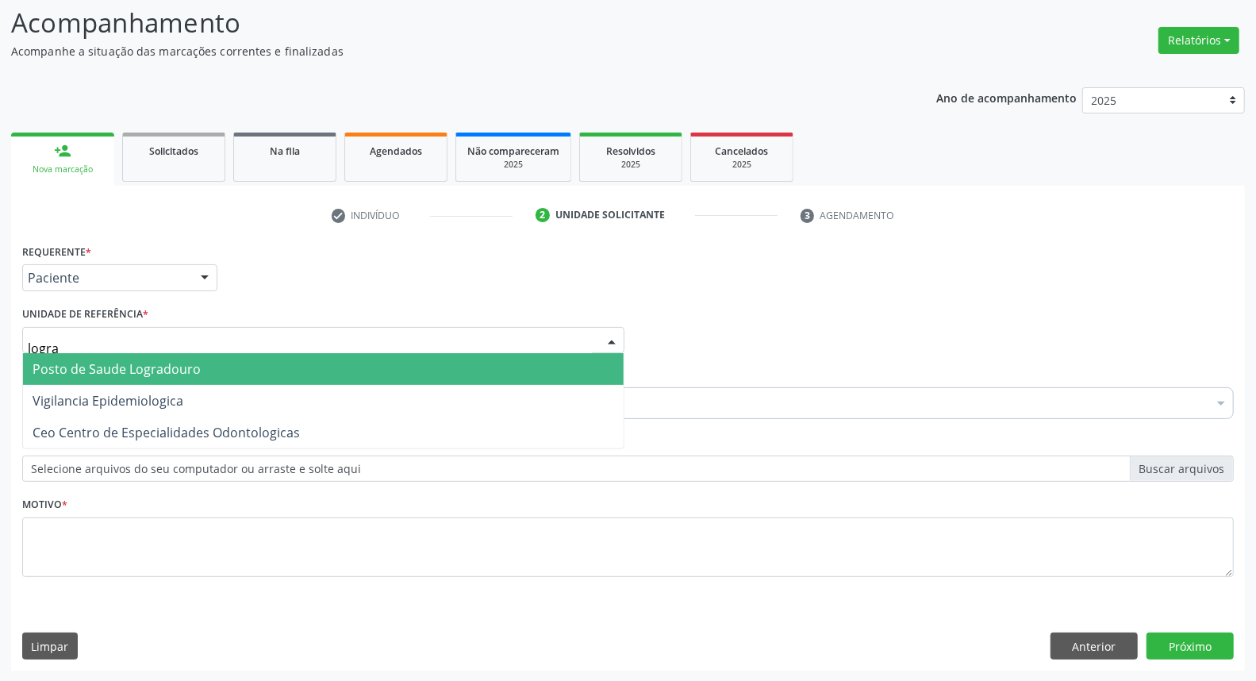
type input "lograd"
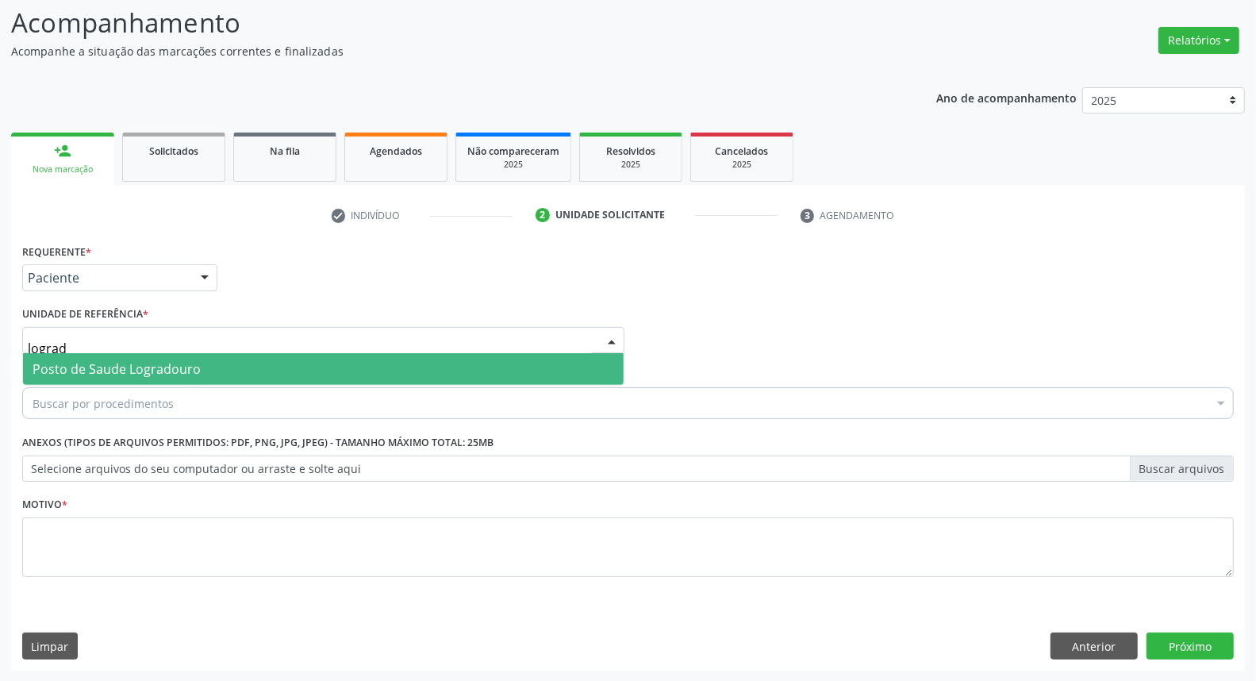
click at [161, 363] on span "Posto de Saude Logradouro" at bounding box center [117, 368] width 168 height 17
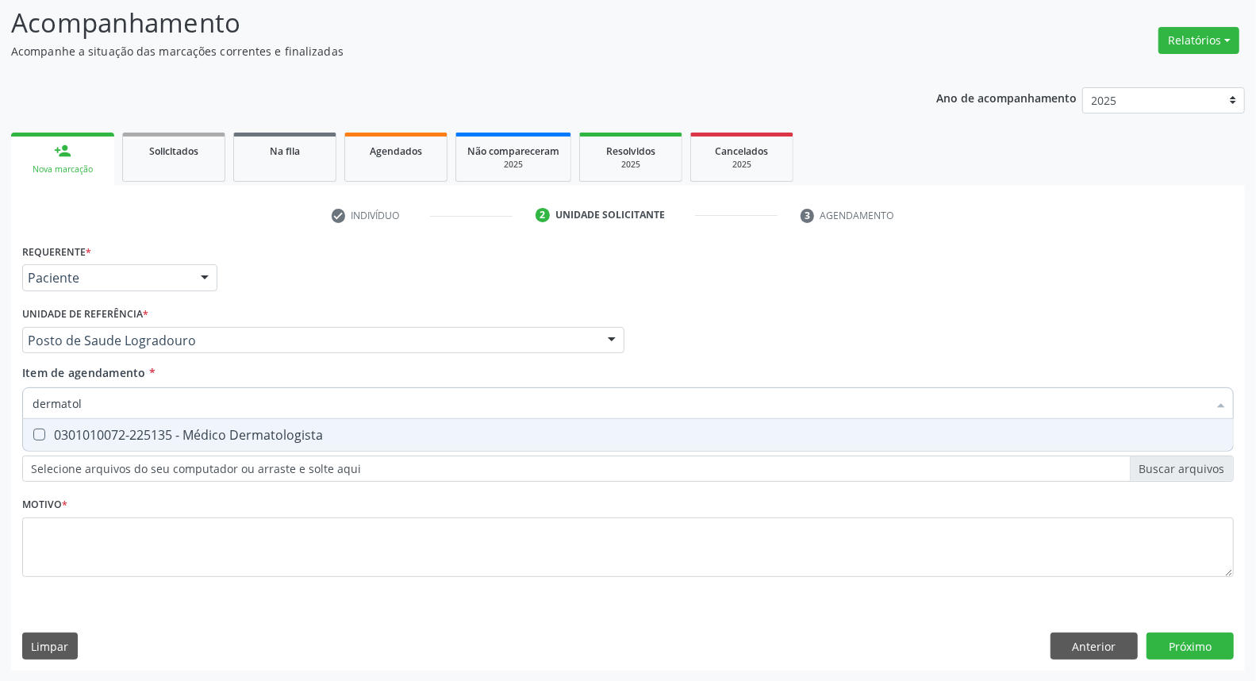
type input "dermatolo"
drag, startPoint x: 49, startPoint y: 431, endPoint x: 73, endPoint y: 505, distance: 77.5
click at [49, 432] on div "0301010072-225135 - Médico Dermatologista" at bounding box center [628, 434] width 1191 height 13
checkbox Dermatologista "true"
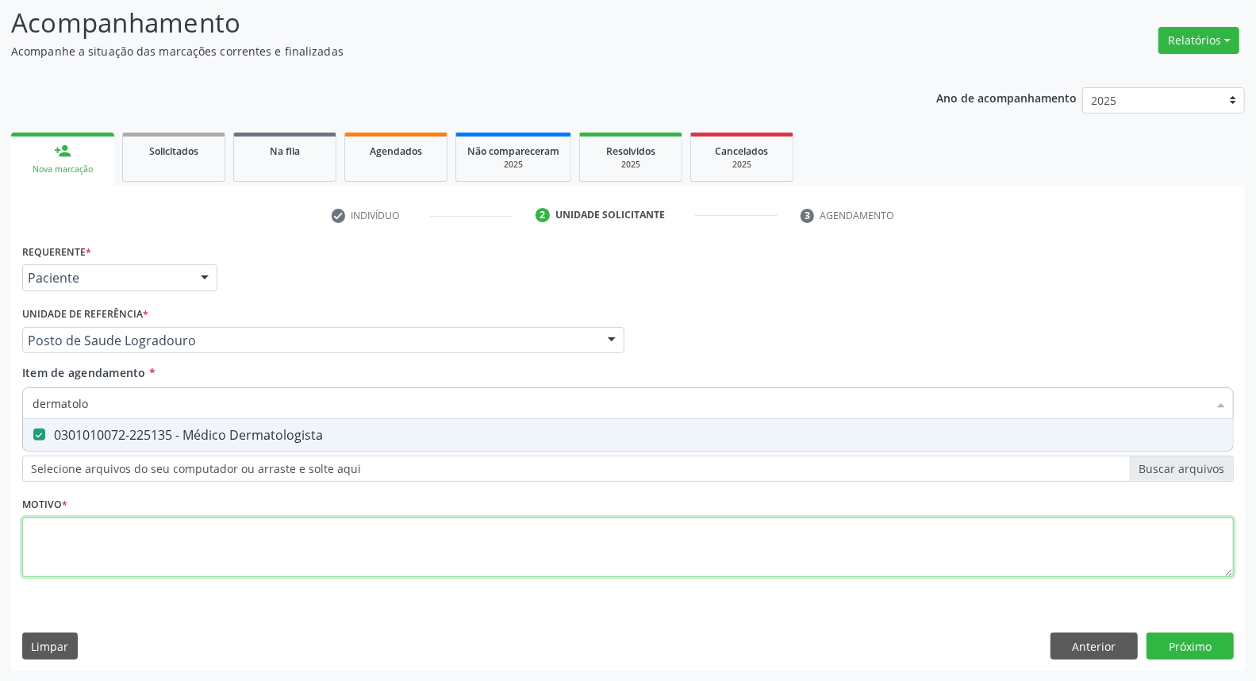
click at [153, 567] on div "Requerente * Paciente Médico(a) Enfermeiro(a) Paciente Nenhum resultado encontr…" at bounding box center [628, 419] width 1212 height 359
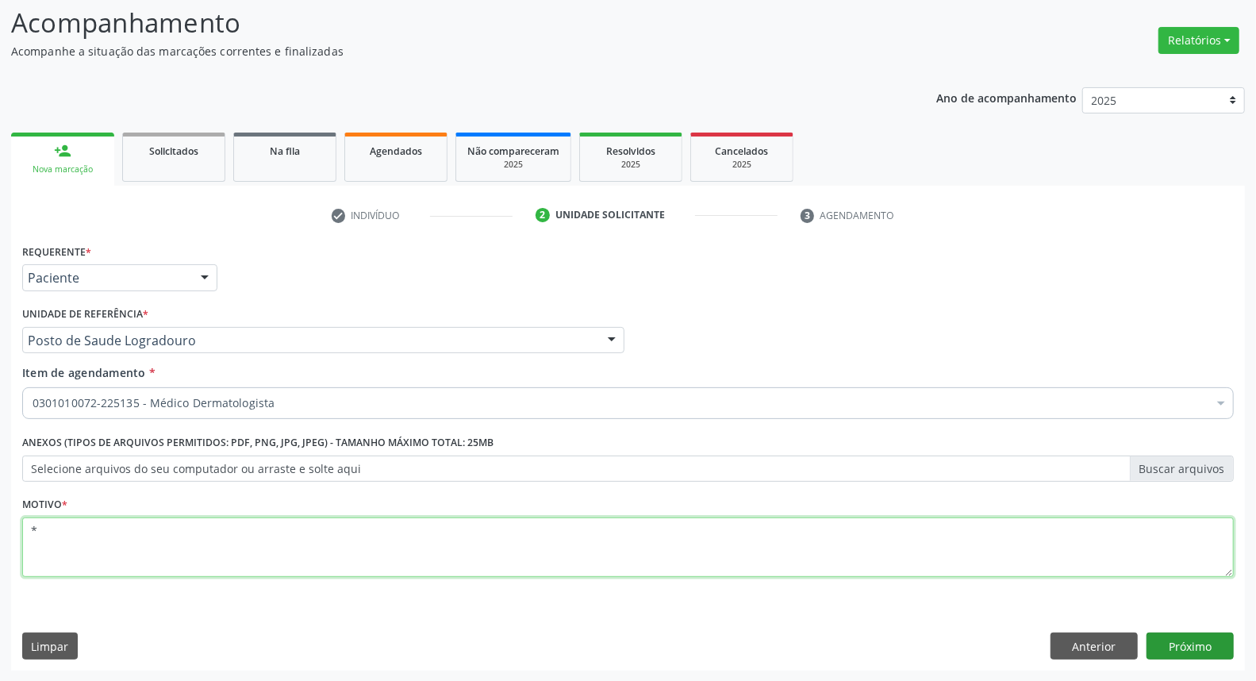
type textarea "*"
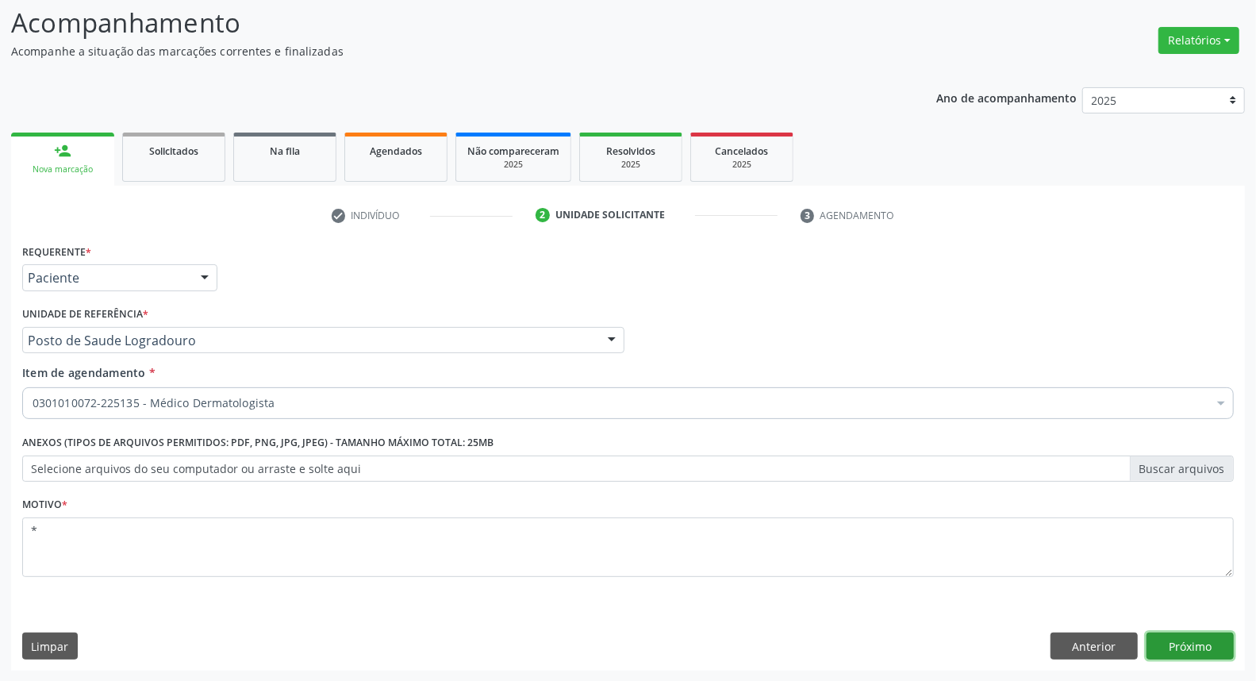
click at [1170, 646] on button "Próximo" at bounding box center [1190, 645] width 87 height 27
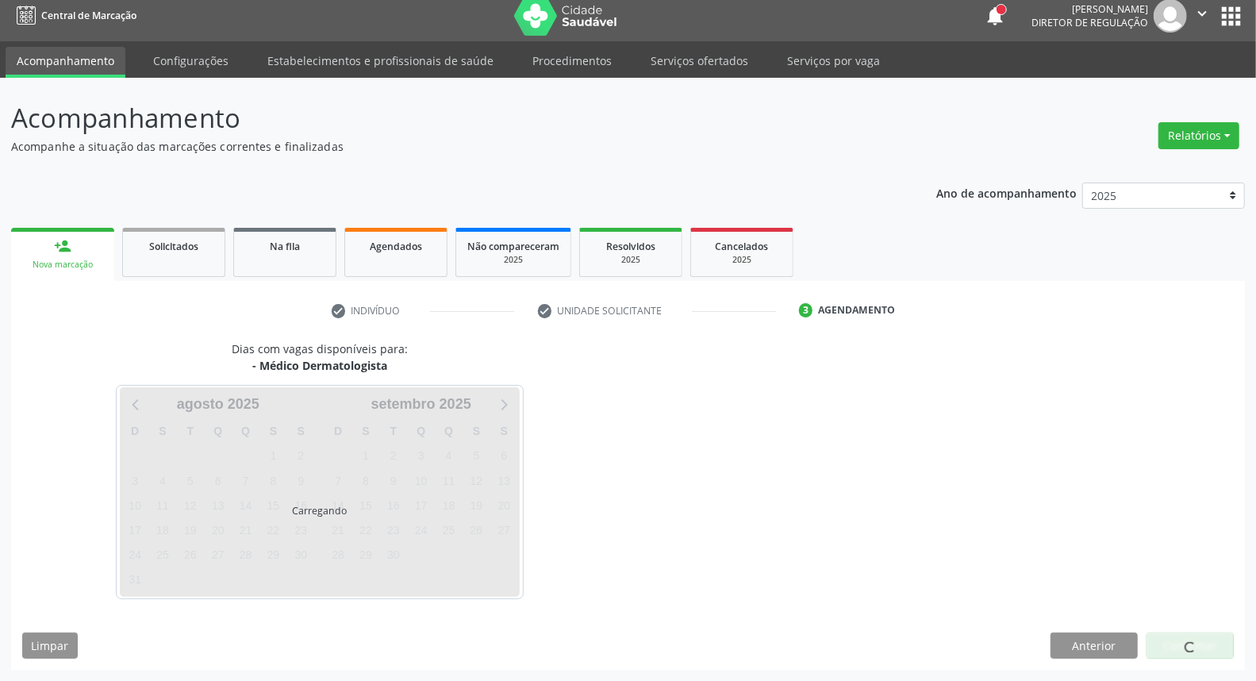
scroll to position [9, 0]
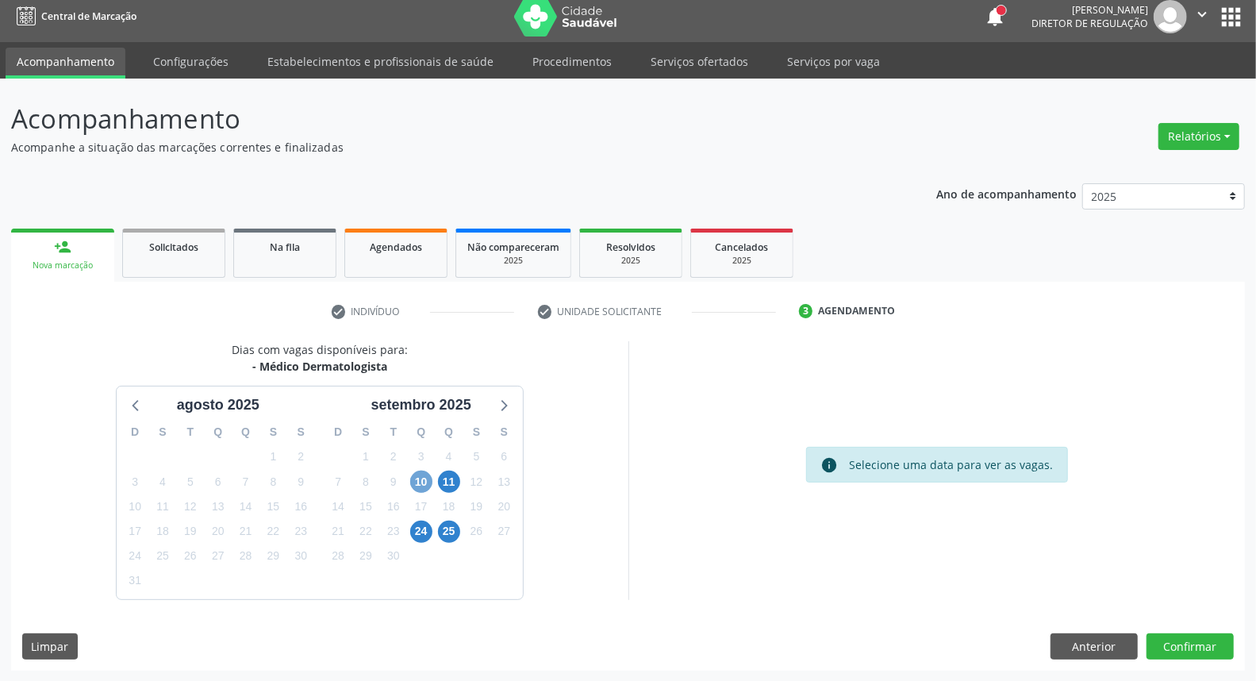
click at [413, 485] on span "10" at bounding box center [421, 482] width 22 height 22
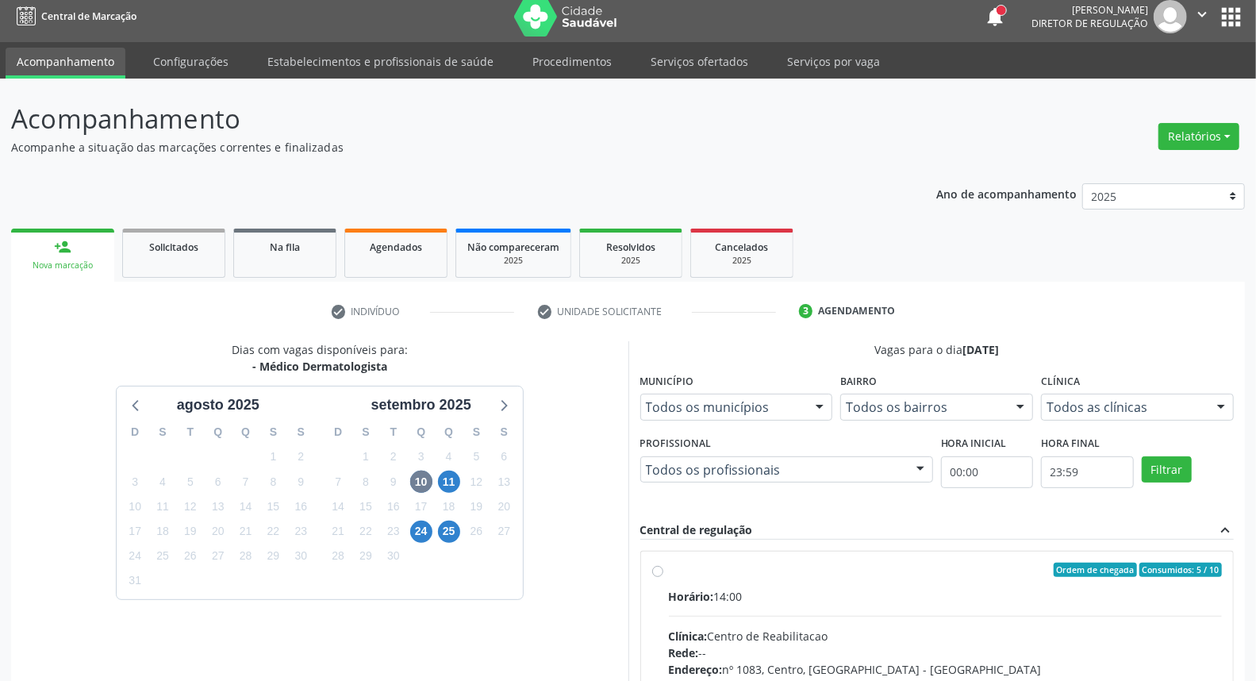
click at [790, 569] on div "Ordem de chegada Consumidos: 5 / 10" at bounding box center [946, 570] width 554 height 14
click at [663, 569] on input "Ordem de chegada Consumidos: 5 / 10 Horário: 14:00 Clínica: Centro de Reabilita…" at bounding box center [657, 570] width 11 height 14
radio input "true"
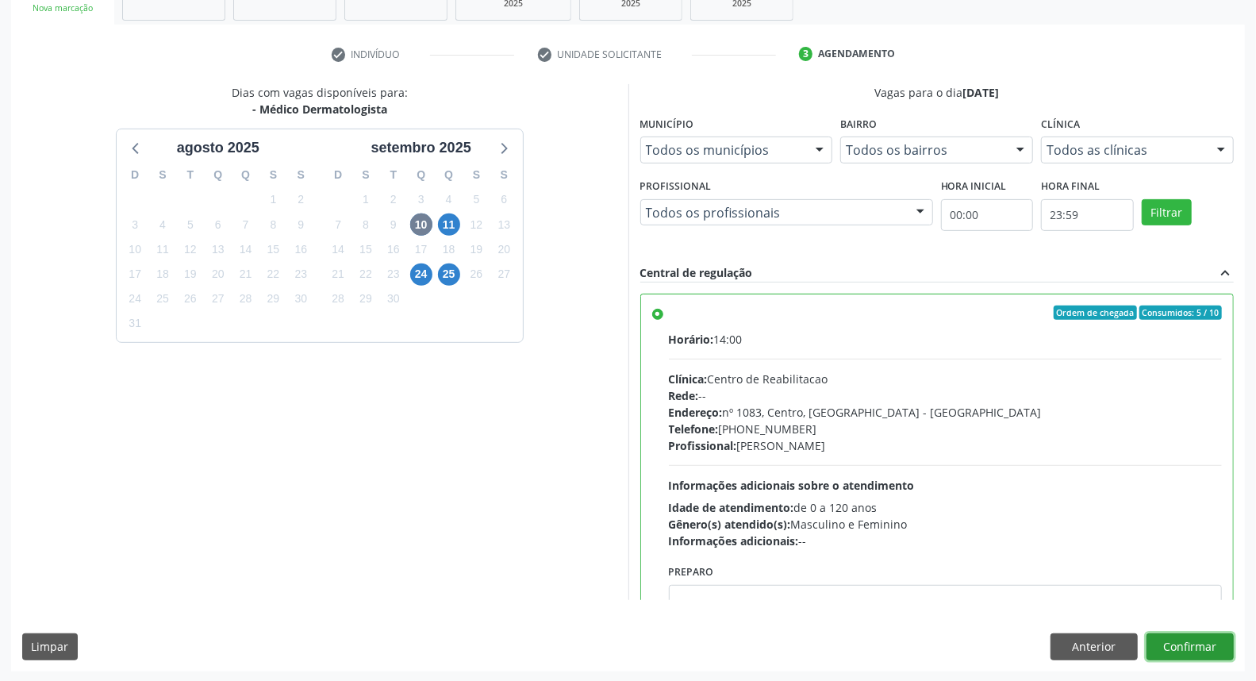
click at [1190, 640] on button "Confirmar" at bounding box center [1190, 646] width 87 height 27
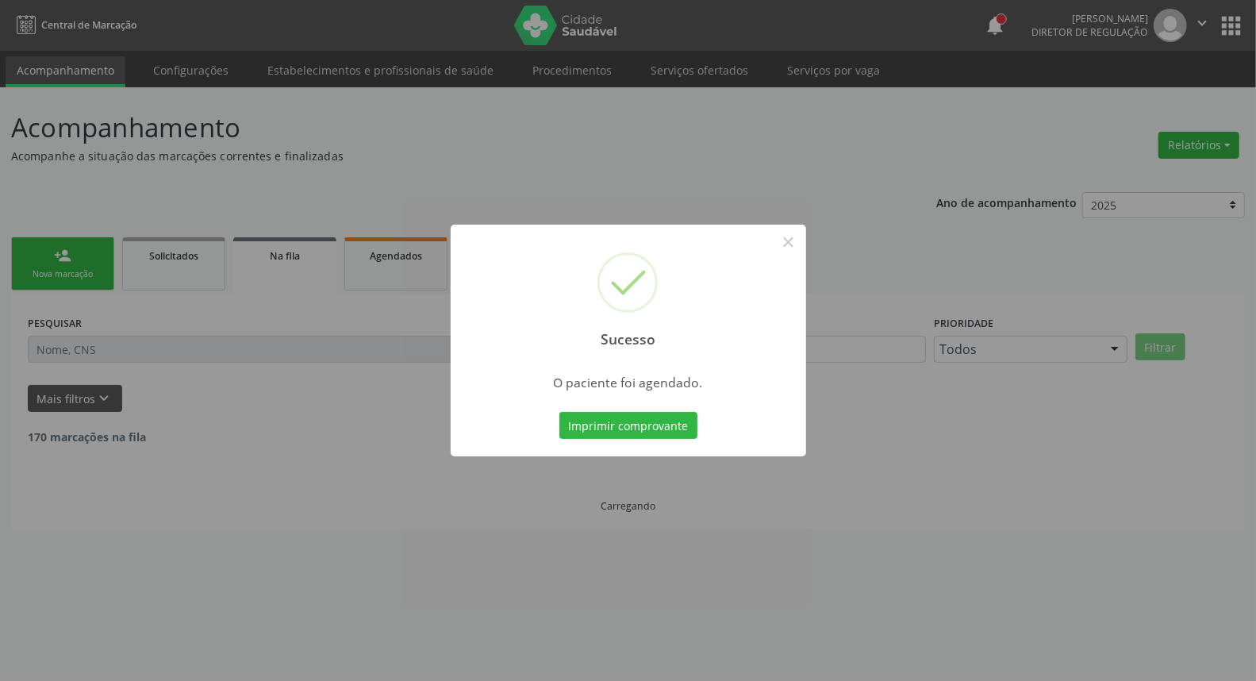
scroll to position [0, 0]
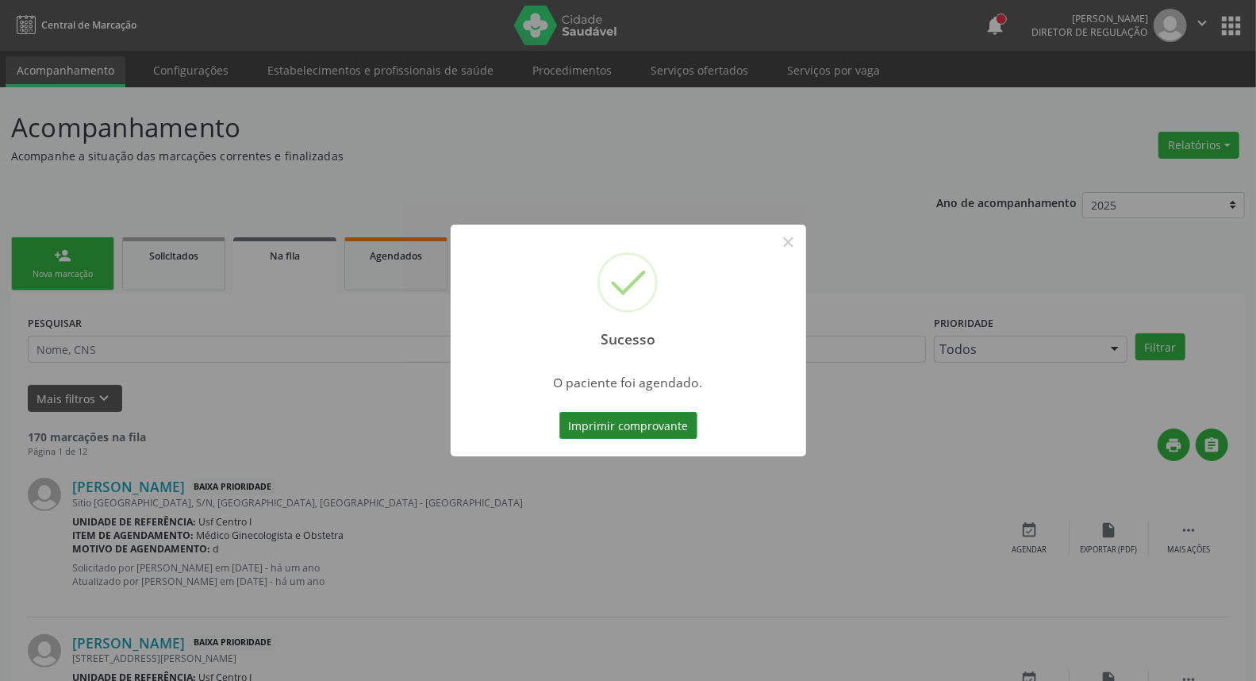
click at [617, 421] on button "Imprimir comprovante" at bounding box center [628, 425] width 138 height 27
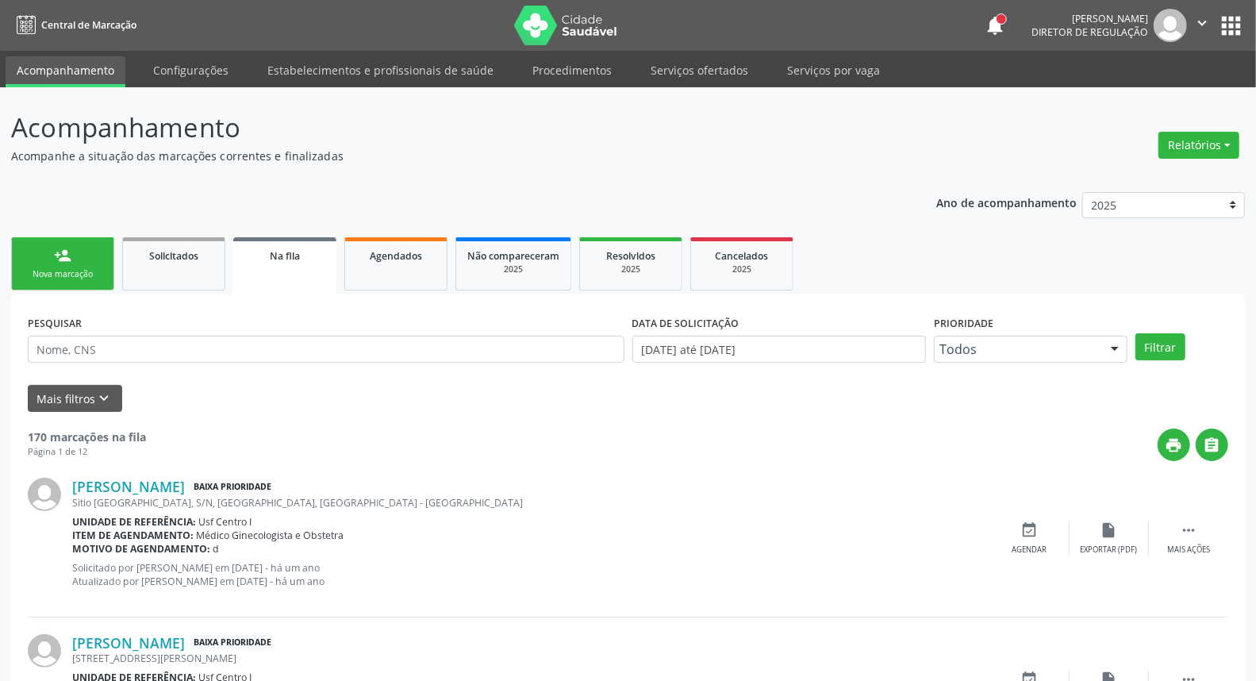
click at [68, 243] on link "person_add Nova marcação" at bounding box center [62, 263] width 103 height 53
click at [69, 257] on div "person_add" at bounding box center [62, 255] width 17 height 17
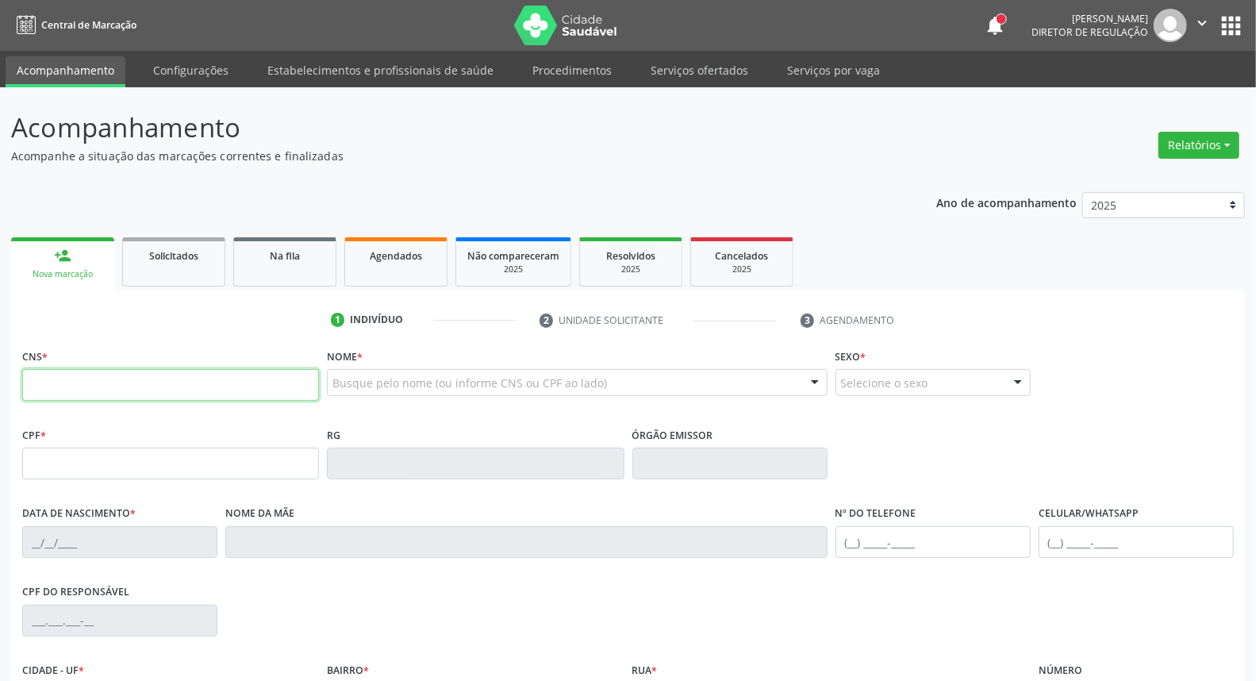
click at [99, 384] on input "text" at bounding box center [170, 385] width 297 height 32
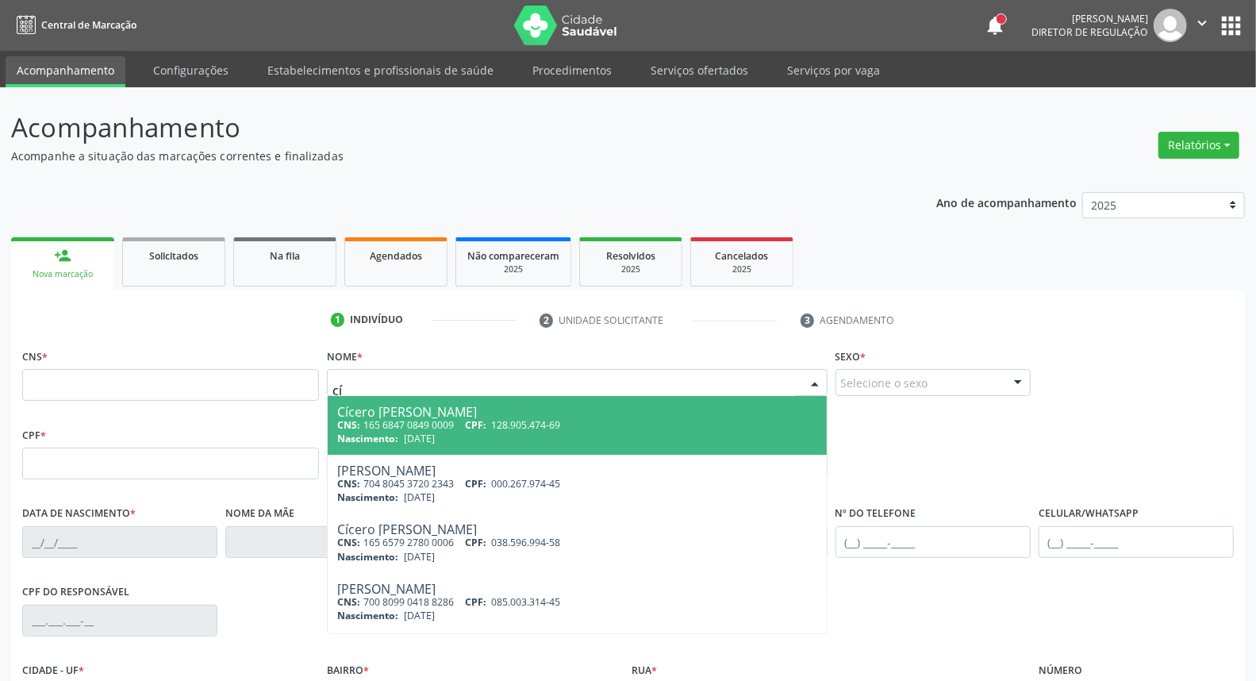
type input "c"
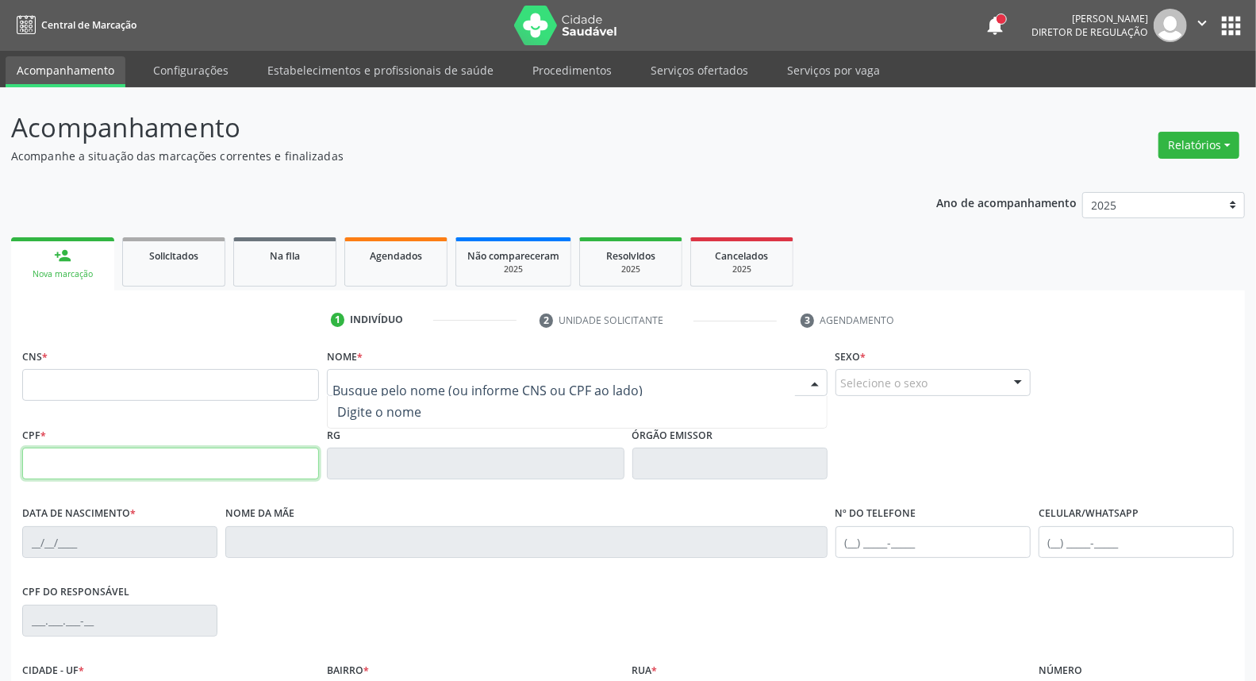
click at [94, 469] on input "text" at bounding box center [170, 464] width 297 height 32
type input "443.127.414-68"
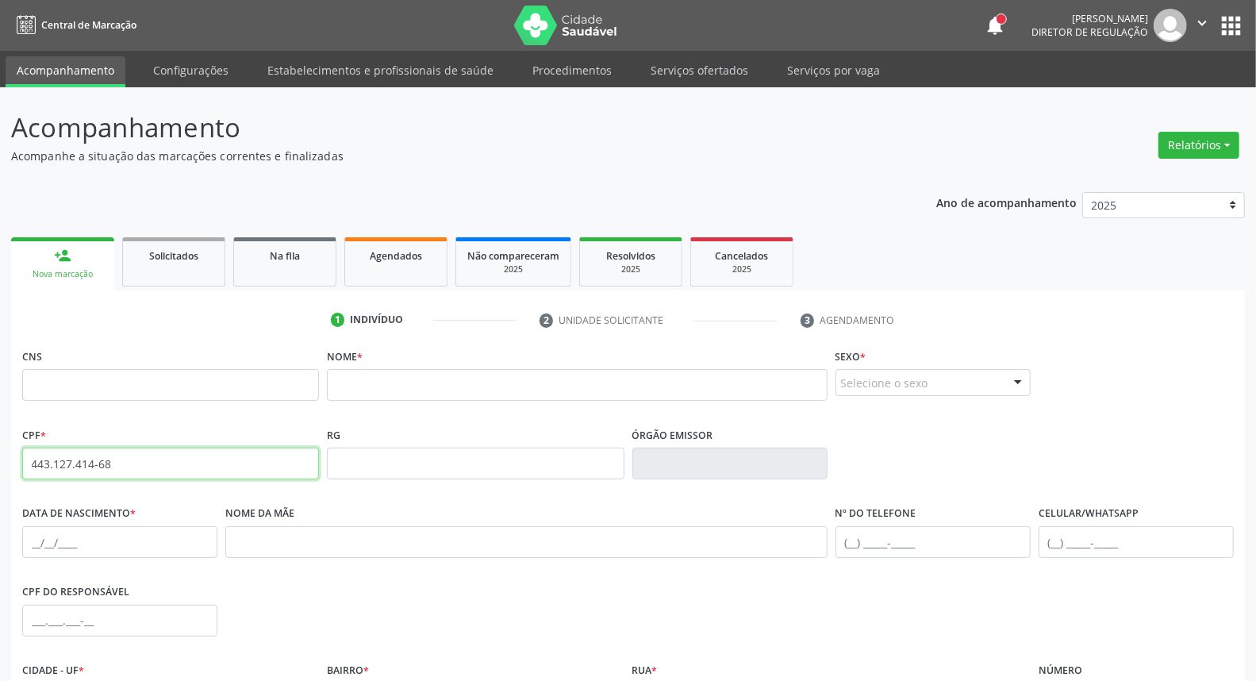
drag, startPoint x: 152, startPoint y: 467, endPoint x: 0, endPoint y: 430, distance: 155.9
click at [0, 430] on div "Acompanhamento Acompanhe a situação das marcações correntes e finalizadas Relat…" at bounding box center [628, 473] width 1256 height 773
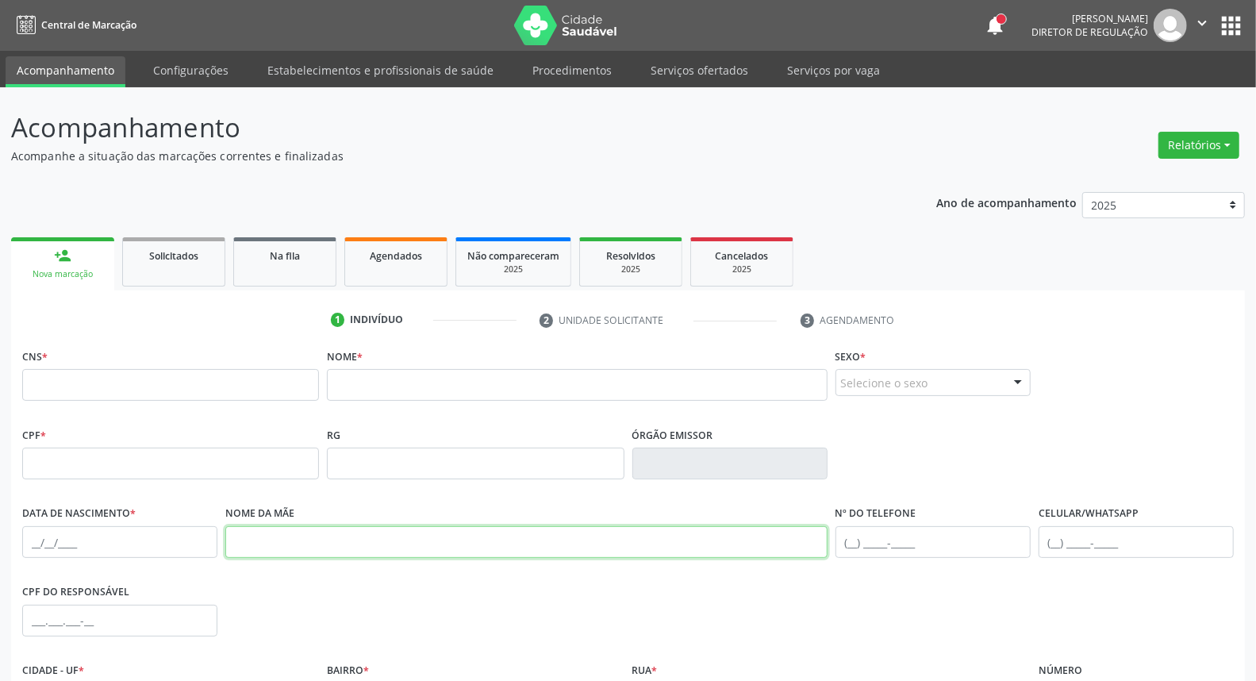
click at [287, 555] on input "text" at bounding box center [526, 542] width 602 height 32
type input "iraci"
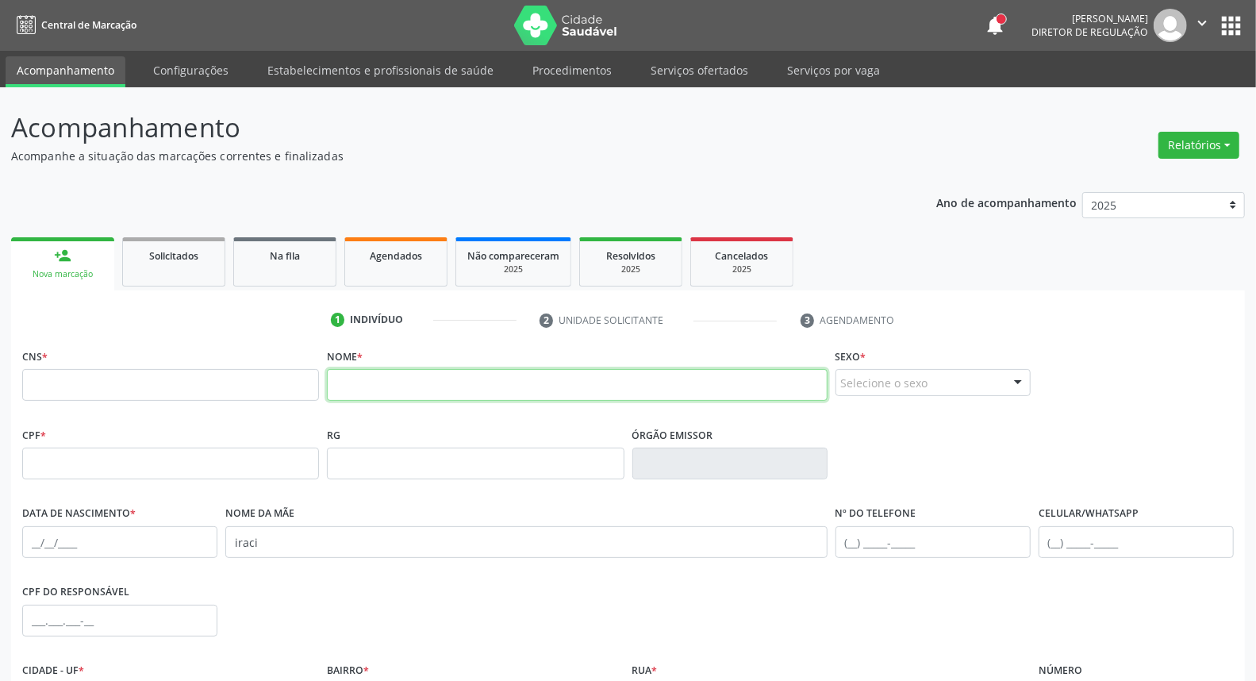
click at [375, 390] on input "text" at bounding box center [577, 385] width 500 height 32
type input "cic"
drag, startPoint x: 375, startPoint y: 384, endPoint x: 0, endPoint y: 413, distance: 375.7
click at [0, 417] on div "Acompanhamento Acompanhe a situação das marcações correntes e finalizadas Relat…" at bounding box center [628, 473] width 1256 height 773
drag, startPoint x: 276, startPoint y: 551, endPoint x: 248, endPoint y: 545, distance: 28.5
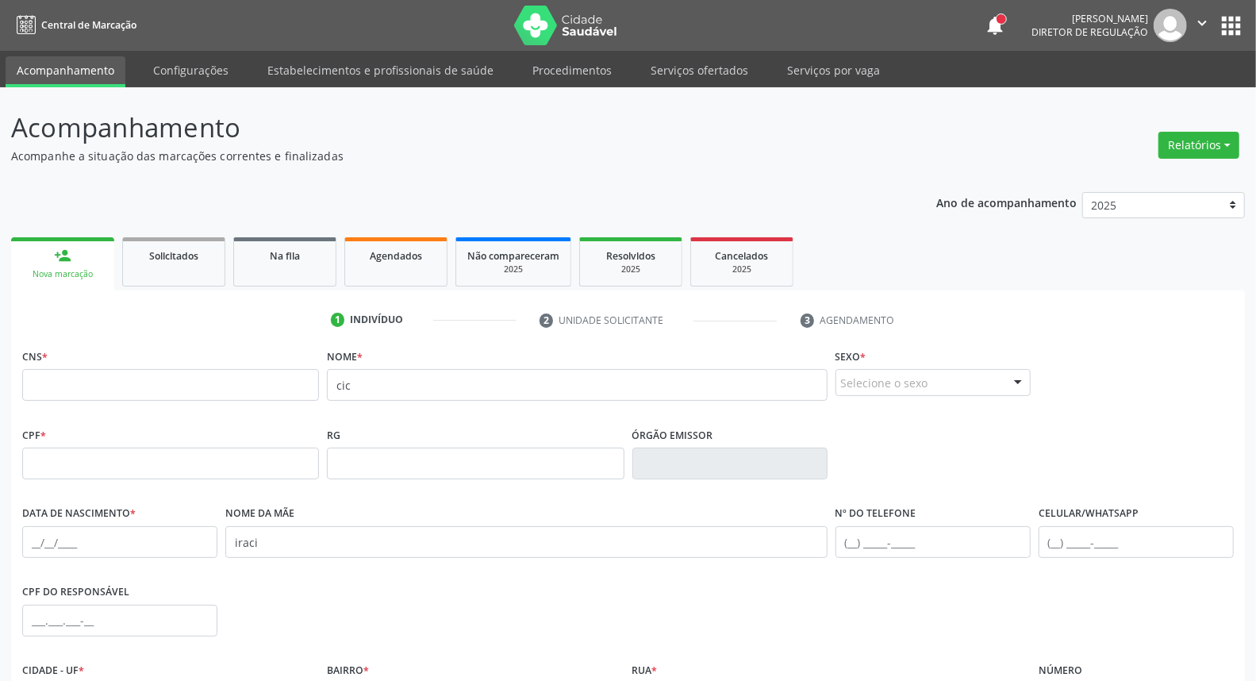
click at [248, 545] on div "Nome da mãe iraci" at bounding box center [526, 540] width 610 height 79
click at [279, 545] on input "iraci" at bounding box center [526, 542] width 602 height 32
click at [279, 544] on input "iraci" at bounding box center [526, 542] width 602 height 32
click at [410, 400] on input "cic" at bounding box center [577, 385] width 500 height 32
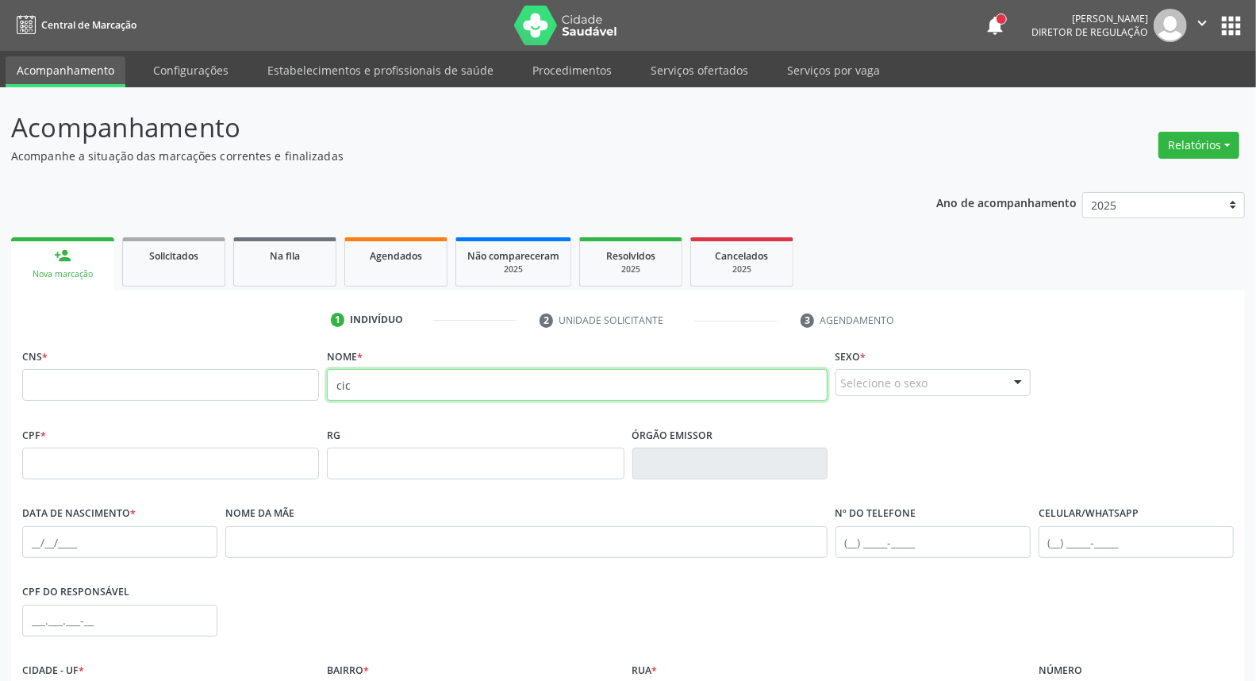
click at [411, 400] on input "cic" at bounding box center [577, 385] width 500 height 32
click at [246, 384] on input "text" at bounding box center [170, 385] width 297 height 32
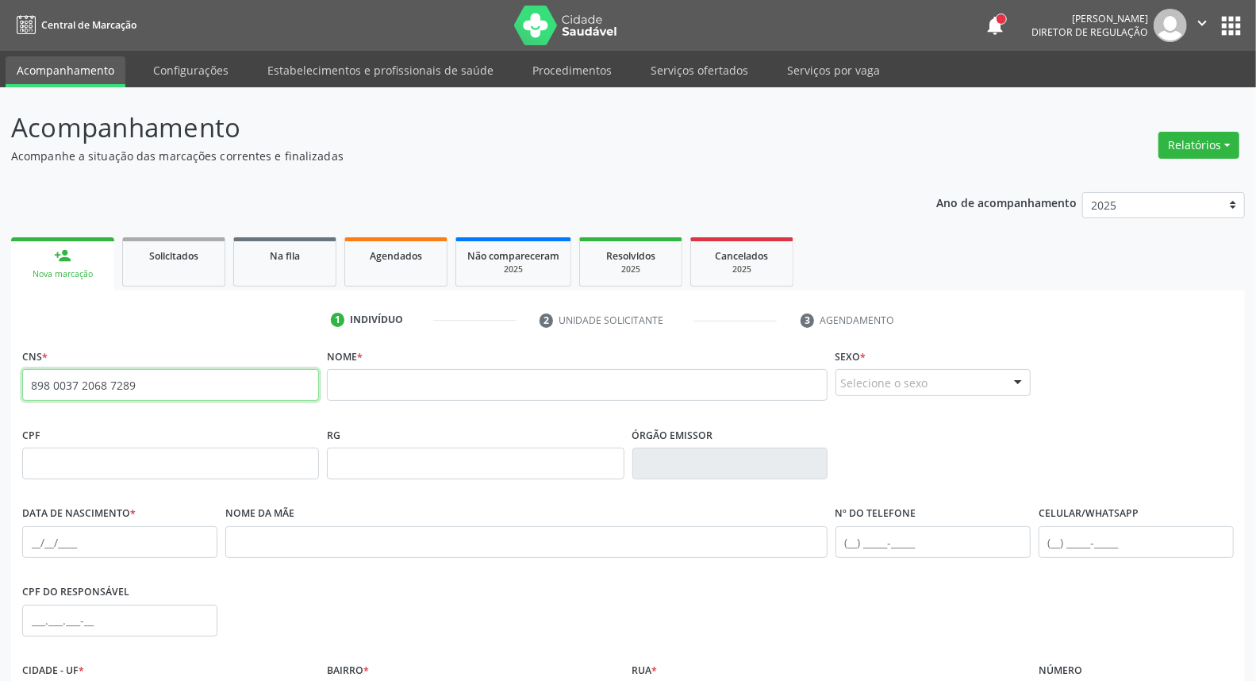
type input "898 0037 2068 7289"
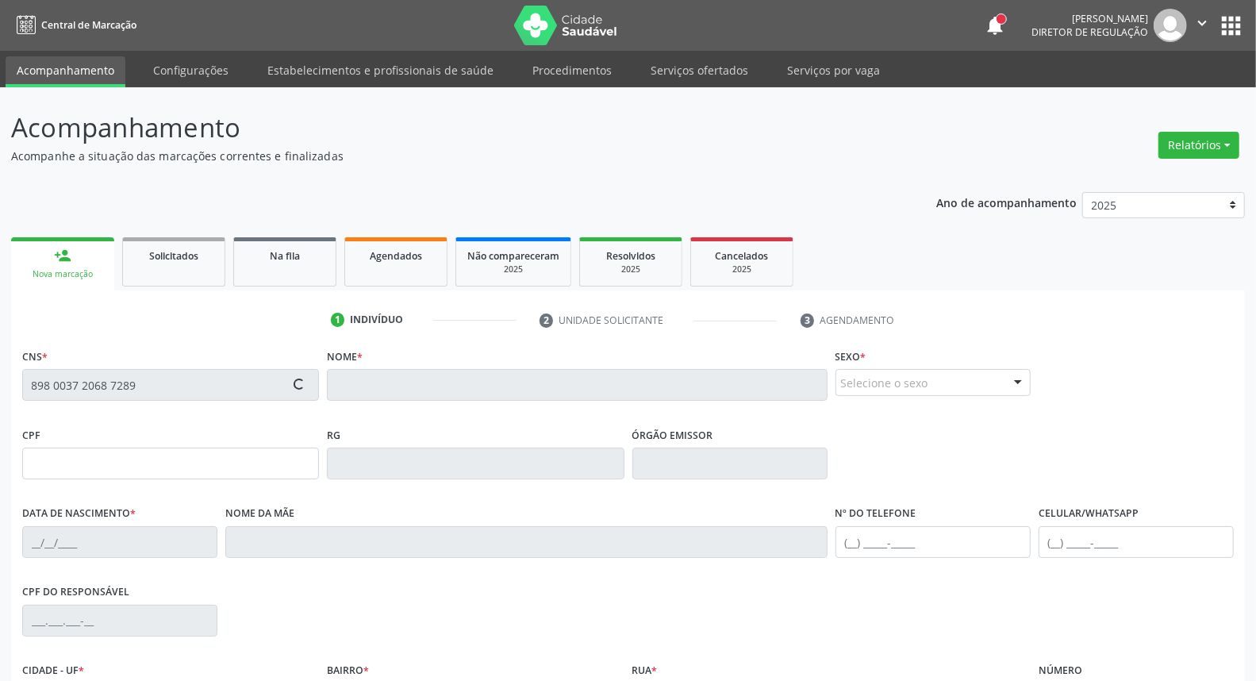
type input "01/05/1960"
type input "Iraci Timoteo da Conceição"
type input "(87) 99669-6383"
type input "034.990.524-07"
type input "2342"
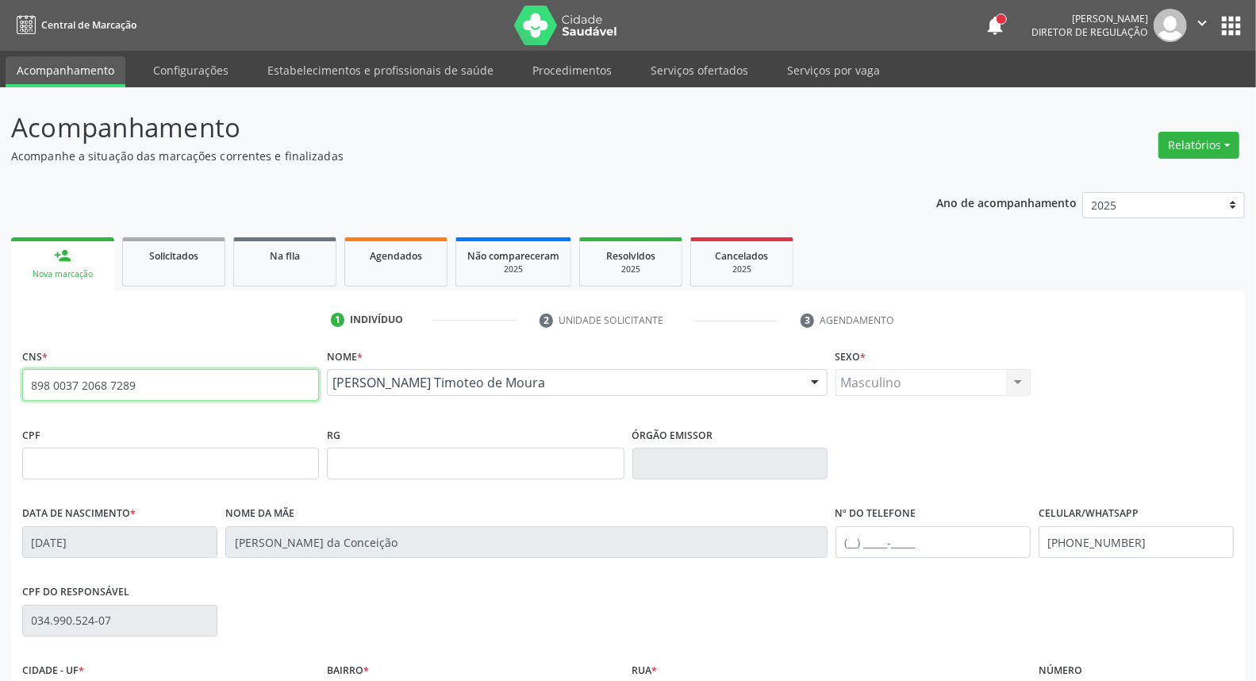
click at [125, 379] on input "898 0037 2068 7289" at bounding box center [170, 385] width 297 height 32
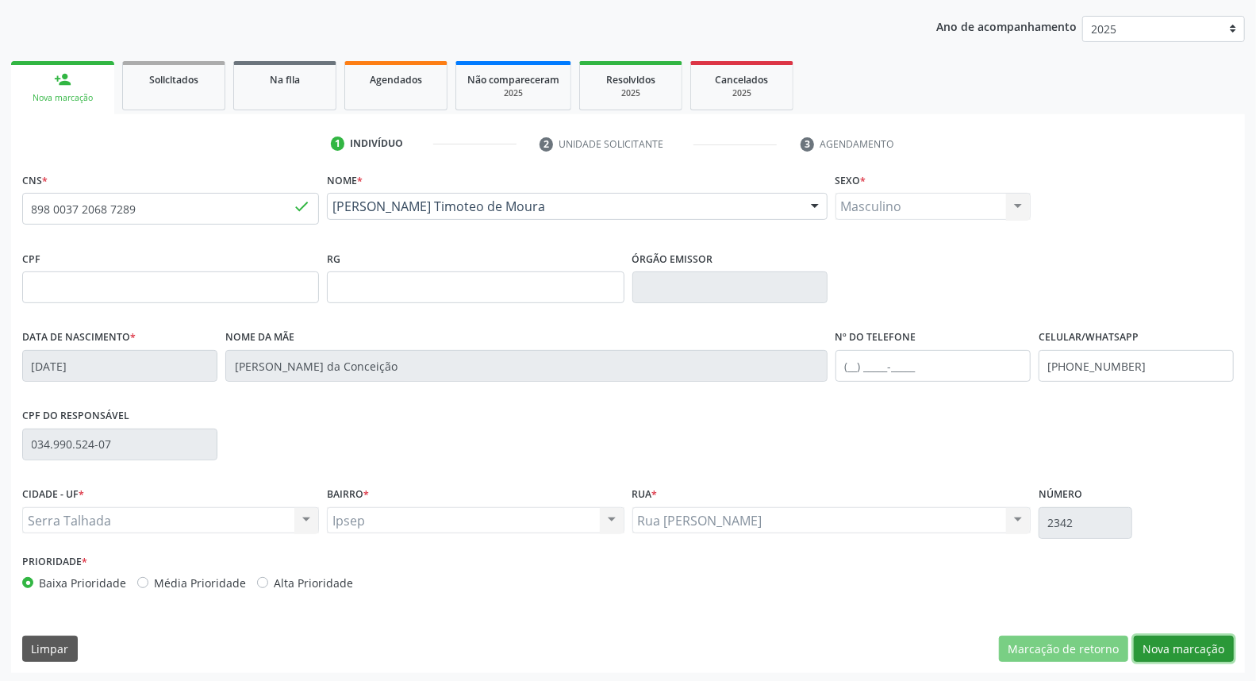
drag, startPoint x: 1177, startPoint y: 648, endPoint x: 1169, endPoint y: 647, distance: 8.1
click at [1173, 647] on button "Nova marcação" at bounding box center [1184, 649] width 100 height 27
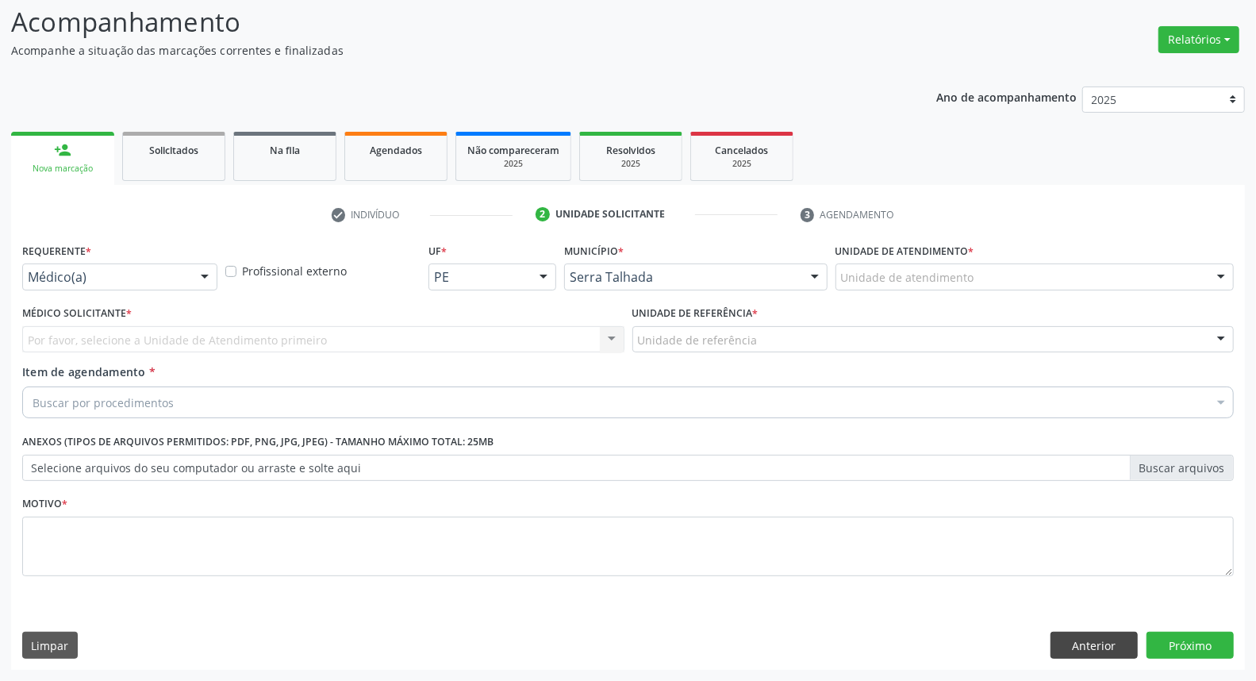
scroll to position [105, 0]
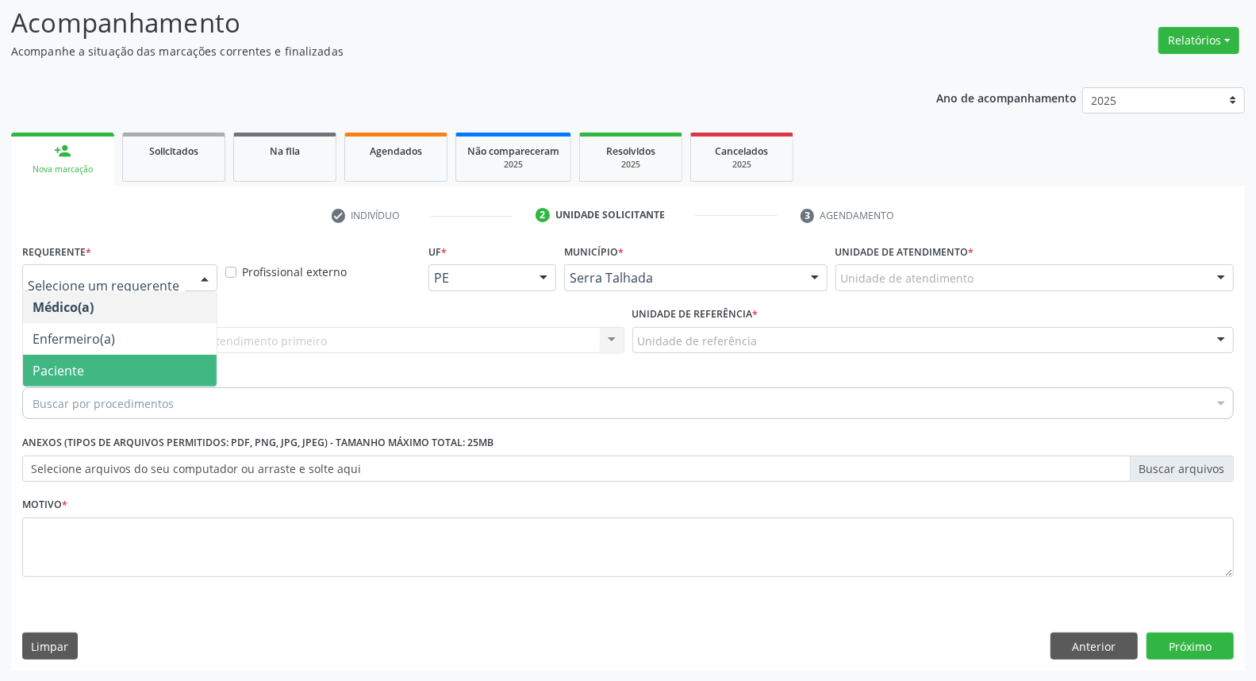
drag, startPoint x: 137, startPoint y: 368, endPoint x: 167, endPoint y: 358, distance: 31.1
click at [138, 366] on span "Paciente" at bounding box center [120, 371] width 194 height 32
click at [175, 344] on span "Enfermeiro(a)" at bounding box center [120, 339] width 194 height 32
click at [162, 363] on span "Paciente" at bounding box center [120, 371] width 194 height 32
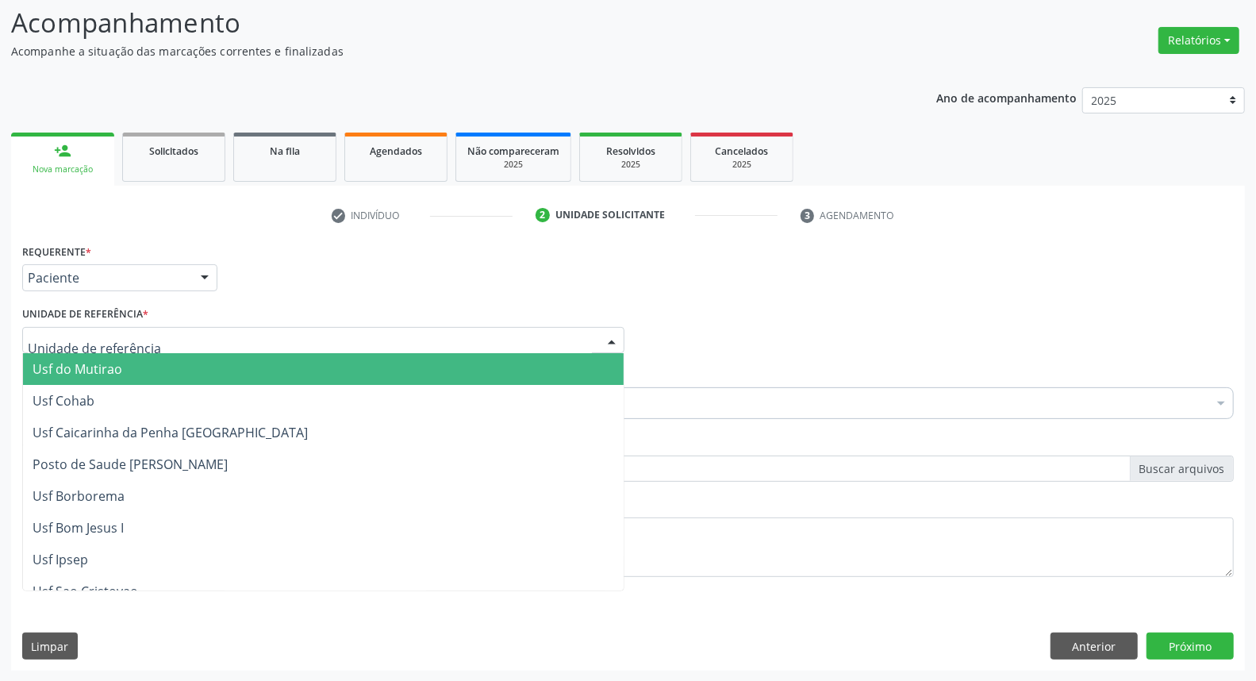
click at [181, 334] on div at bounding box center [323, 340] width 602 height 27
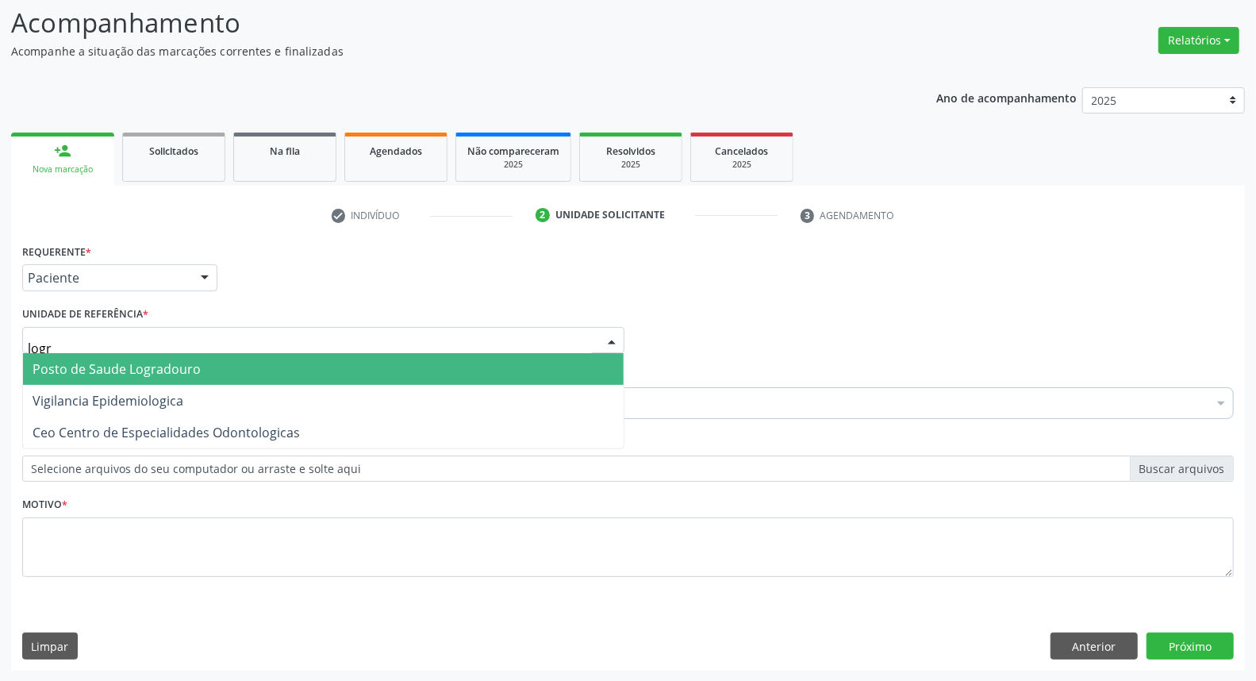
type input "logra"
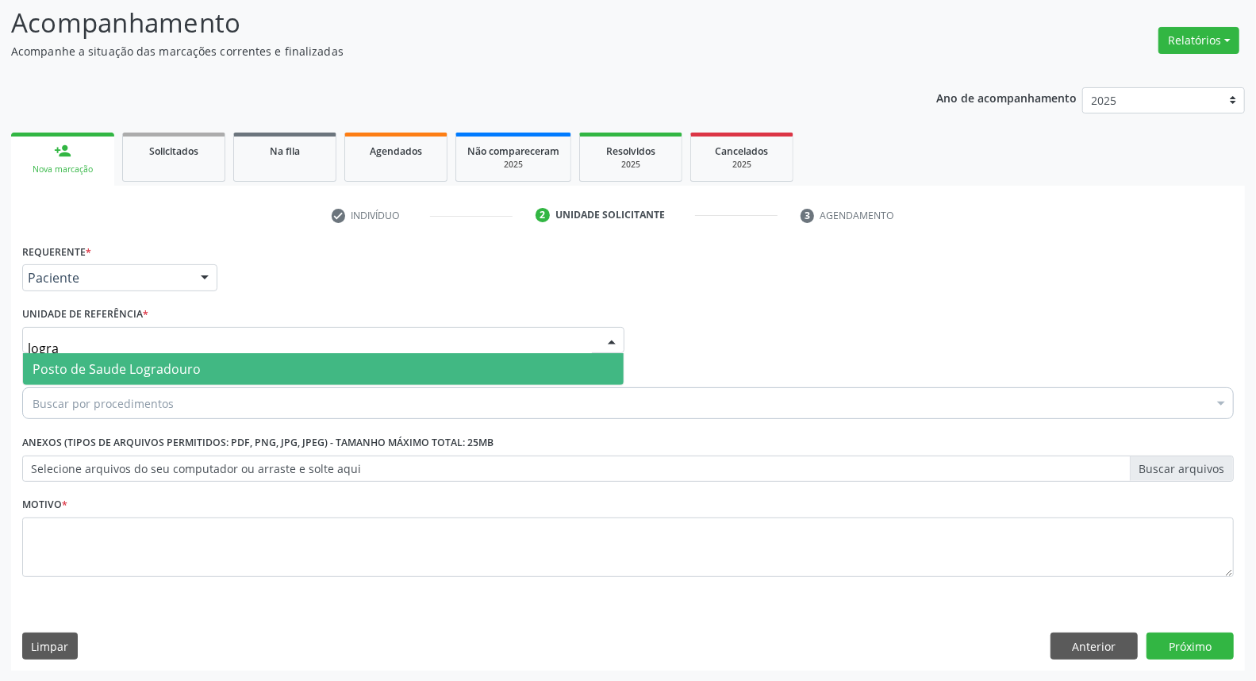
click at [163, 373] on span "Posto de Saude Logradouro" at bounding box center [117, 368] width 168 height 17
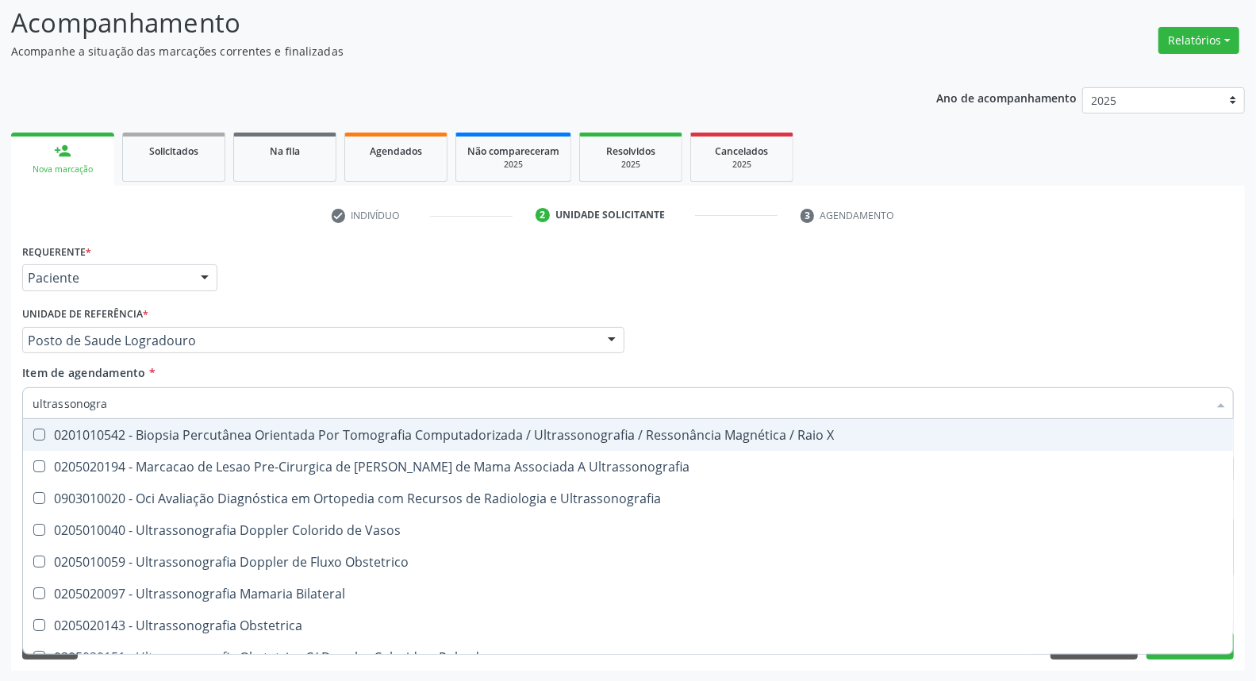
type input "ultrassonograf"
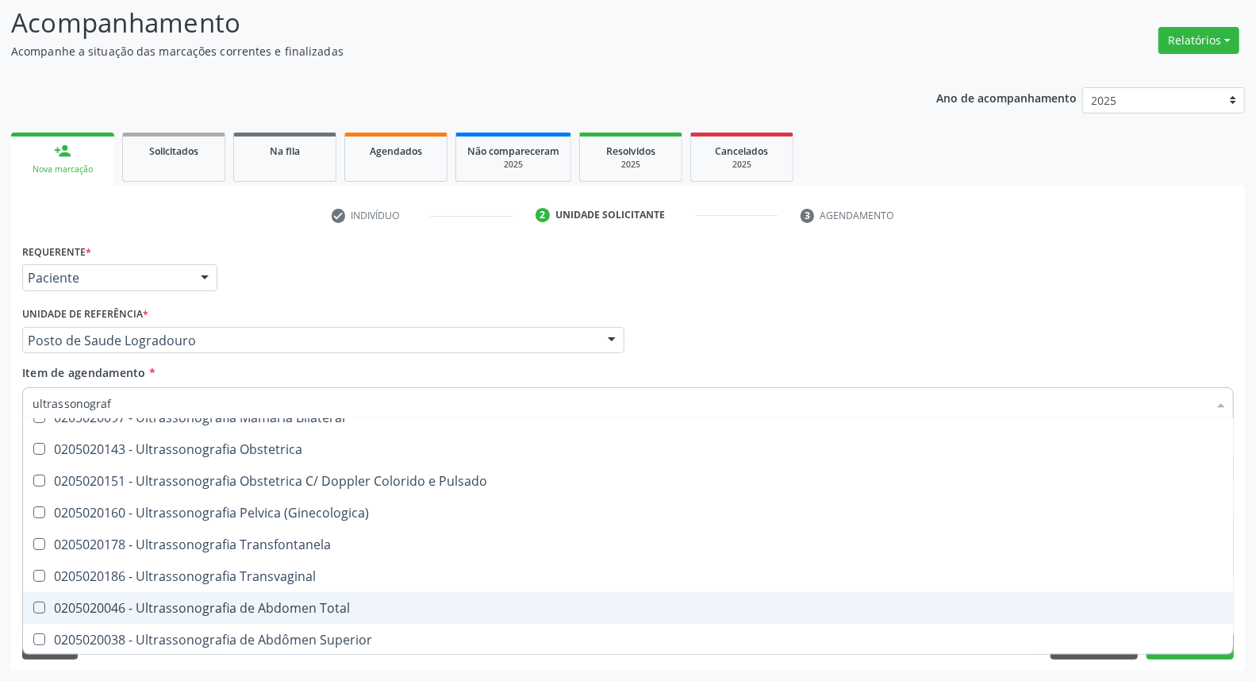
scroll to position [264, 0]
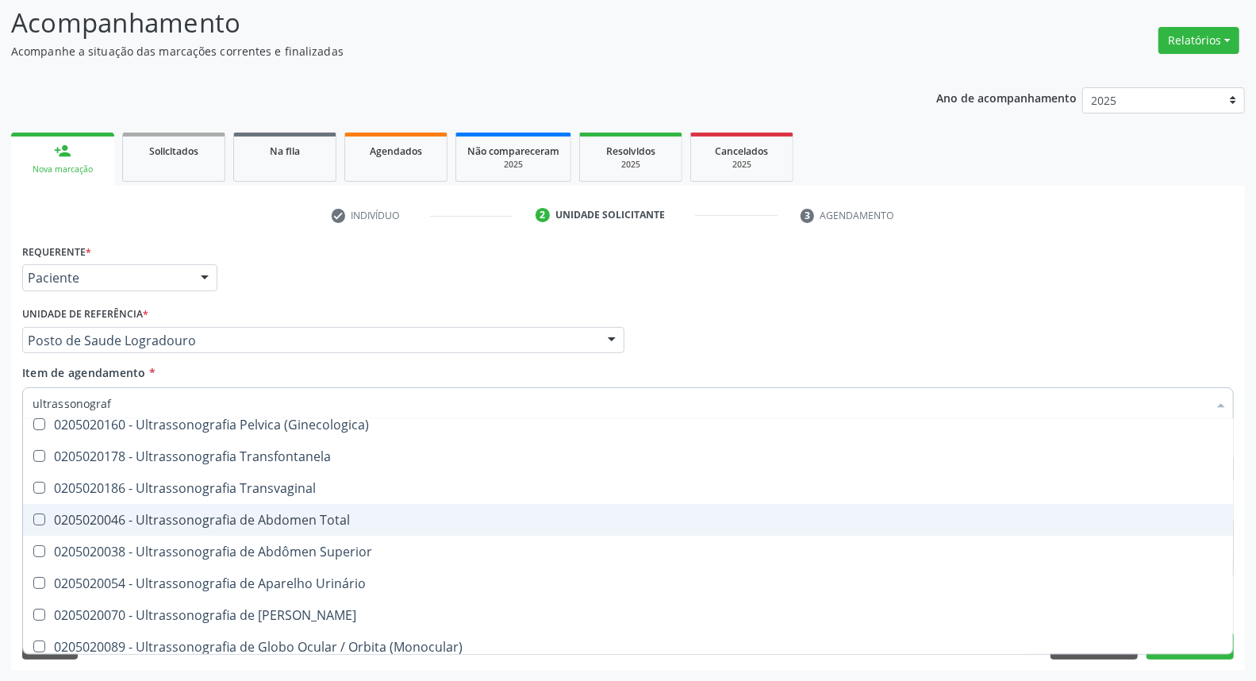
click at [141, 524] on div "0205020046 - Ultrassonografia de Abdomen Total" at bounding box center [628, 519] width 1191 height 13
checkbox Total "true"
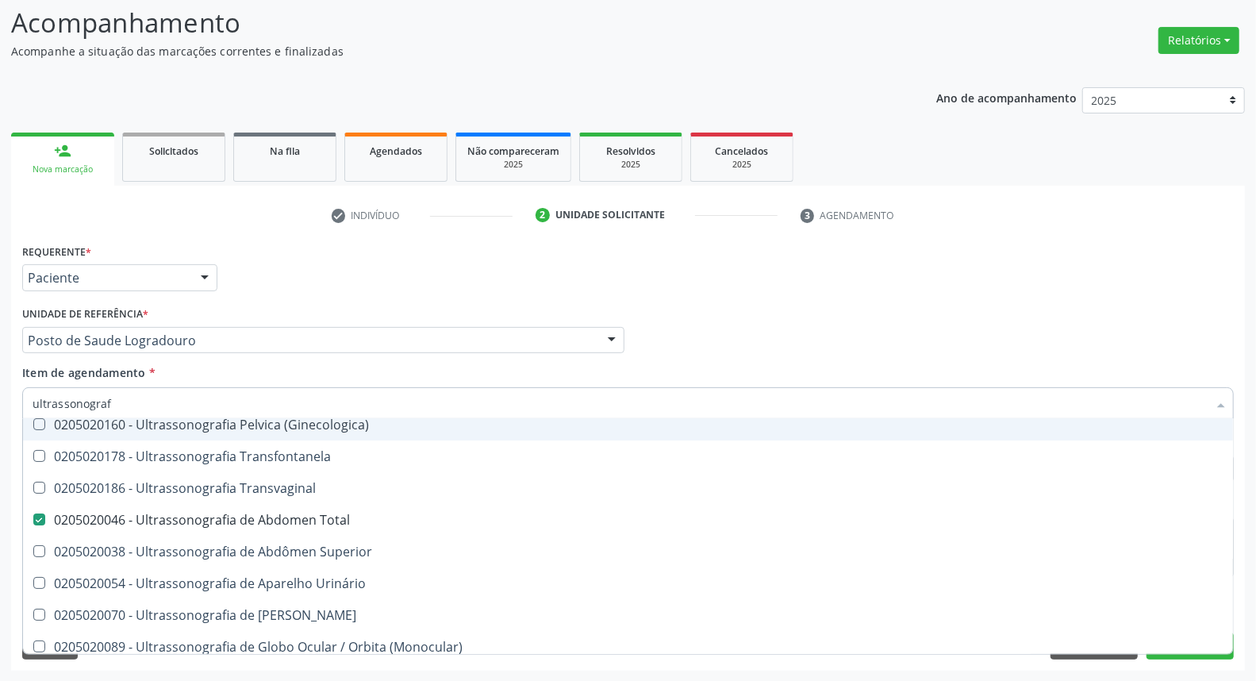
click at [768, 320] on div "Médico Solicitante Por favor, selecione a Unidade de Atendimento primeiro Nenhu…" at bounding box center [628, 333] width 1220 height 62
checkbox Ultrassonografia "true"
checkbox Total "false"
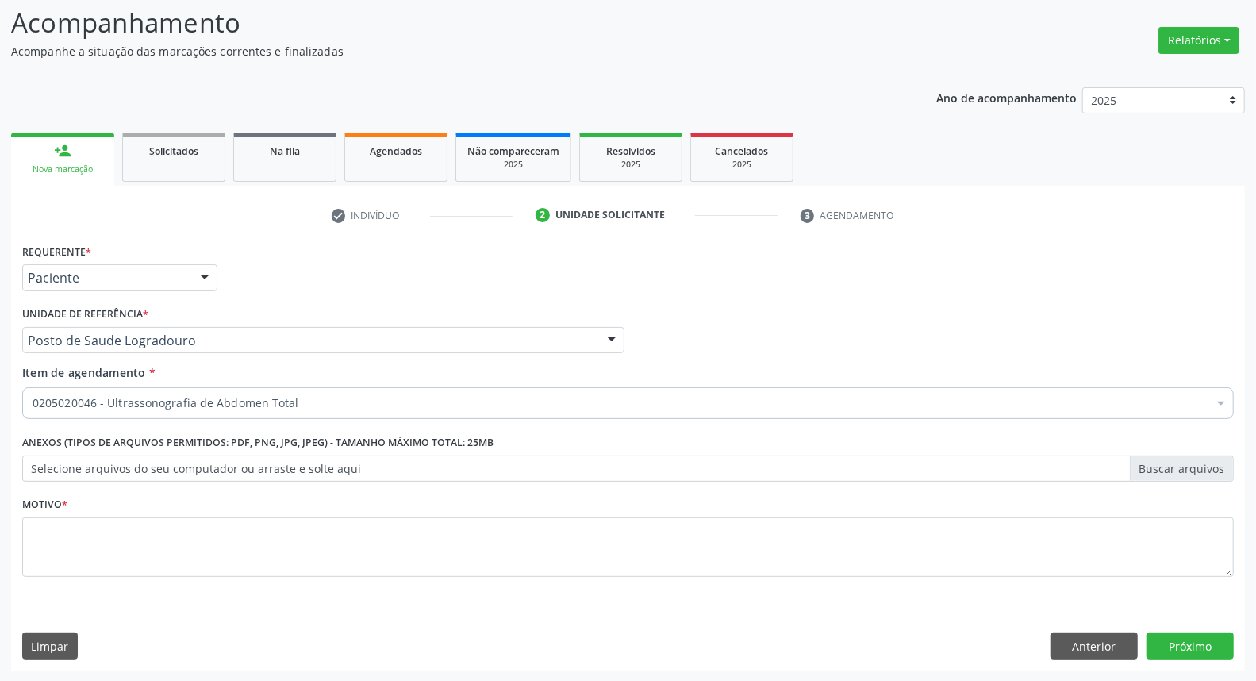
scroll to position [0, 0]
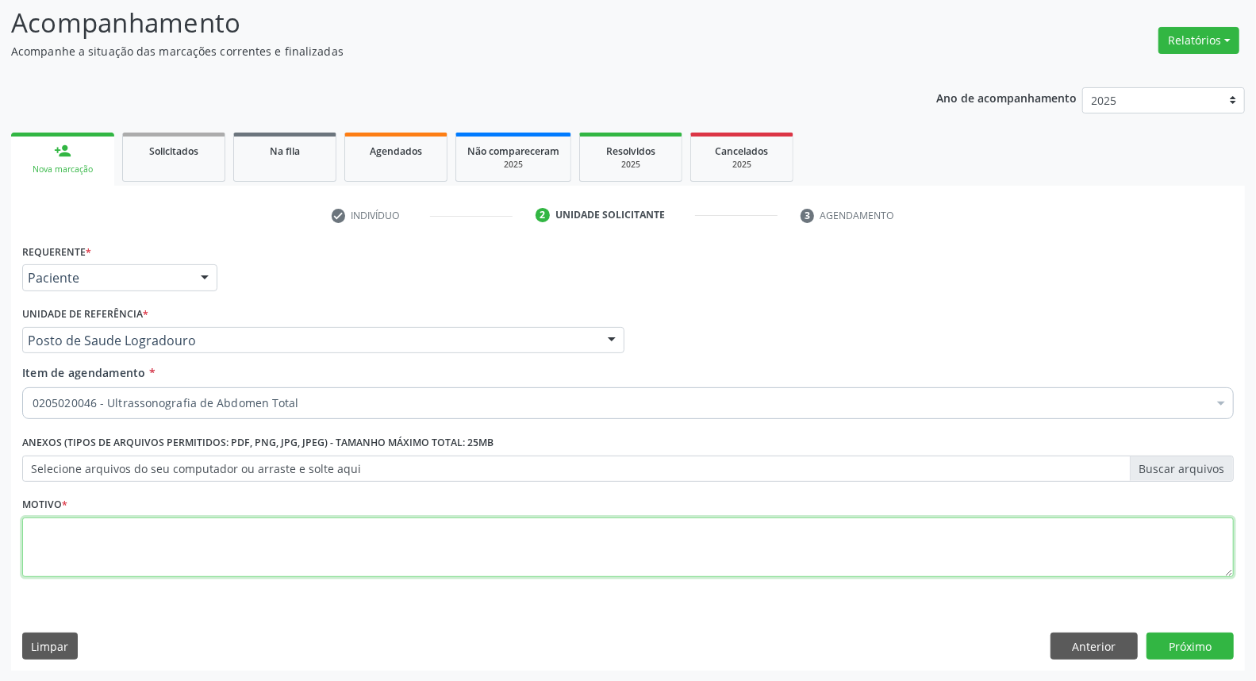
click at [286, 548] on textarea at bounding box center [628, 547] width 1212 height 60
type textarea "*"
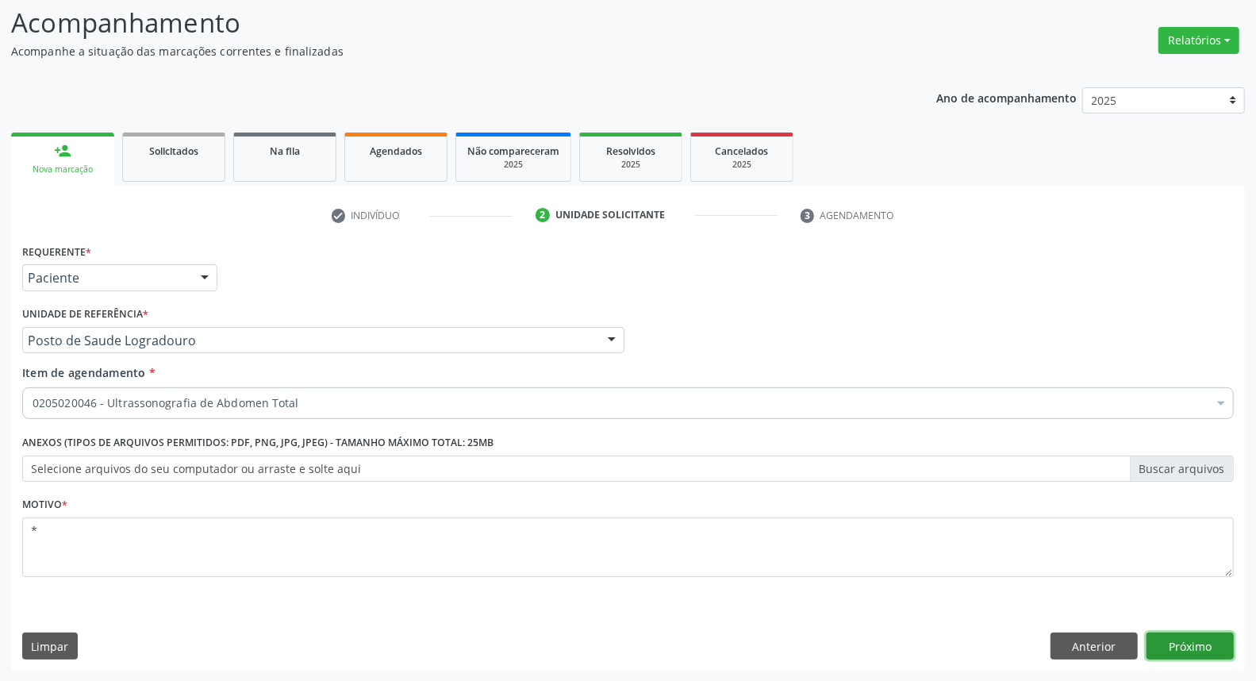
click at [1162, 647] on button "Próximo" at bounding box center [1190, 645] width 87 height 27
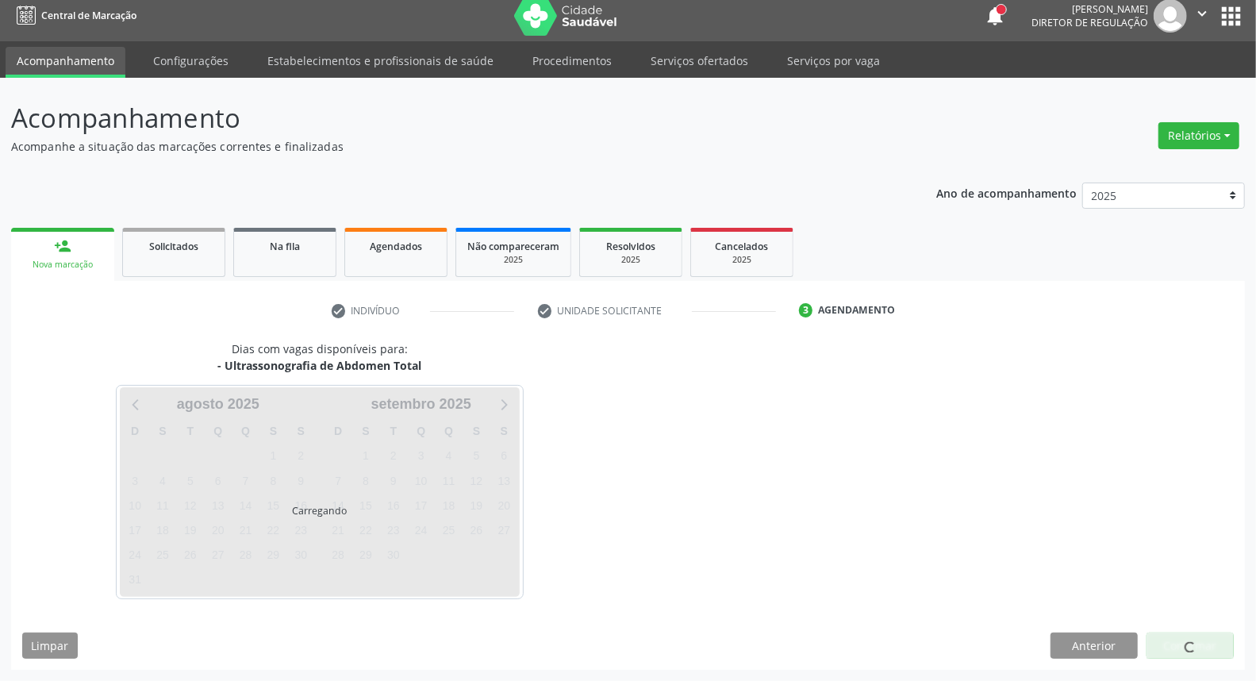
scroll to position [9, 0]
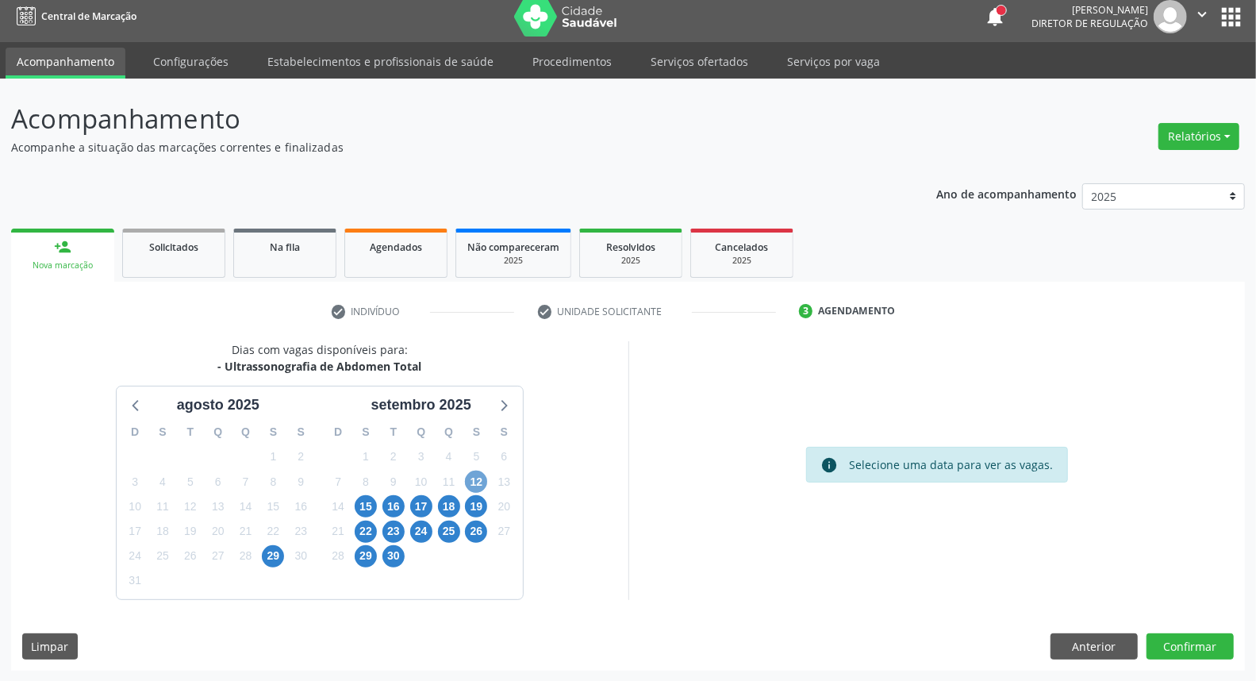
click at [477, 484] on span "12" at bounding box center [476, 482] width 22 height 22
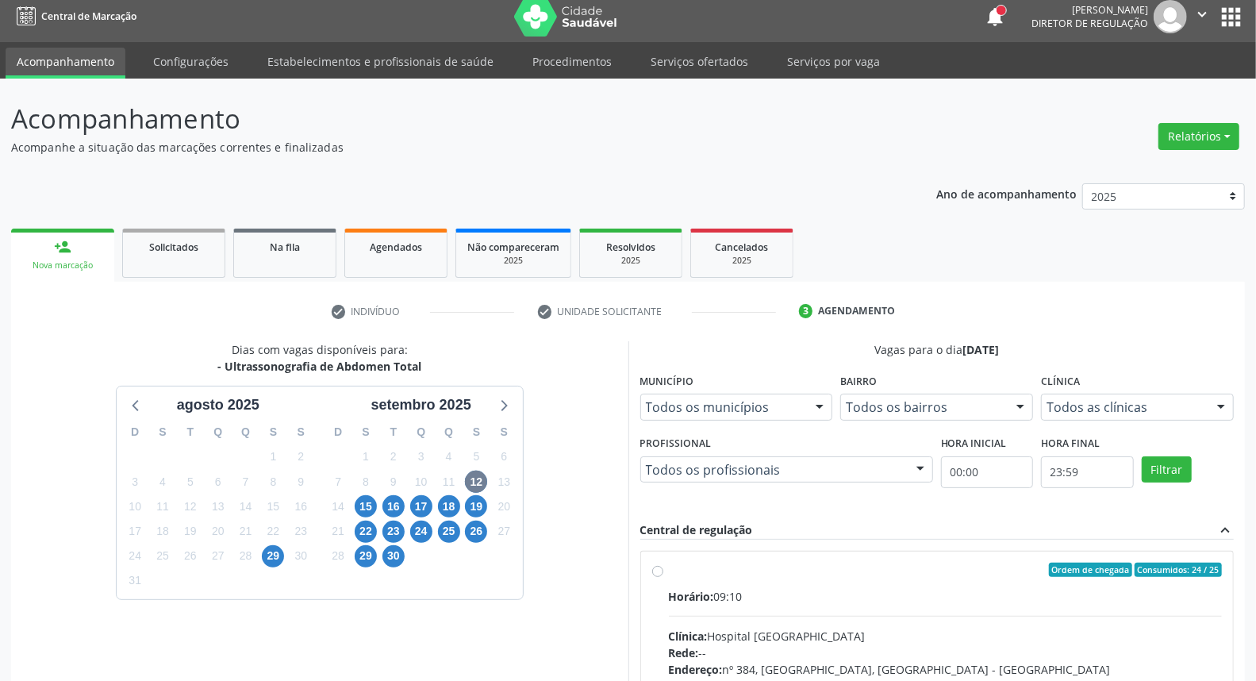
drag, startPoint x: 774, startPoint y: 574, endPoint x: 801, endPoint y: 511, distance: 69.3
click at [774, 573] on div "Ordem de chegada Consumidos: 24 / 25" at bounding box center [946, 570] width 554 height 14
click at [663, 573] on input "Ordem de chegada Consumidos: 24 / 25 Horário: 09:10 Clínica: Hospital Sao Franc…" at bounding box center [657, 570] width 11 height 14
radio input "true"
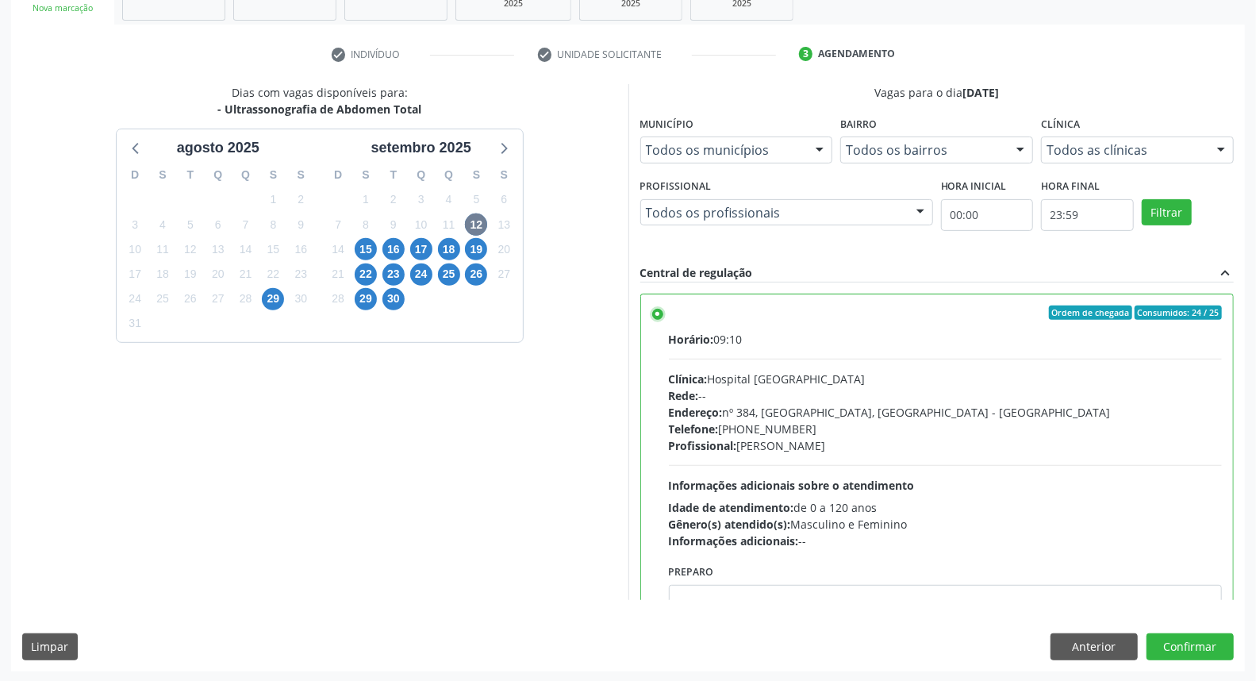
scroll to position [78, 0]
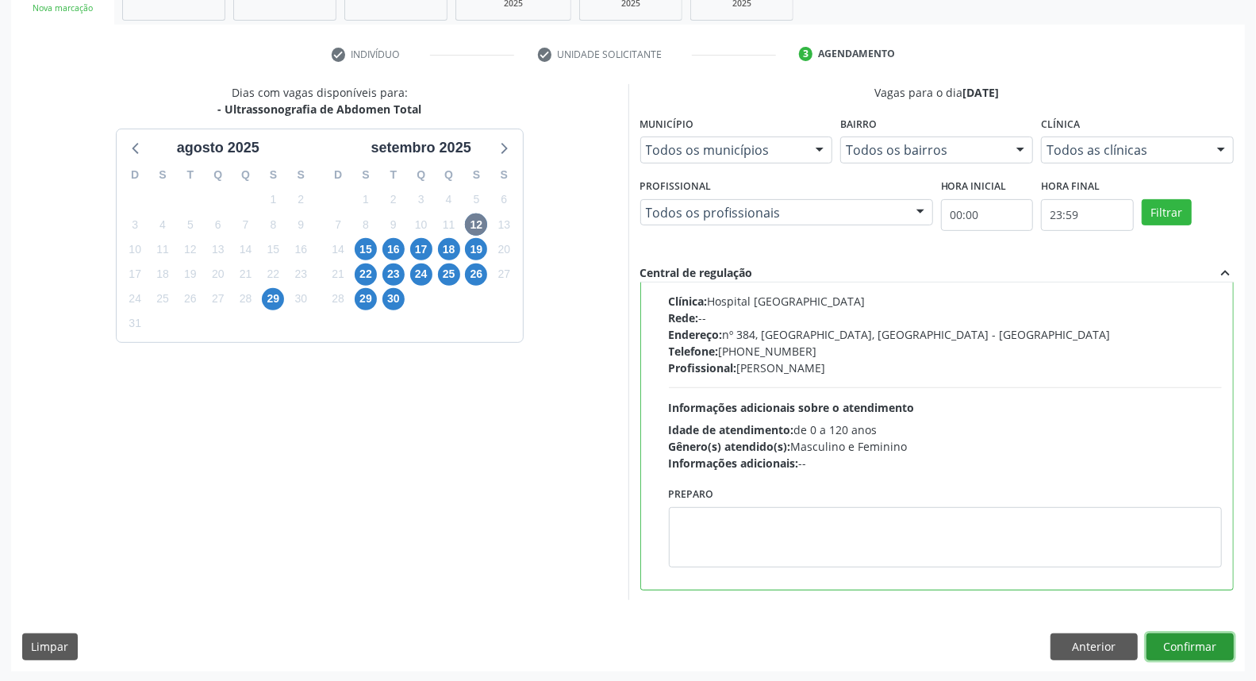
click at [1180, 647] on button "Confirmar" at bounding box center [1190, 646] width 87 height 27
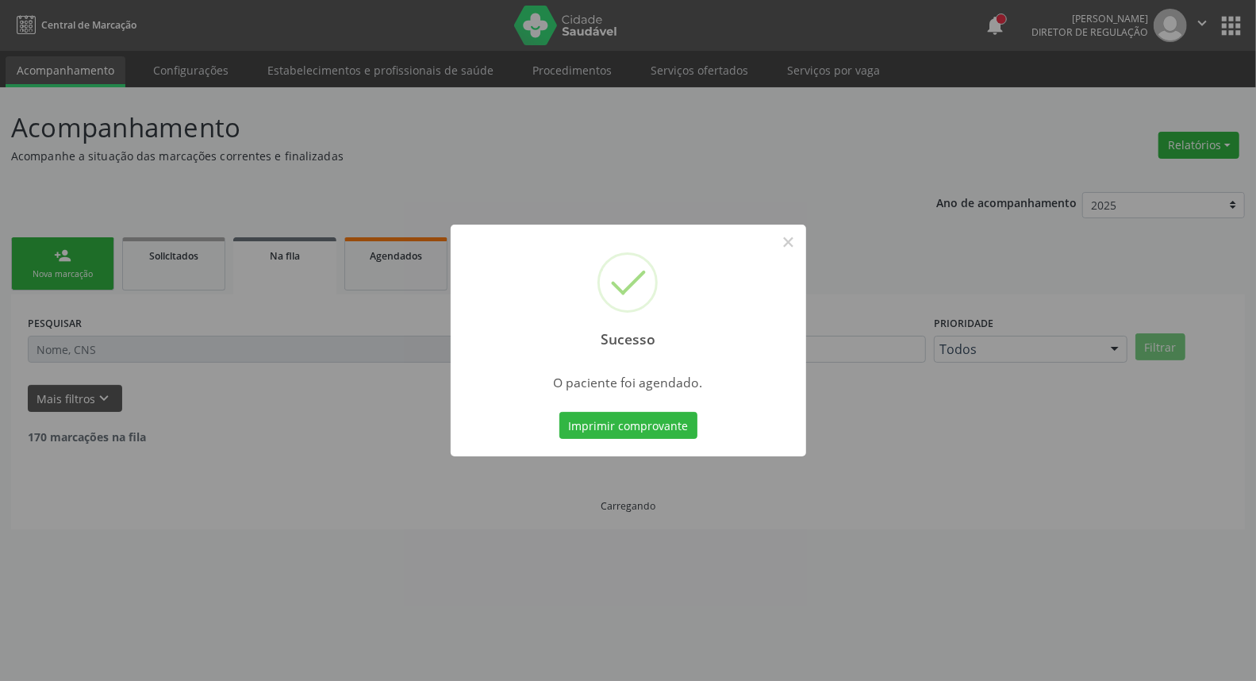
scroll to position [0, 0]
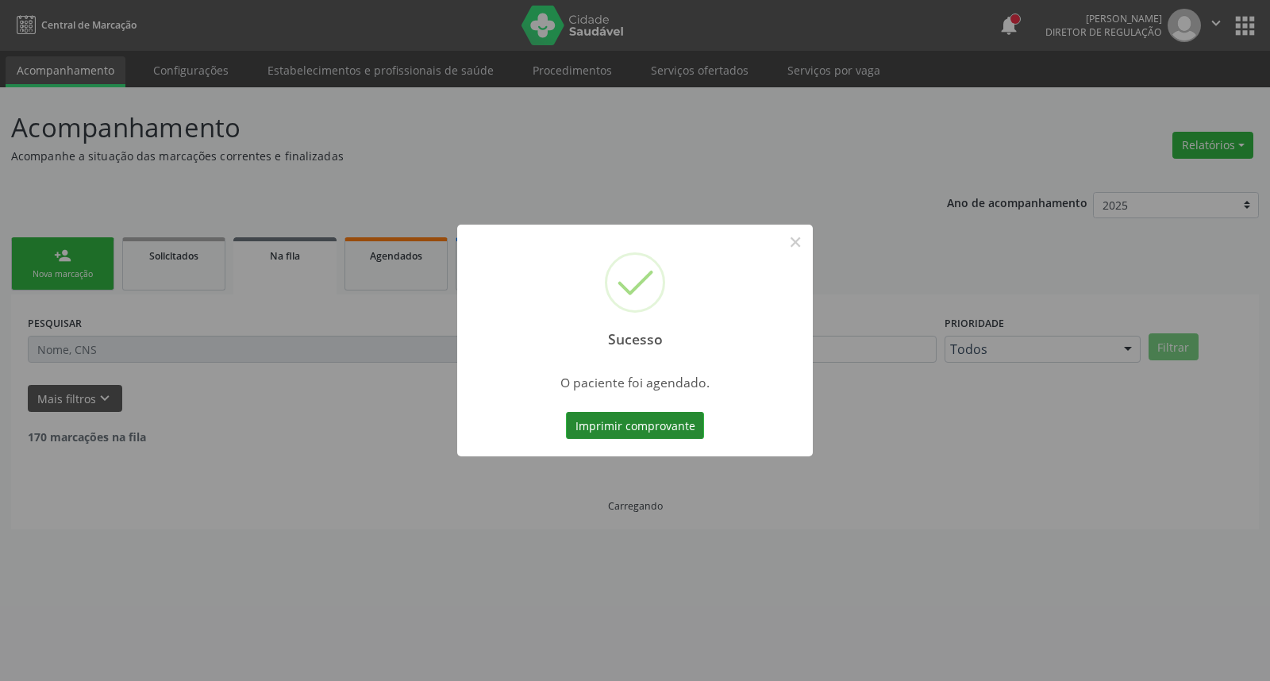
click at [667, 426] on button "Imprimir comprovante" at bounding box center [635, 425] width 138 height 27
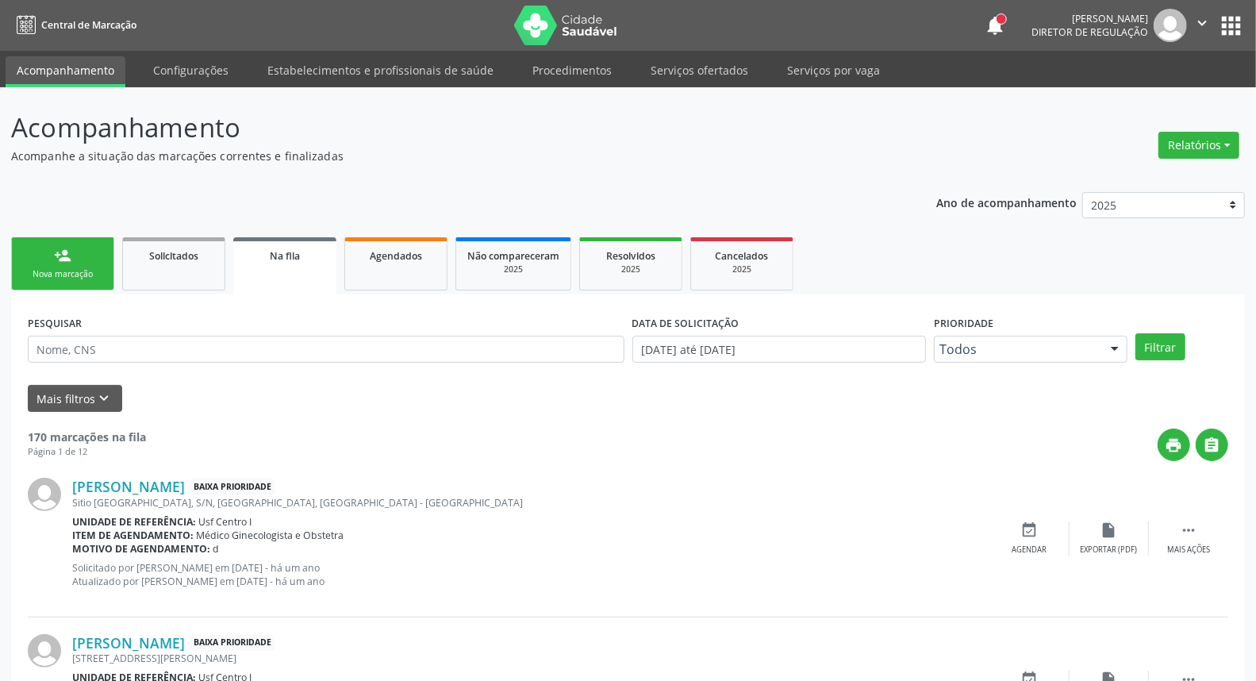
click at [83, 268] on div "Nova marcação" at bounding box center [62, 274] width 79 height 12
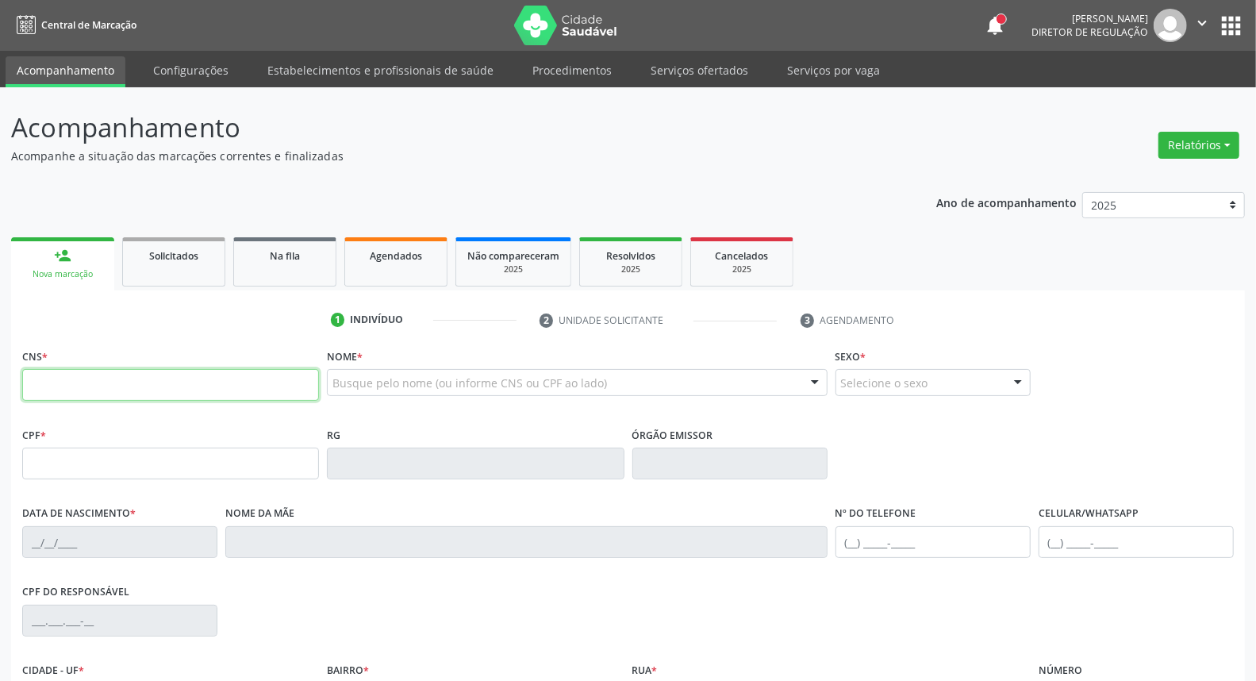
click at [136, 390] on input "text" at bounding box center [170, 385] width 297 height 32
paste input "898 0037 2068 7289"
type input "898 0037 2068 7289"
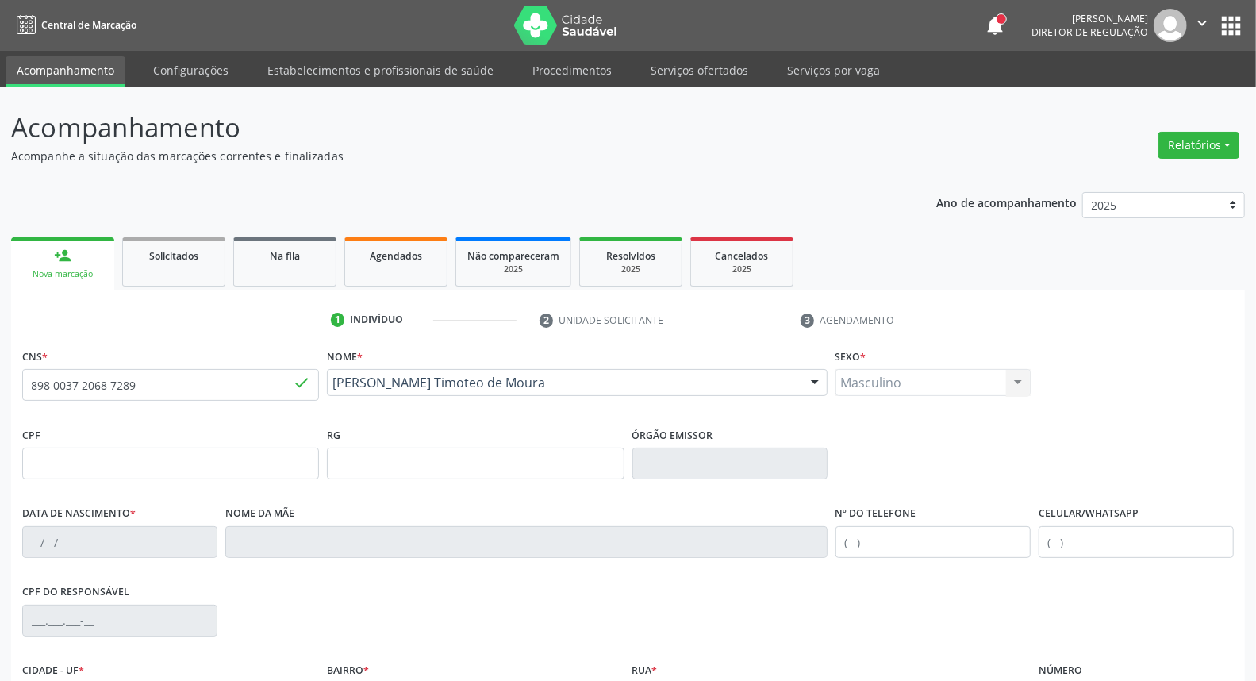
type input "01/05/1960"
type input "Iraci Timoteo da Conceição"
type input "(87) 99669-6383"
type input "034.990.524-07"
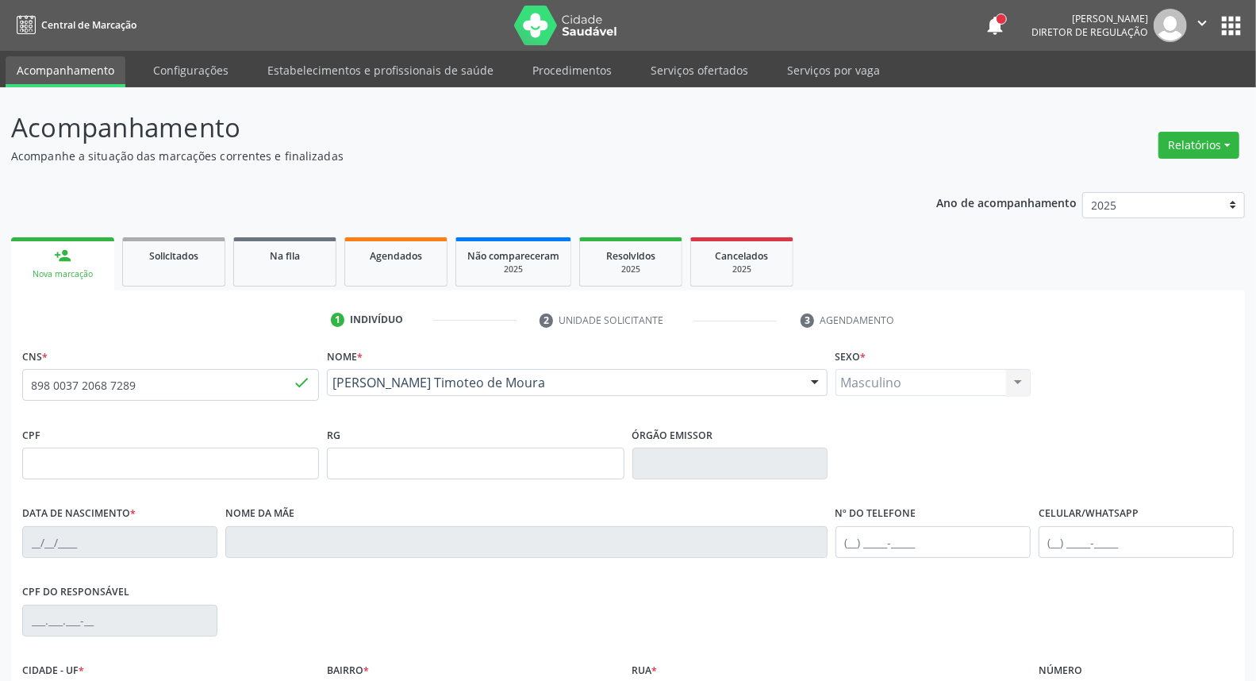
type input "2342"
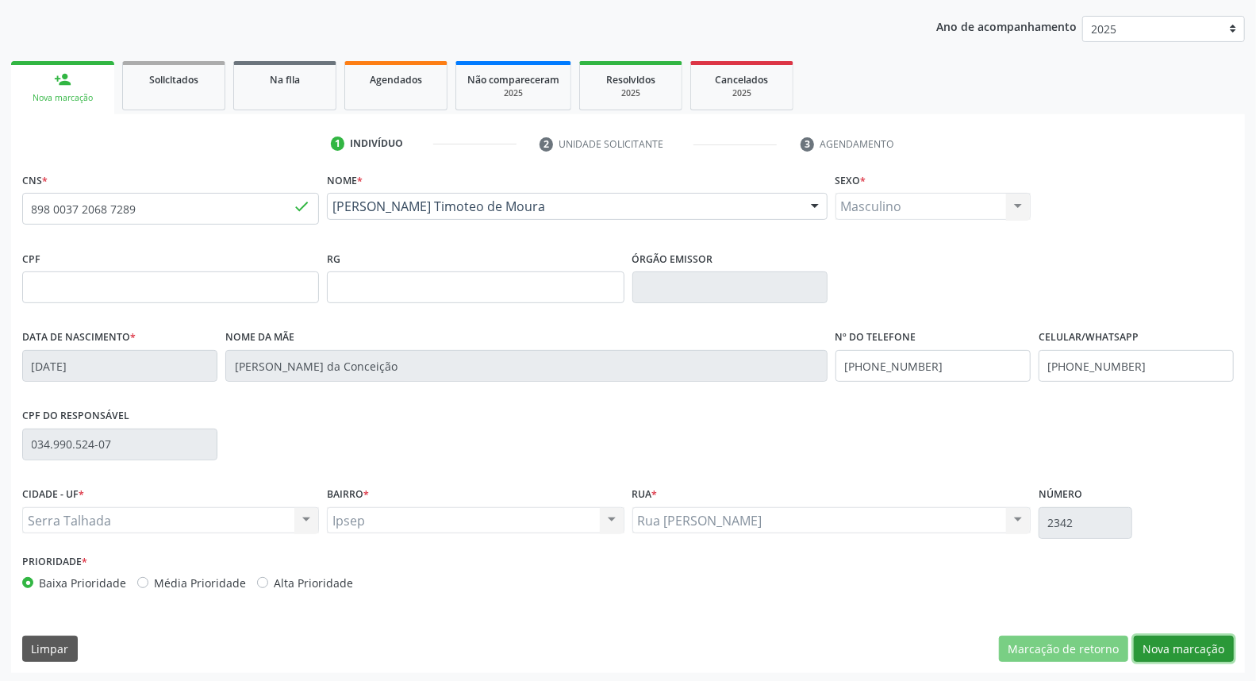
click at [1220, 651] on button "Nova marcação" at bounding box center [1184, 649] width 100 height 27
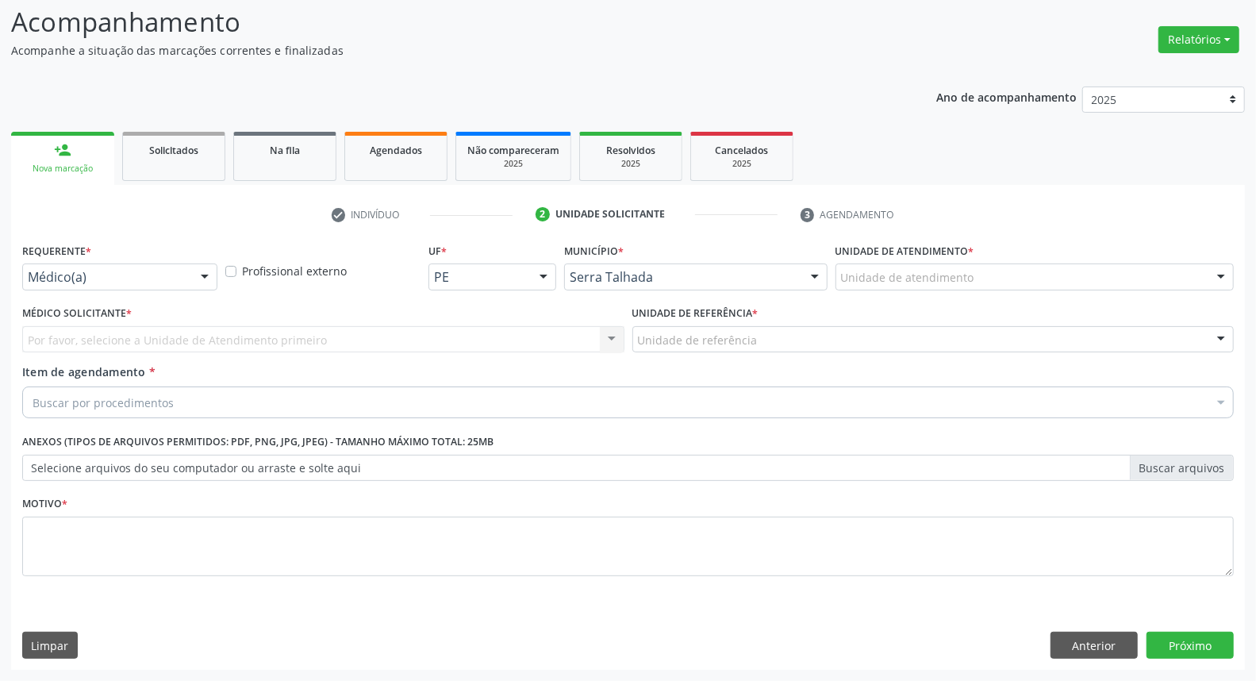
scroll to position [105, 0]
drag, startPoint x: 123, startPoint y: 282, endPoint x: 128, endPoint y: 298, distance: 15.8
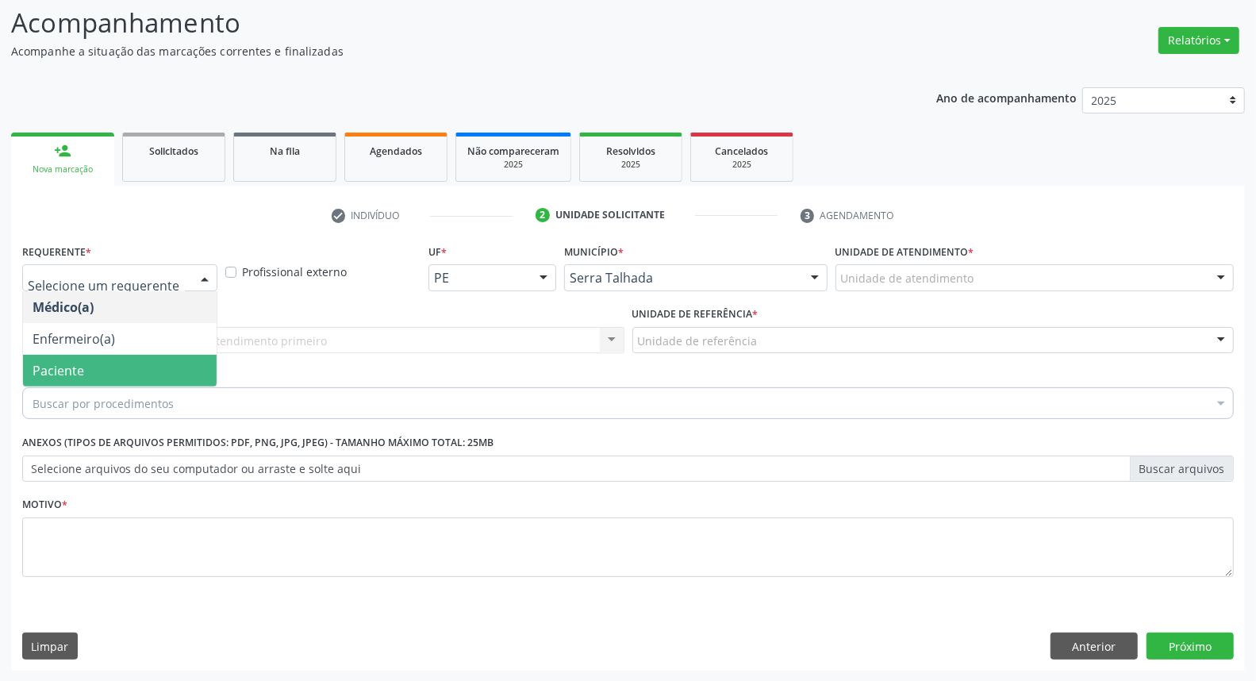
click at [128, 361] on span "Paciente" at bounding box center [120, 371] width 194 height 32
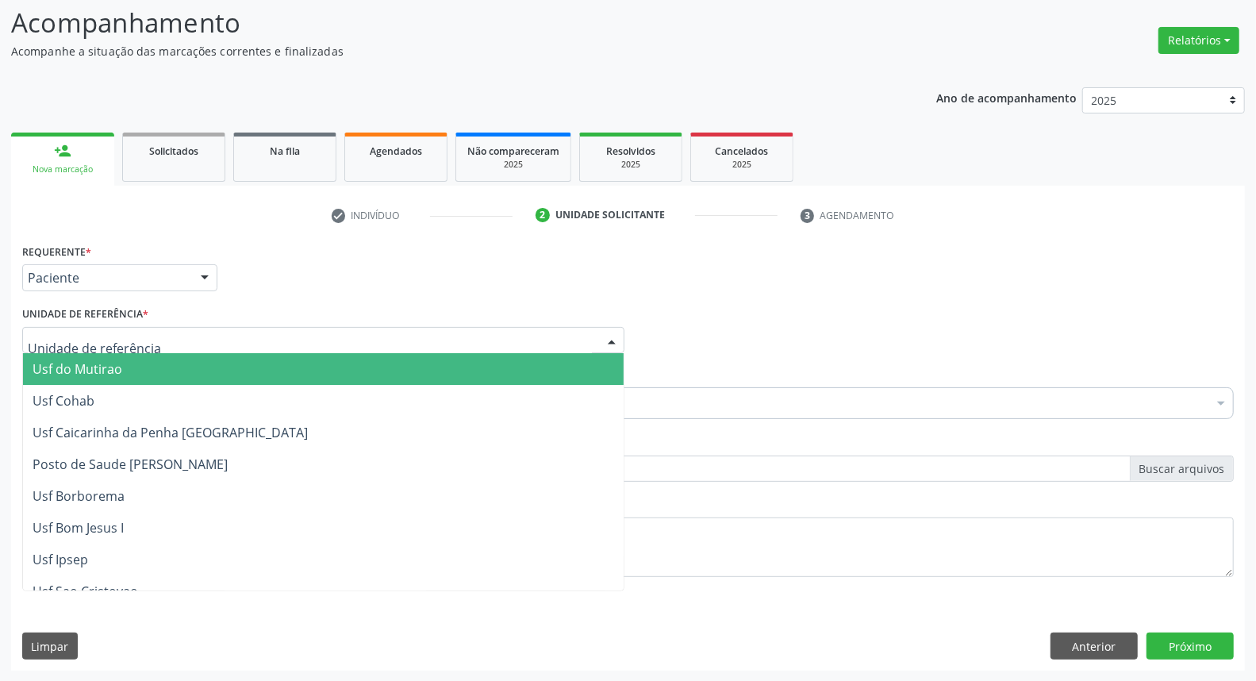
click at [175, 332] on div at bounding box center [323, 340] width 602 height 27
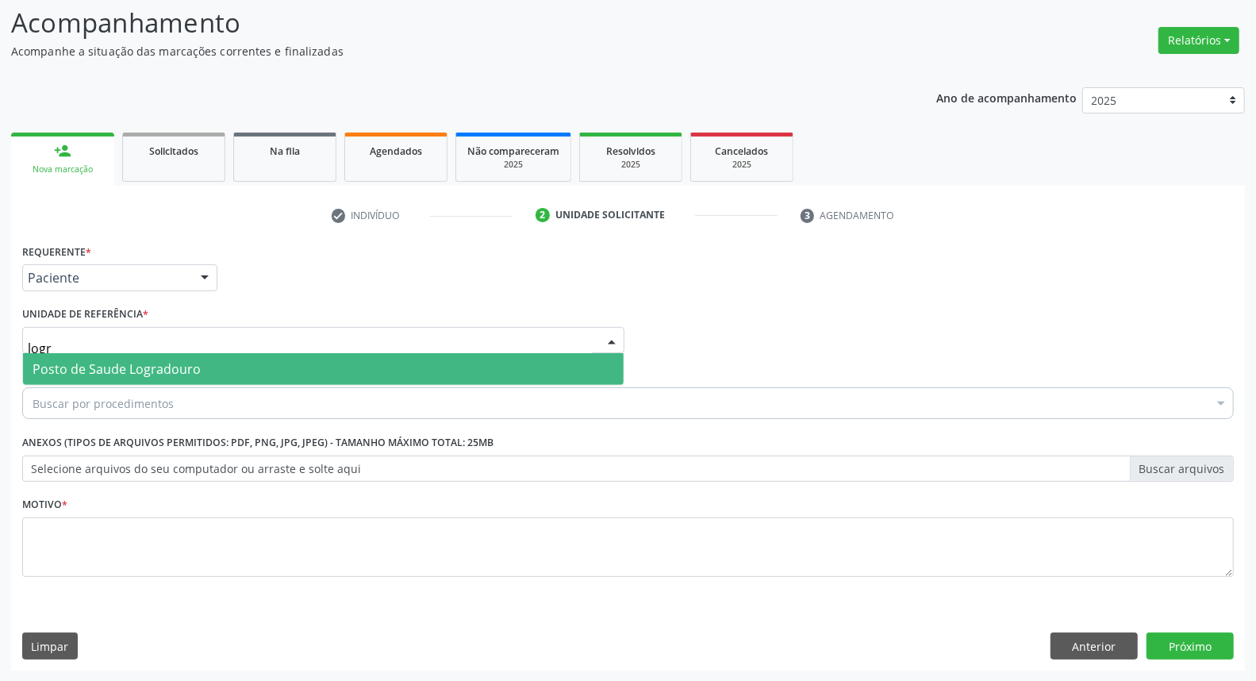
type input "logra"
click at [202, 371] on span "Posto de Saude Logradouro" at bounding box center [323, 369] width 601 height 32
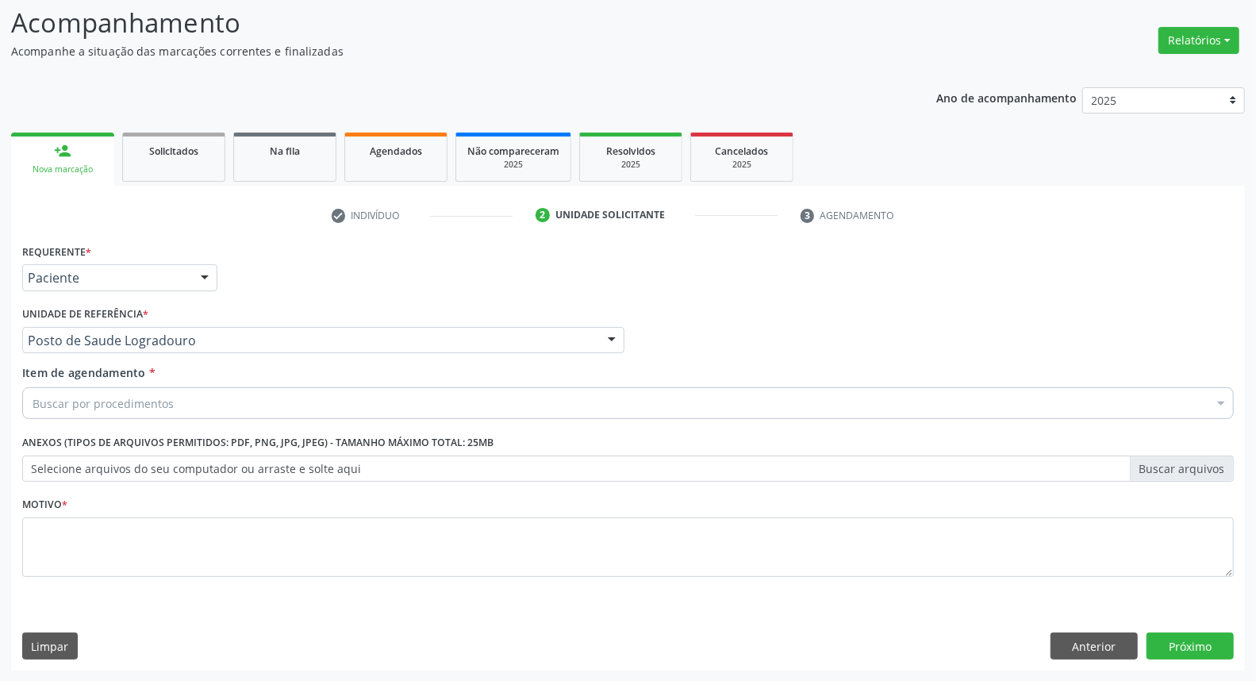
click at [191, 411] on div "Buscar por procedimentos" at bounding box center [628, 403] width 1212 height 32
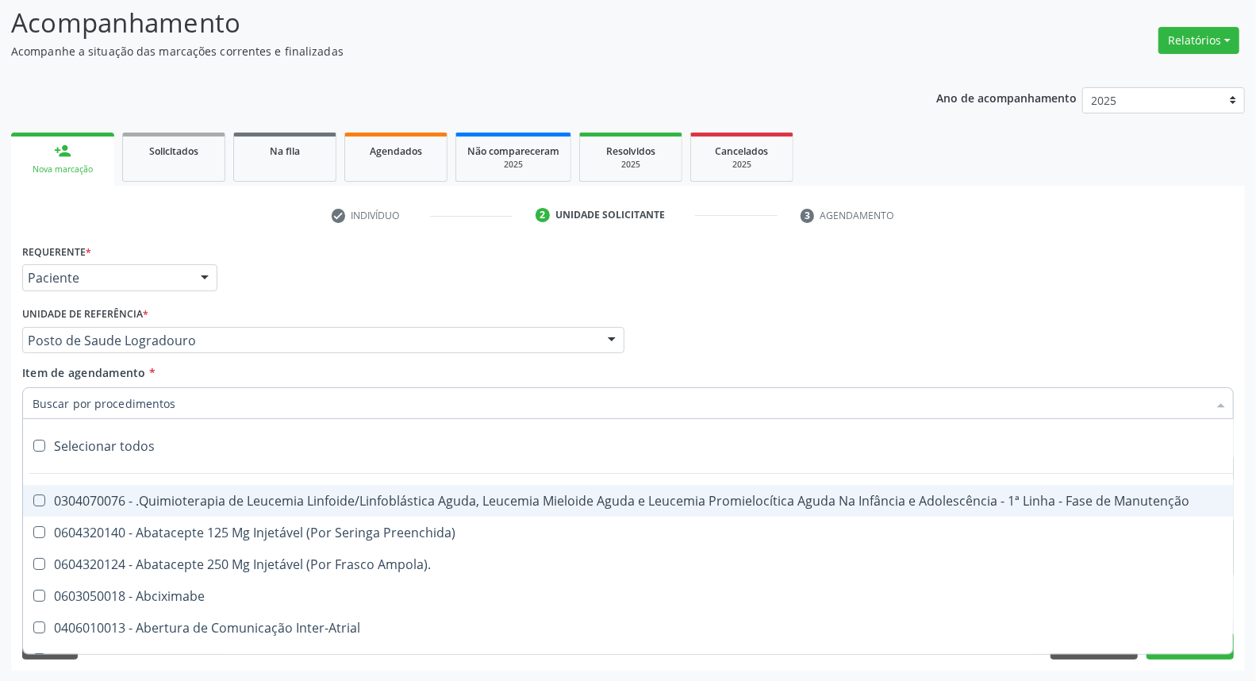
type input "c"
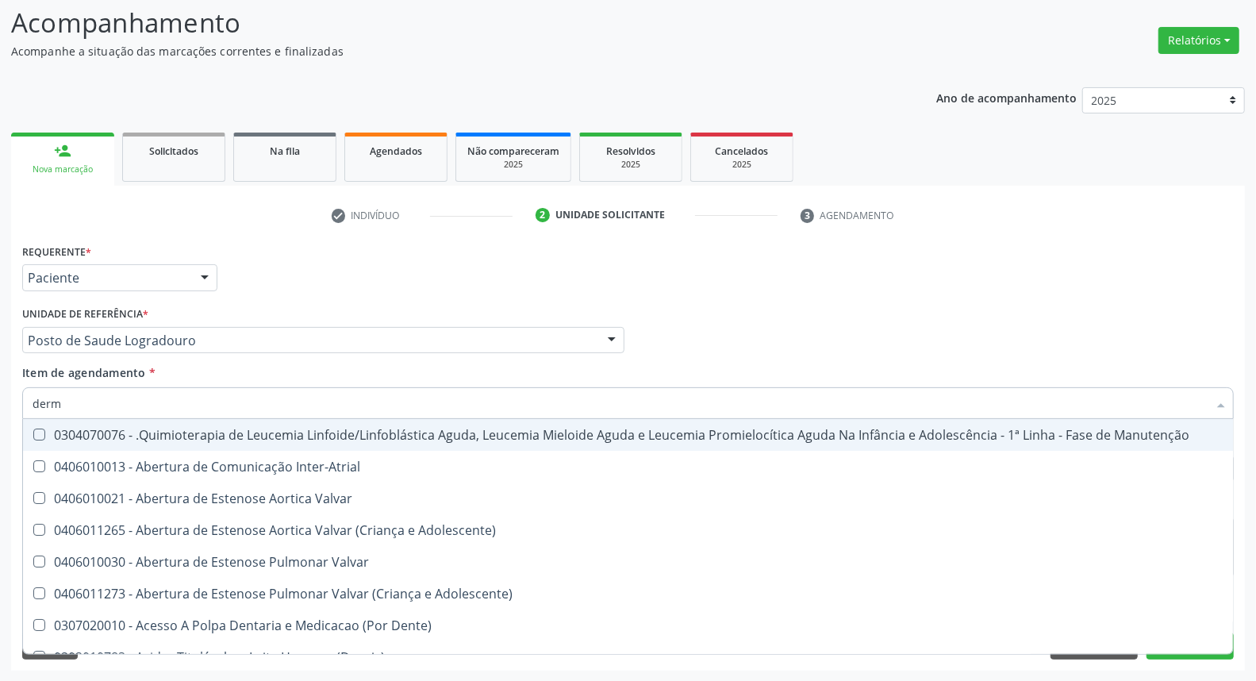
type input "derma"
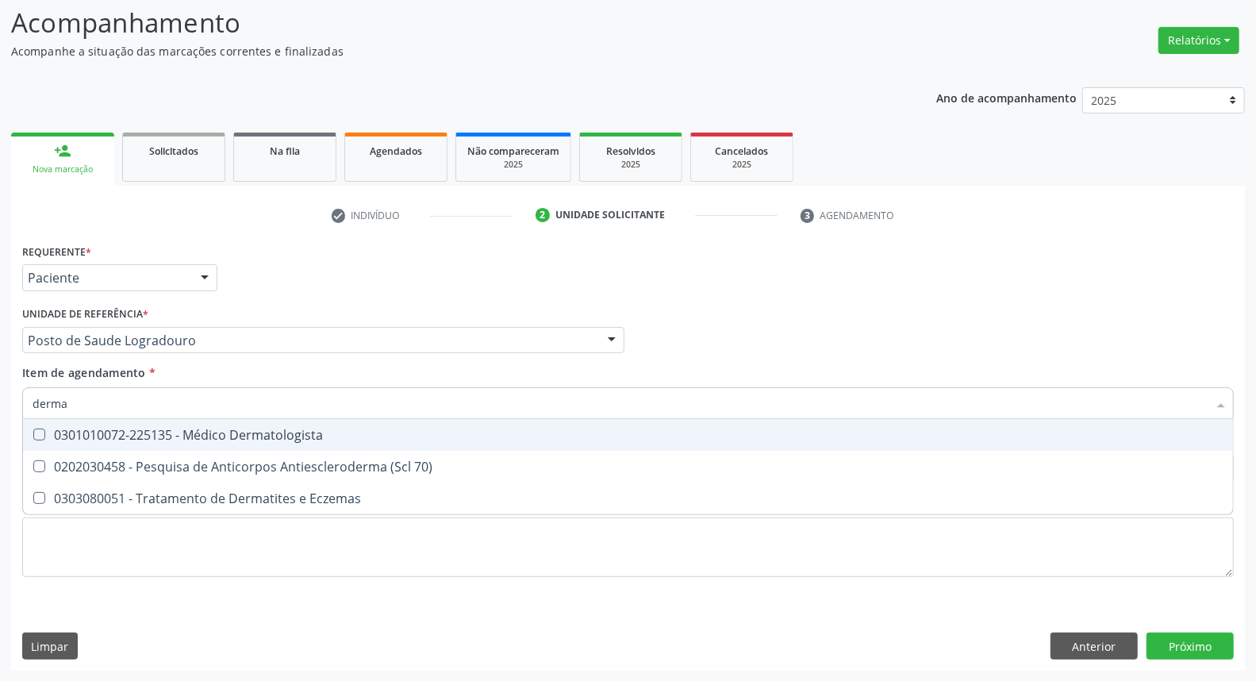
click at [188, 435] on div "0301010072-225135 - Médico Dermatologista" at bounding box center [628, 434] width 1191 height 13
checkbox Dermatologista "true"
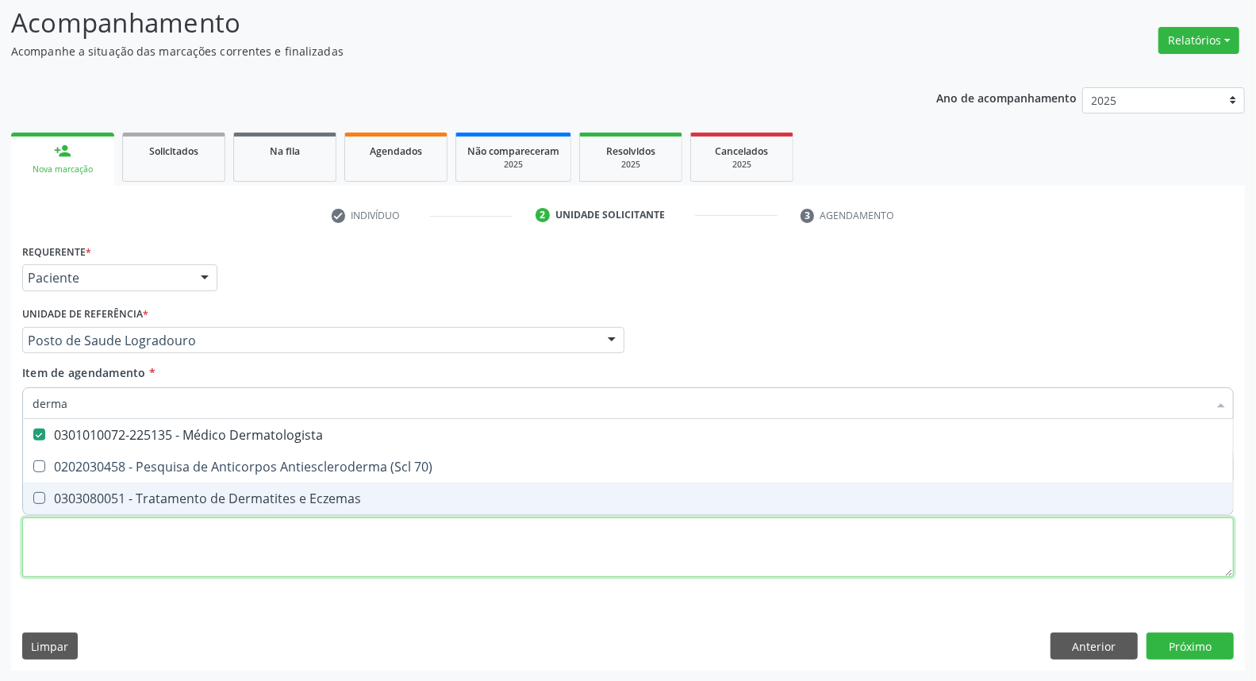
drag, startPoint x: 630, startPoint y: 551, endPoint x: 623, endPoint y: 545, distance: 9.6
click at [625, 550] on div "Requerente * Paciente Médico(a) Enfermeiro(a) Paciente Nenhum resultado encontr…" at bounding box center [628, 419] width 1212 height 359
checkbox 70\) "true"
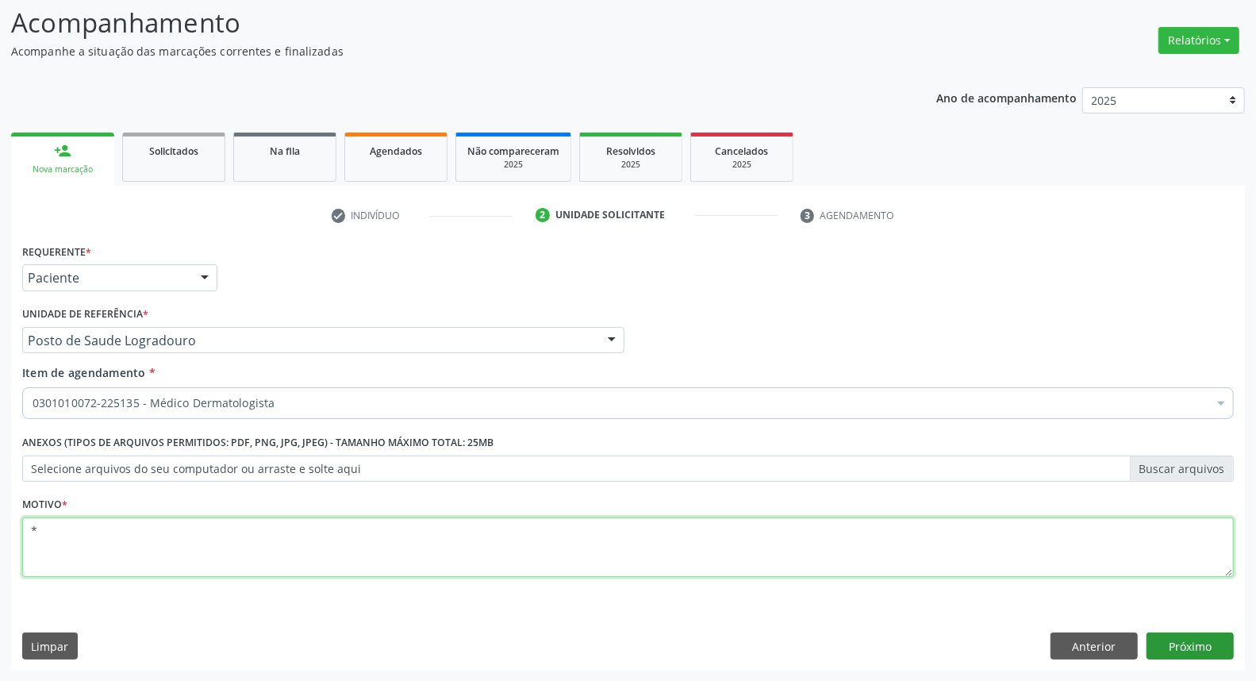
type textarea "*"
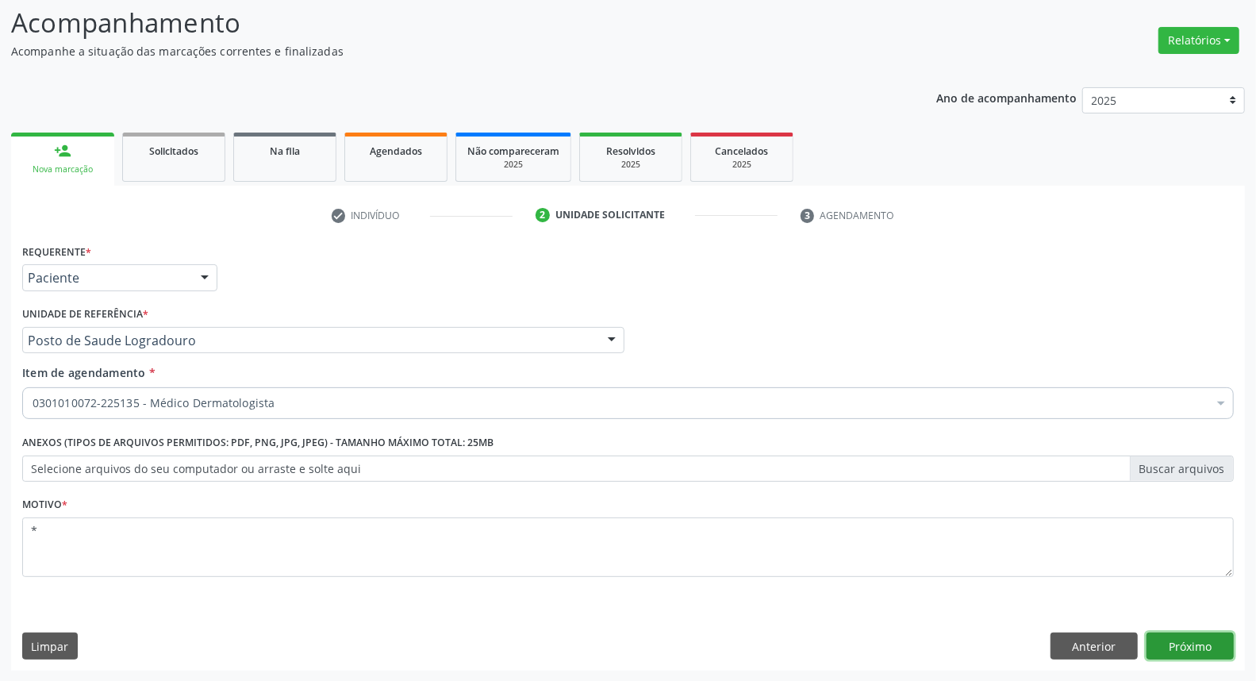
click at [1202, 646] on button "Próximo" at bounding box center [1190, 645] width 87 height 27
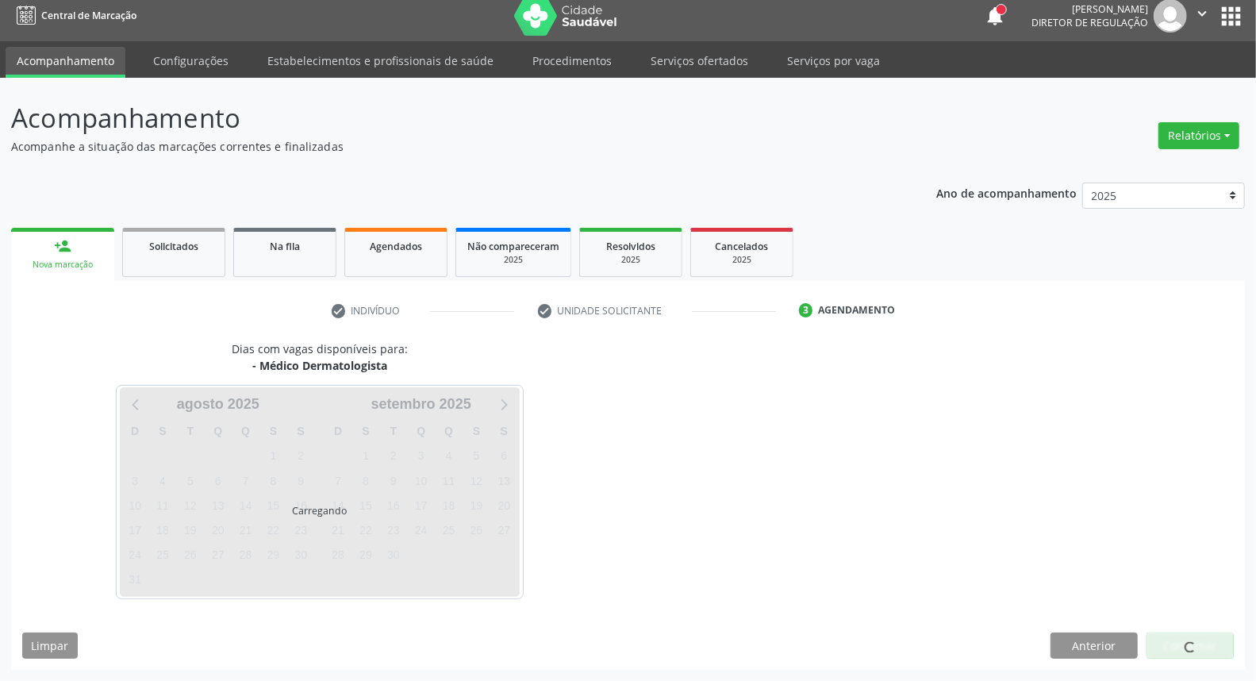
scroll to position [9, 0]
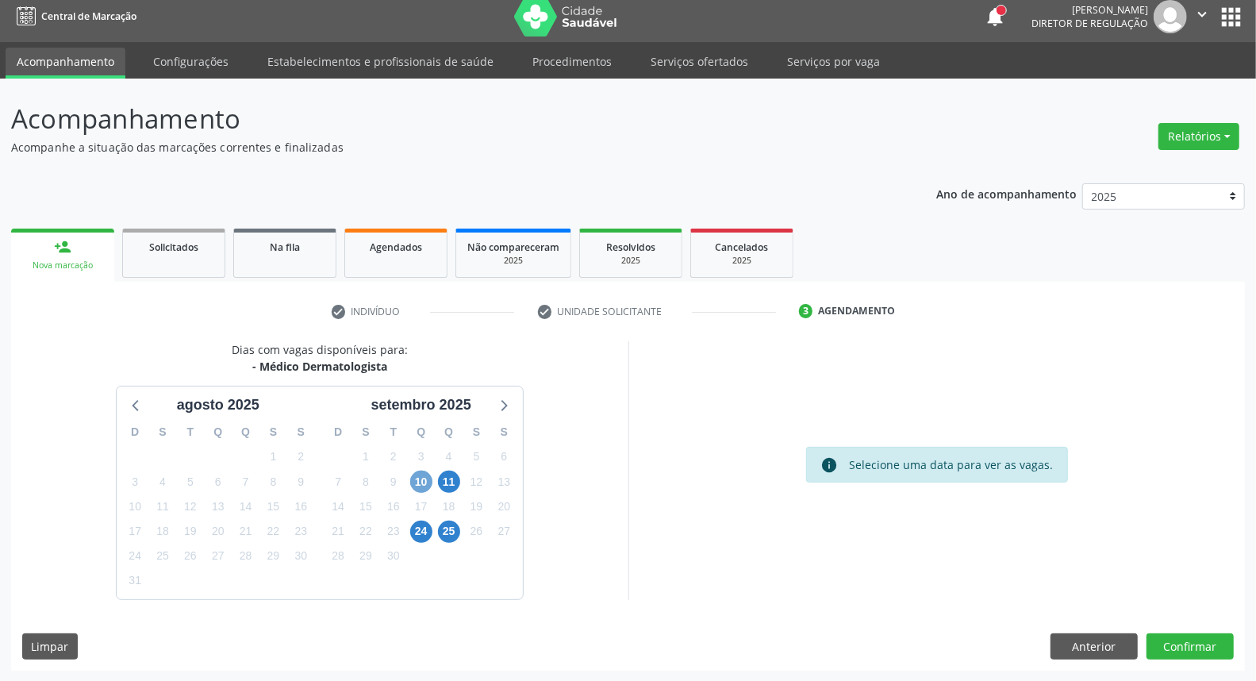
click at [429, 481] on span "10" at bounding box center [421, 482] width 22 height 22
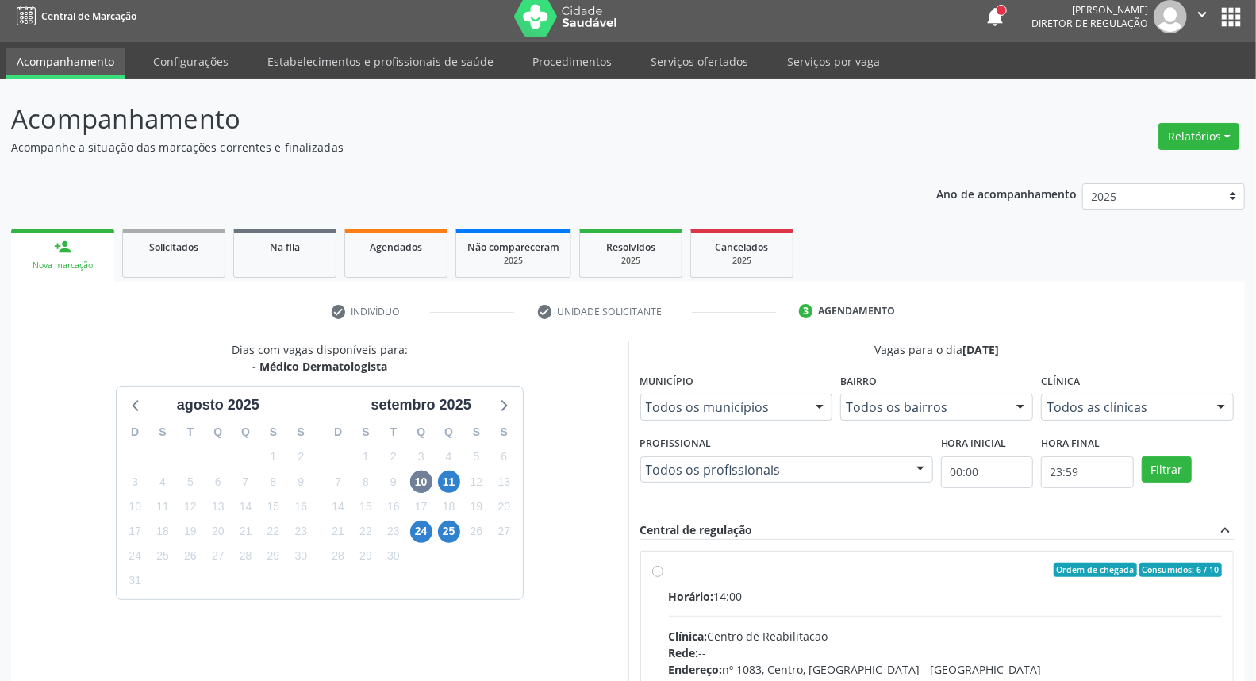
drag, startPoint x: 796, startPoint y: 571, endPoint x: 791, endPoint y: 530, distance: 41.5
click at [795, 569] on div "Ordem de chegada Consumidos: 6 / 10" at bounding box center [946, 570] width 554 height 14
click at [663, 569] on input "Ordem de chegada Consumidos: 6 / 10 Horário: 14:00 Clínica: Centro de Reabilita…" at bounding box center [657, 570] width 11 height 14
radio input "true"
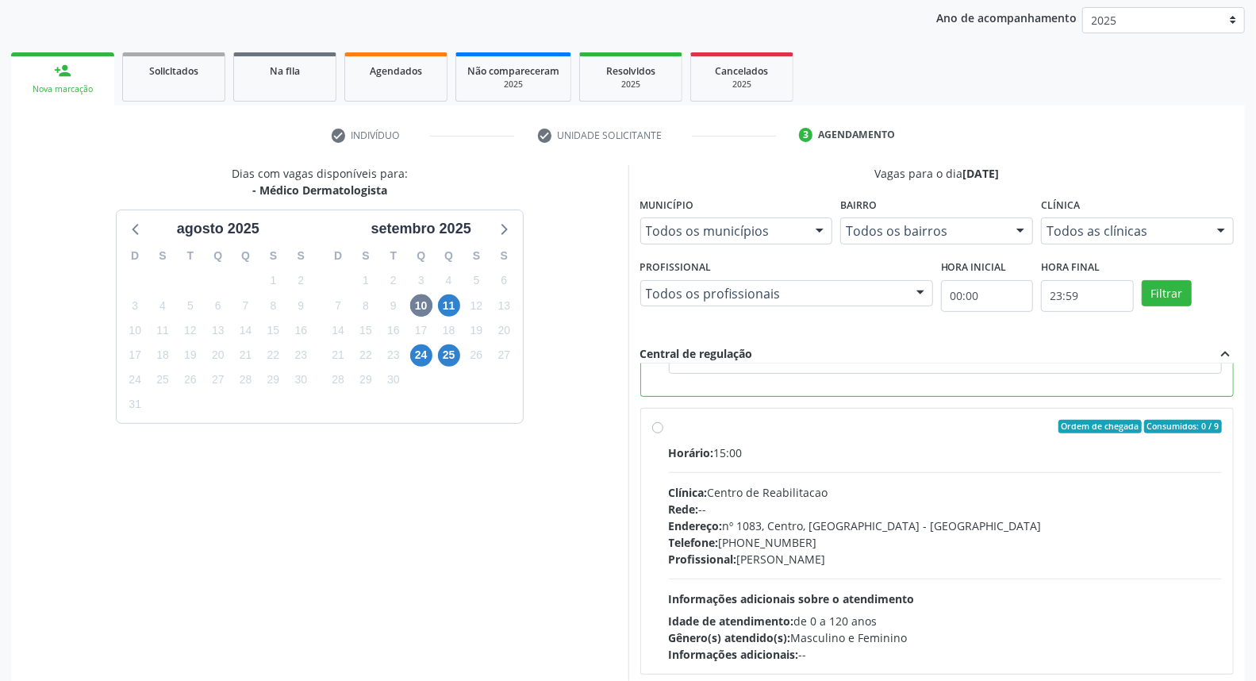
scroll to position [266, 0]
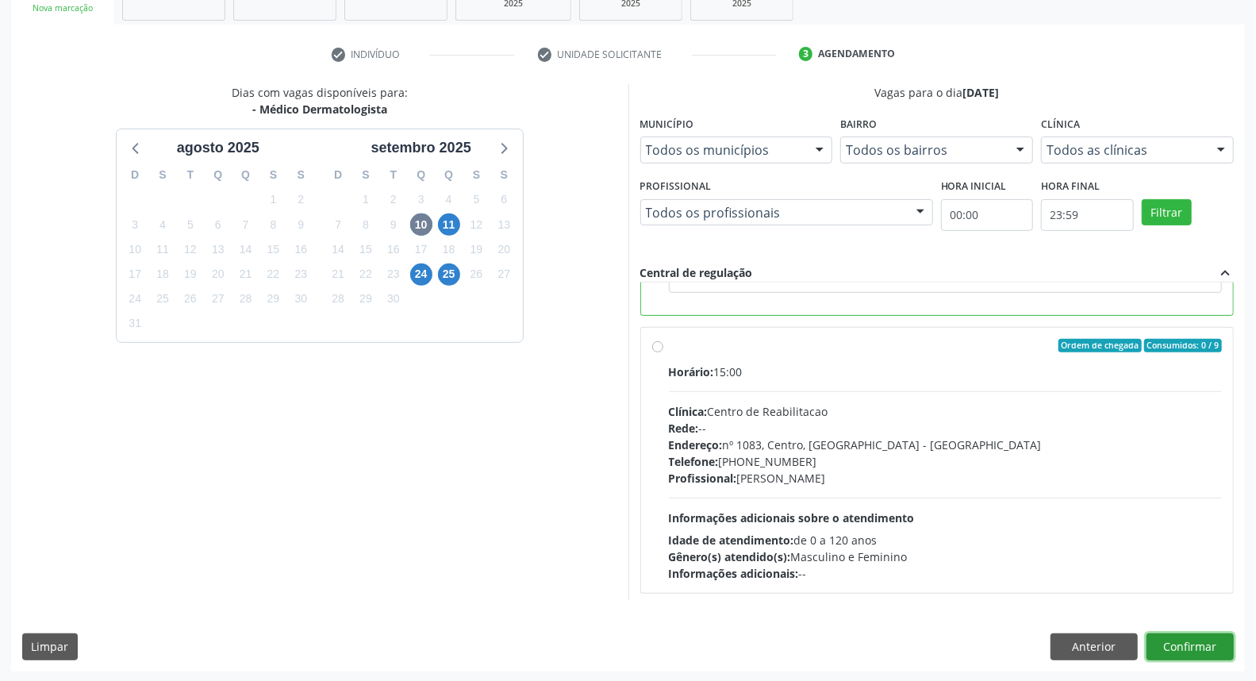
click at [1223, 646] on button "Confirmar" at bounding box center [1190, 646] width 87 height 27
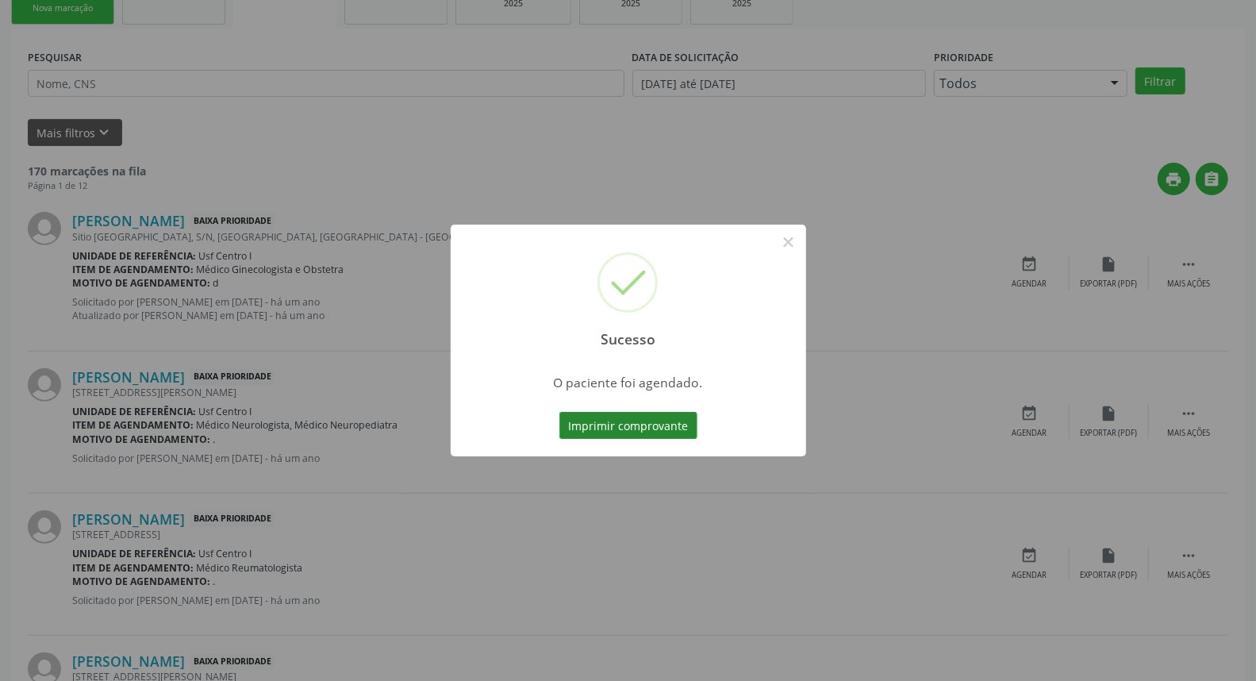
click at [663, 422] on button "Imprimir comprovante" at bounding box center [628, 425] width 138 height 27
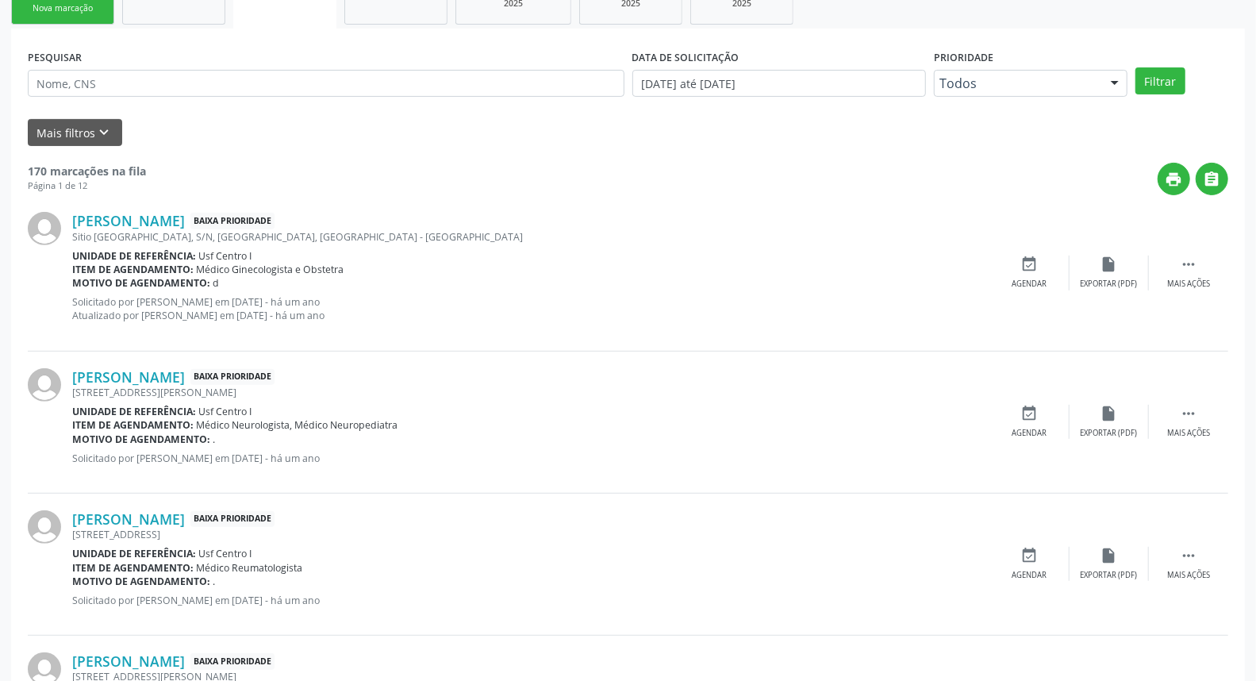
scroll to position [0, 0]
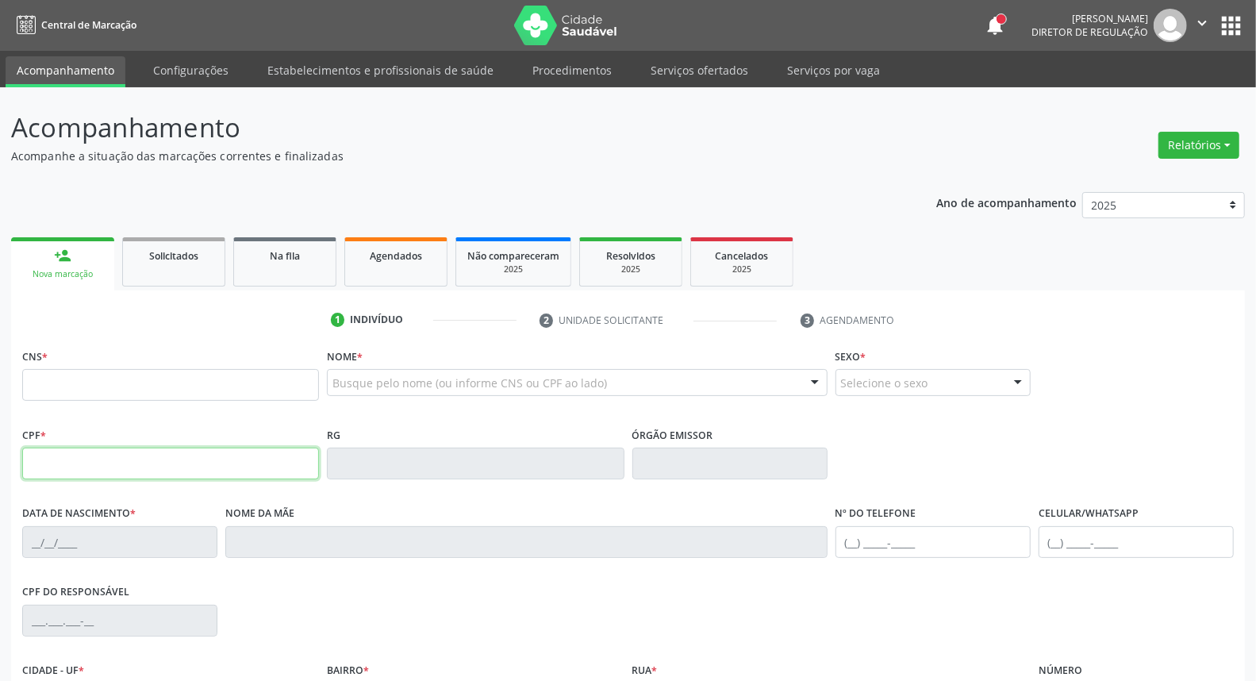
click at [36, 460] on input "text" at bounding box center [170, 464] width 297 height 32
click at [40, 460] on input "text" at bounding box center [170, 464] width 297 height 32
type input "028.341.434-04"
type input "17/04/1976"
type input "Maria Raimunda de Jesus"
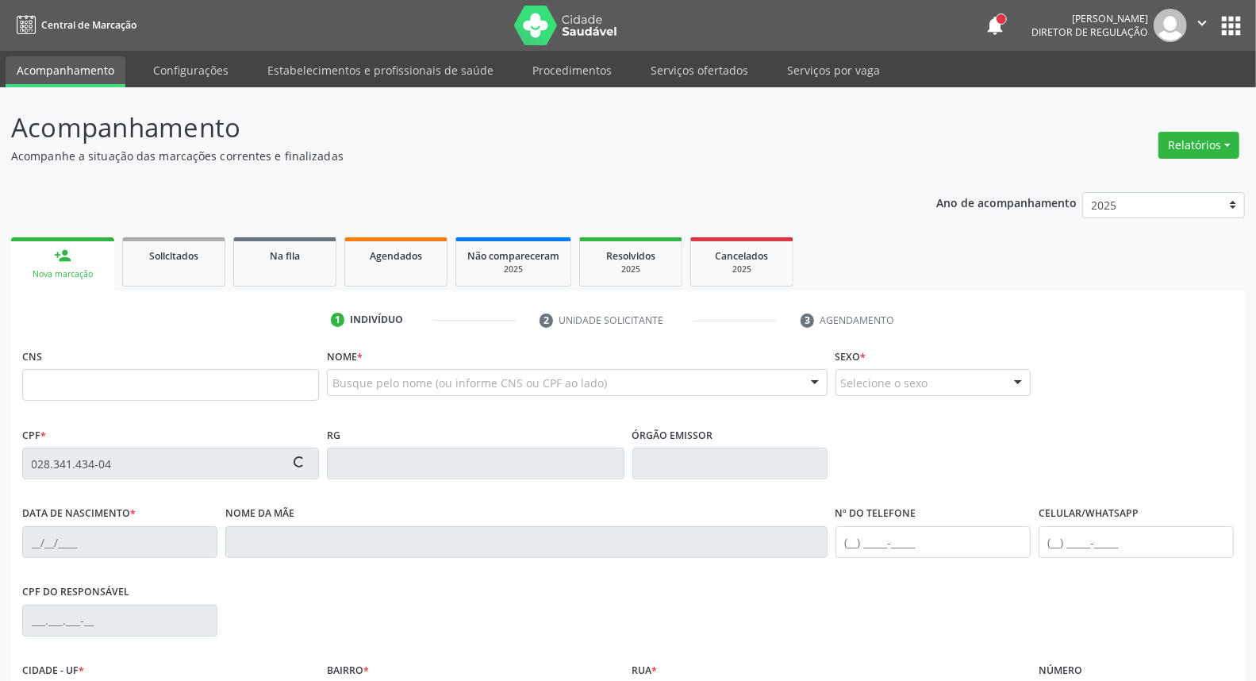
type input "[PHONE_NUMBER]"
type input "S/N"
type input "706 0073 6722 5743"
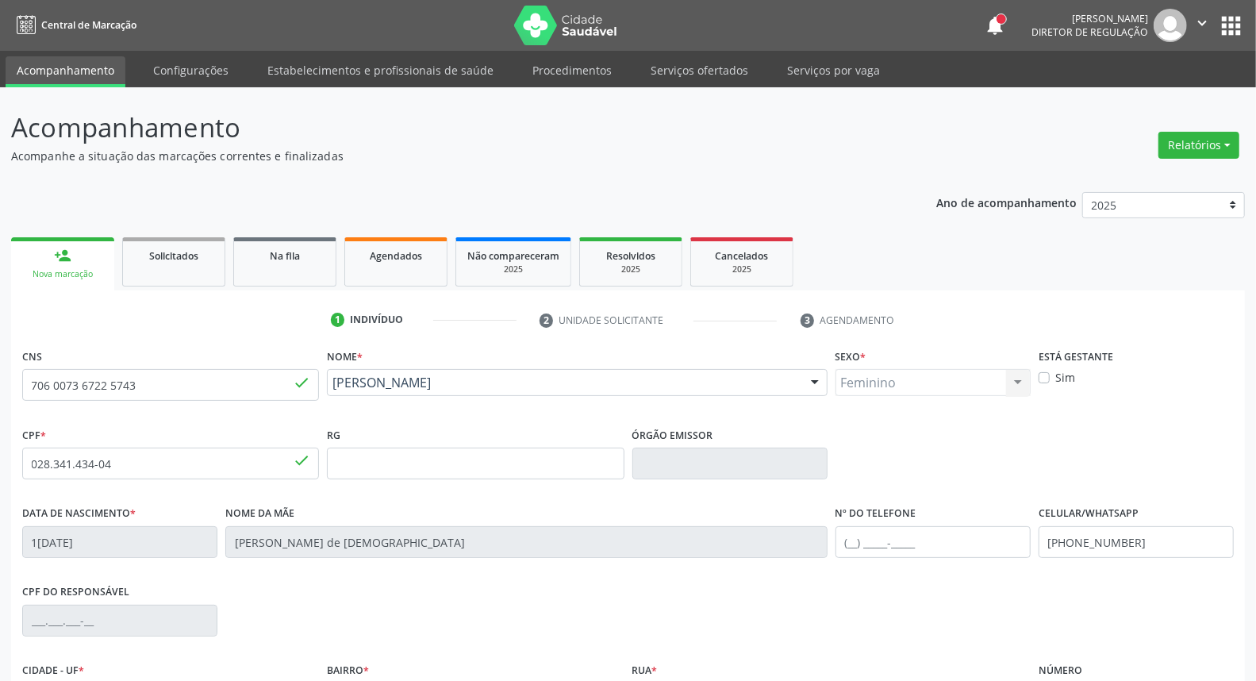
scroll to position [176, 0]
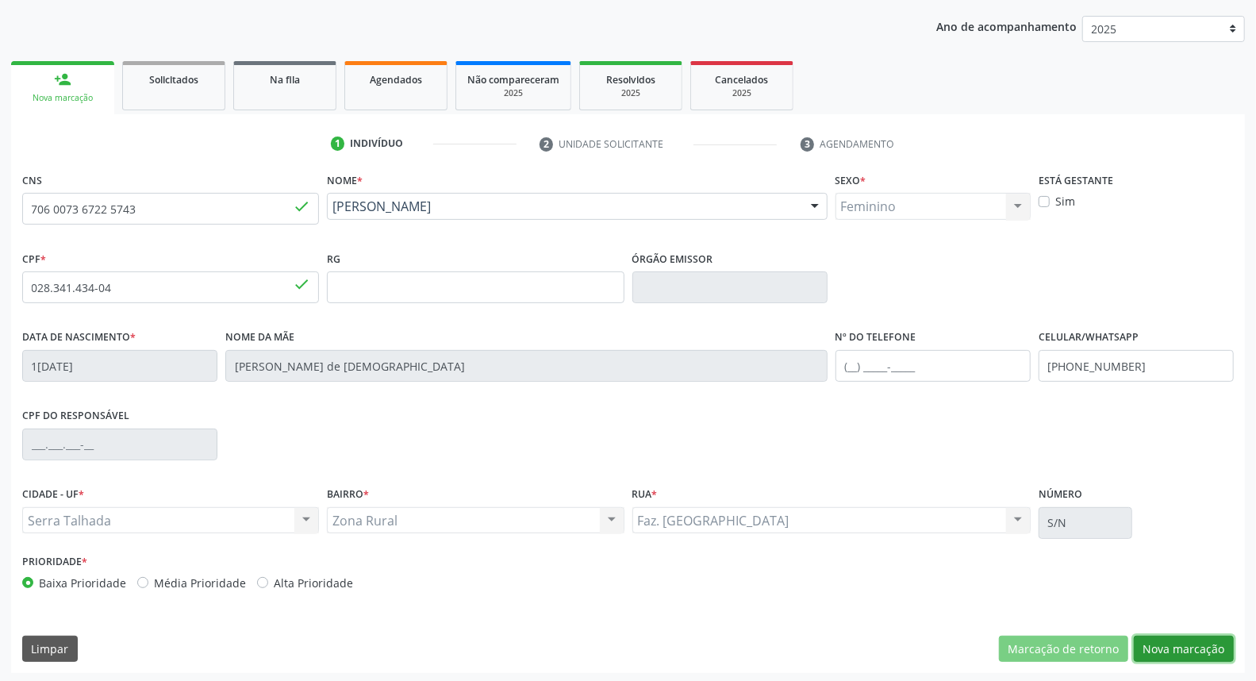
click at [1209, 647] on button "Nova marcação" at bounding box center [1184, 649] width 100 height 27
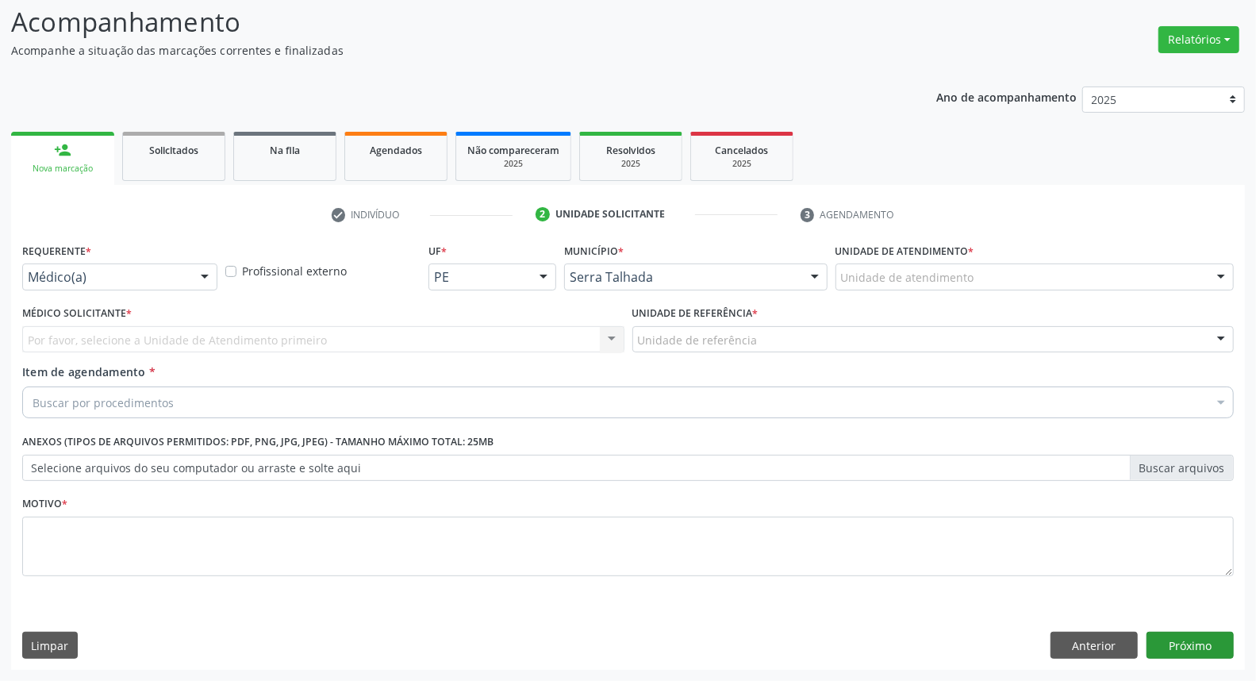
scroll to position [105, 0]
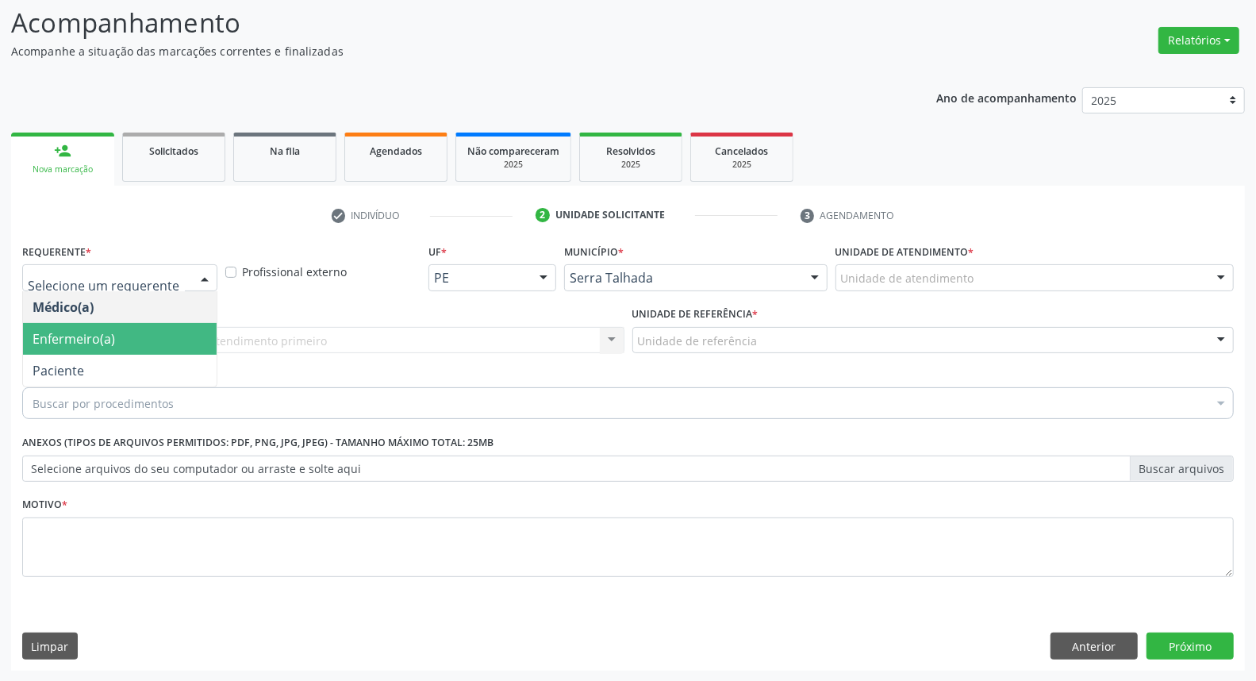
click at [67, 355] on span "Paciente" at bounding box center [120, 371] width 194 height 32
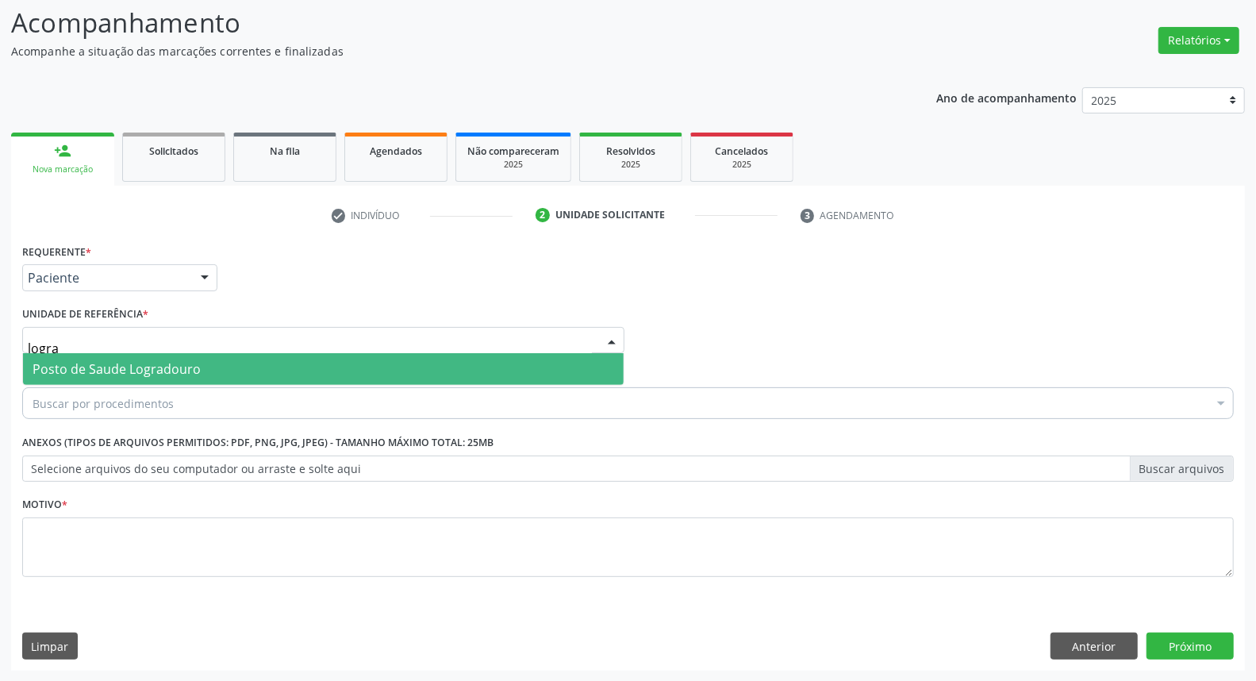
type input "lograd"
click at [121, 360] on span "Posto de Saude Logradouro" at bounding box center [117, 368] width 168 height 17
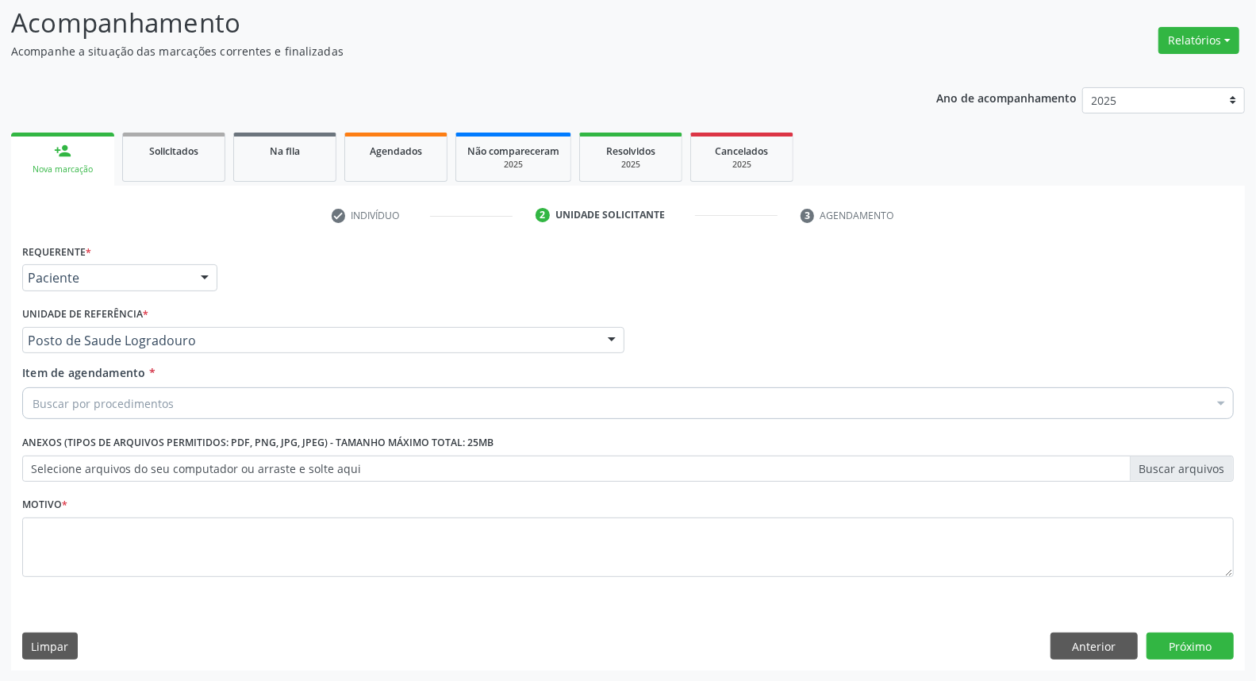
click at [121, 387] on div "Buscar por procedimentos" at bounding box center [628, 403] width 1212 height 32
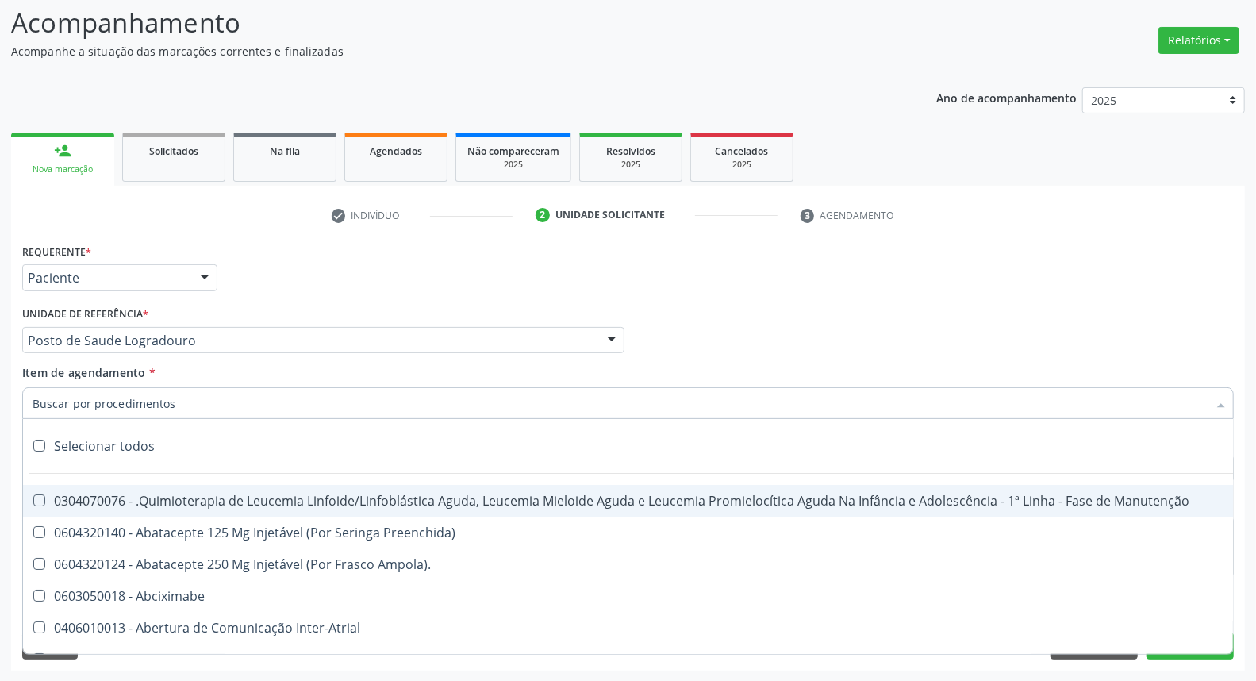
click at [117, 401] on input "Item de agendamento *" at bounding box center [620, 403] width 1175 height 32
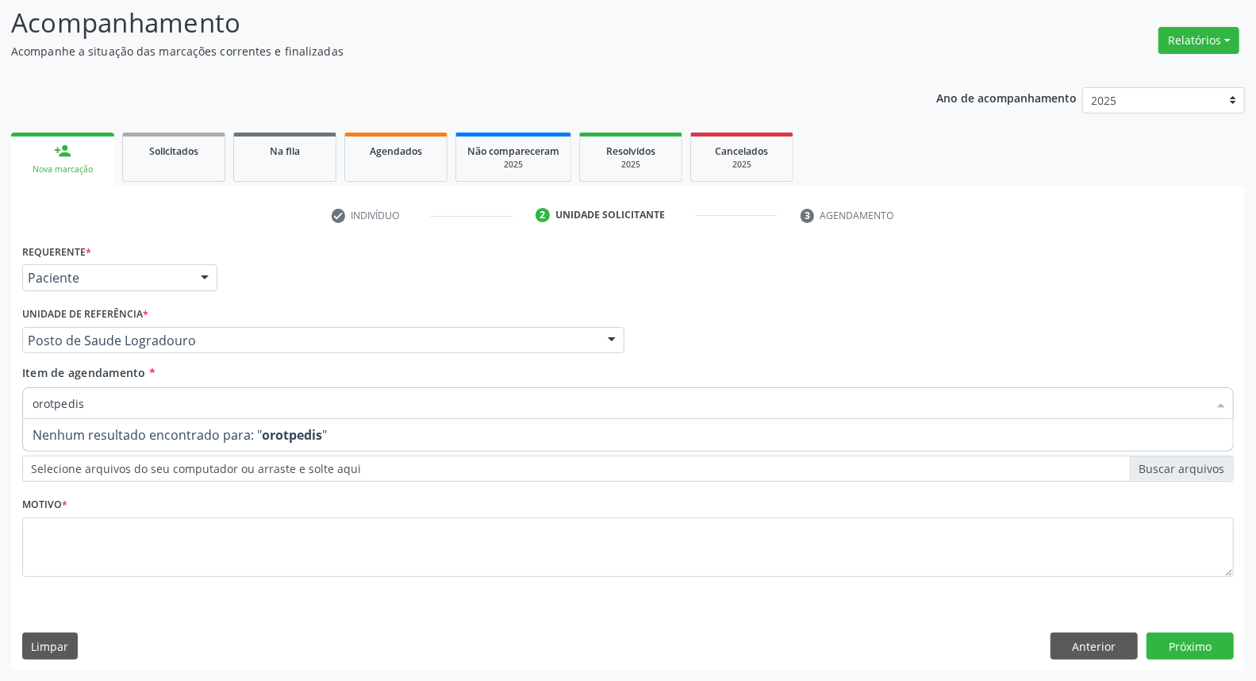
drag, startPoint x: 117, startPoint y: 400, endPoint x: 0, endPoint y: 403, distance: 117.5
click at [0, 403] on div "Acompanhamento Acompanhe a situação das marcações correntes e finalizadas Relat…" at bounding box center [628, 332] width 1256 height 699
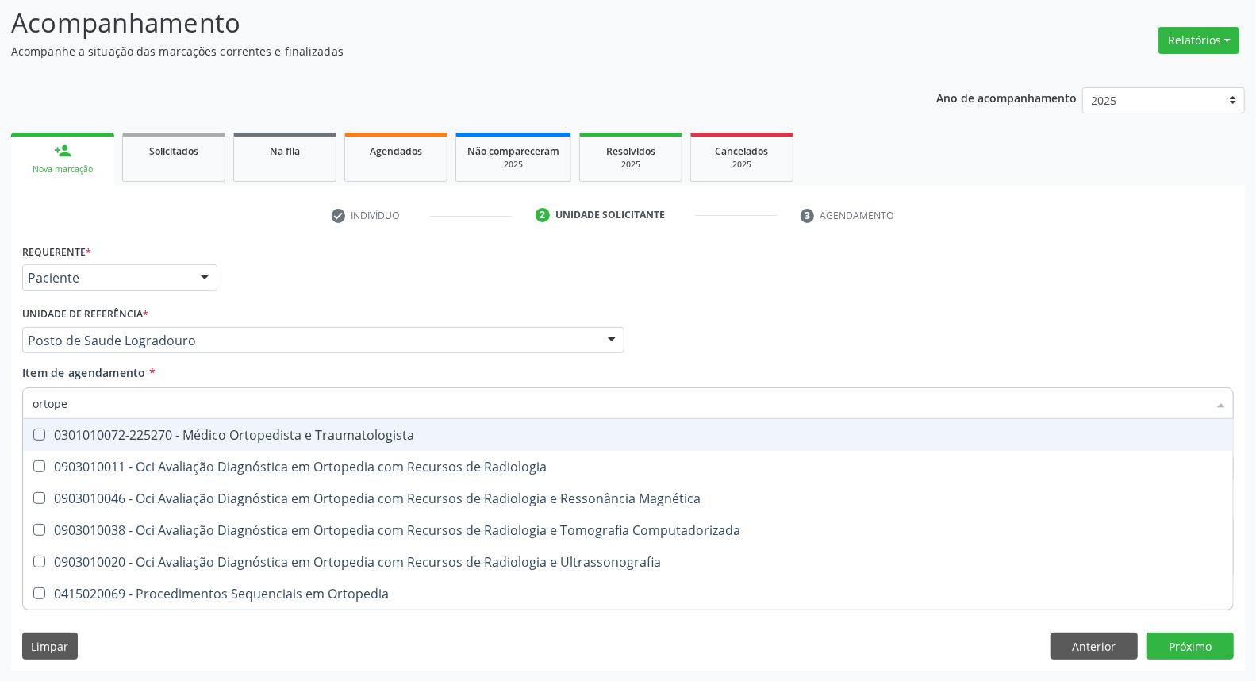
type input "ortoped"
click at [69, 433] on div "0301010072-225270 - Médico Ortopedista e Traumatologista" at bounding box center [628, 434] width 1191 height 13
checkbox Traumatologista "true"
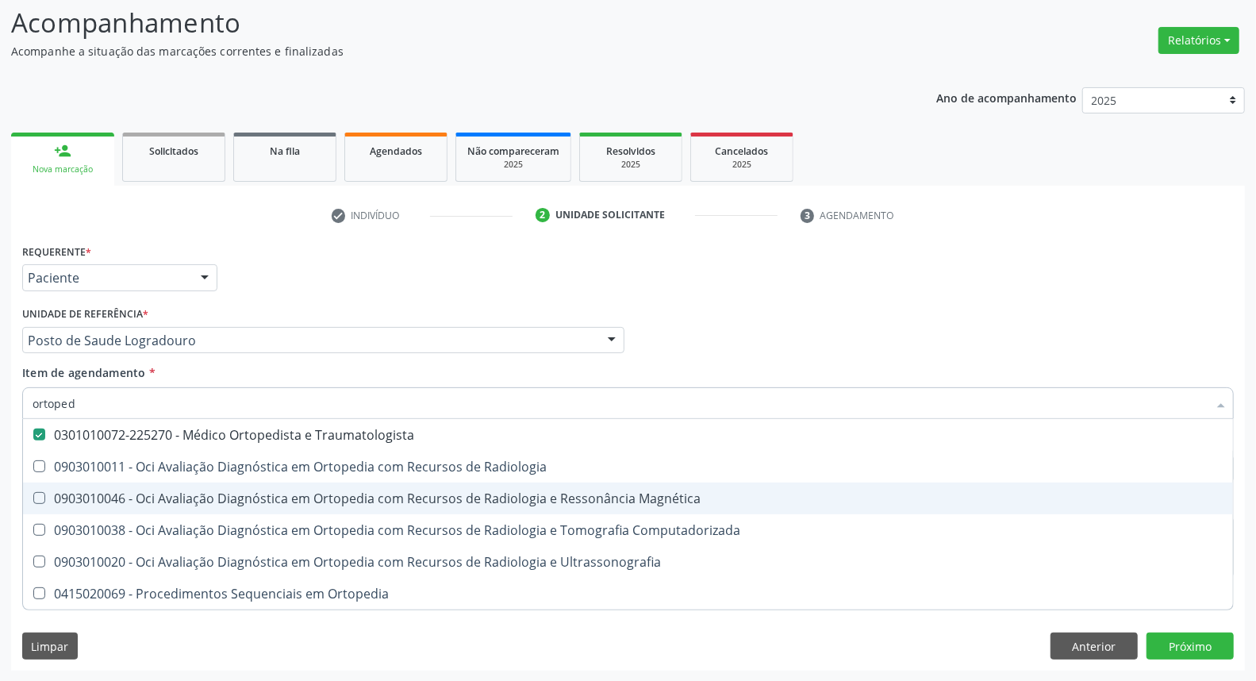
click at [2, 536] on div "Acompanhamento Acompanhe a situação das marcações correntes e finalizadas Relat…" at bounding box center [628, 332] width 1256 height 699
checkbox Radiologia "true"
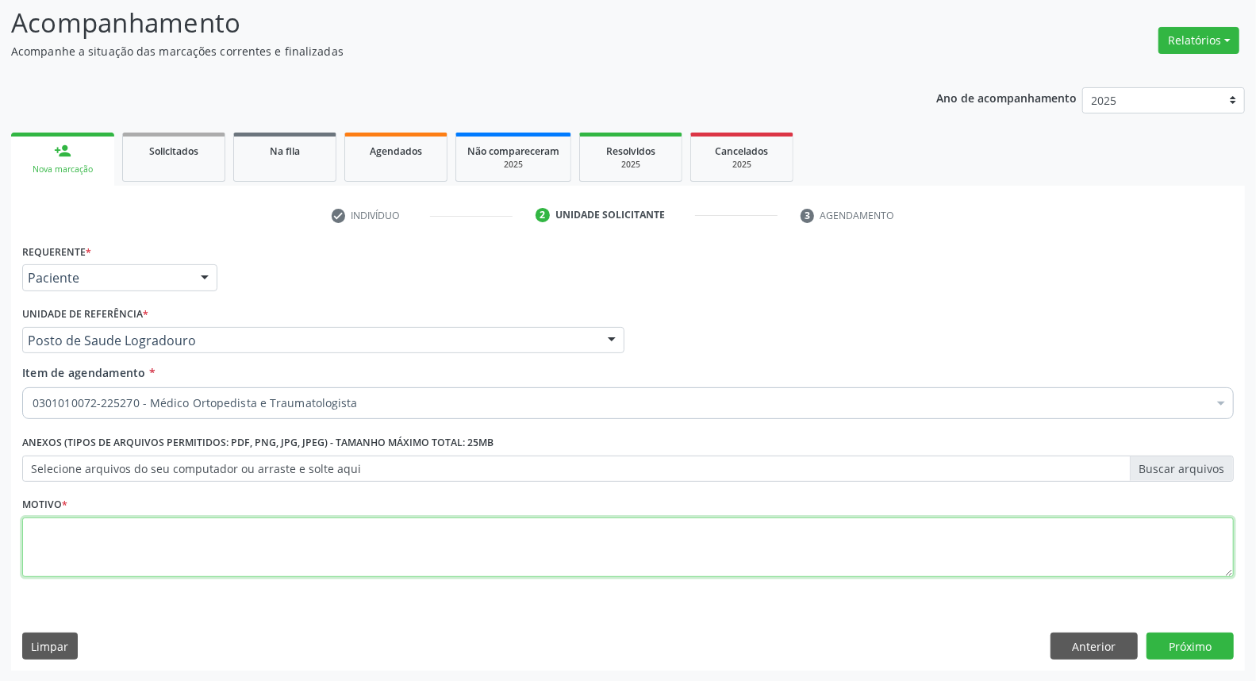
click at [128, 551] on textarea at bounding box center [628, 547] width 1212 height 60
type textarea "*"
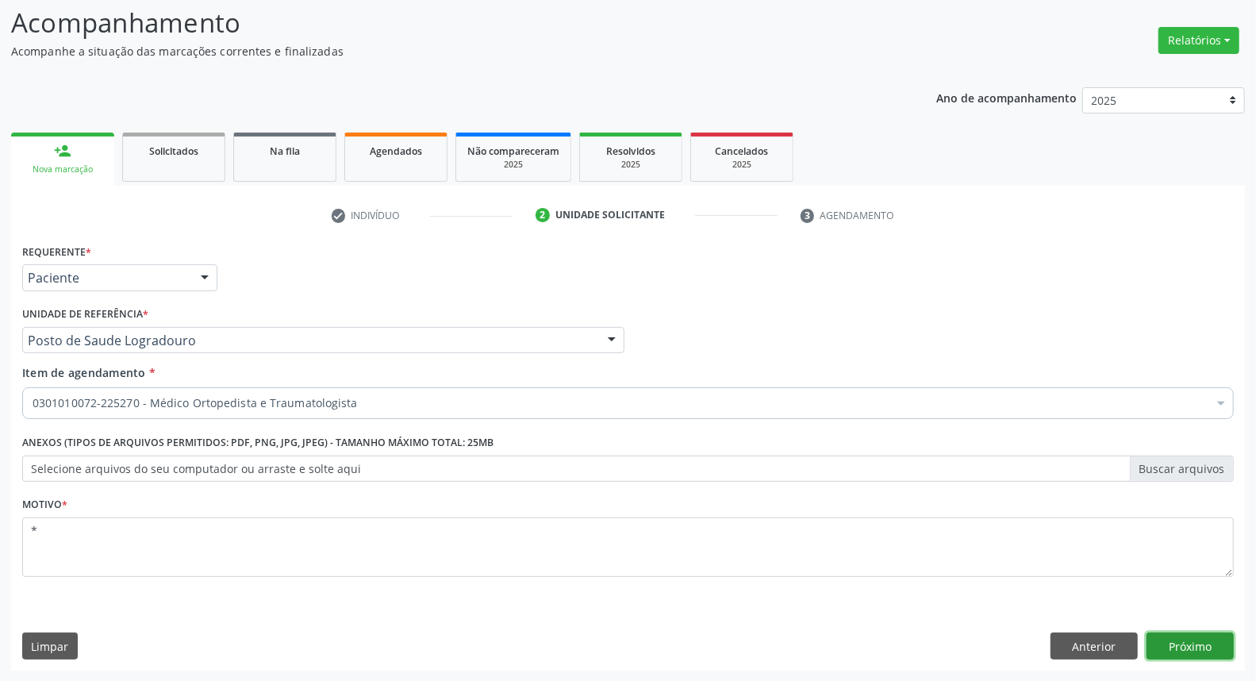
click at [1178, 646] on button "Próximo" at bounding box center [1190, 645] width 87 height 27
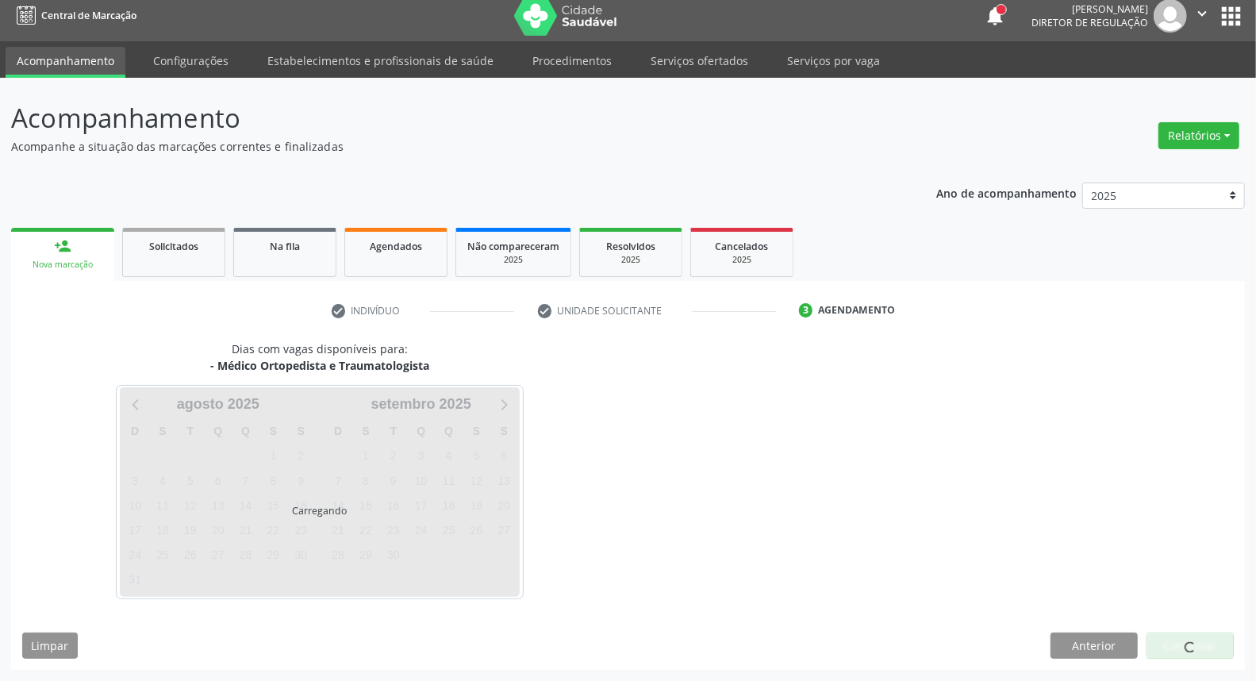
scroll to position [9, 0]
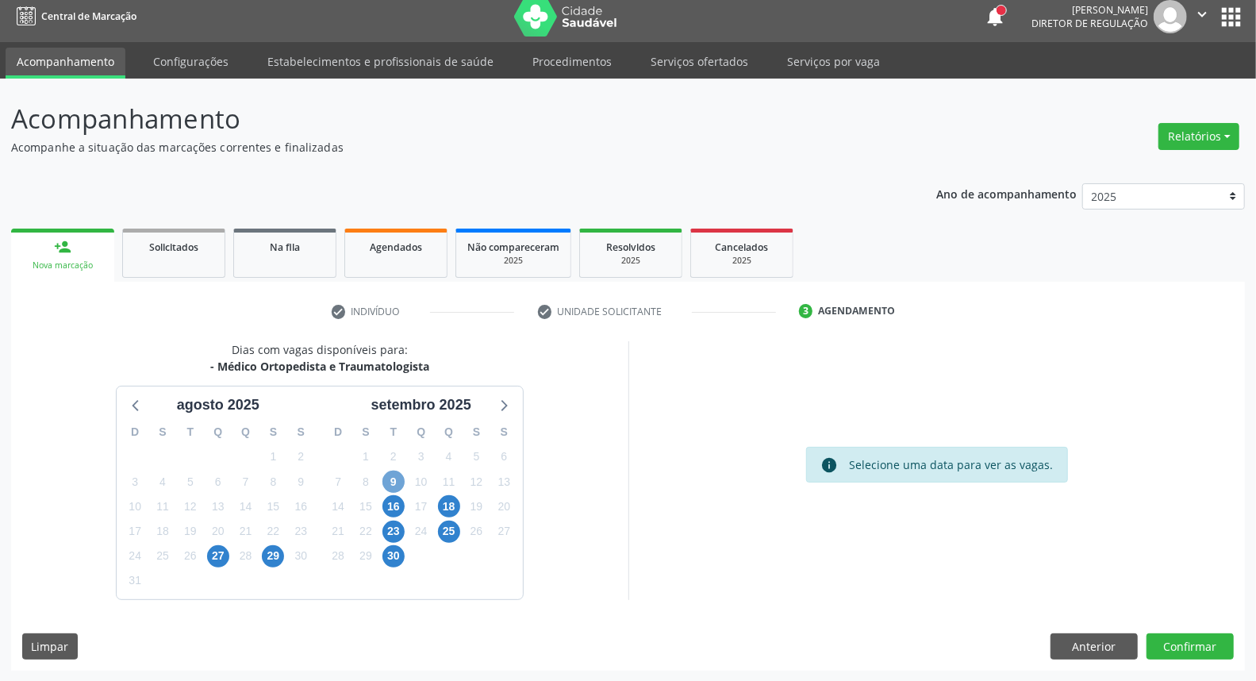
click at [397, 474] on span "9" at bounding box center [393, 482] width 22 height 22
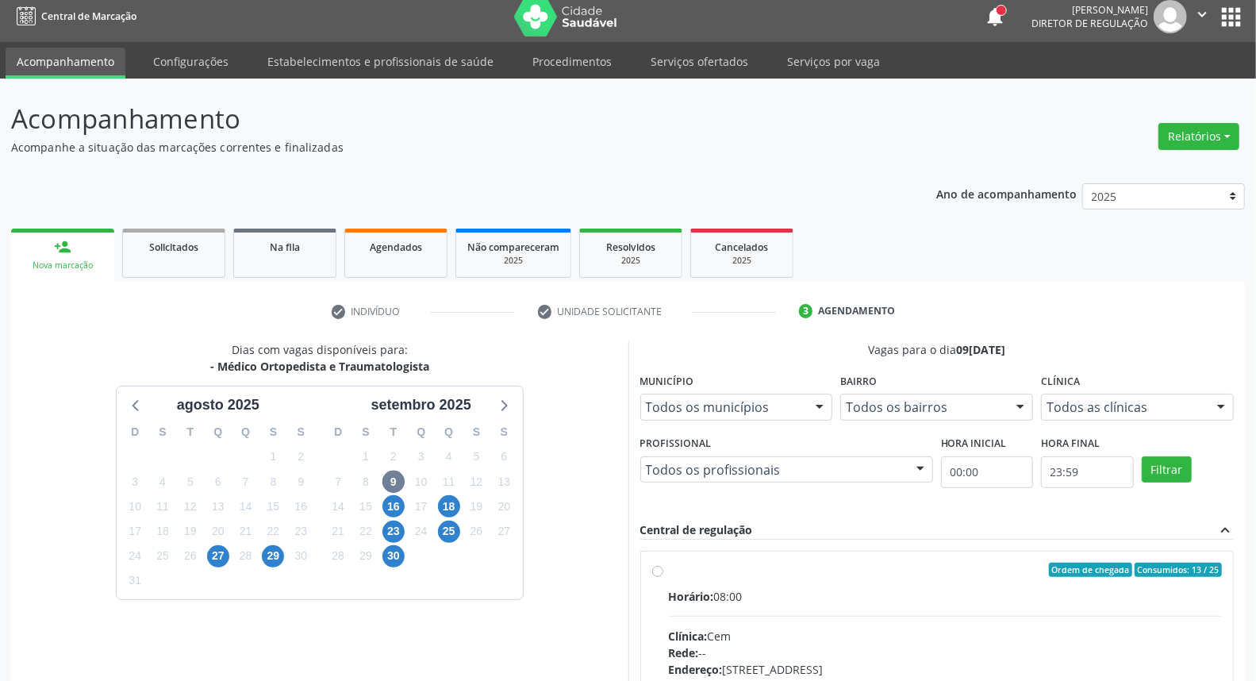
click at [778, 567] on div "Ordem de chegada Consumidos: 13 / 25" at bounding box center [946, 570] width 554 height 14
click at [663, 567] on input "Ordem de chegada Consumidos: 13 / 25 Horário: 08:00 Clínica: Cem Rede: -- Ender…" at bounding box center [657, 570] width 11 height 14
radio input "true"
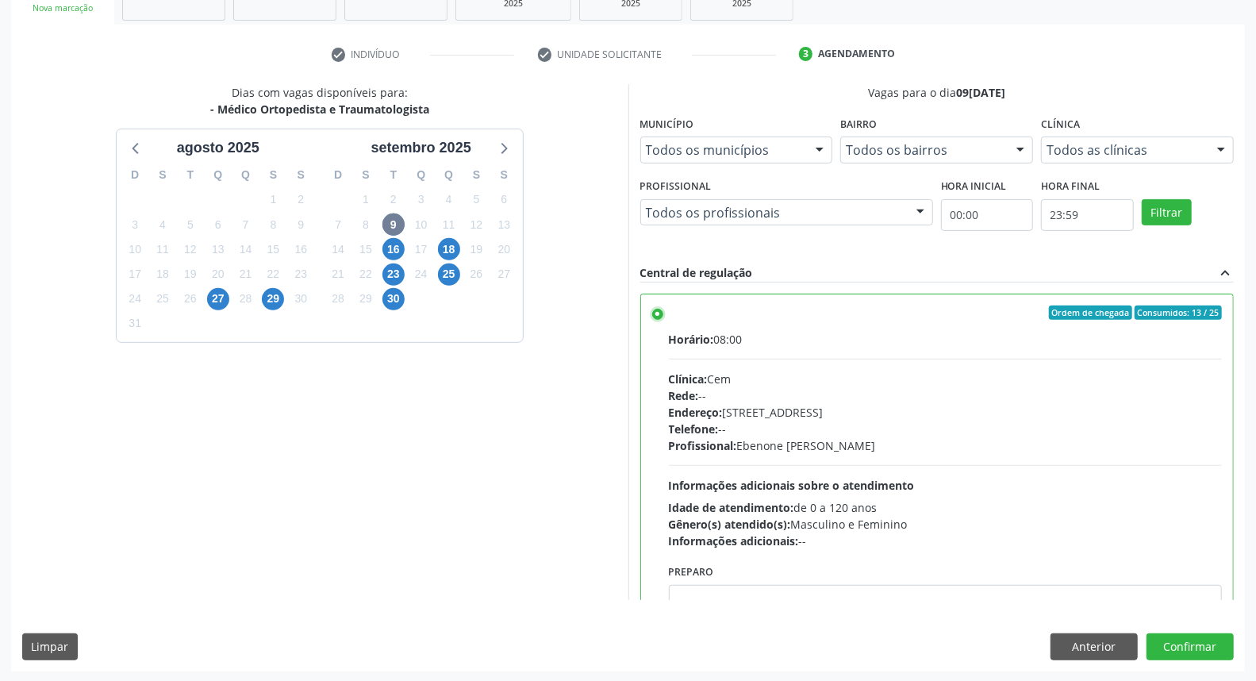
scroll to position [78, 0]
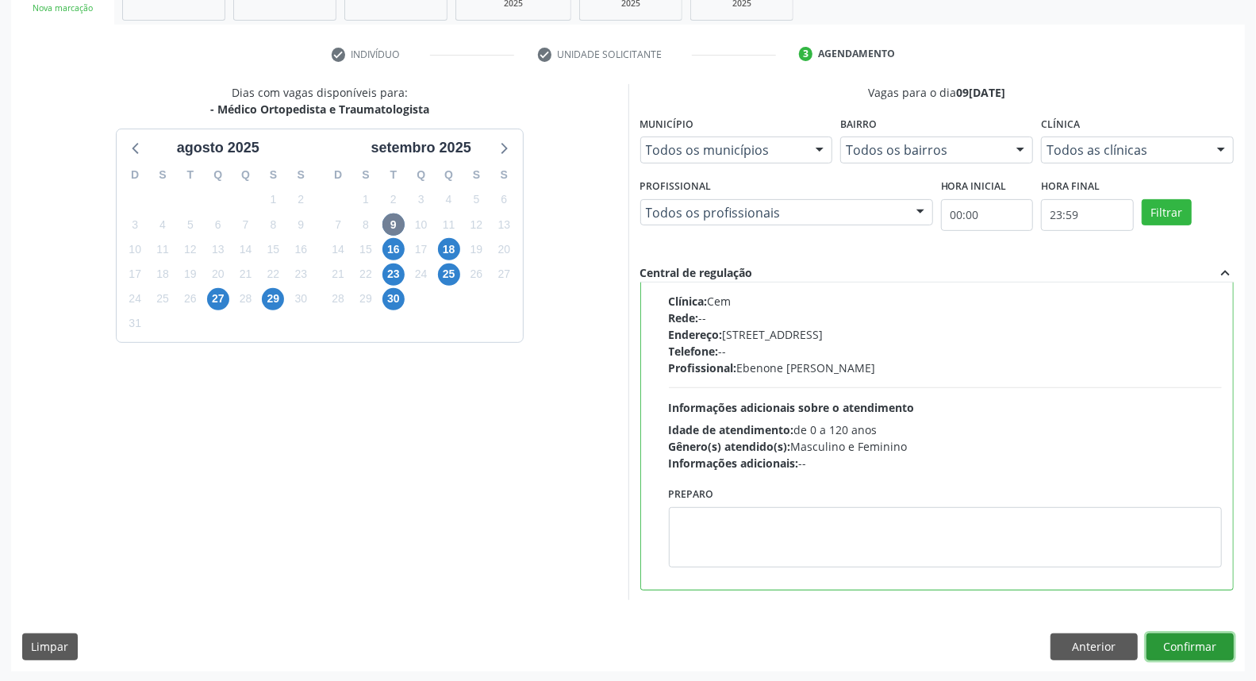
click at [1204, 647] on button "Confirmar" at bounding box center [1190, 646] width 87 height 27
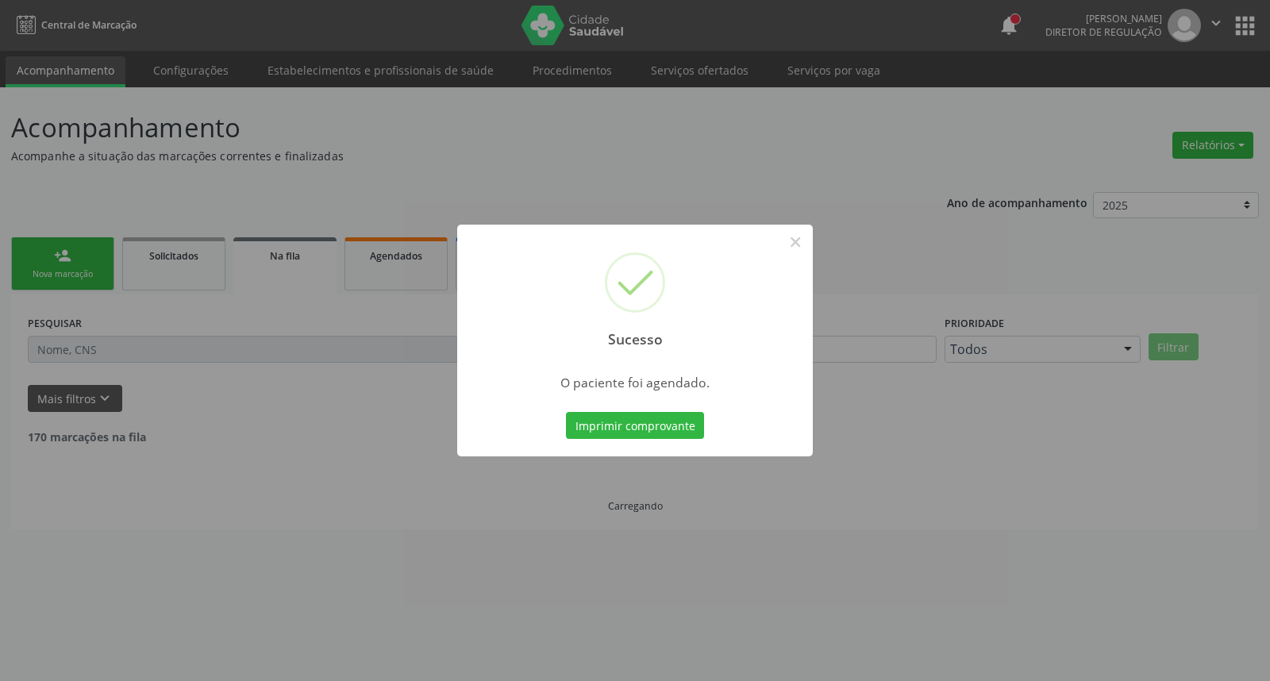
click at [613, 410] on div "Imprimir comprovante Cancel" at bounding box center [635, 425] width 145 height 33
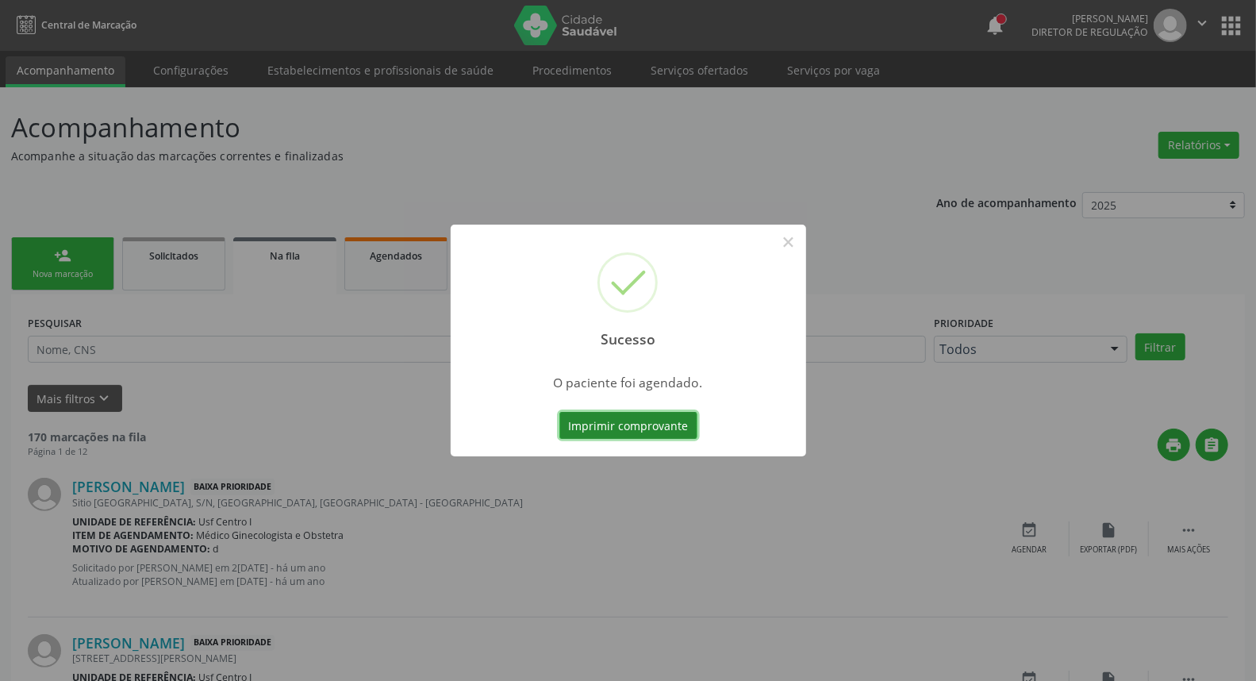
click at [611, 421] on button "Imprimir comprovante" at bounding box center [628, 425] width 138 height 27
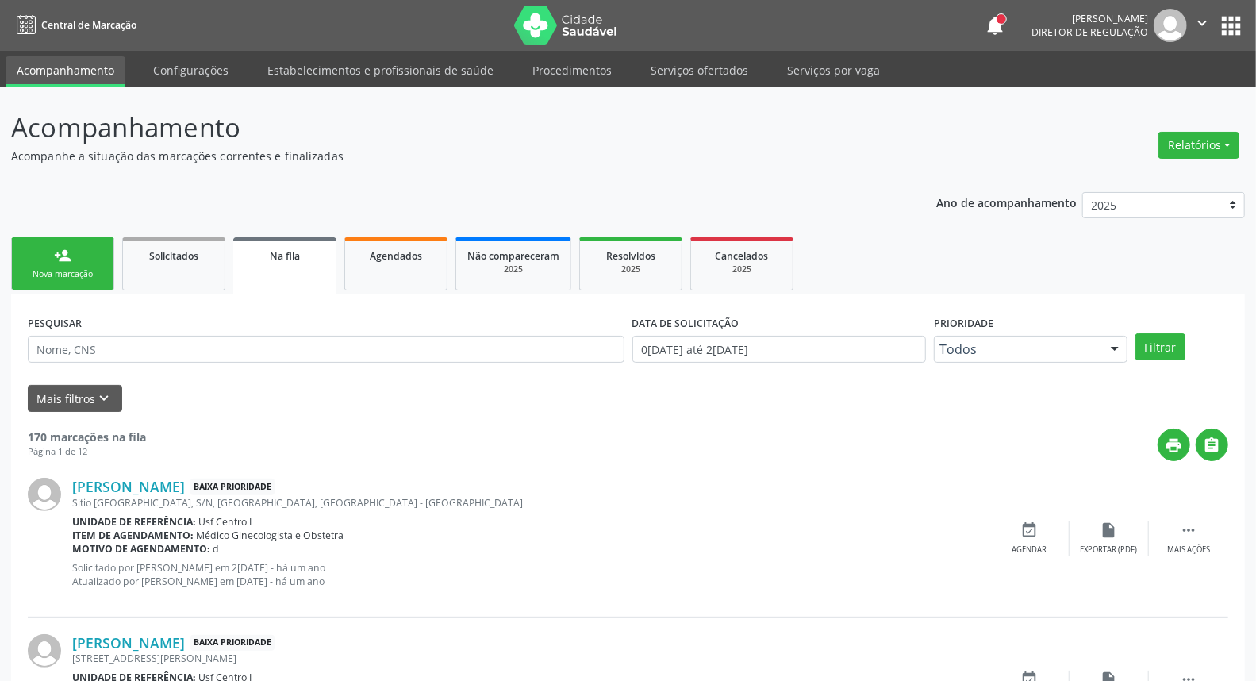
click at [37, 271] on div "Nova marcação" at bounding box center [62, 274] width 79 height 12
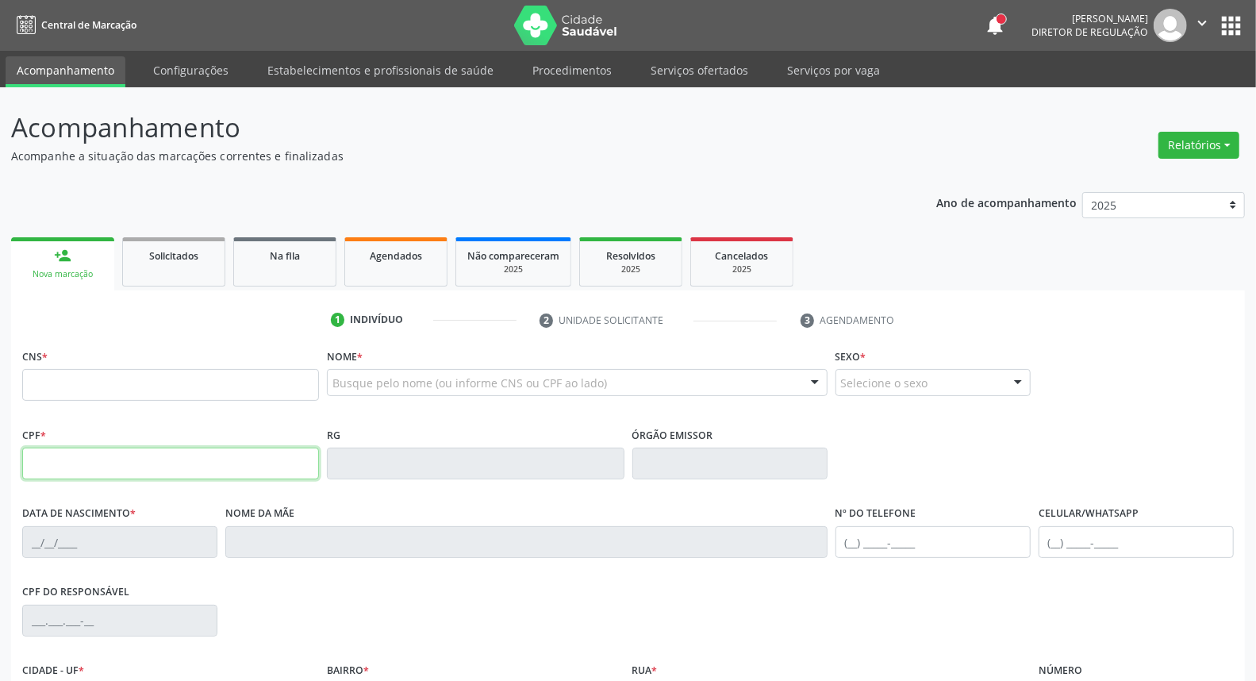
click at [238, 474] on input "text" at bounding box center [170, 464] width 297 height 32
type input "020.668.424-00"
type input "898 0037 3826 1739"
type input "25/11/1975"
type input "Maria das Dores de Andrade"
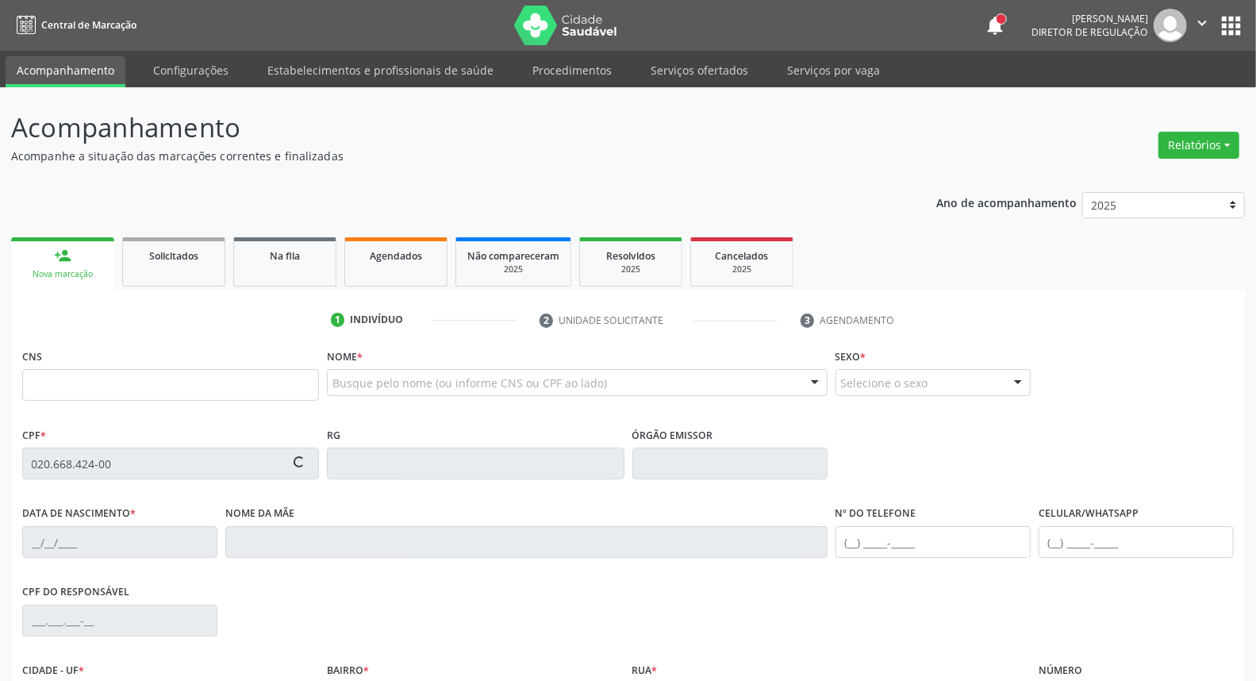
type input "[PHONE_NUMBER]"
type input "S/N"
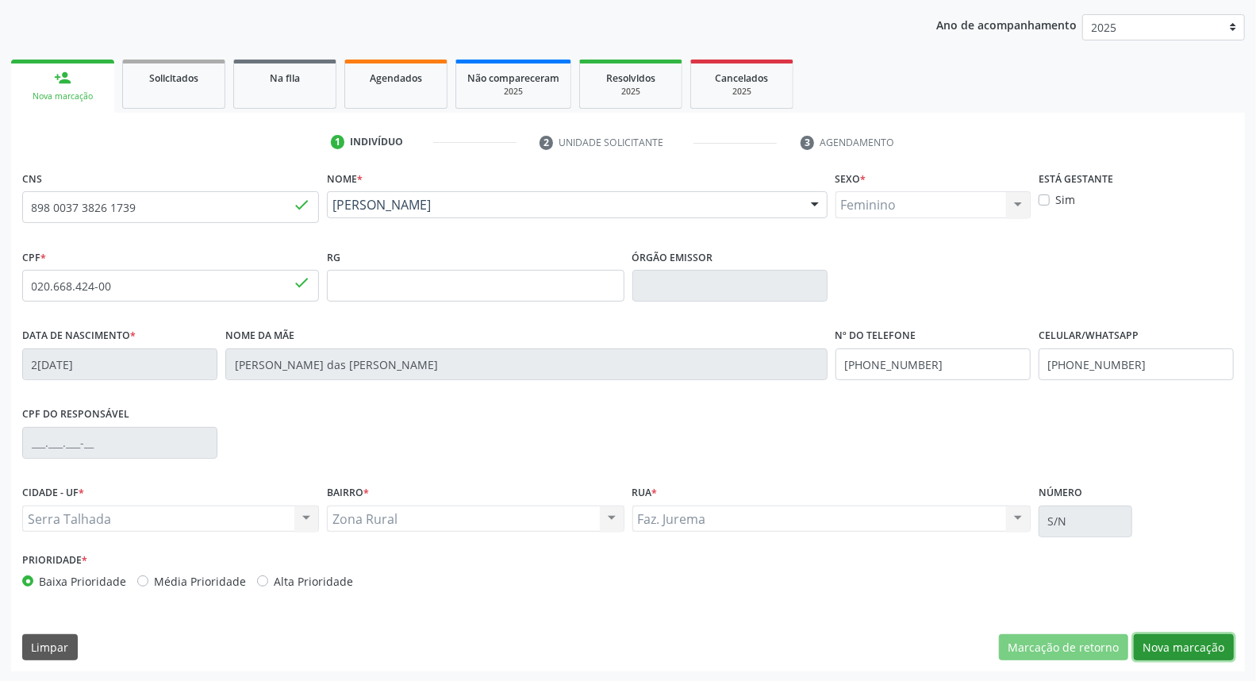
drag, startPoint x: 1168, startPoint y: 641, endPoint x: 1154, endPoint y: 640, distance: 14.4
click at [1166, 641] on button "Nova marcação" at bounding box center [1184, 647] width 100 height 27
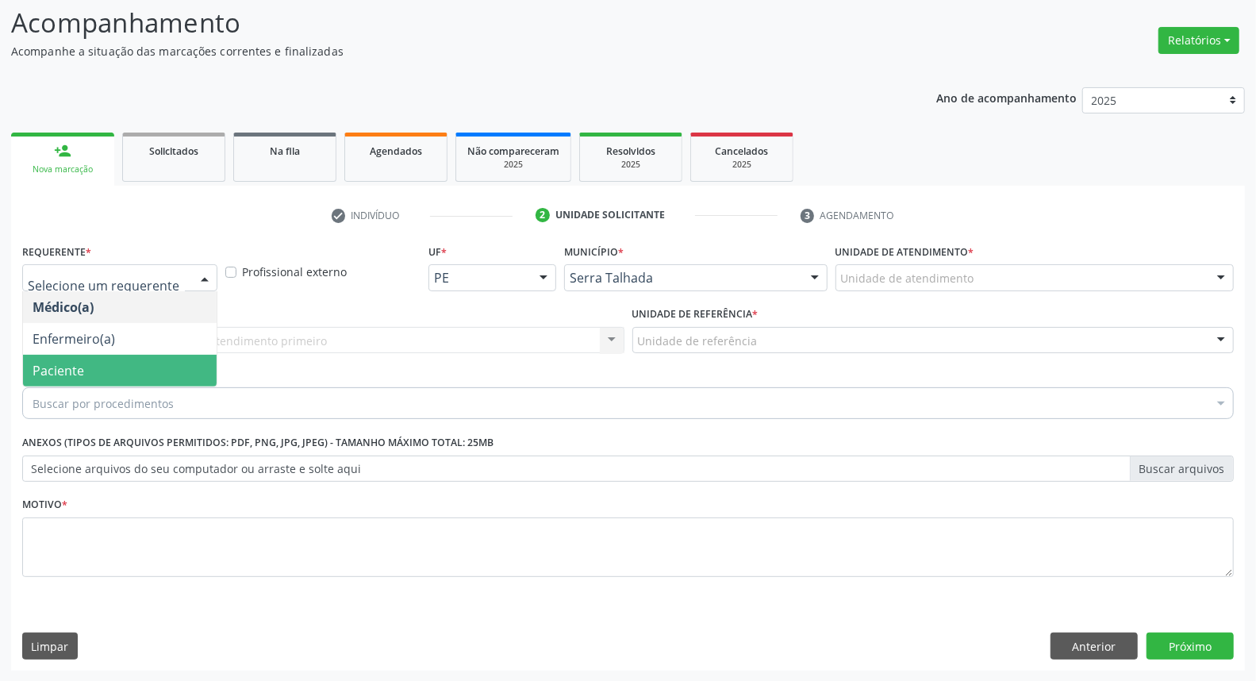
click at [129, 362] on span "Paciente" at bounding box center [120, 371] width 194 height 32
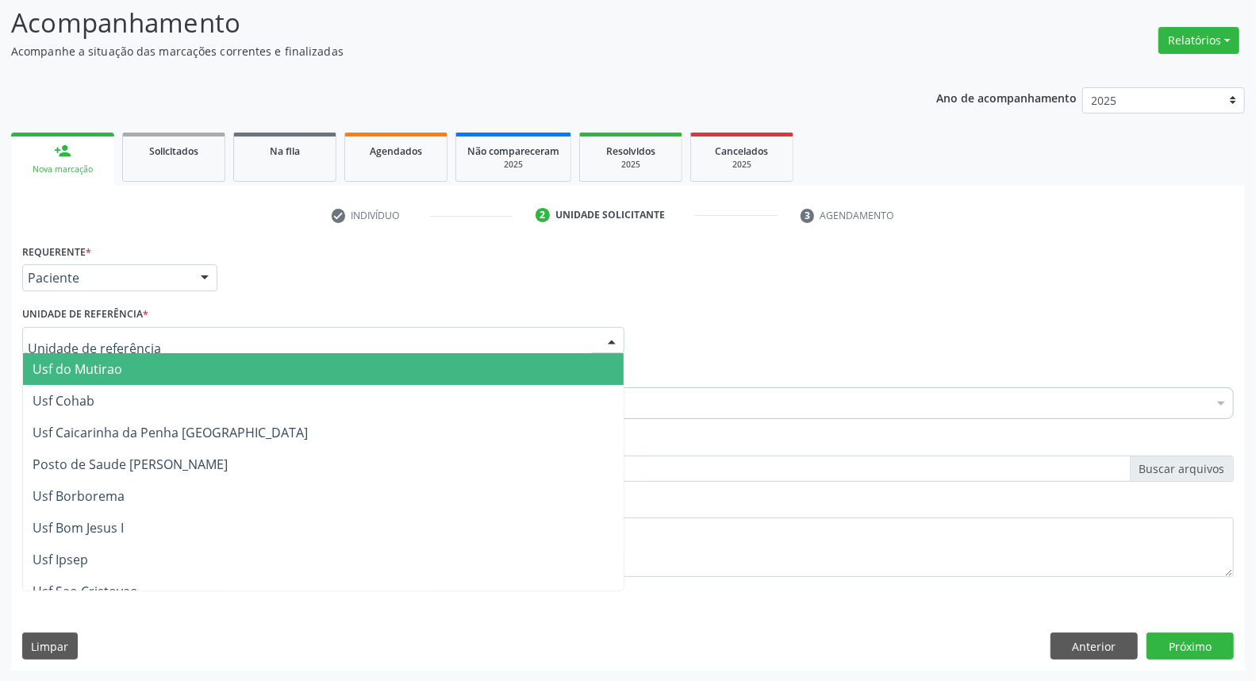
click at [181, 337] on div at bounding box center [323, 340] width 602 height 27
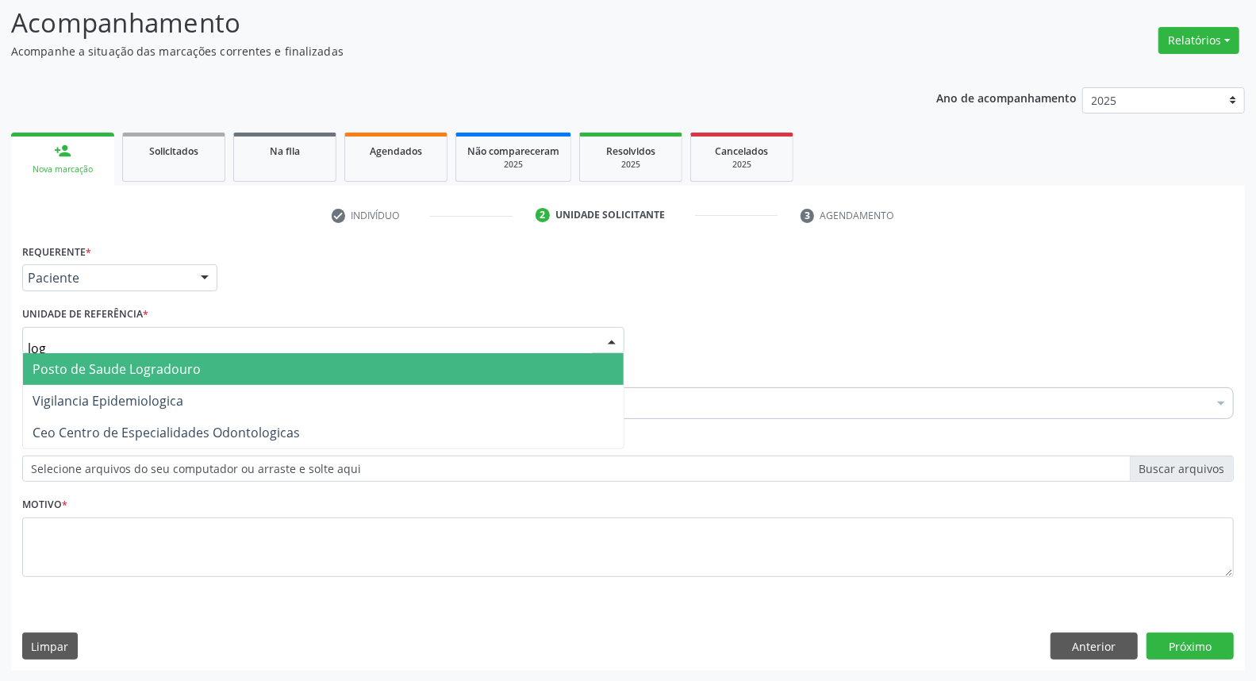
type input "logr"
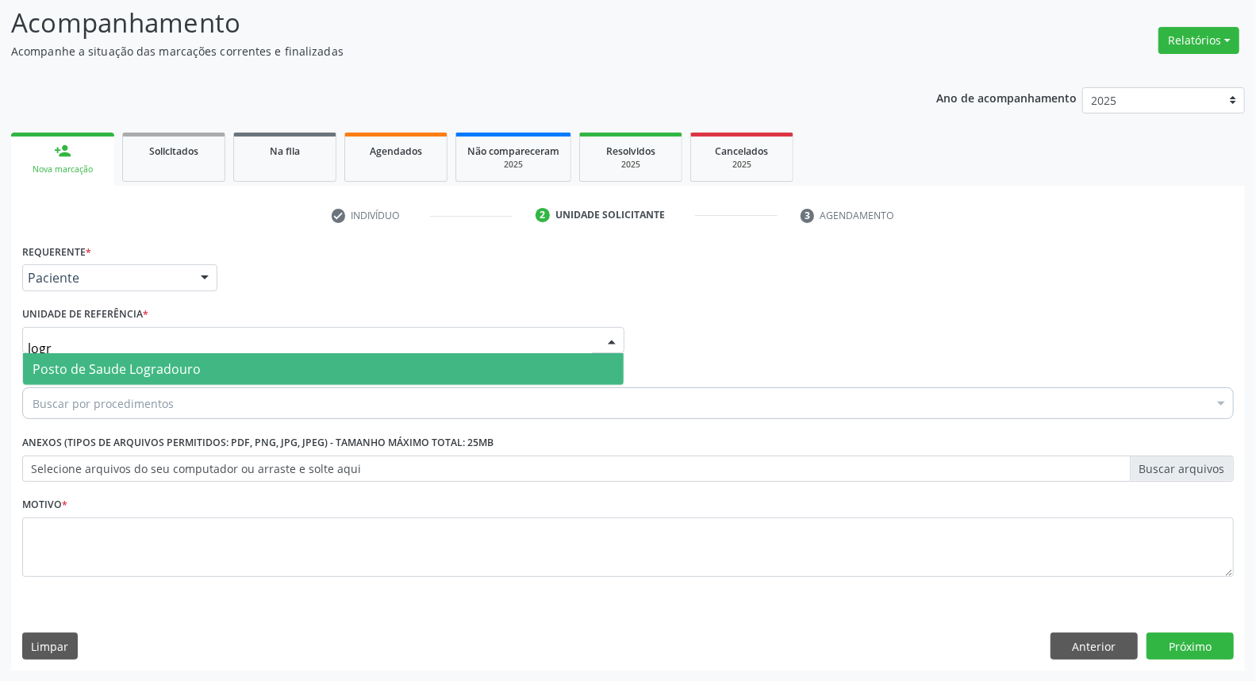
click at [156, 374] on span "Posto de Saude Logradouro" at bounding box center [117, 368] width 168 height 17
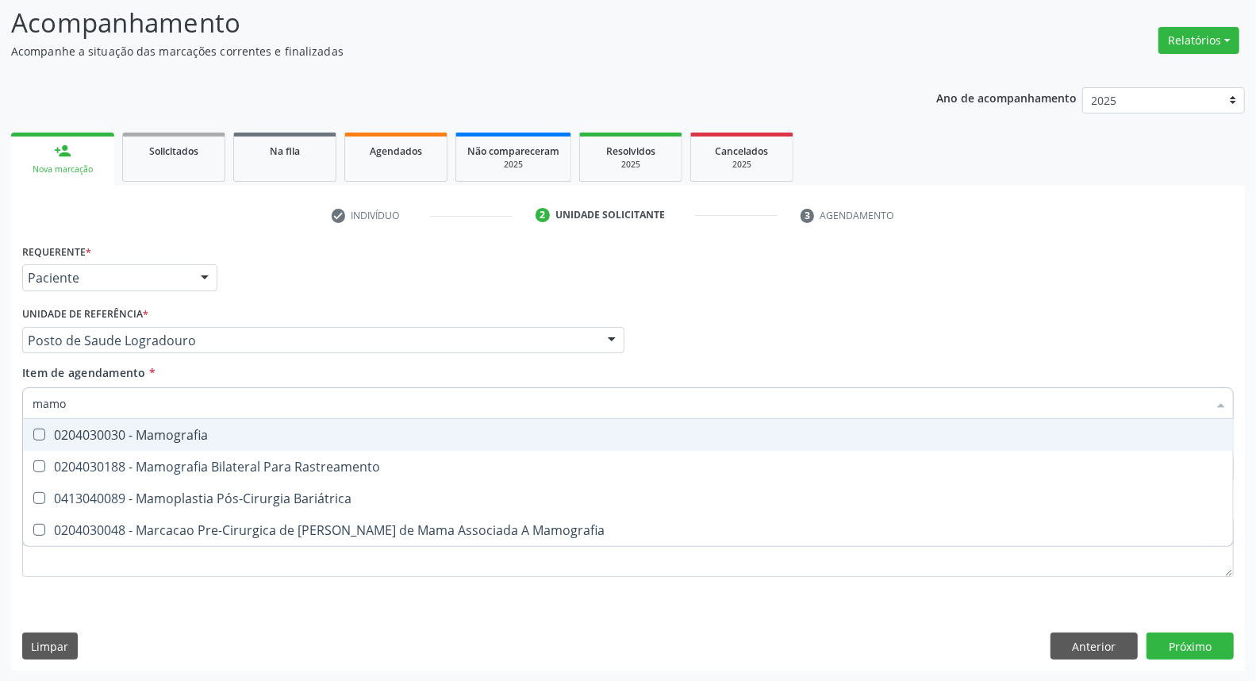
type input "mamog"
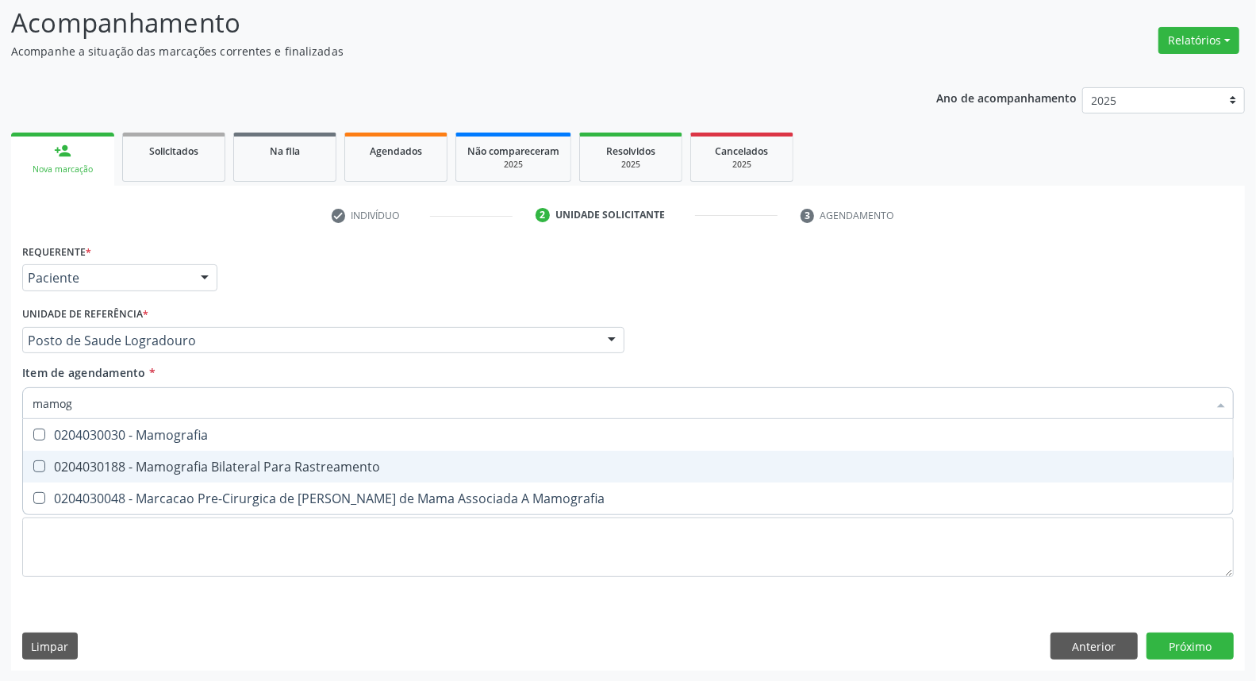
click at [115, 464] on div "0204030188 - Mamografia Bilateral Para Rastreamento" at bounding box center [628, 466] width 1191 height 13
checkbox Rastreamento "true"
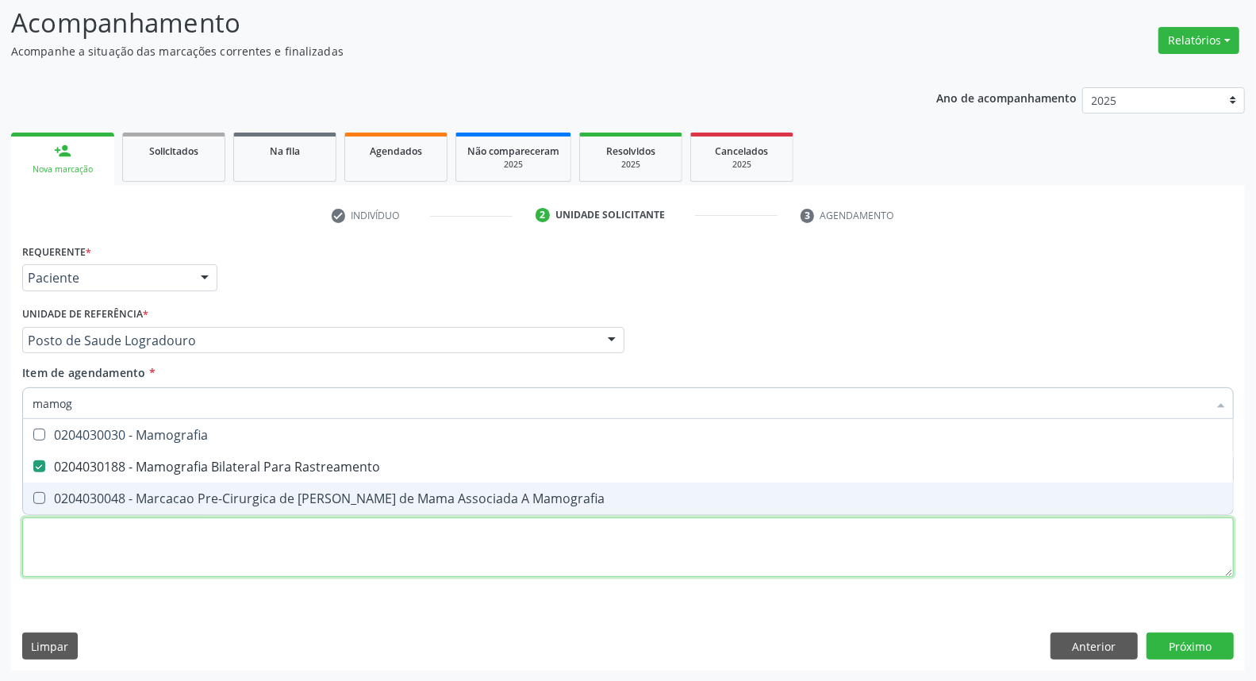
click at [77, 544] on div "Requerente * Paciente Médico(a) Enfermeiro(a) Paciente Nenhum resultado encontr…" at bounding box center [628, 419] width 1212 height 359
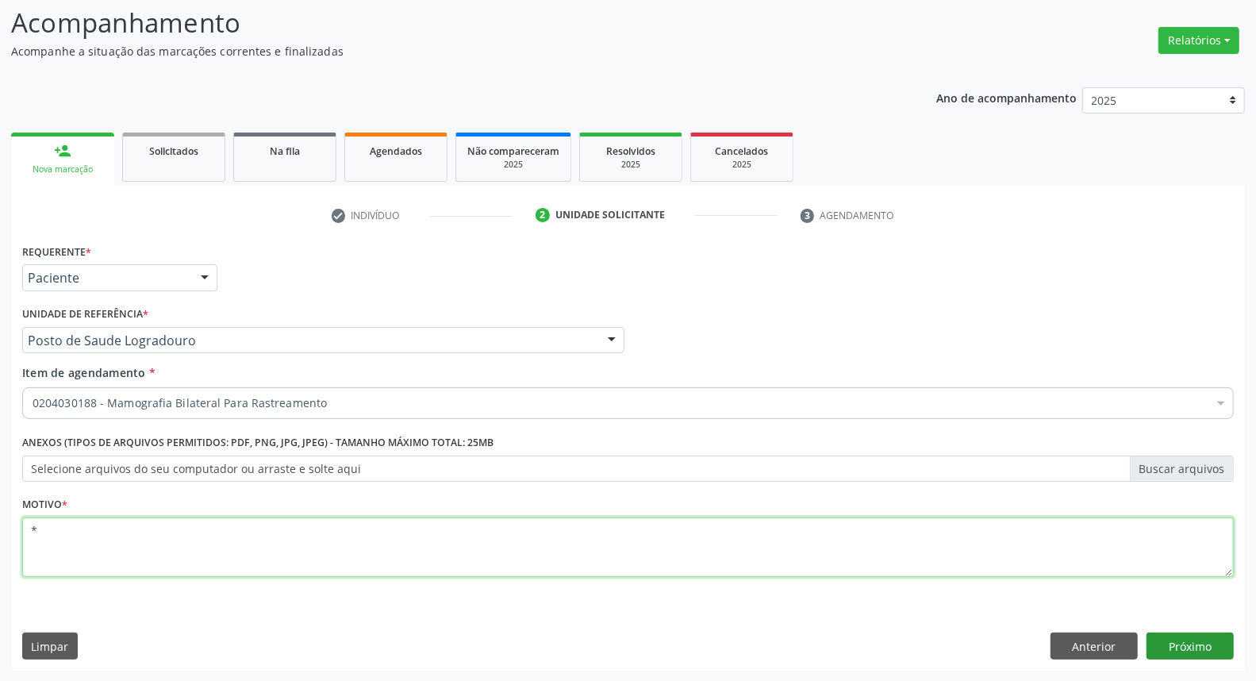
type textarea "*"
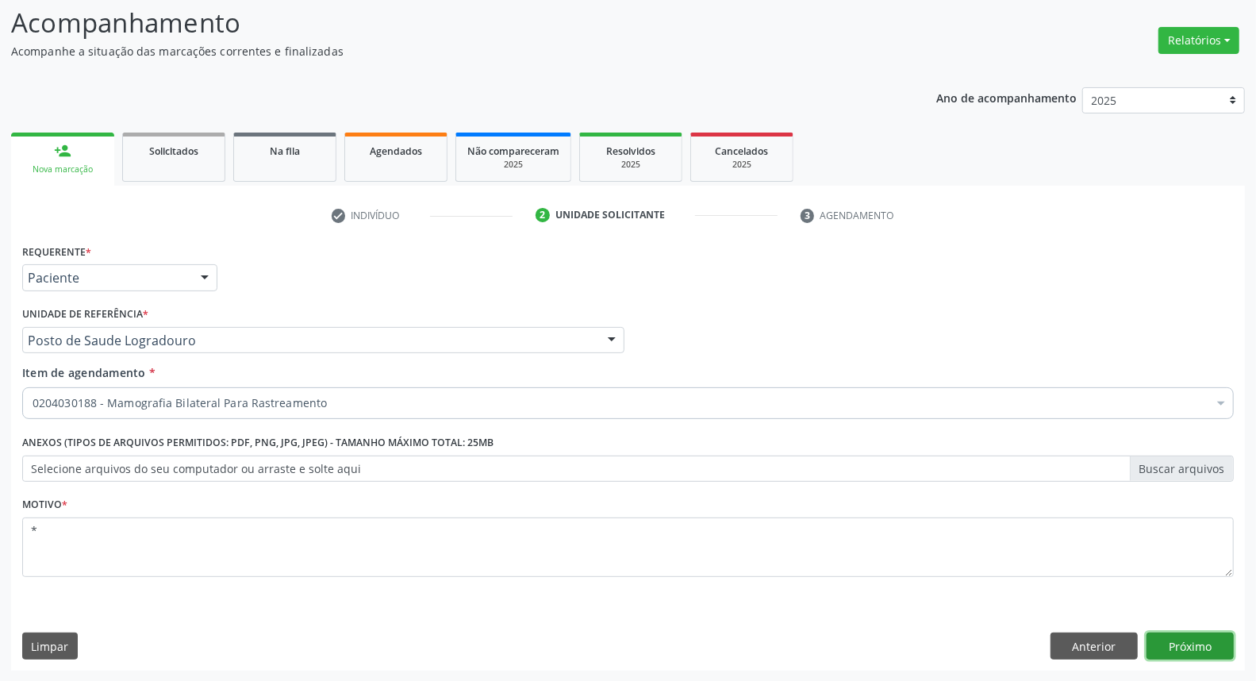
click at [1203, 645] on button "Próximo" at bounding box center [1190, 645] width 87 height 27
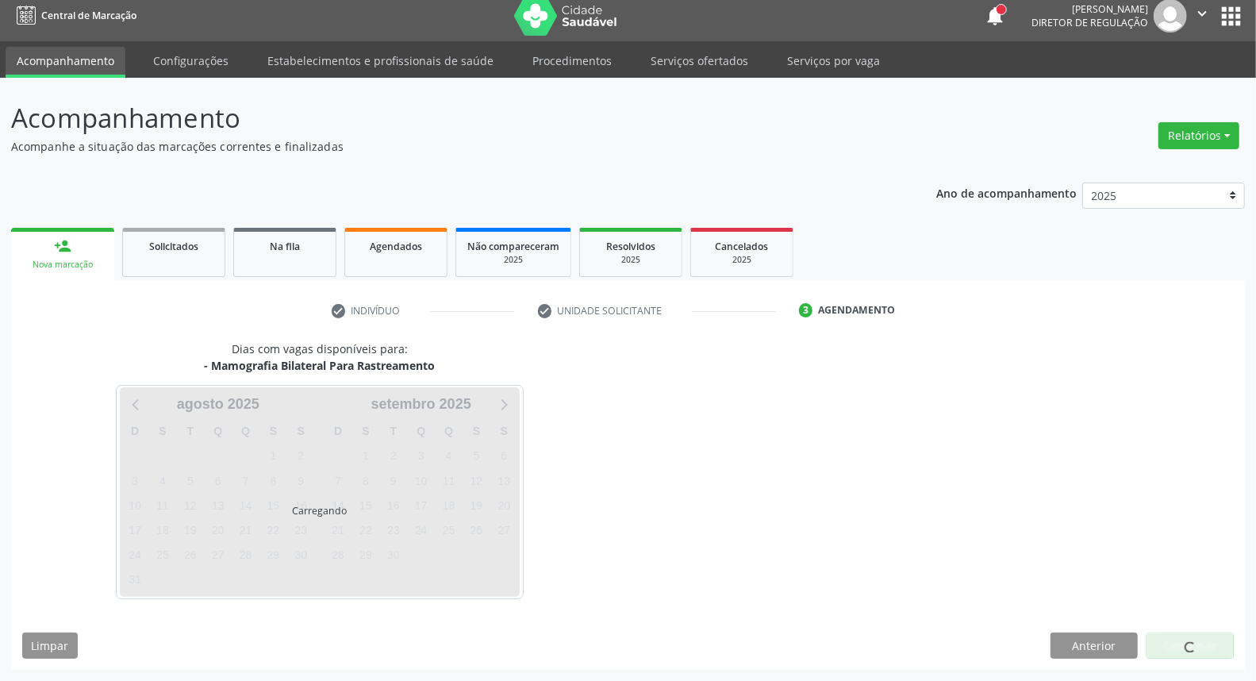
scroll to position [9, 0]
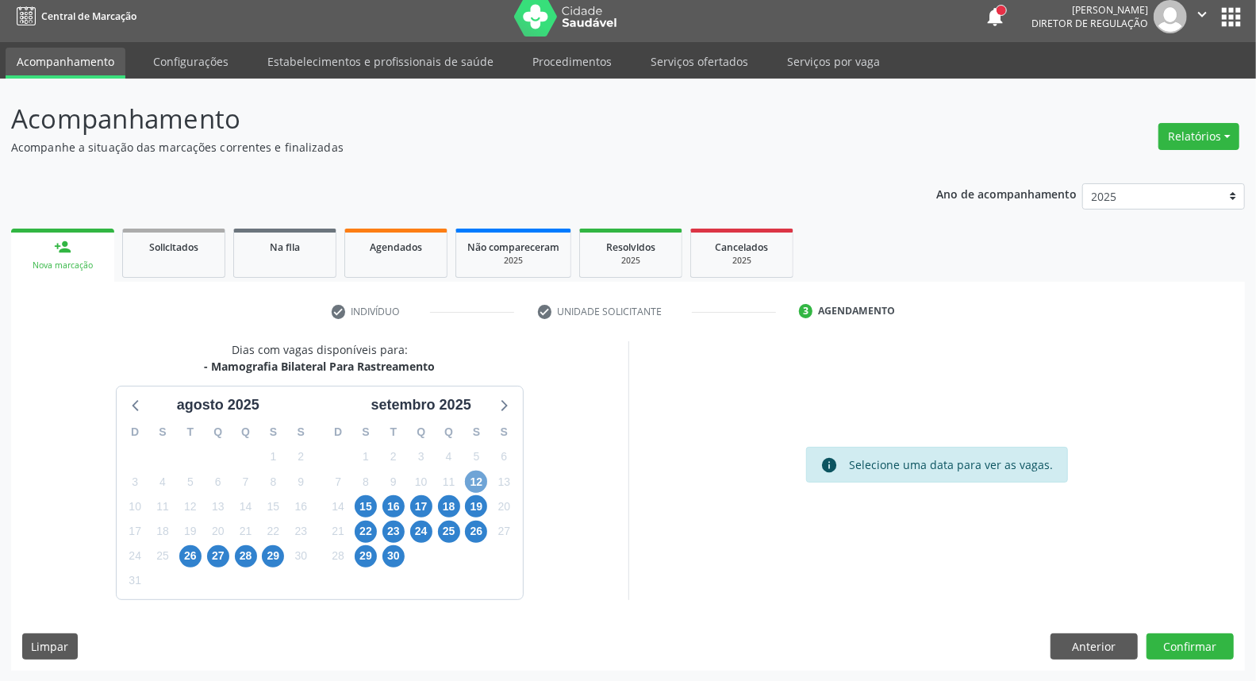
click at [474, 478] on span "12" at bounding box center [476, 482] width 22 height 22
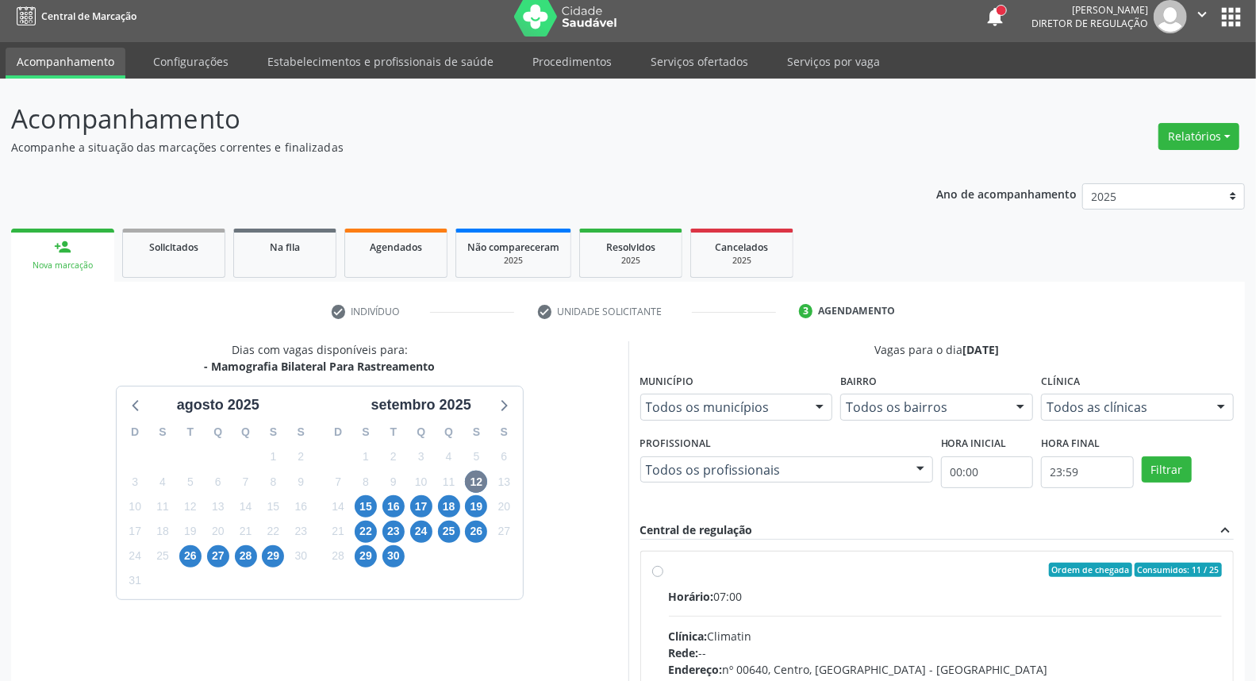
click at [846, 573] on div "Ordem de chegada Consumidos: 11 / 25" at bounding box center [946, 570] width 554 height 14
click at [663, 573] on input "Ordem de chegada Consumidos: 11 / 25 Horário: 07:00 Clínica: Climatin Rede: -- …" at bounding box center [657, 570] width 11 height 14
radio input "true"
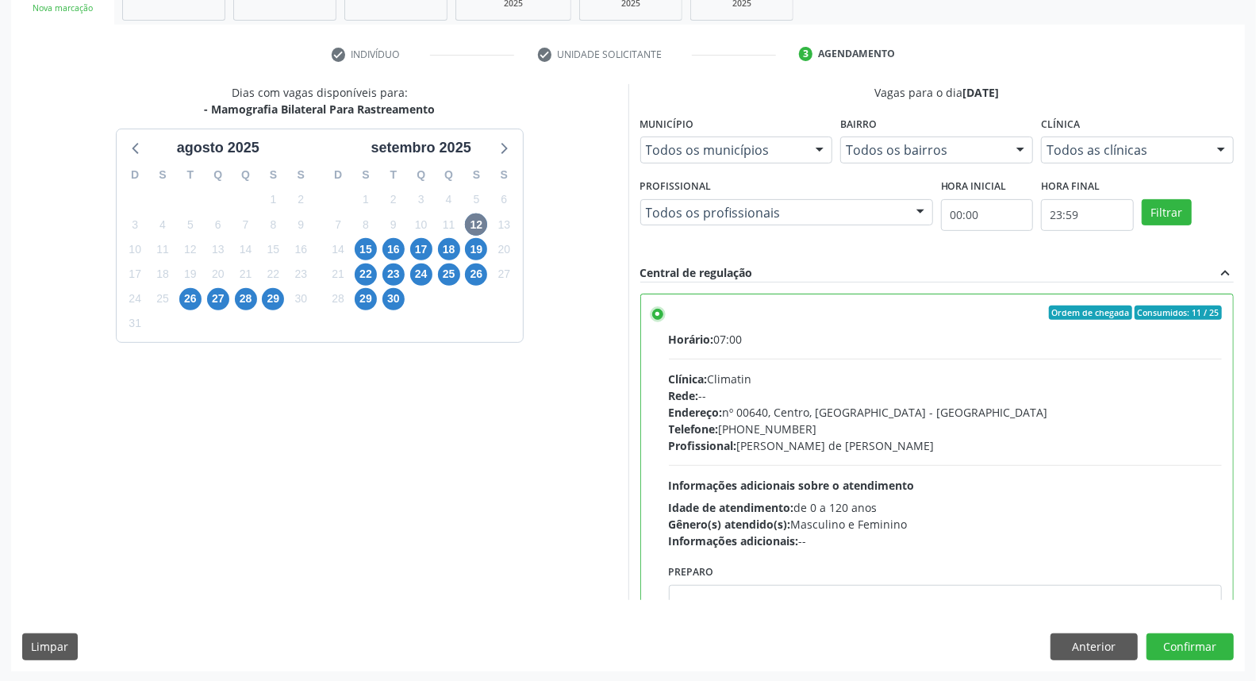
scroll to position [78, 0]
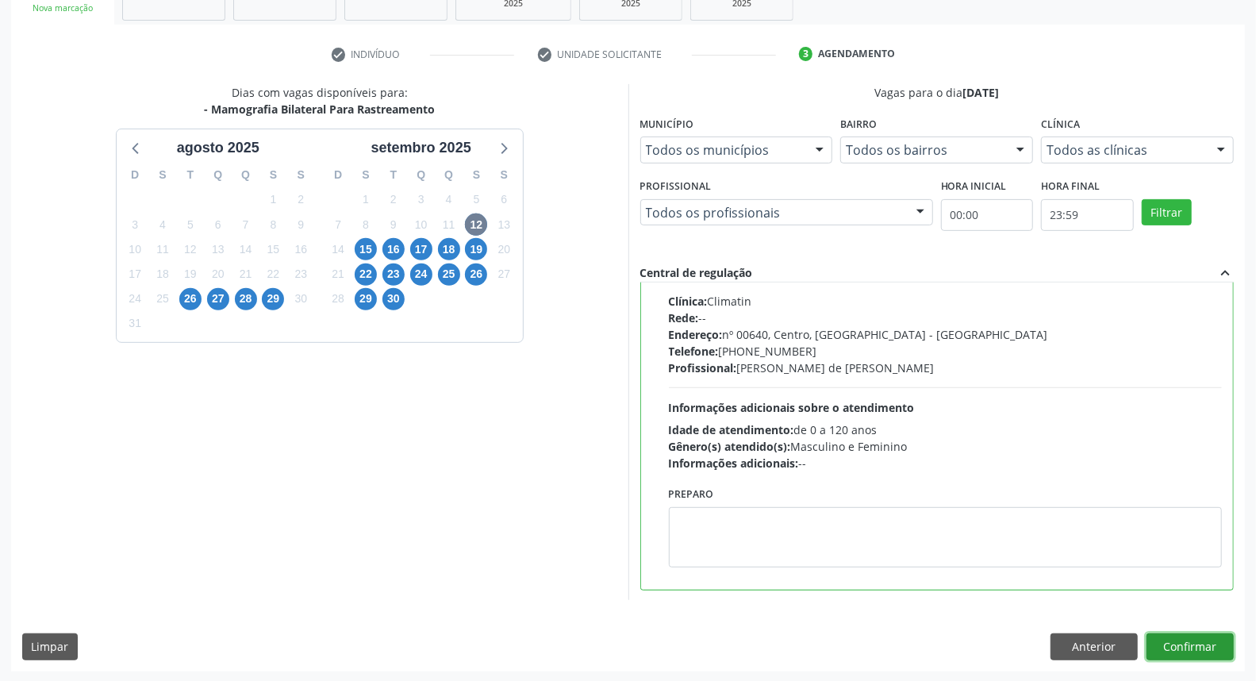
click at [1179, 643] on button "Confirmar" at bounding box center [1190, 646] width 87 height 27
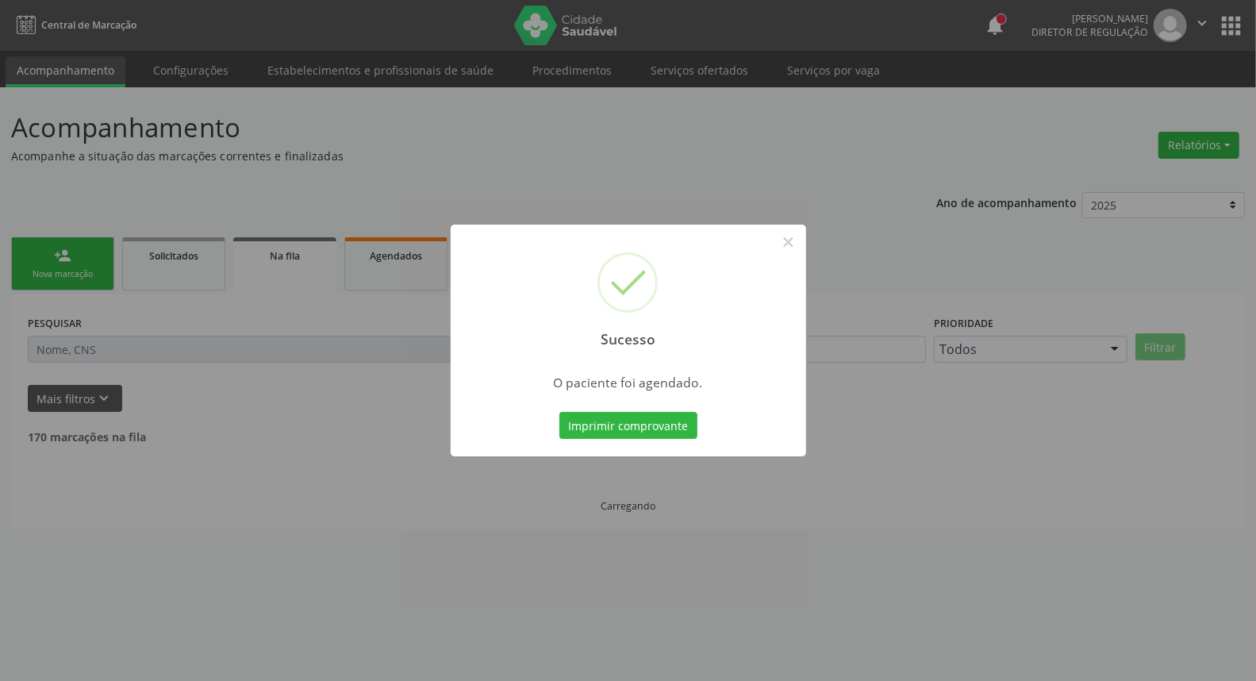
scroll to position [0, 0]
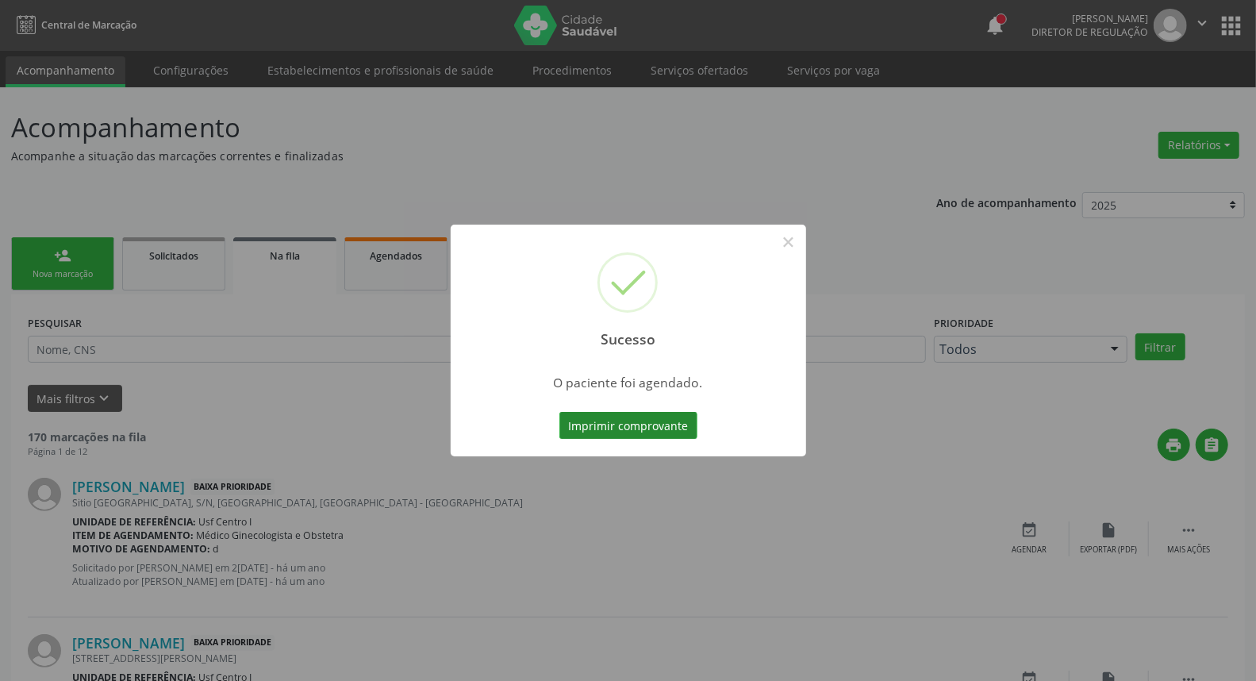
click at [646, 422] on button "Imprimir comprovante" at bounding box center [628, 425] width 138 height 27
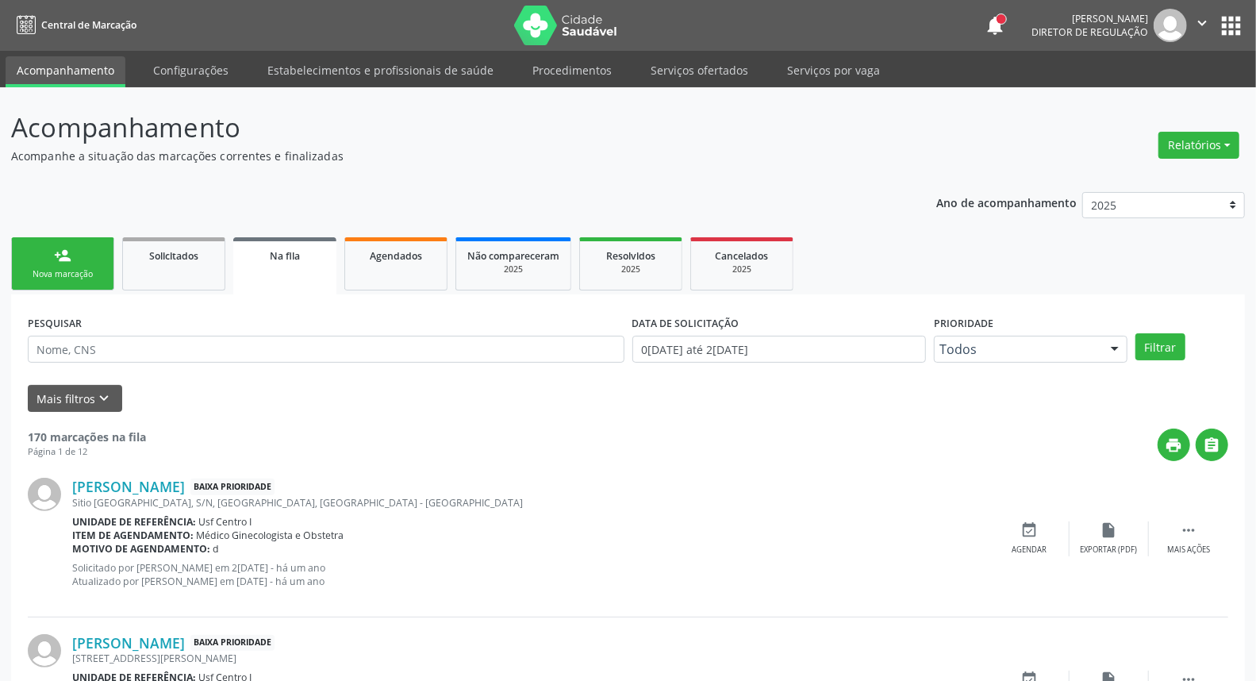
click at [50, 276] on div "Nova marcação" at bounding box center [62, 274] width 79 height 12
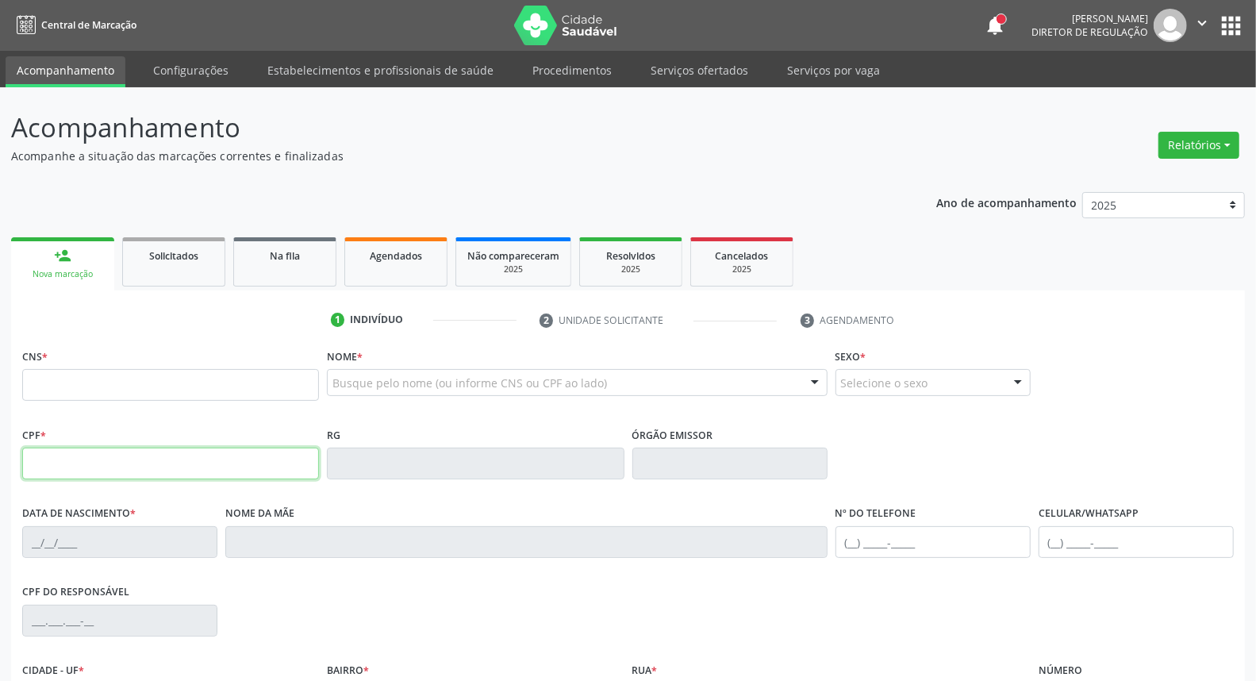
click at [70, 465] on input "text" at bounding box center [170, 464] width 297 height 32
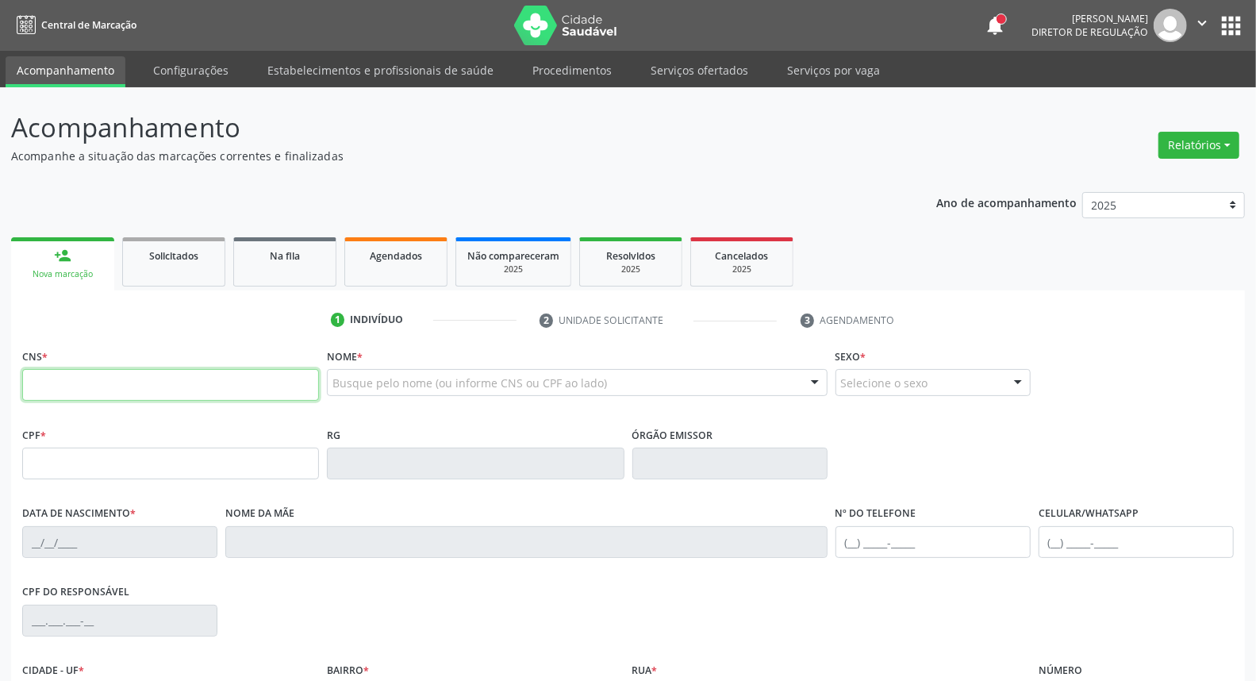
drag, startPoint x: 53, startPoint y: 394, endPoint x: 53, endPoint y: 381, distance: 12.7
click at [53, 394] on input "text" at bounding box center [170, 385] width 297 height 32
type input "700 3089 4187 8634"
type input "17/04/1962"
type input "Francisca Antonia"
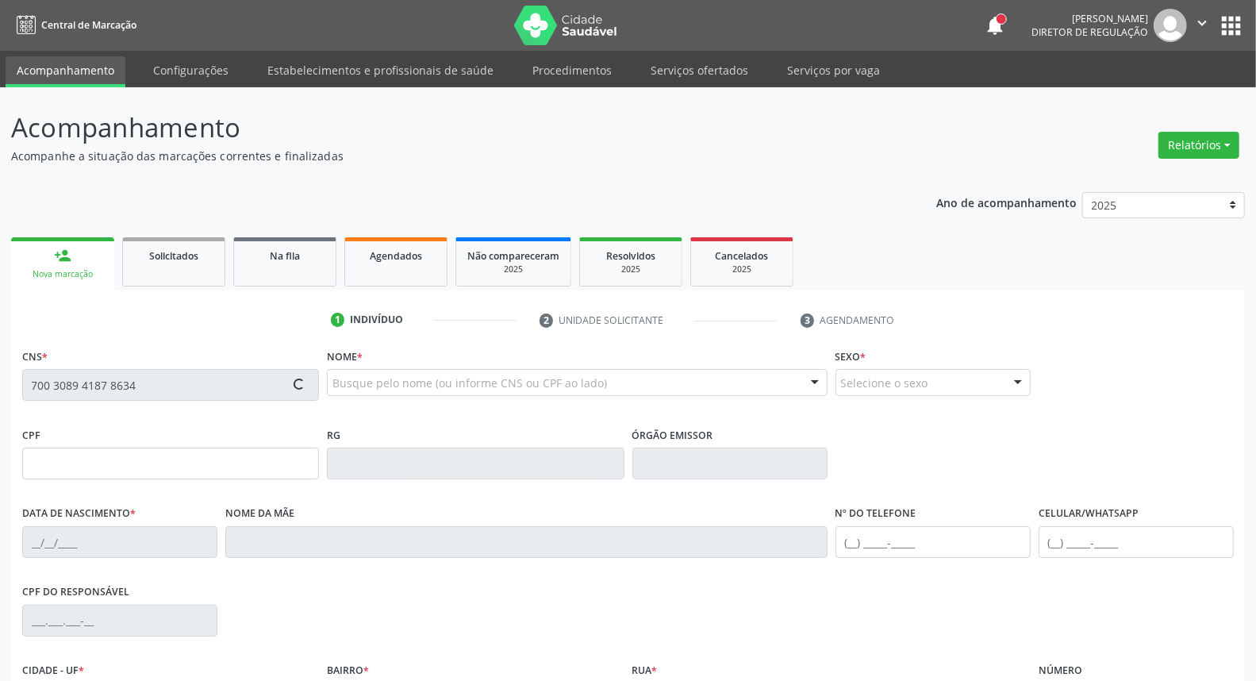
type input "(87) 99966-5368"
type input "034.990.524-07"
type input "2342"
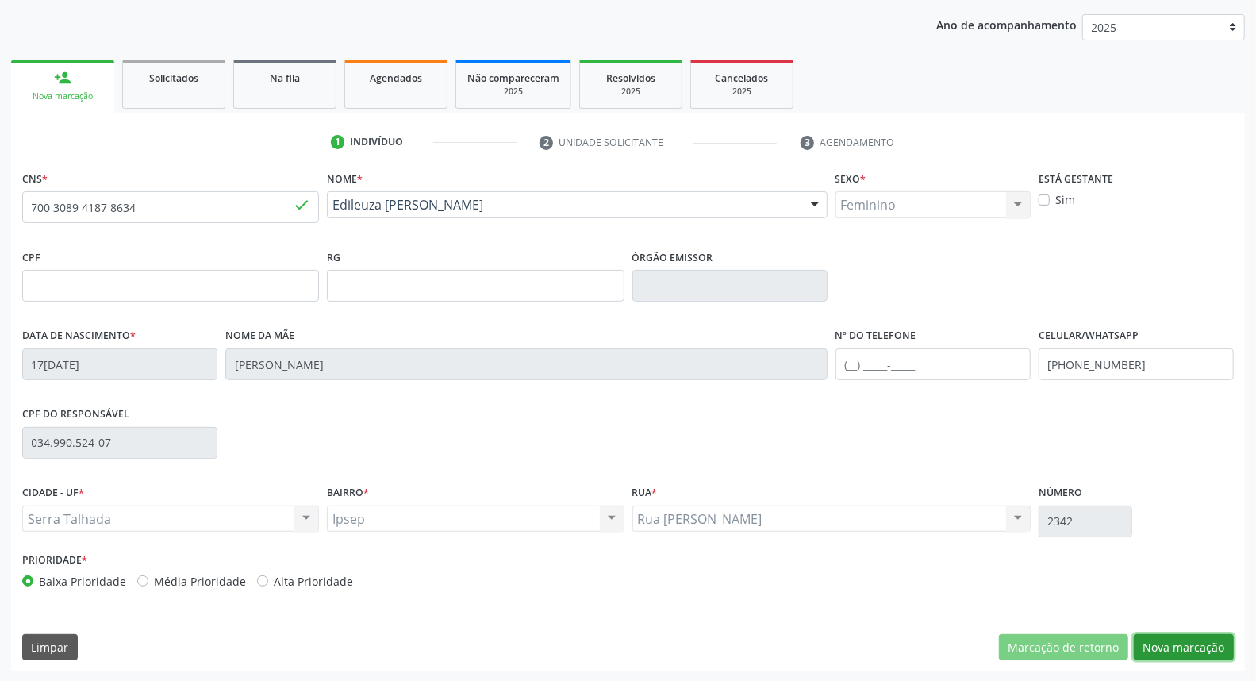
drag, startPoint x: 1163, startPoint y: 645, endPoint x: 1154, endPoint y: 643, distance: 9.8
click at [1158, 644] on button "Nova marcação" at bounding box center [1184, 647] width 100 height 27
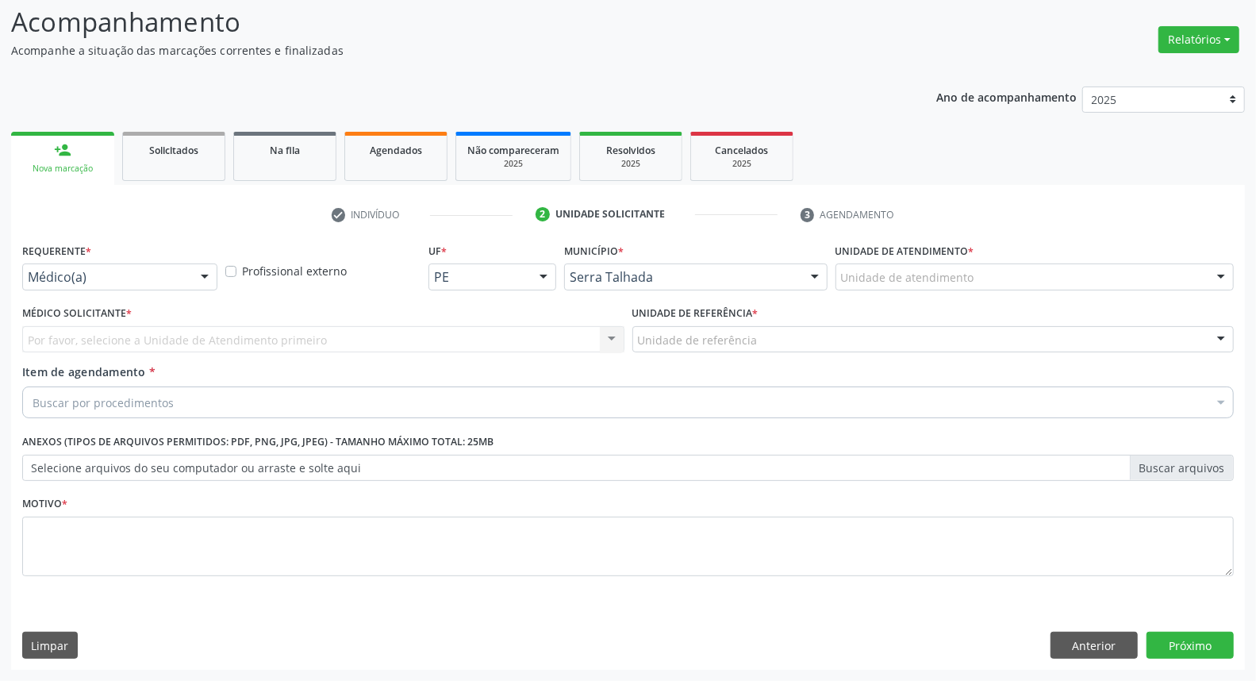
scroll to position [105, 0]
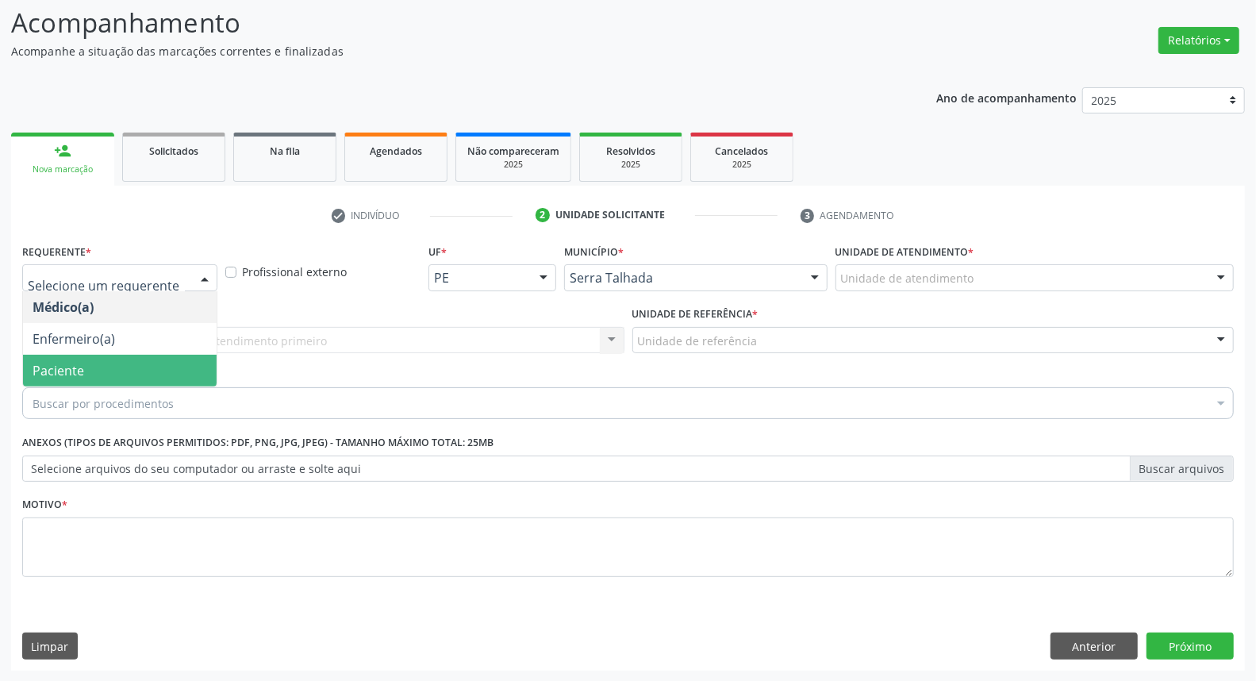
drag, startPoint x: 121, startPoint y: 363, endPoint x: 130, endPoint y: 355, distance: 11.8
click at [121, 363] on span "Paciente" at bounding box center [120, 371] width 194 height 32
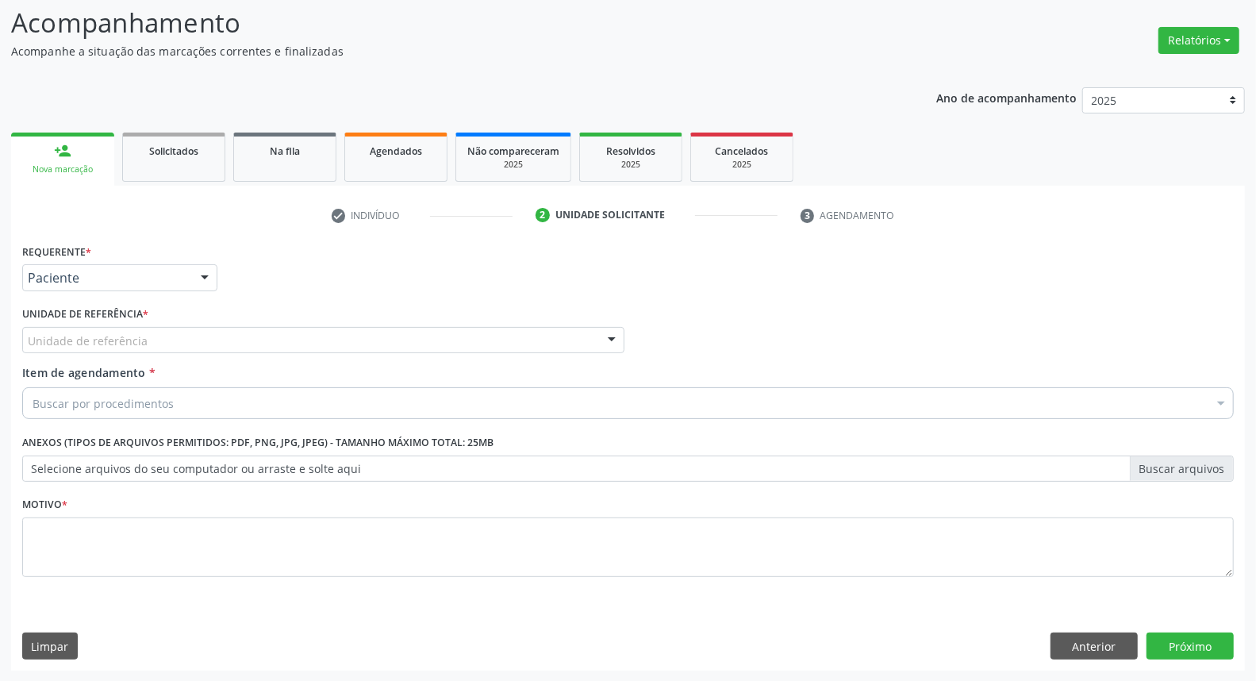
click at [148, 342] on div "Unidade de referência" at bounding box center [323, 340] width 602 height 27
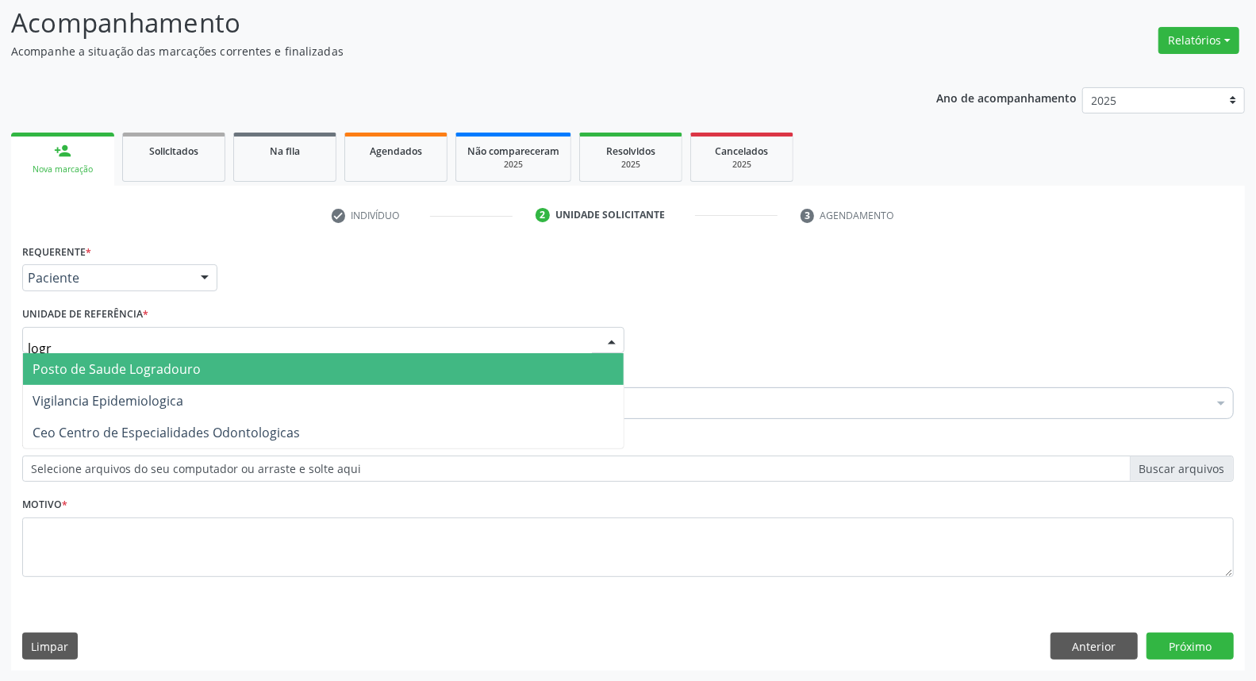
type input "logra"
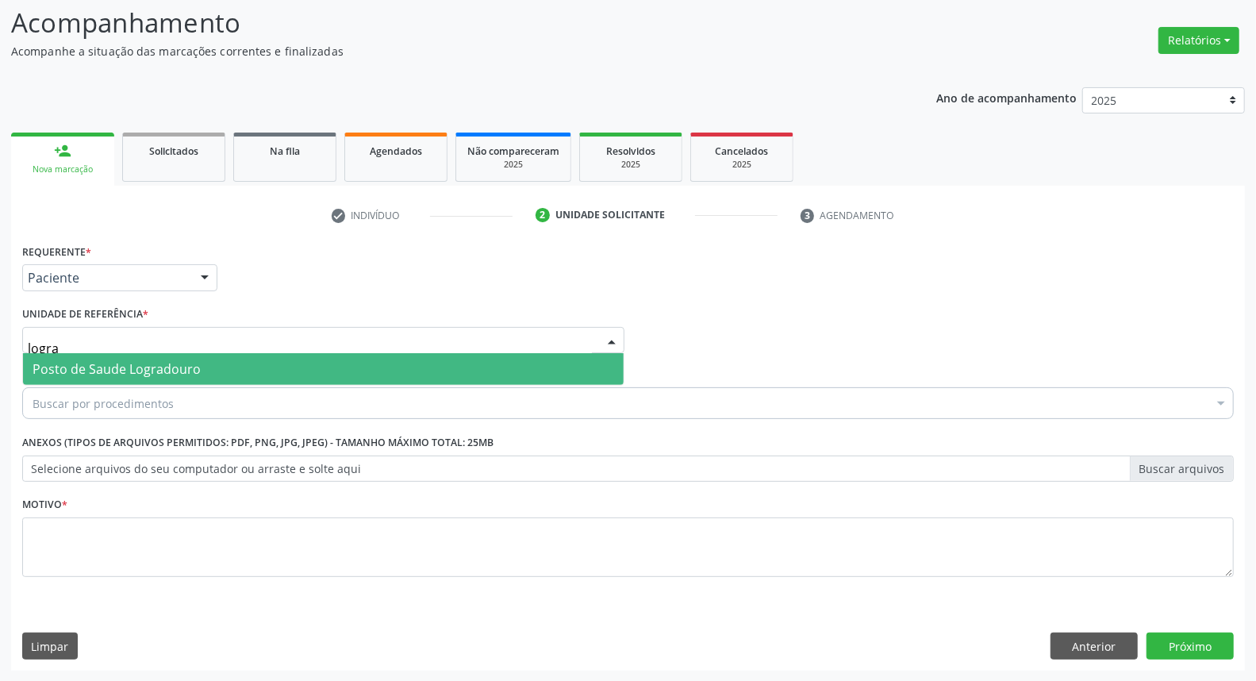
click at [168, 370] on span "Posto de Saude Logradouro" at bounding box center [117, 368] width 168 height 17
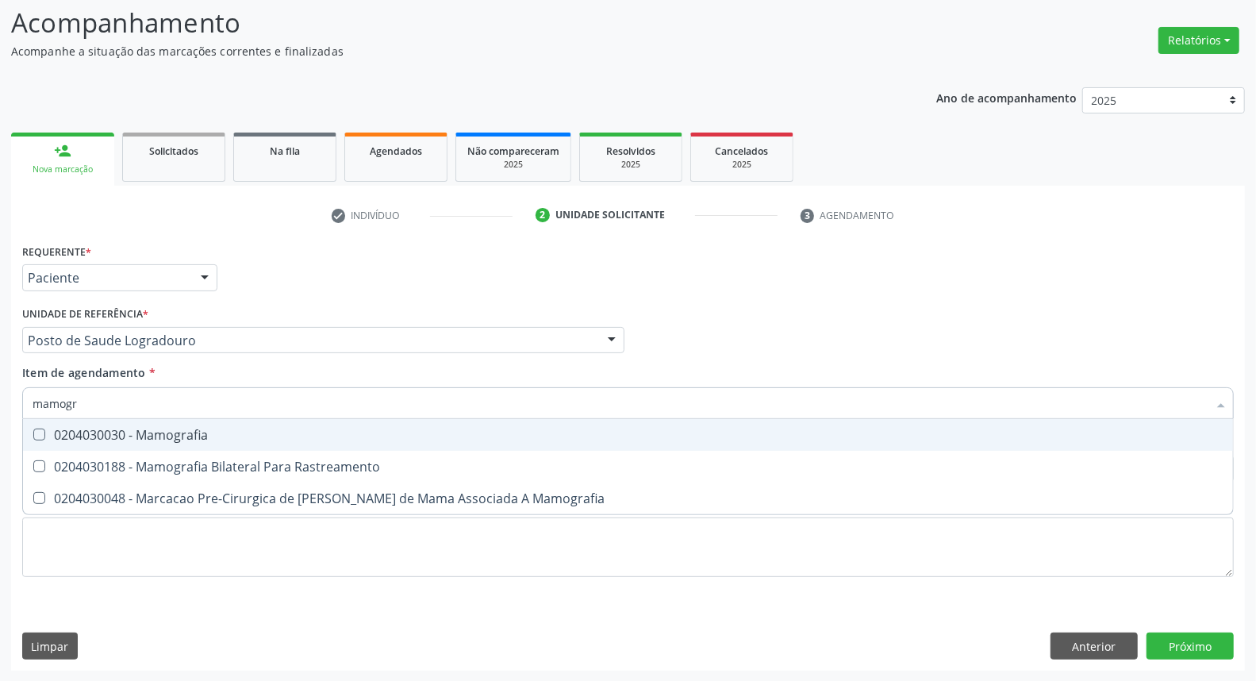
type input "mamogra"
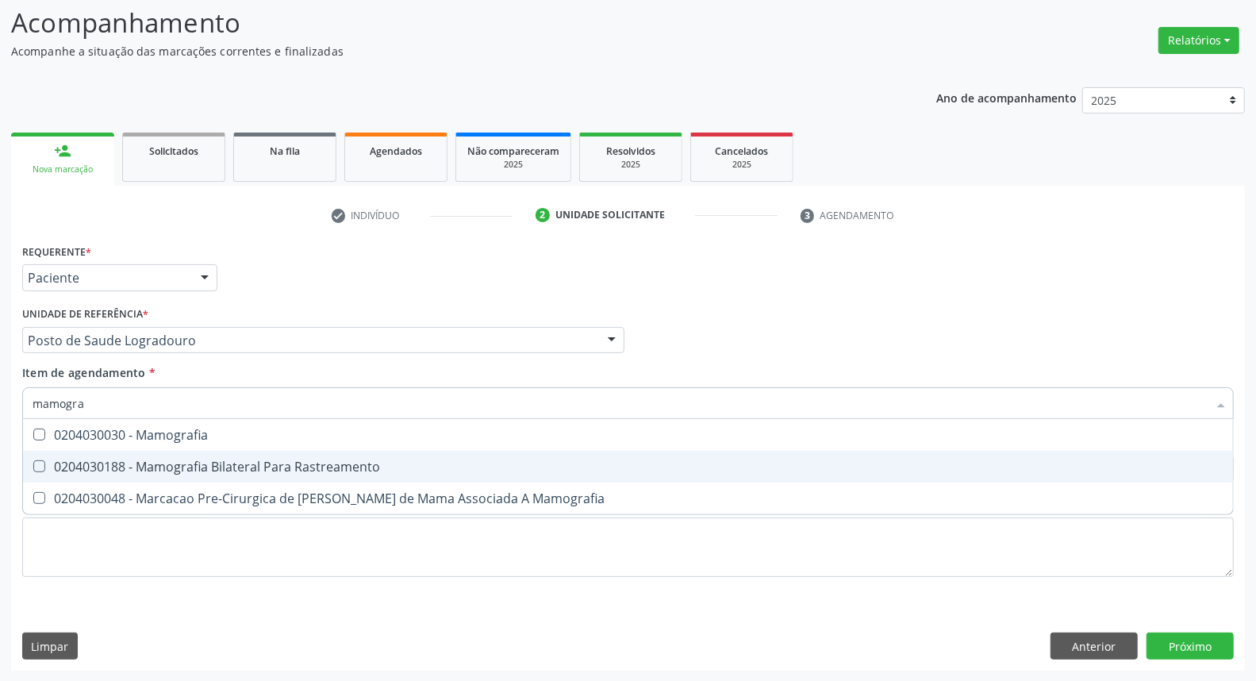
click at [108, 473] on span "0204030188 - Mamografia Bilateral Para Rastreamento" at bounding box center [628, 467] width 1210 height 32
checkbox Rastreamento "true"
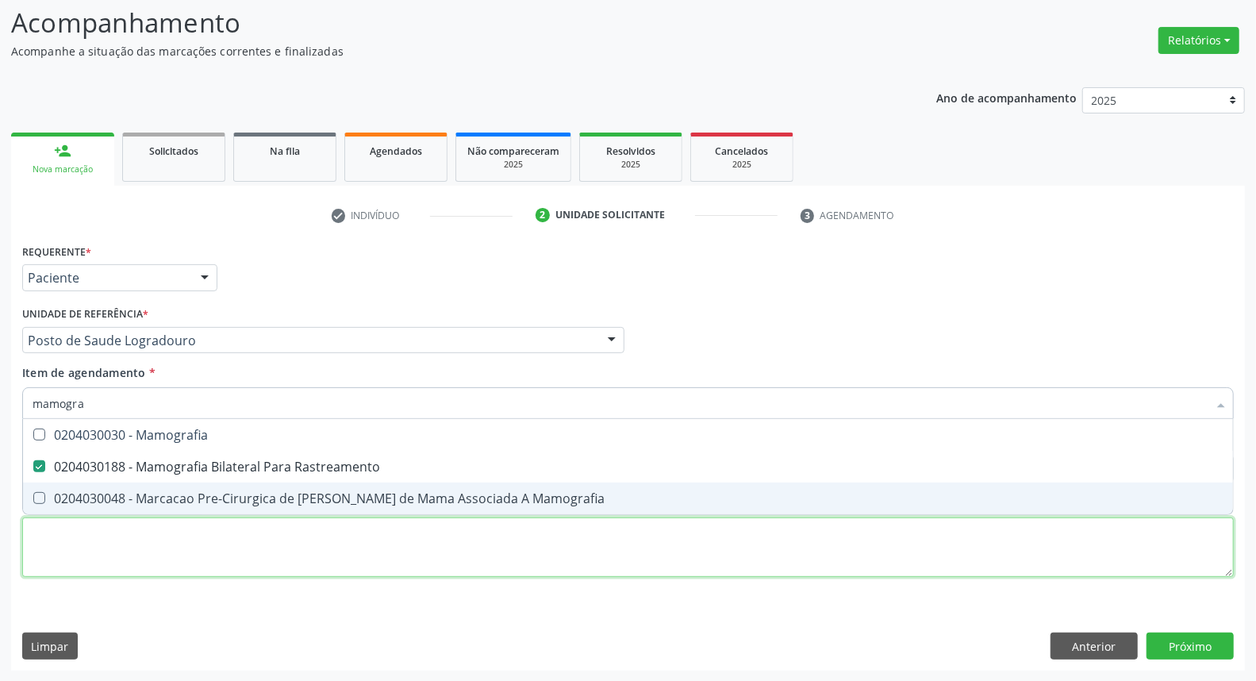
click at [82, 544] on div "Requerente * Paciente Médico(a) Enfermeiro(a) Paciente Nenhum resultado encontr…" at bounding box center [628, 419] width 1212 height 359
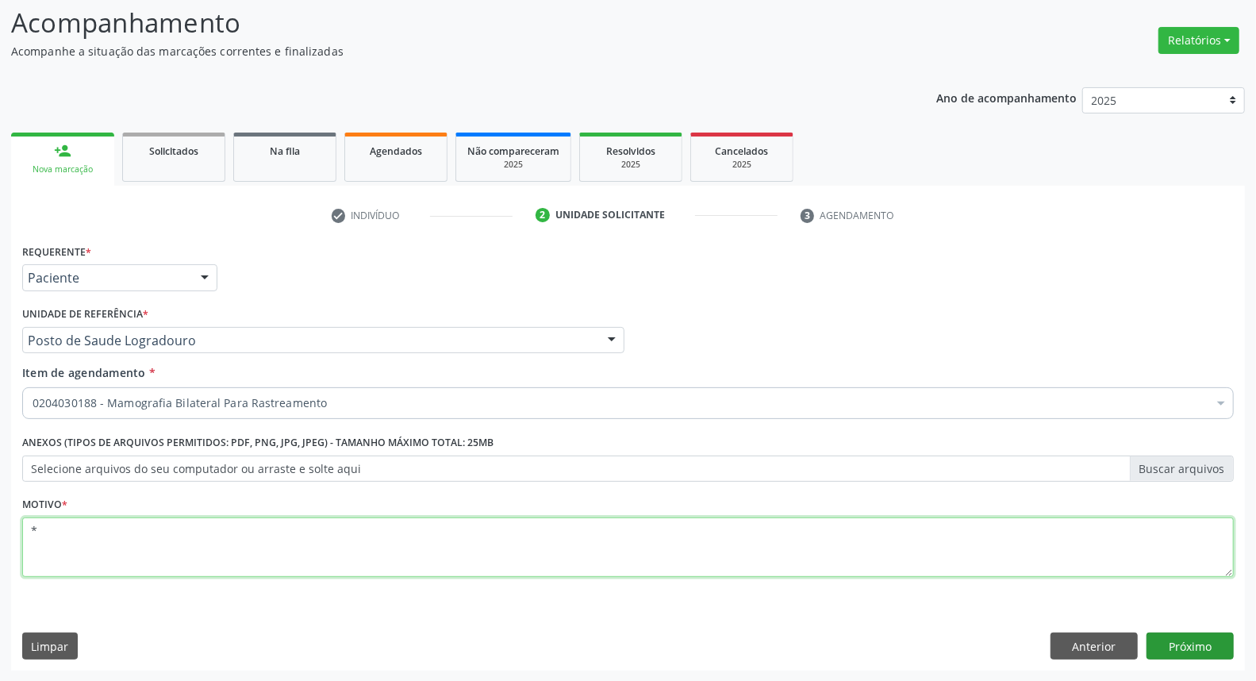
type textarea "*"
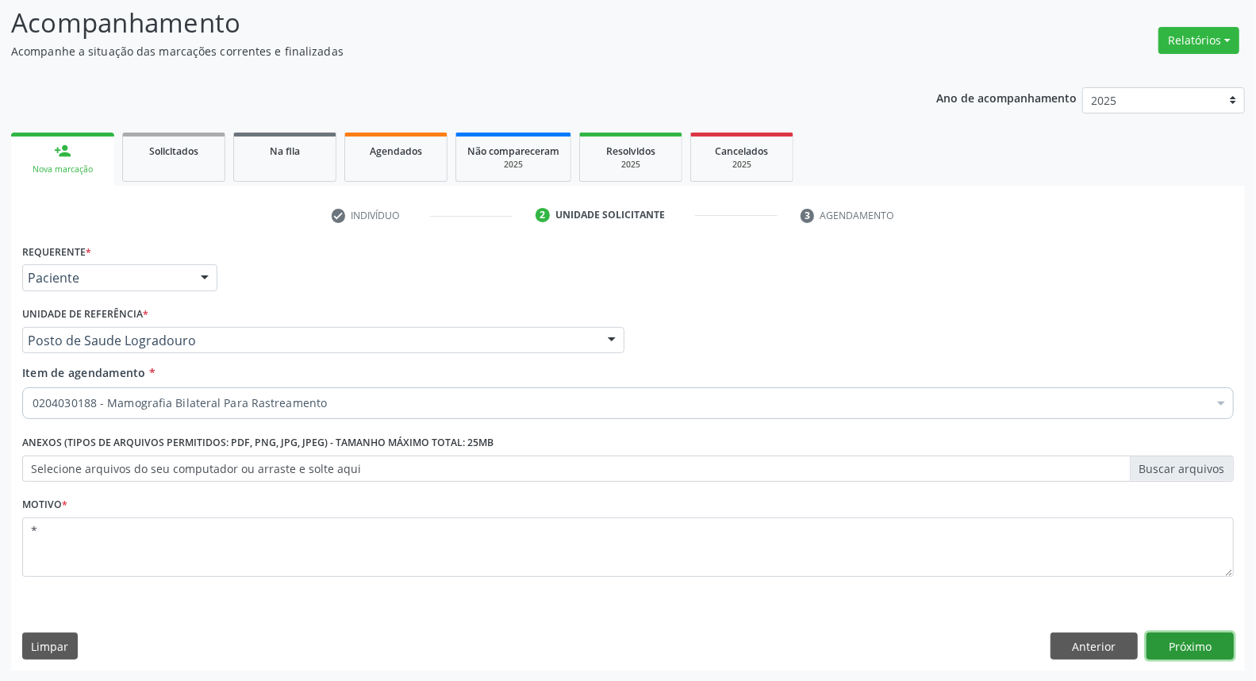
click at [1196, 643] on button "Próximo" at bounding box center [1190, 645] width 87 height 27
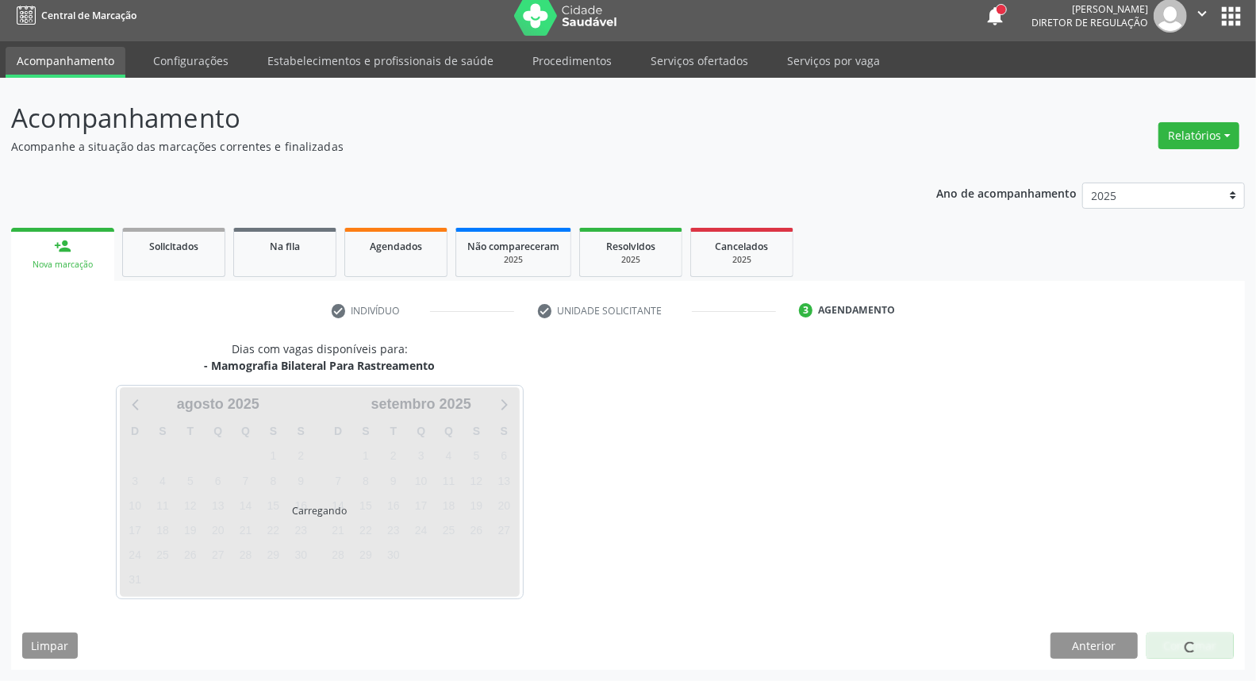
scroll to position [9, 0]
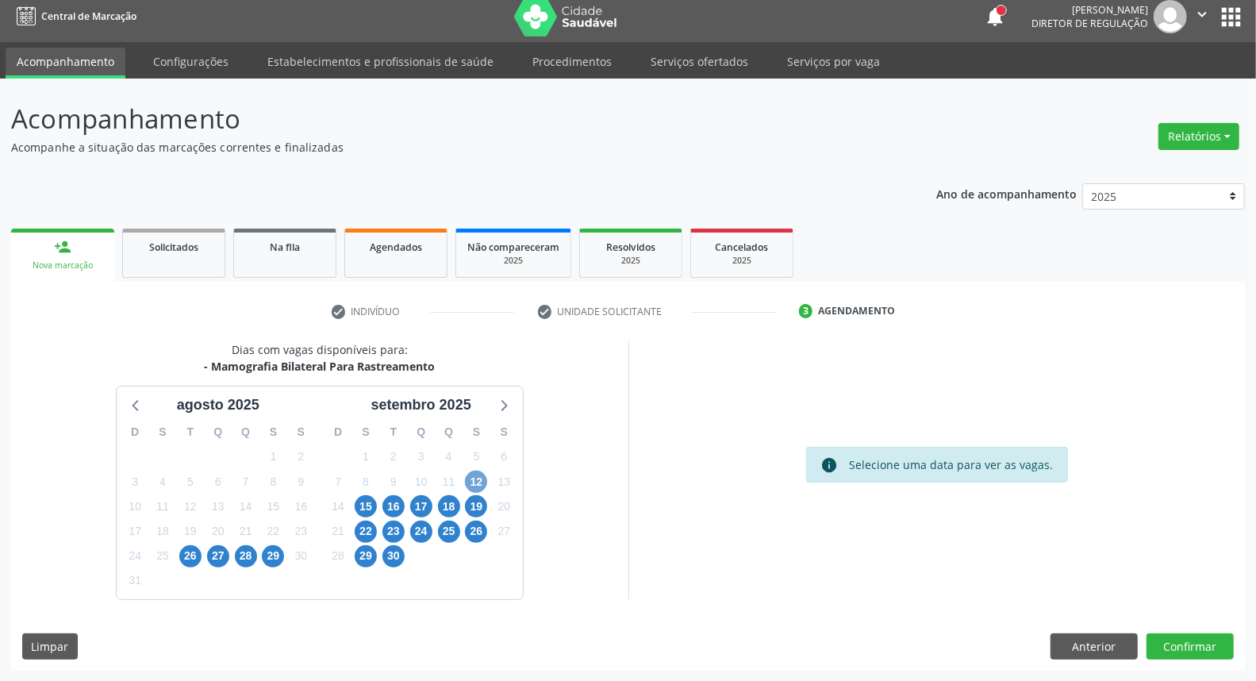
click at [481, 478] on span "12" at bounding box center [476, 482] width 22 height 22
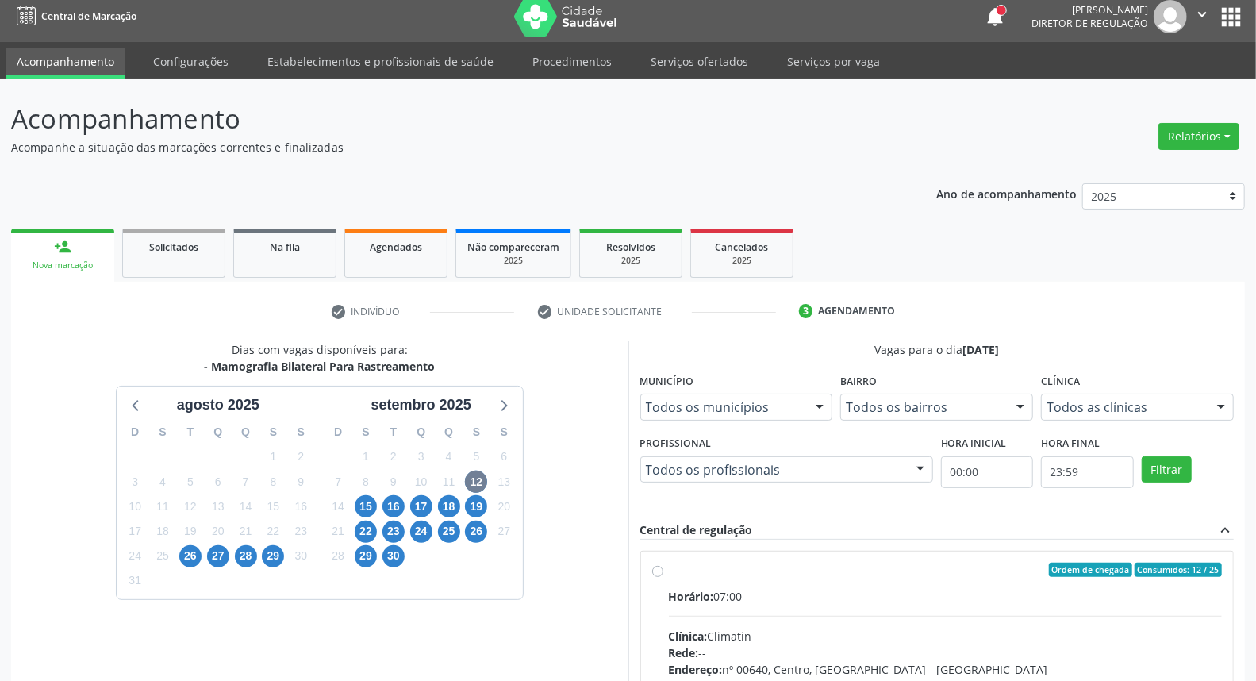
click at [828, 579] on label "Ordem de chegada Consumidos: 12 / 25 Horário: 07:00 Clínica: Climatin Rede: -- …" at bounding box center [946, 685] width 554 height 244
click at [663, 577] on input "Ordem de chegada Consumidos: 12 / 25 Horário: 07:00 Clínica: Climatin Rede: -- …" at bounding box center [657, 570] width 11 height 14
radio input "true"
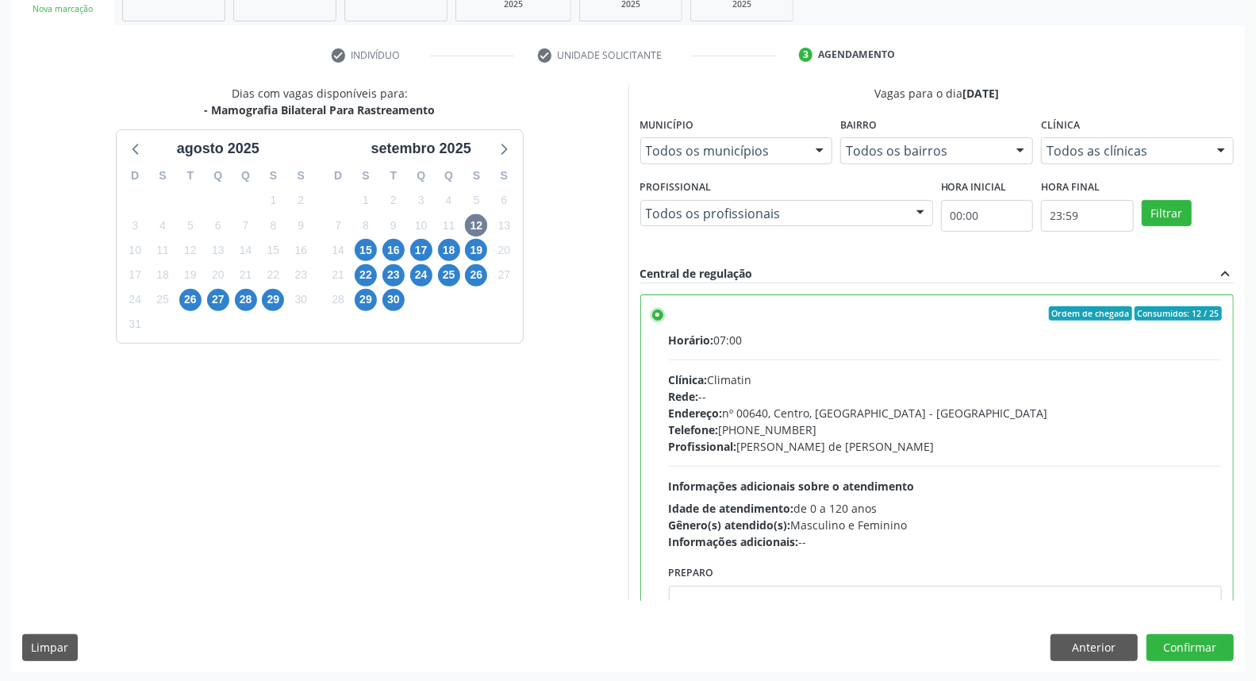
scroll to position [78, 0]
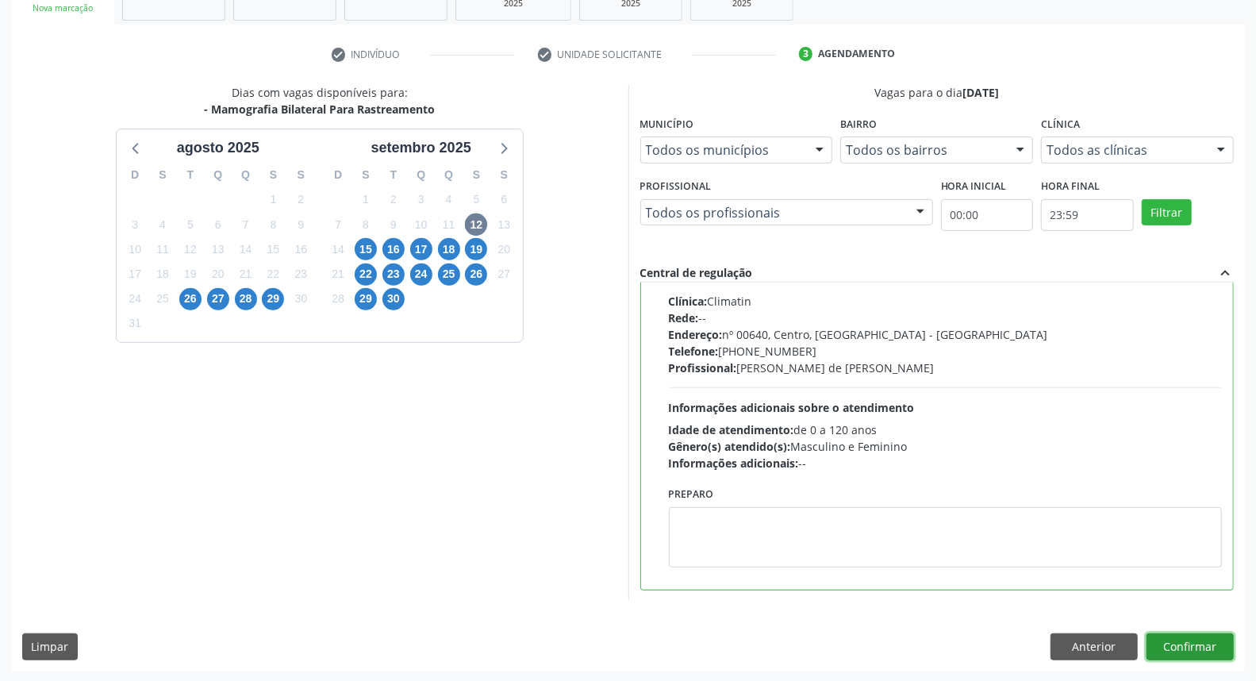
click at [1204, 649] on button "Confirmar" at bounding box center [1190, 646] width 87 height 27
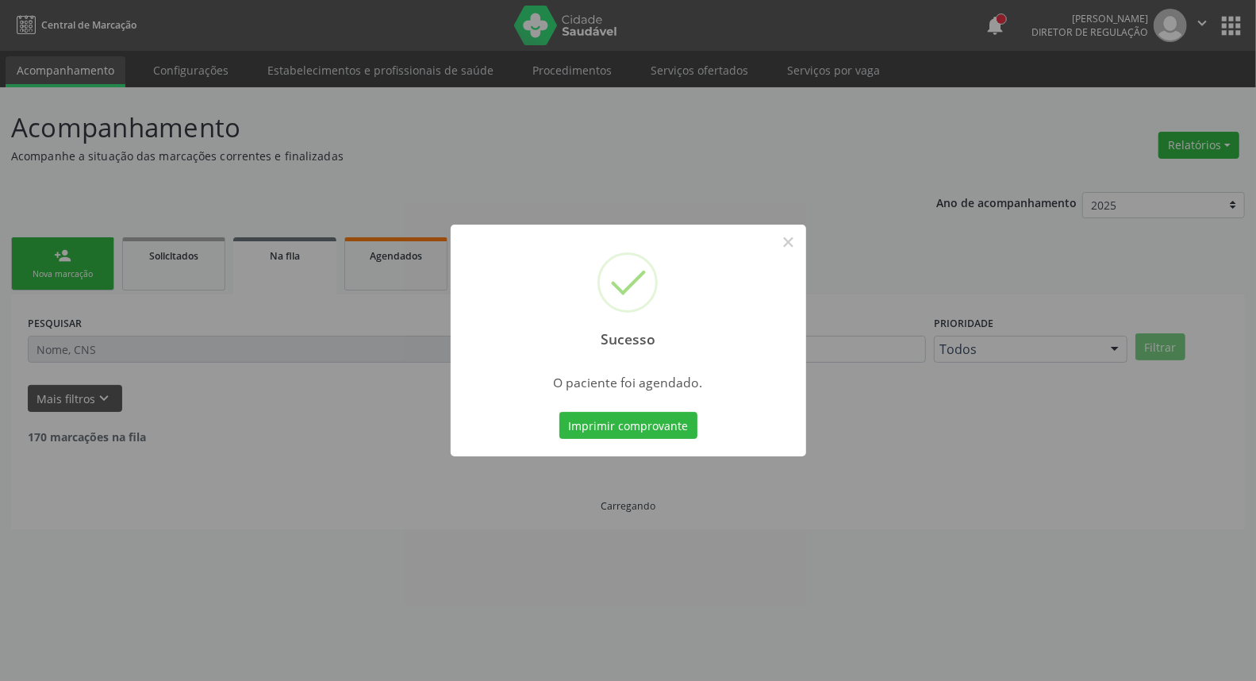
scroll to position [0, 0]
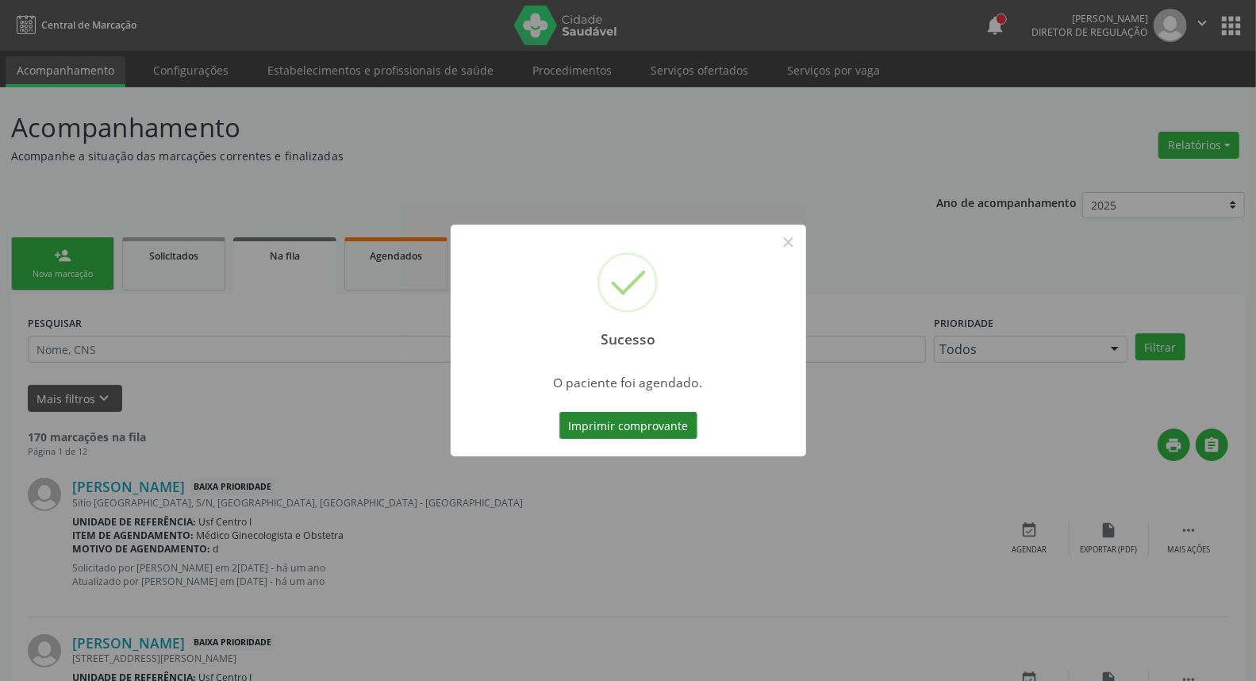
click at [647, 413] on button "Imprimir comprovante" at bounding box center [628, 425] width 138 height 27
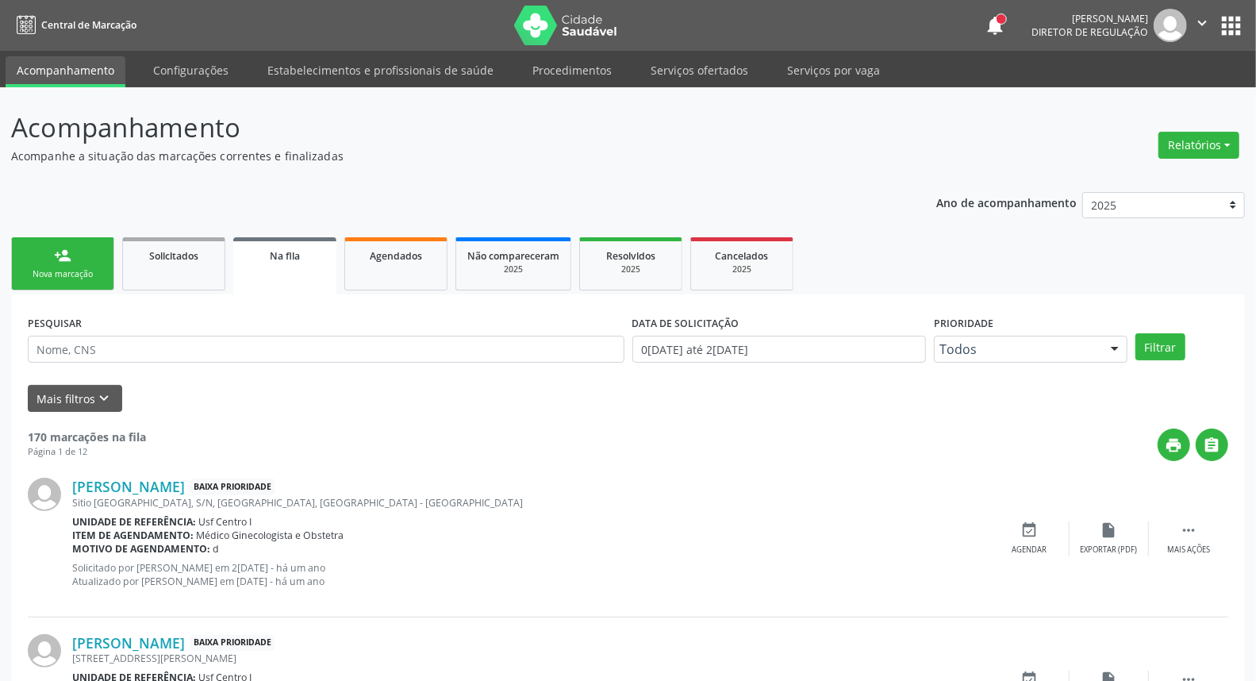
click at [33, 278] on div "Nova marcação" at bounding box center [62, 274] width 79 height 12
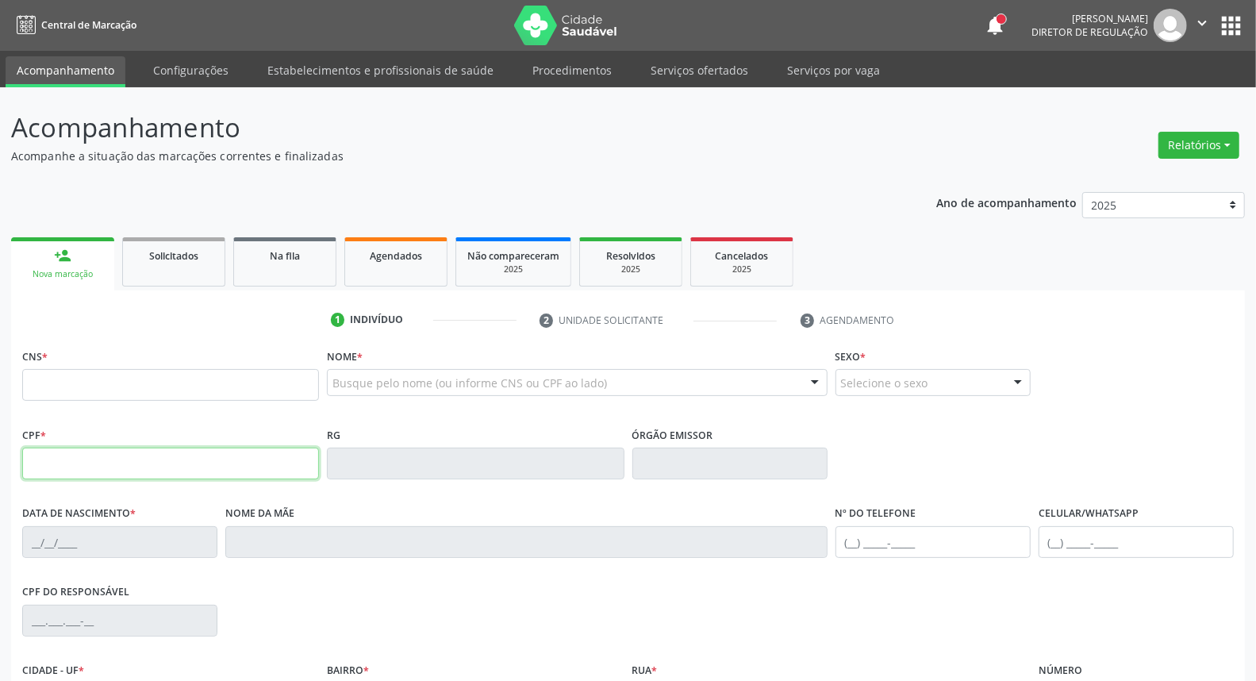
click at [63, 470] on input "text" at bounding box center [170, 464] width 297 height 32
type input "446.685.974-49"
type input "801 4404 0622 4205"
type input "[DATE]"
type input "[PERSON_NAME]"
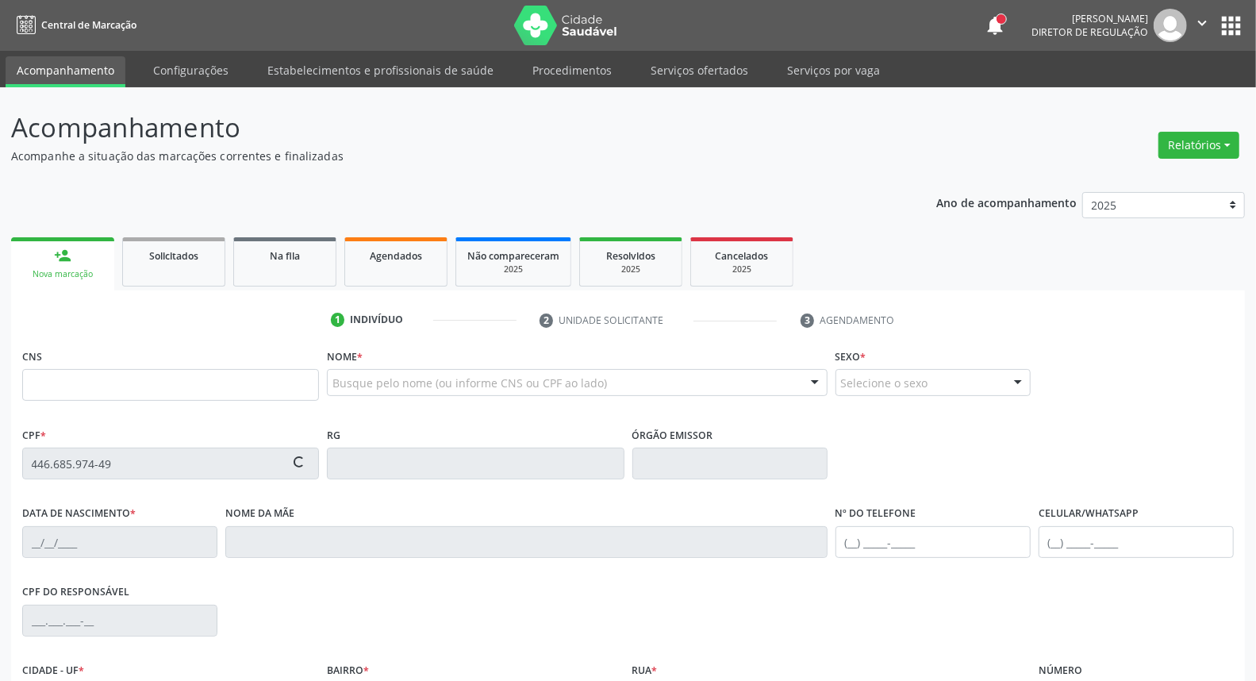
type input "[PHONE_NUMBER]"
type input "680.223.604-49"
type input "S/N"
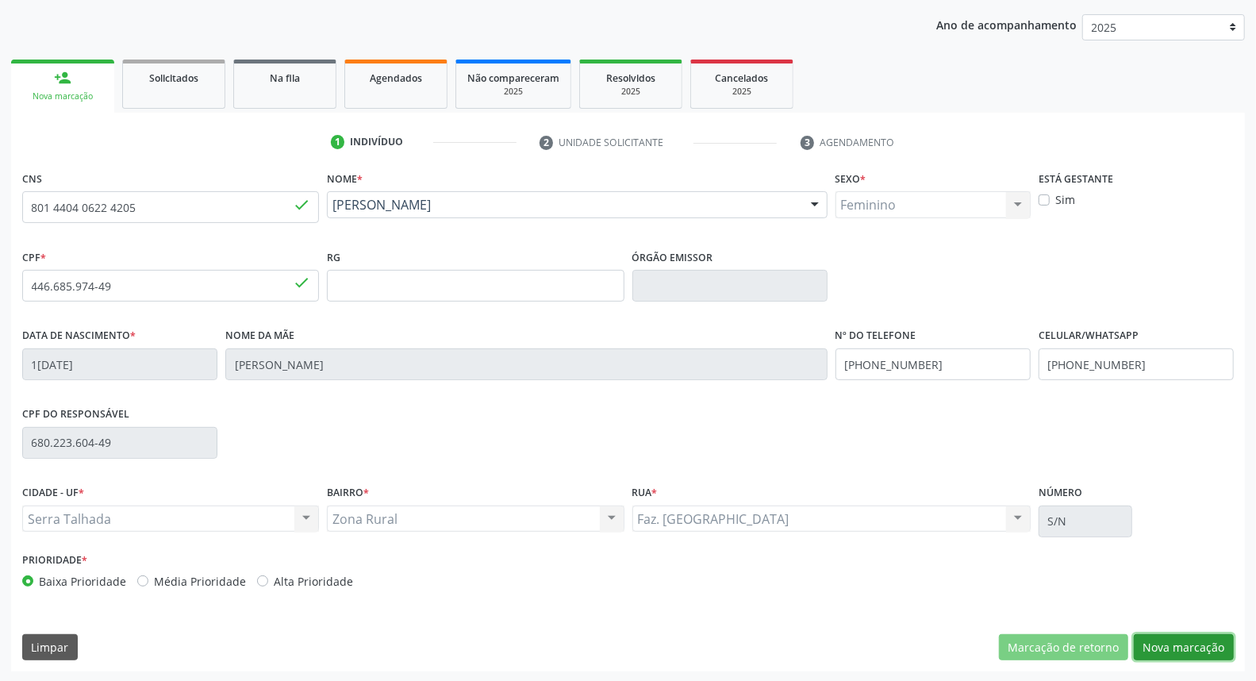
drag, startPoint x: 1168, startPoint y: 647, endPoint x: 1146, endPoint y: 640, distance: 23.6
click at [1166, 647] on button "Nova marcação" at bounding box center [1184, 647] width 100 height 27
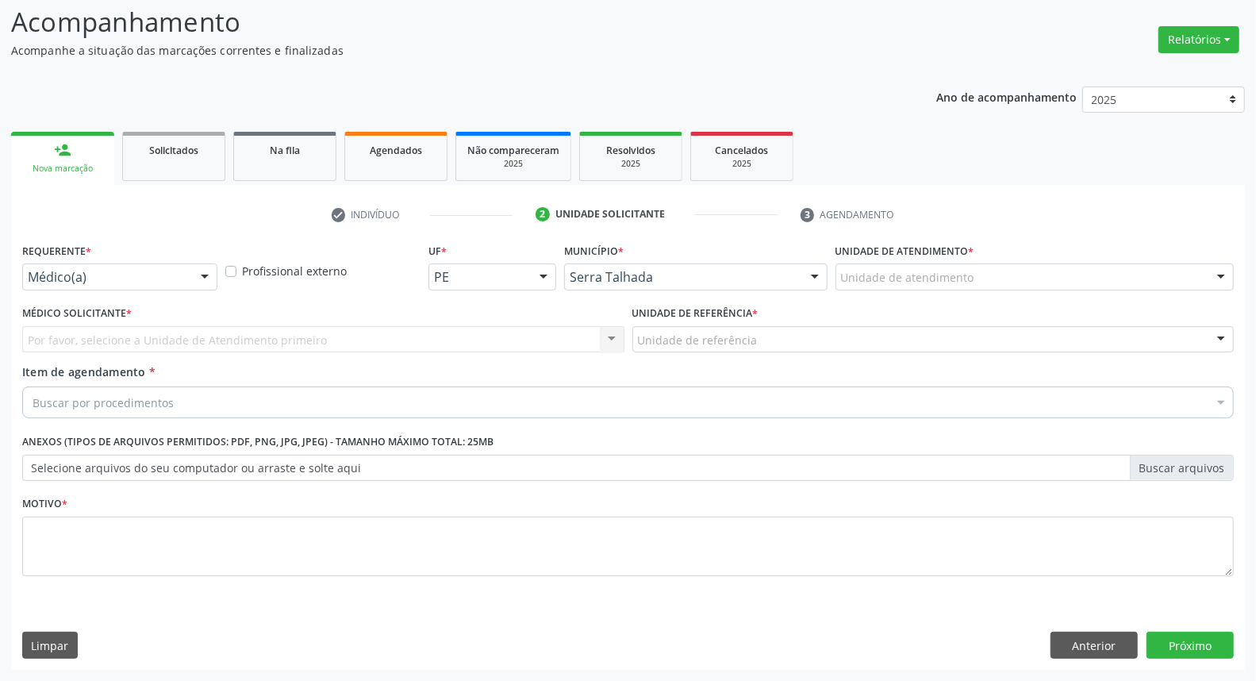
scroll to position [105, 0]
drag, startPoint x: 94, startPoint y: 276, endPoint x: 82, endPoint y: 355, distance: 80.2
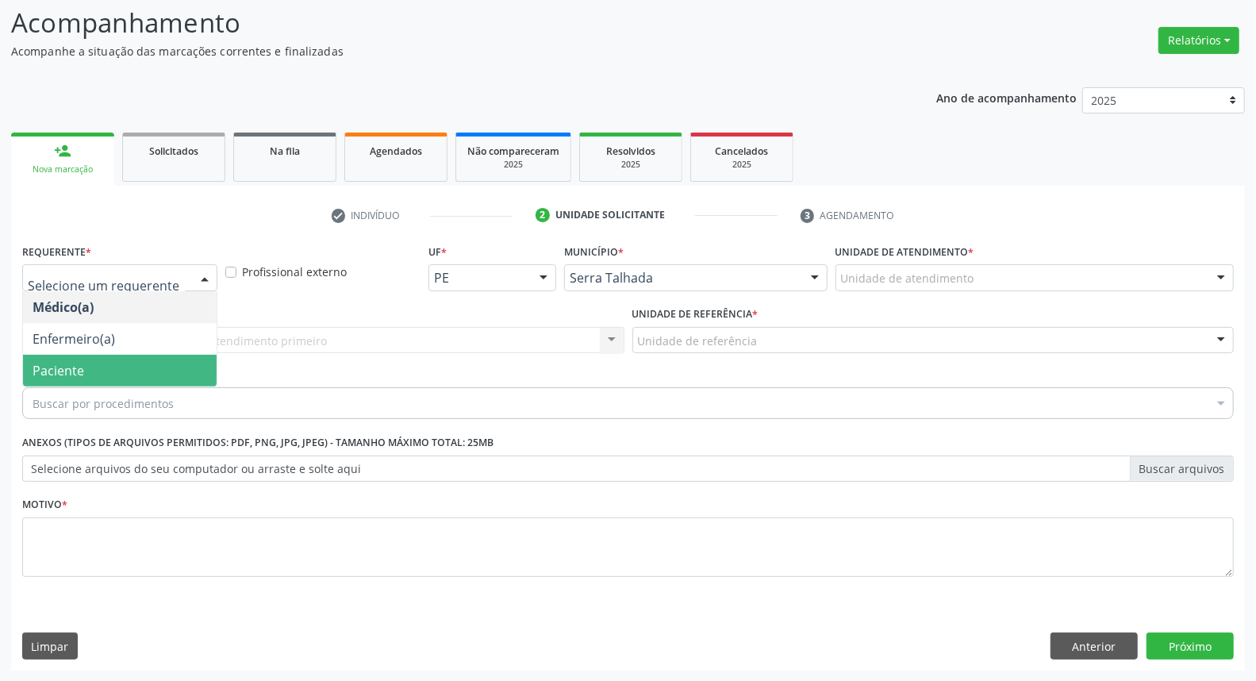
click at [90, 360] on span "Paciente" at bounding box center [120, 371] width 194 height 32
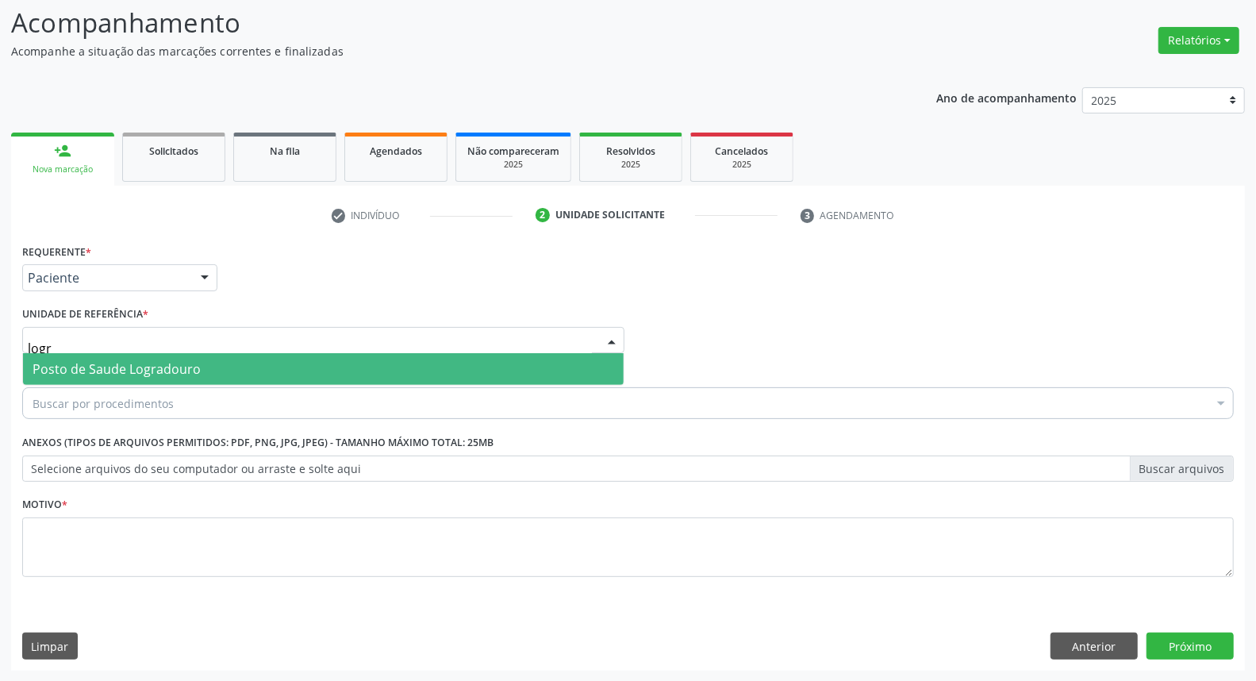
type input "logra"
click at [144, 375] on span "Posto de Saude Logradouro" at bounding box center [117, 368] width 168 height 17
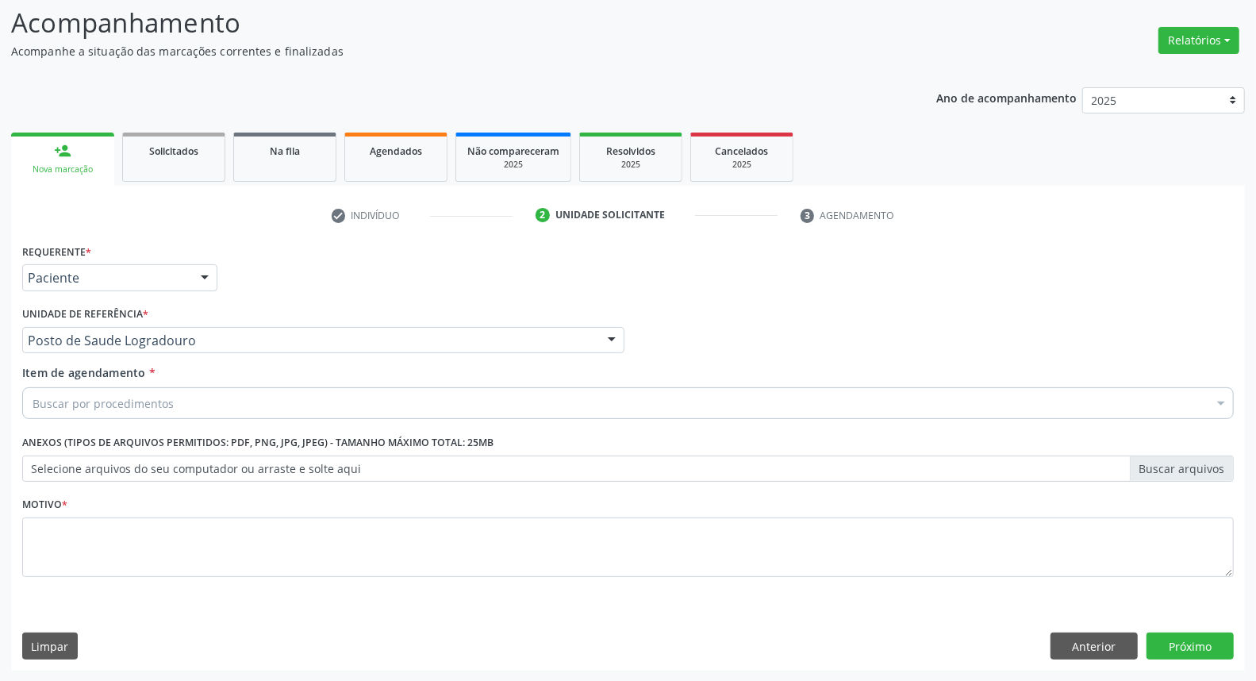
click at [136, 411] on div "Buscar por procedimentos" at bounding box center [628, 403] width 1212 height 32
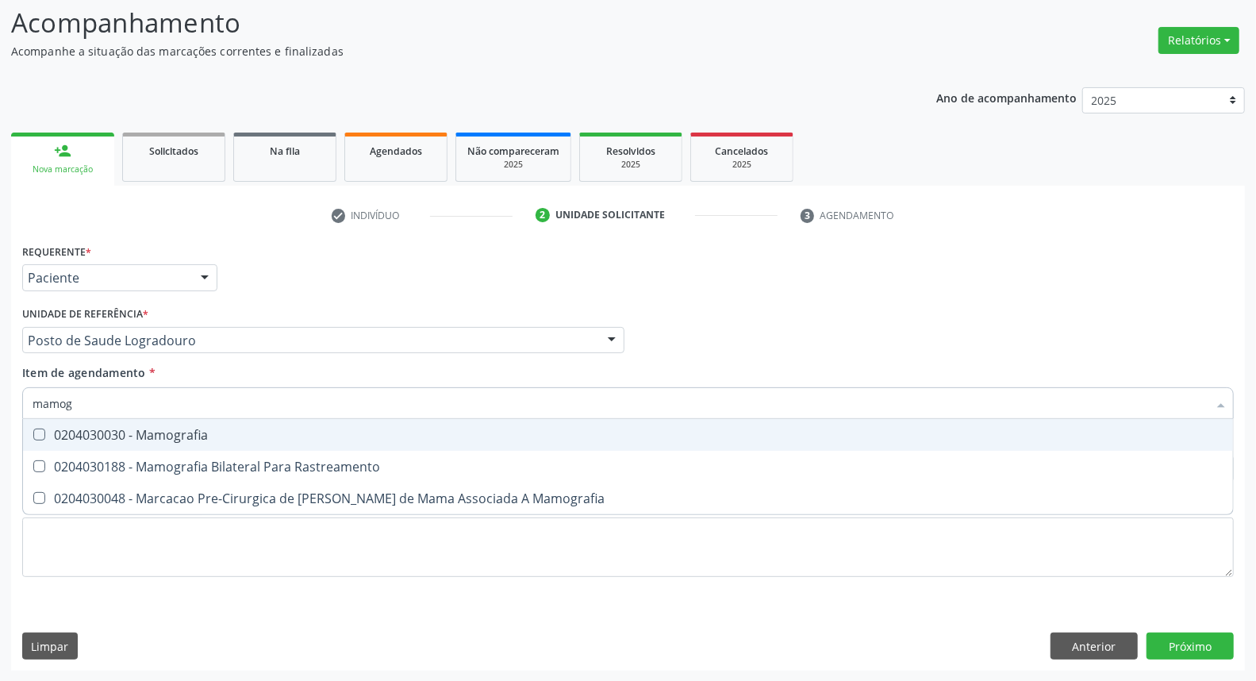
type input "mamogr"
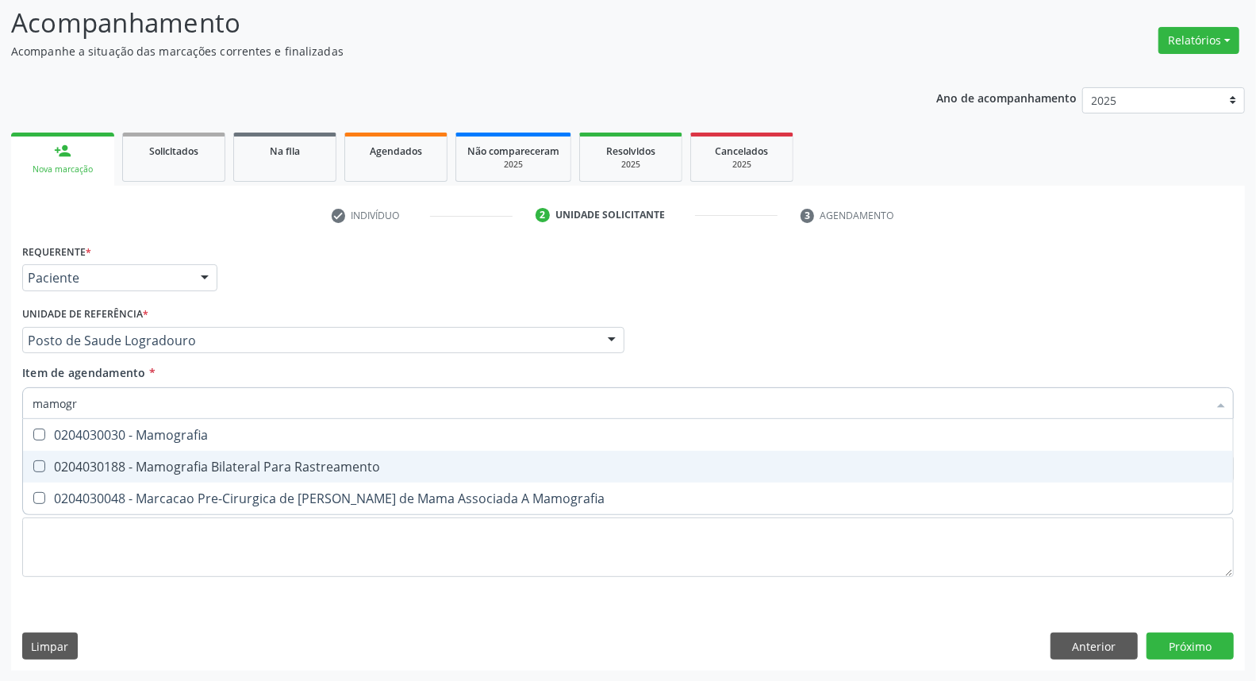
click at [119, 460] on div "0204030188 - Mamografia Bilateral Para Rastreamento" at bounding box center [628, 466] width 1191 height 13
checkbox Rastreamento "true"
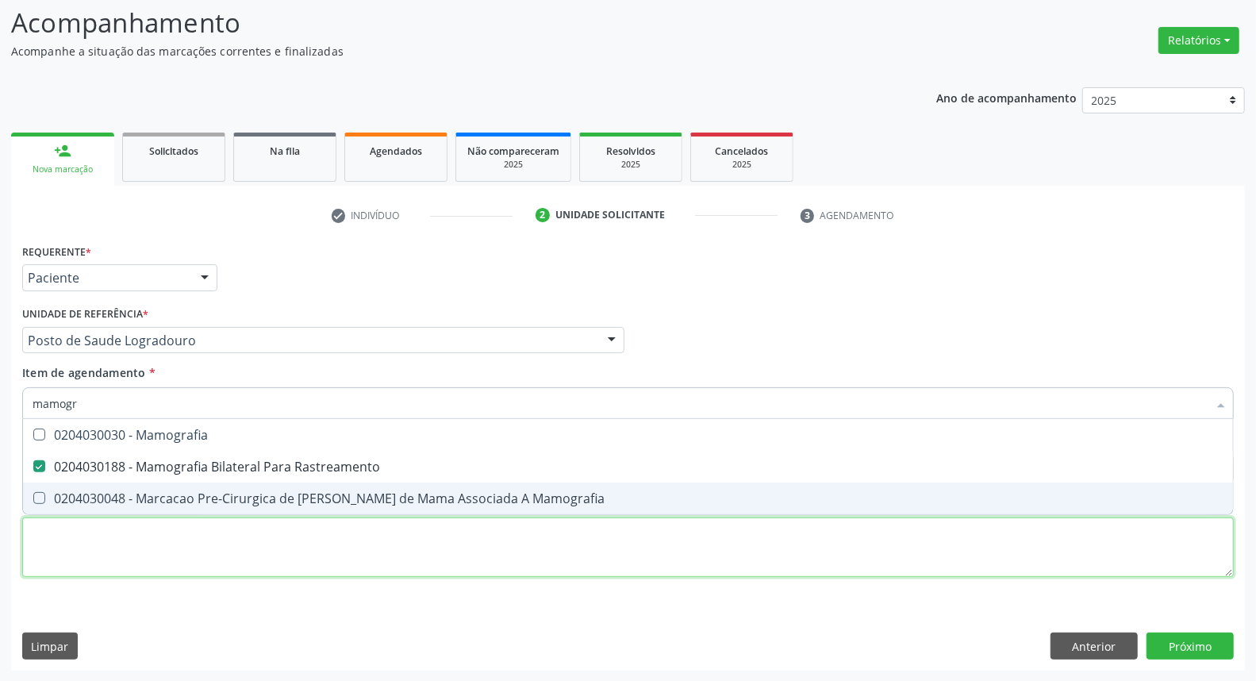
click at [98, 555] on div "Requerente * Paciente Médico(a) Enfermeiro(a) Paciente Nenhum resultado encontr…" at bounding box center [628, 419] width 1212 height 359
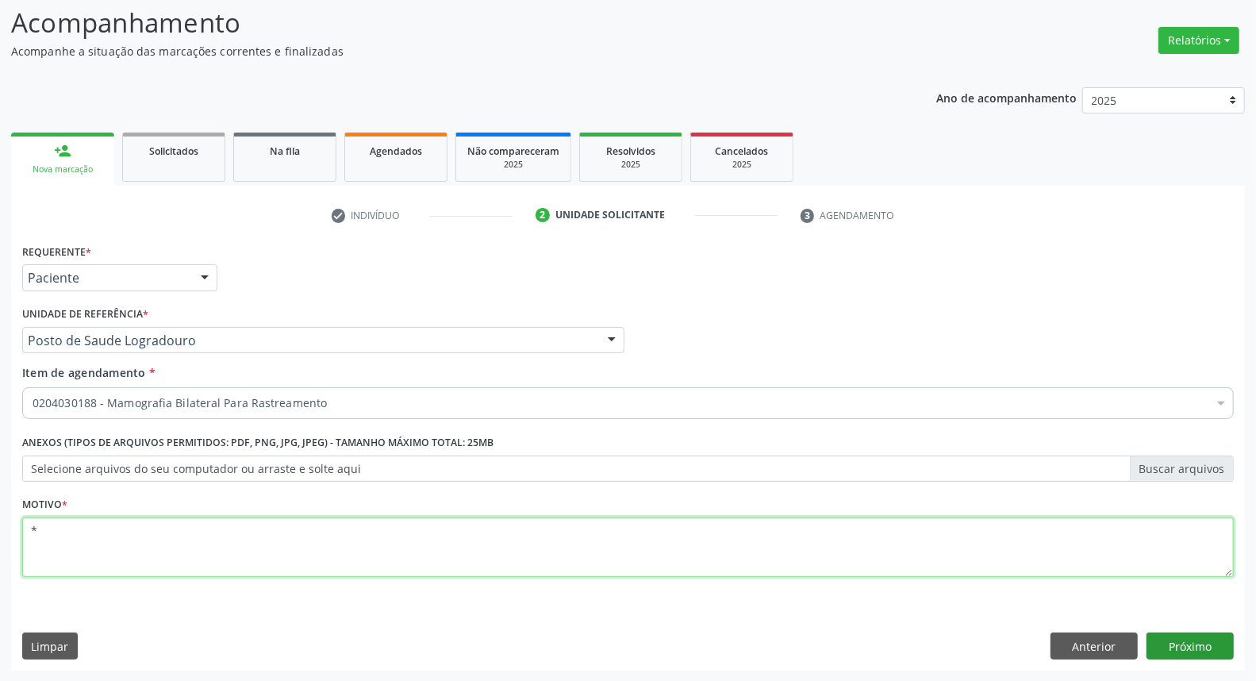
type textarea "*"
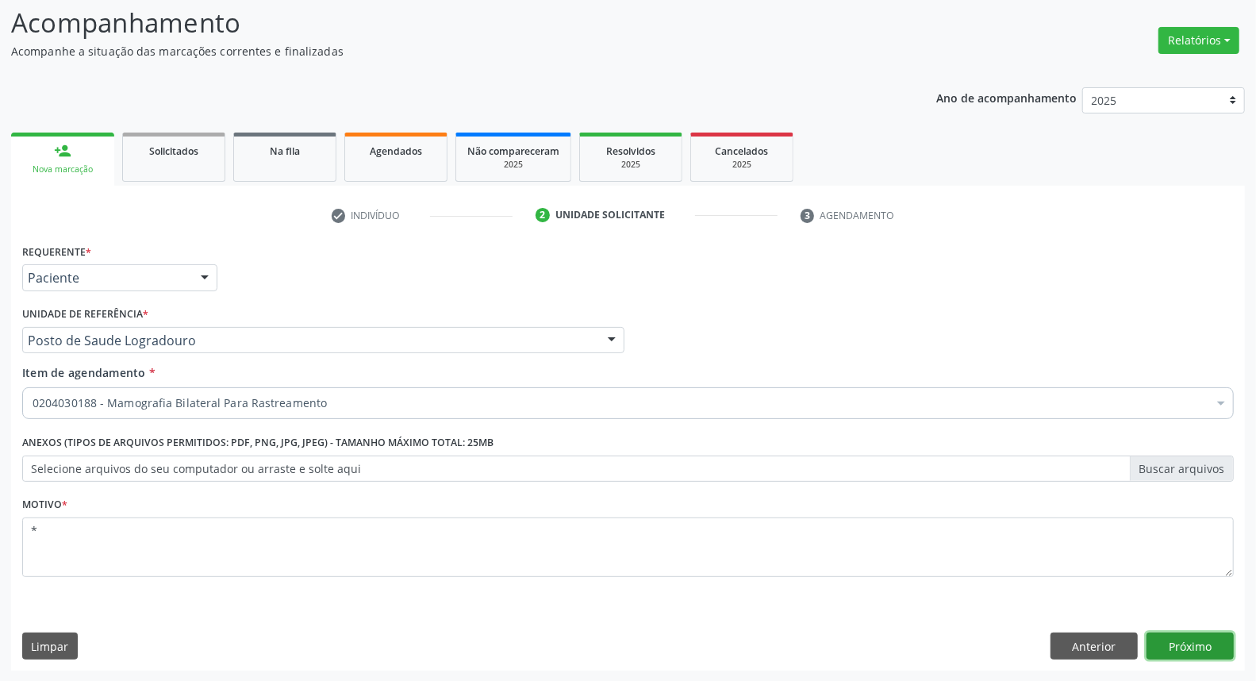
click at [1174, 647] on button "Próximo" at bounding box center [1190, 645] width 87 height 27
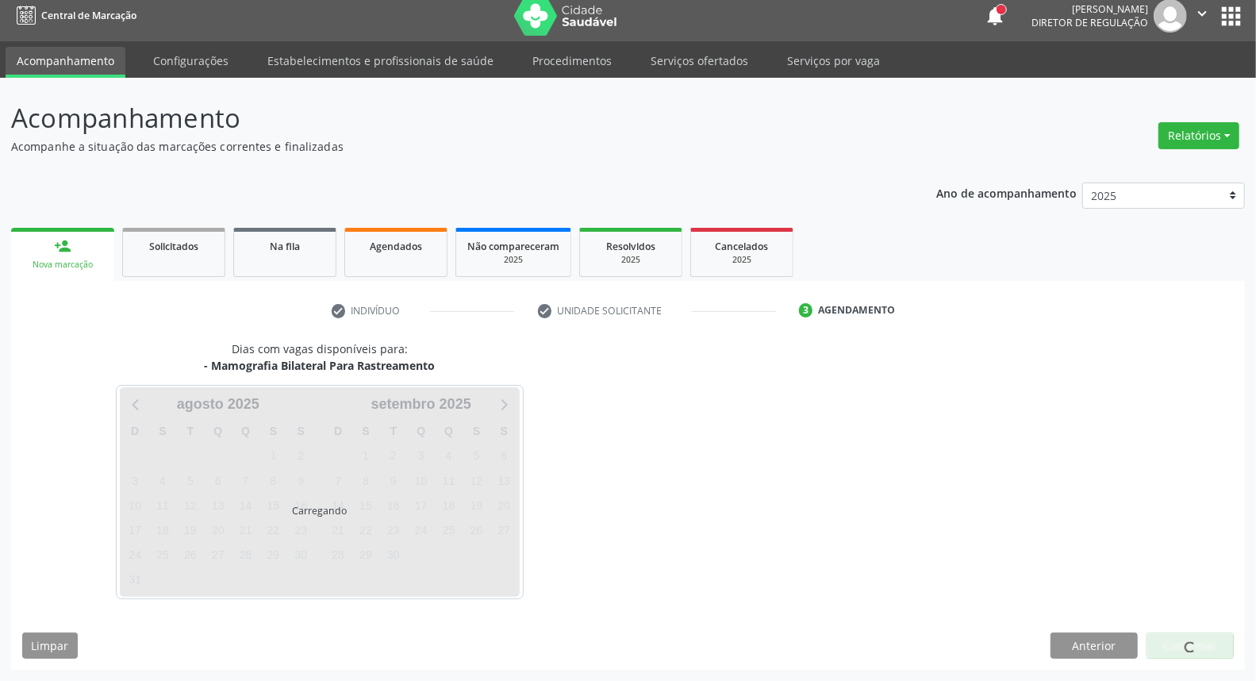
scroll to position [9, 0]
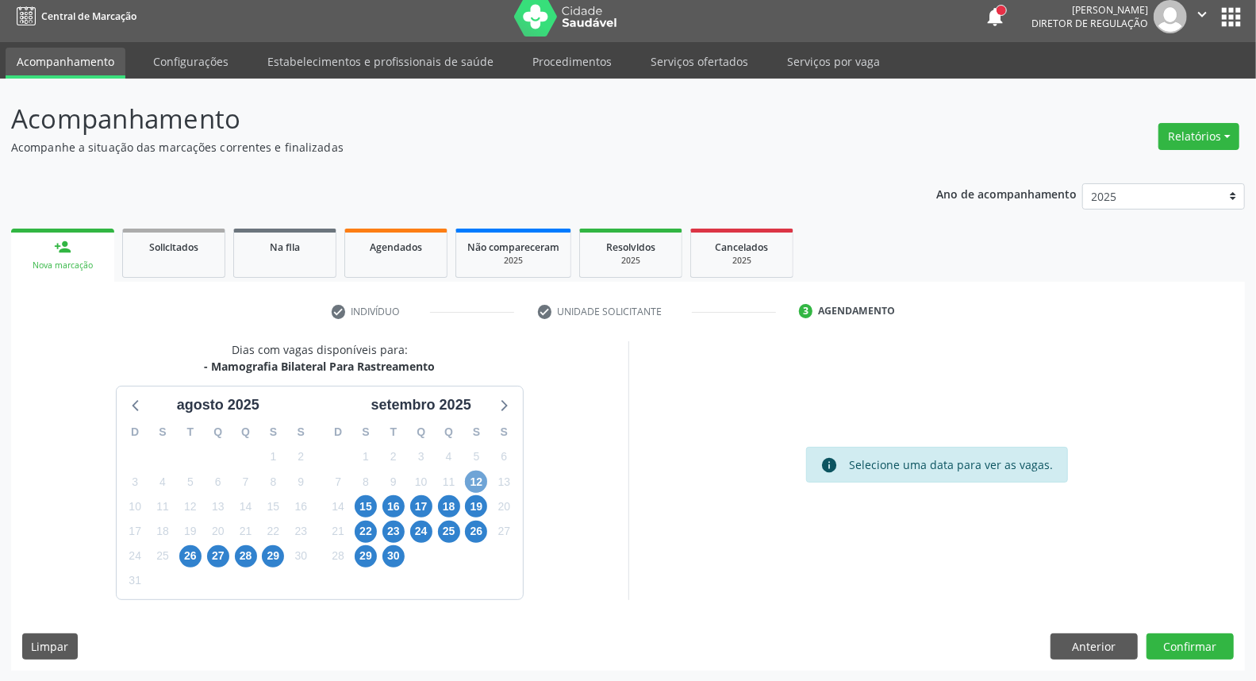
click at [469, 482] on span "12" at bounding box center [476, 482] width 22 height 22
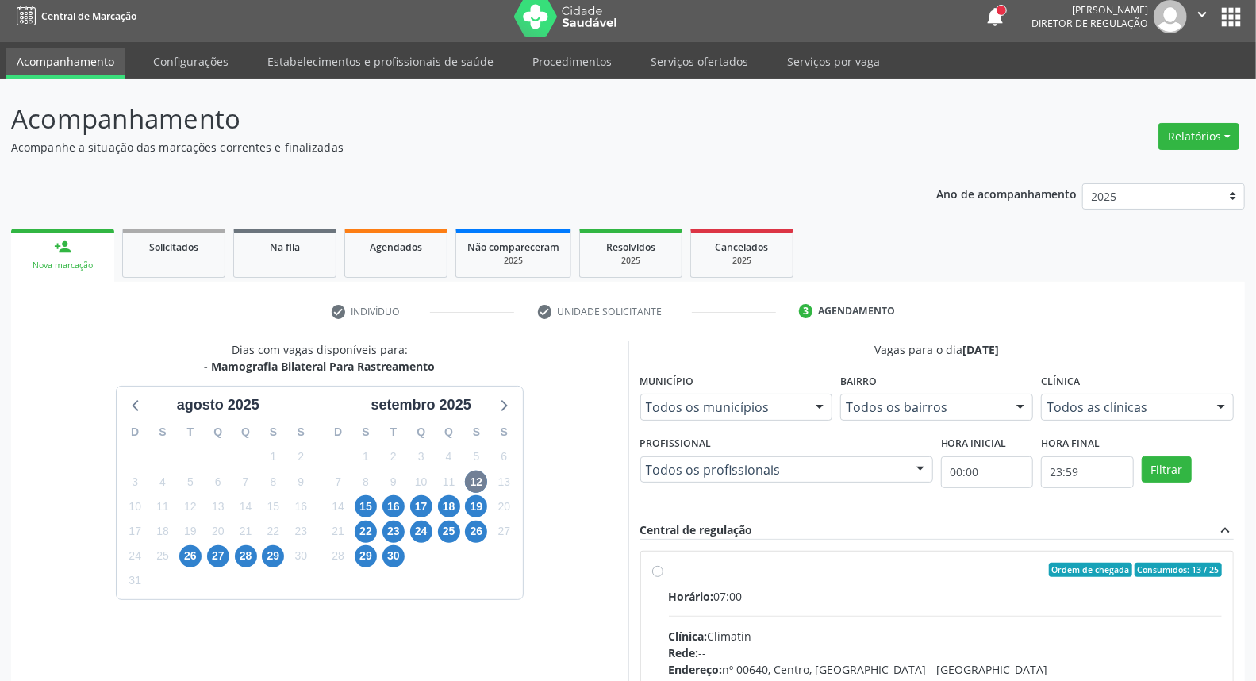
drag, startPoint x: 784, startPoint y: 581, endPoint x: 913, endPoint y: 423, distance: 204.1
click at [789, 572] on label "Ordem de chegada Consumidos: 13 / 25 Horário: 07:00 Clínica: Climatin Rede: -- …" at bounding box center [946, 685] width 554 height 244
radio input "true"
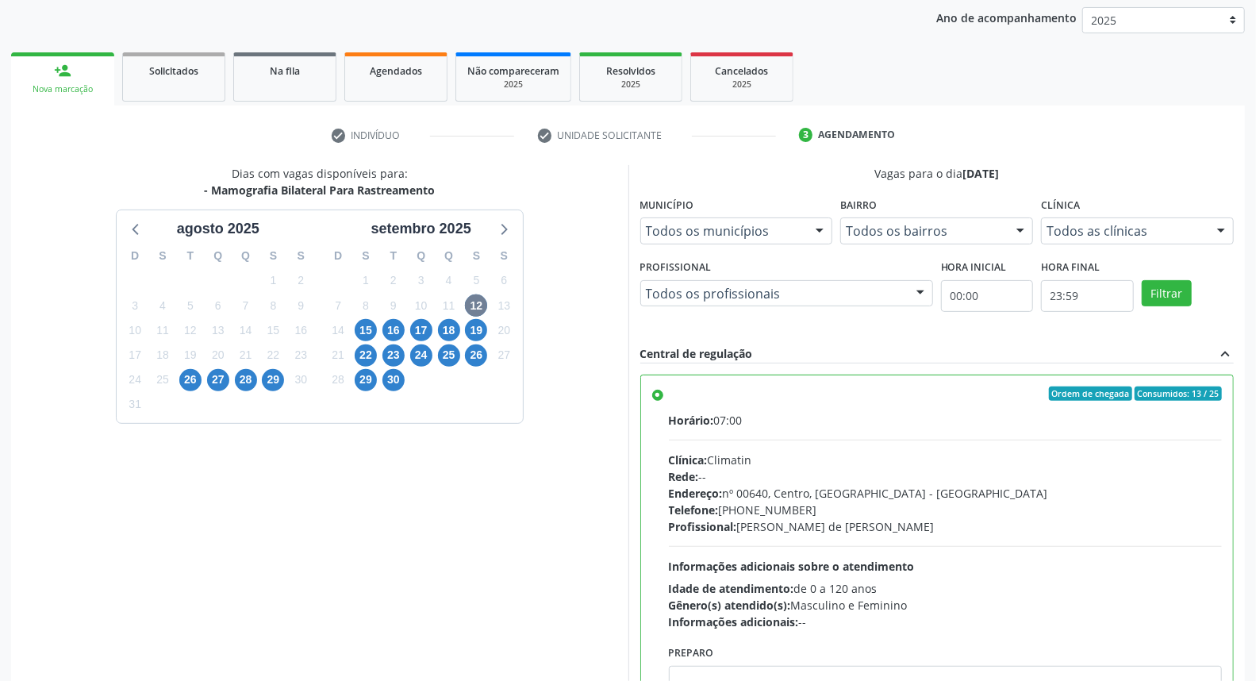
scroll to position [266, 0]
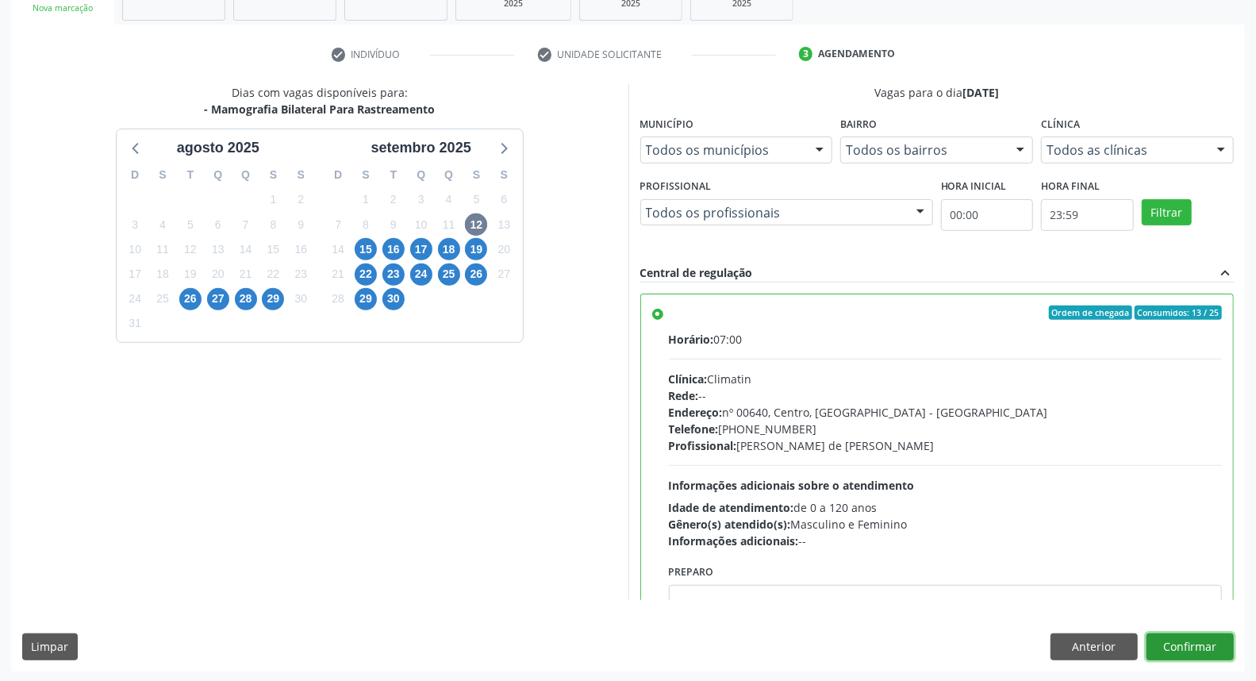
click at [1170, 633] on button "Confirmar" at bounding box center [1190, 646] width 87 height 27
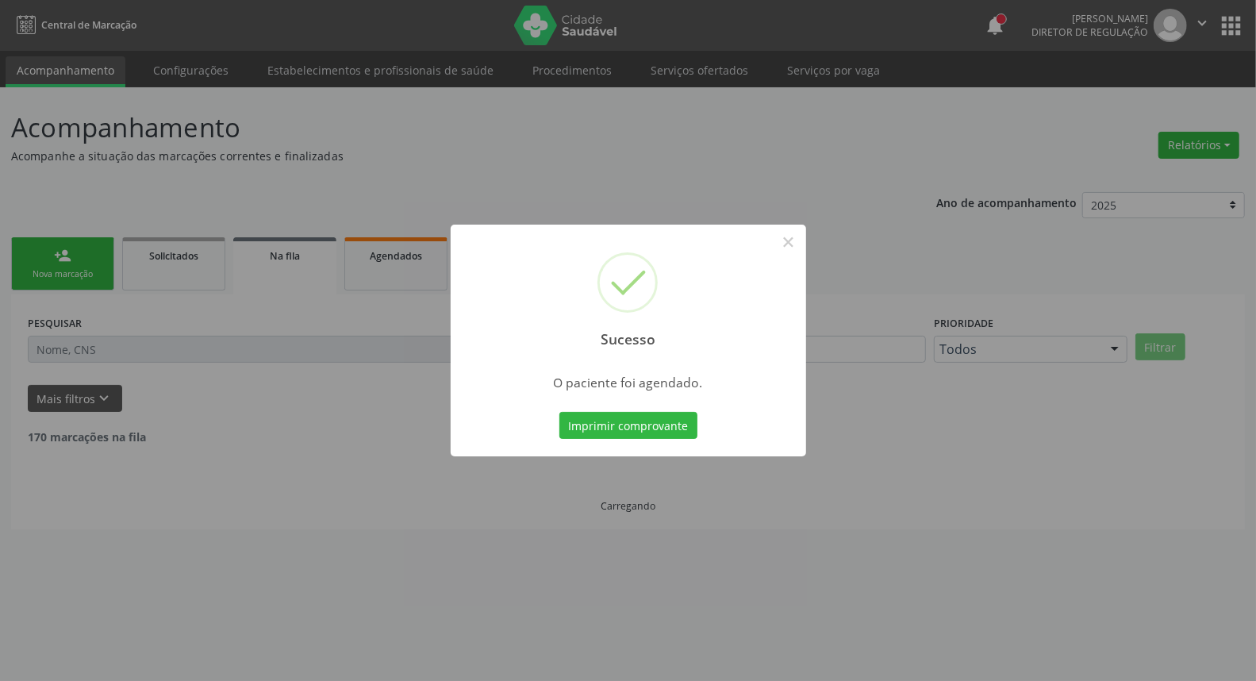
scroll to position [0, 0]
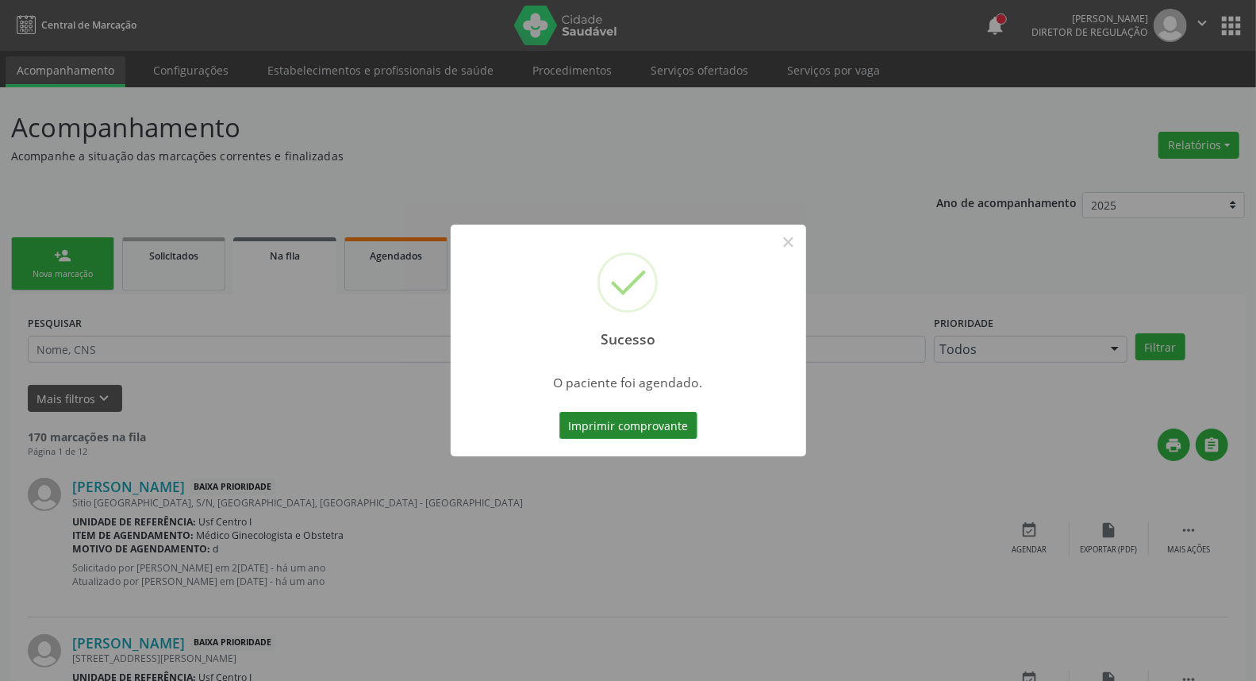
click at [613, 425] on button "Imprimir comprovante" at bounding box center [628, 425] width 138 height 27
